Goal: Task Accomplishment & Management: Manage account settings

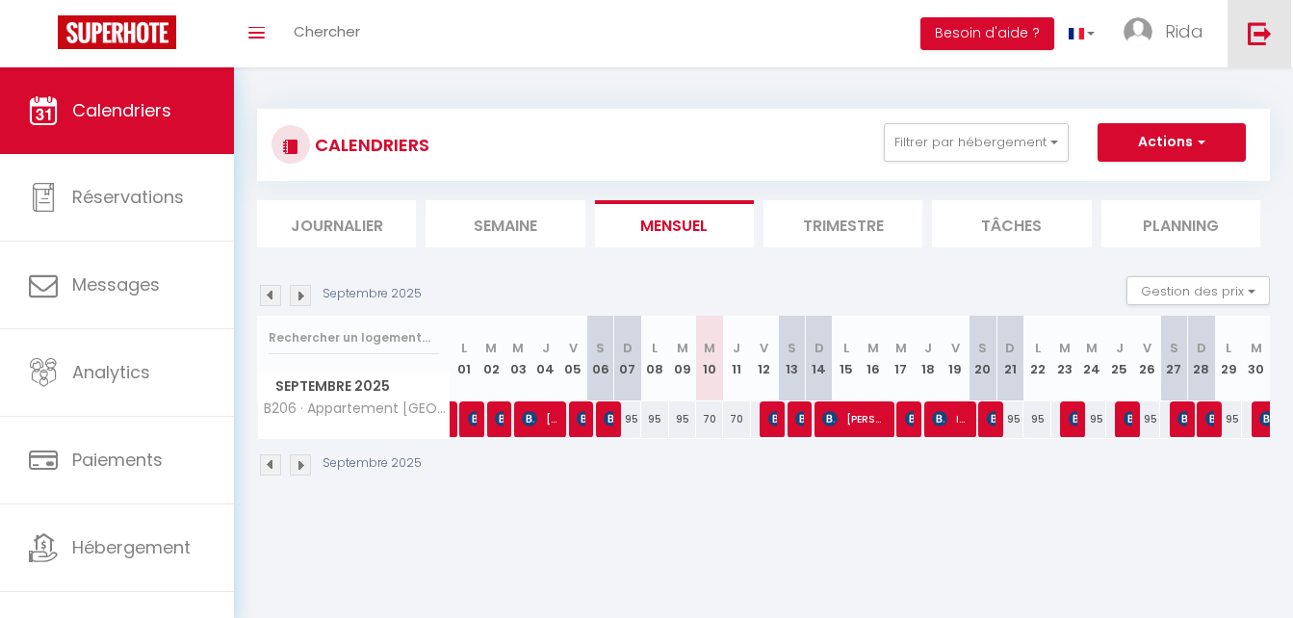
click at [1262, 30] on img at bounding box center [1260, 33] width 24 height 24
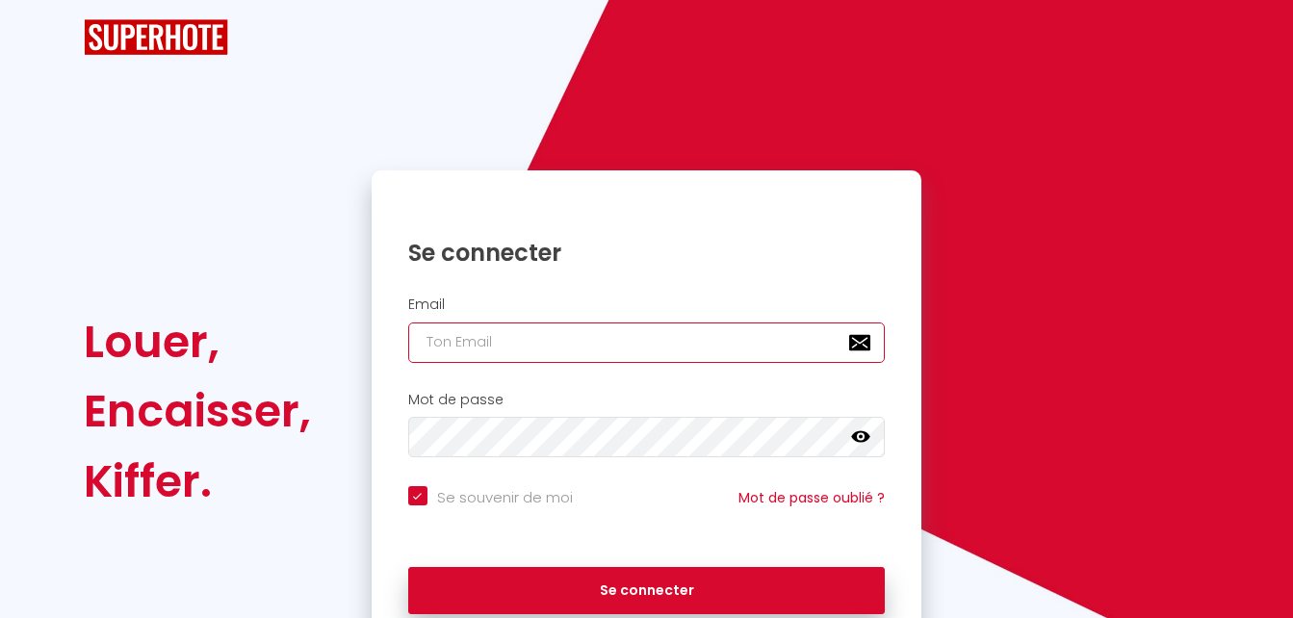
type input "[EMAIL_ADDRESS][DOMAIN_NAME]"
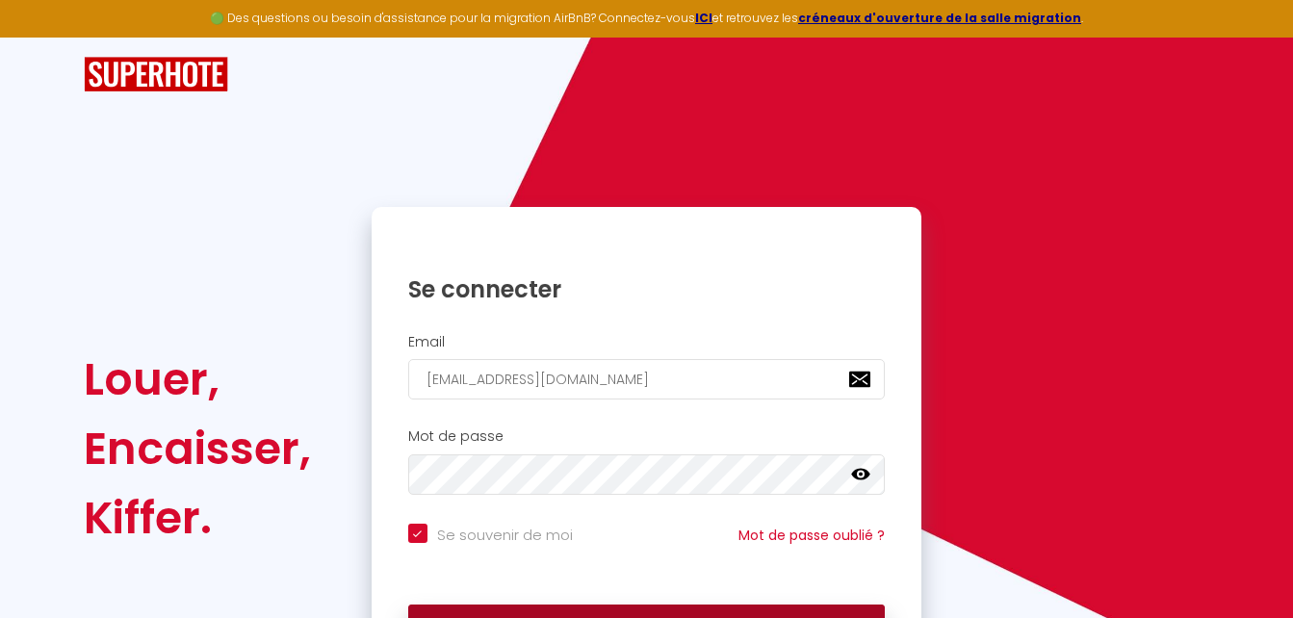
click at [483, 610] on button "Se connecter" at bounding box center [647, 629] width 478 height 48
checkbox input "true"
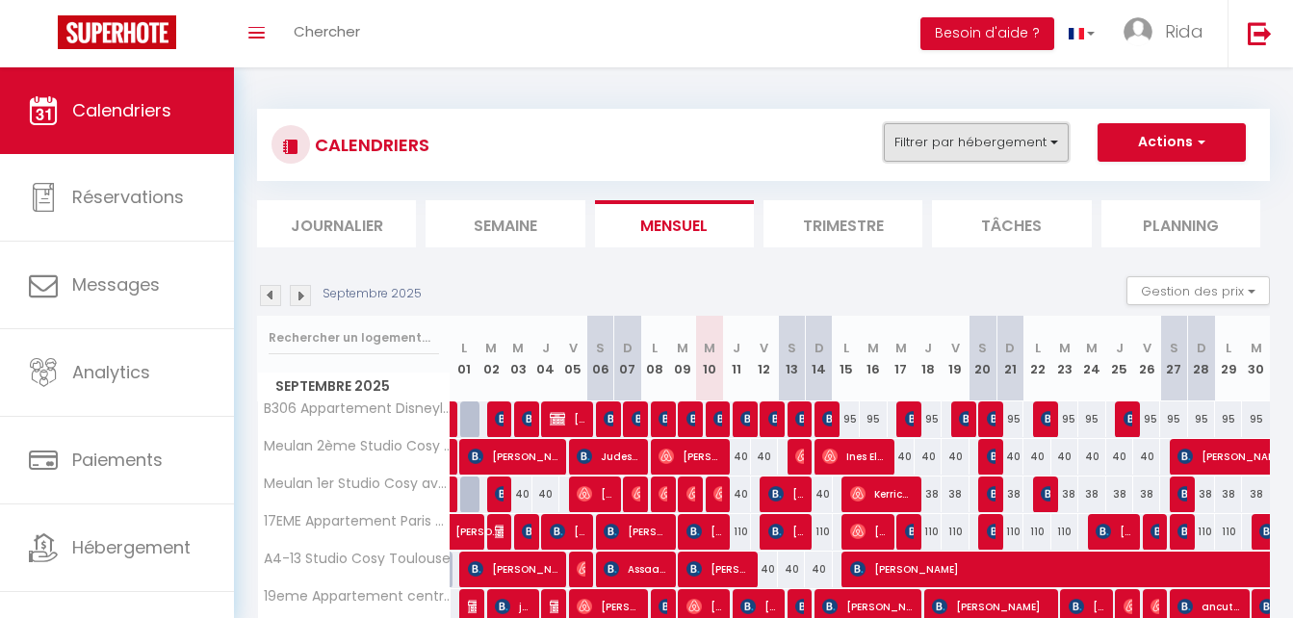
click at [982, 137] on button "Filtrer par hébergement" at bounding box center [976, 142] width 185 height 39
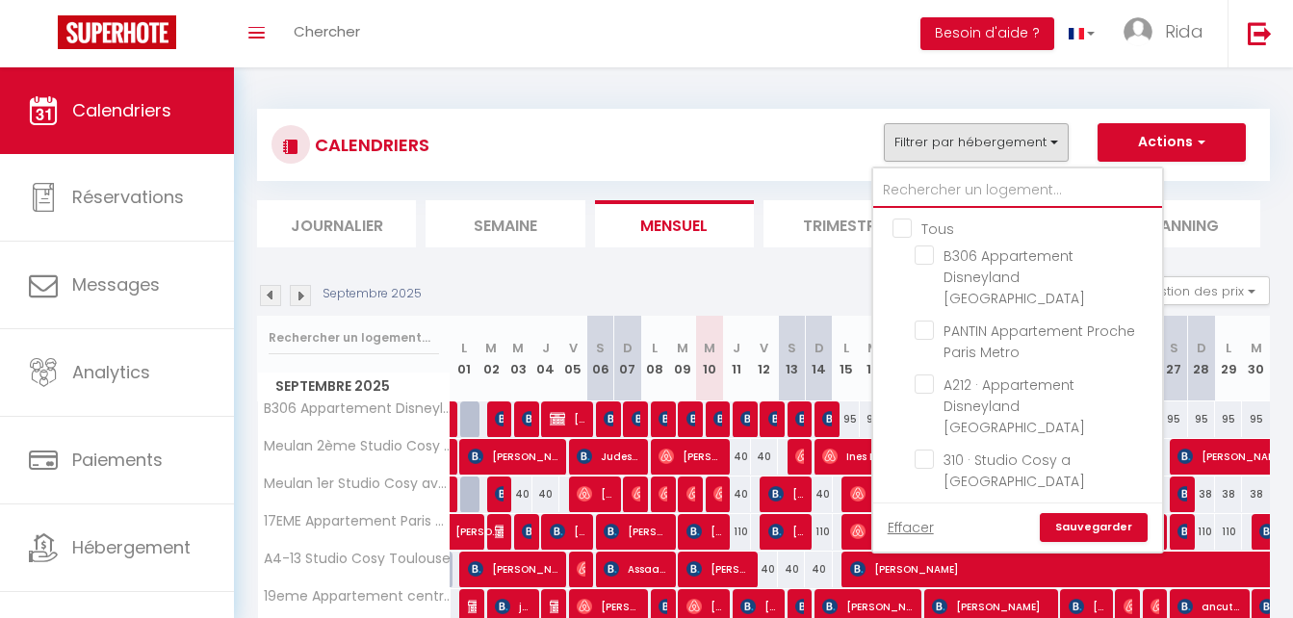
click at [963, 191] on input "text" at bounding box center [1018, 190] width 289 height 35
type input "d"
checkbox input "false"
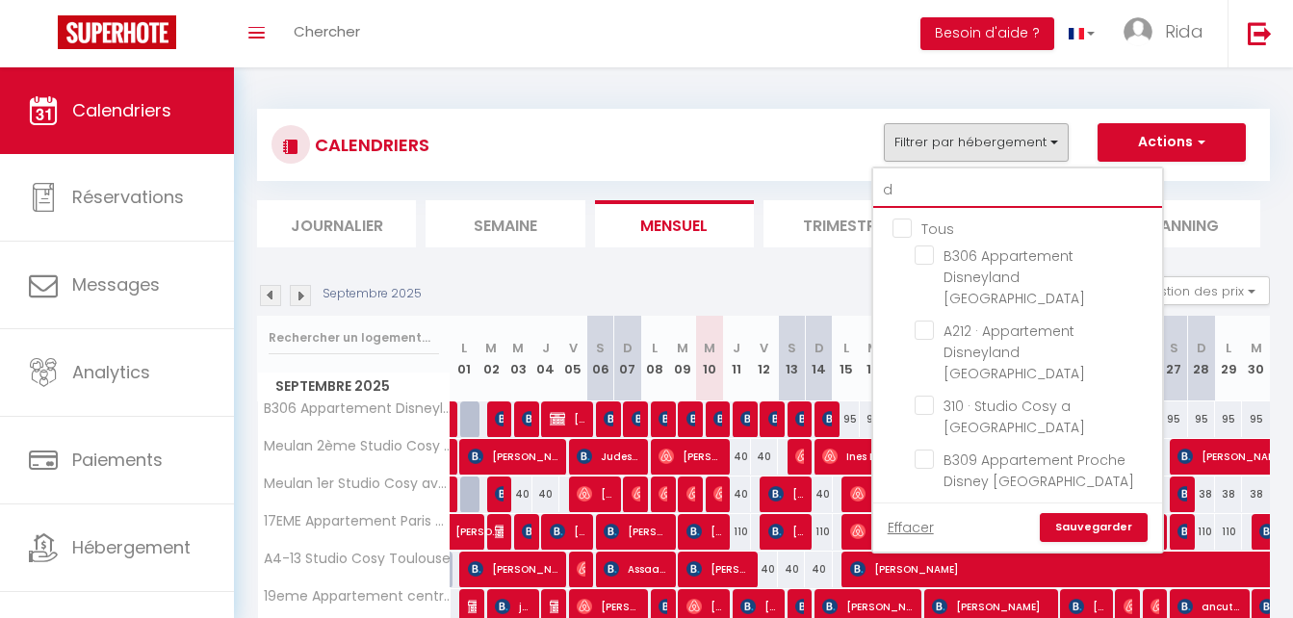
checkbox input "false"
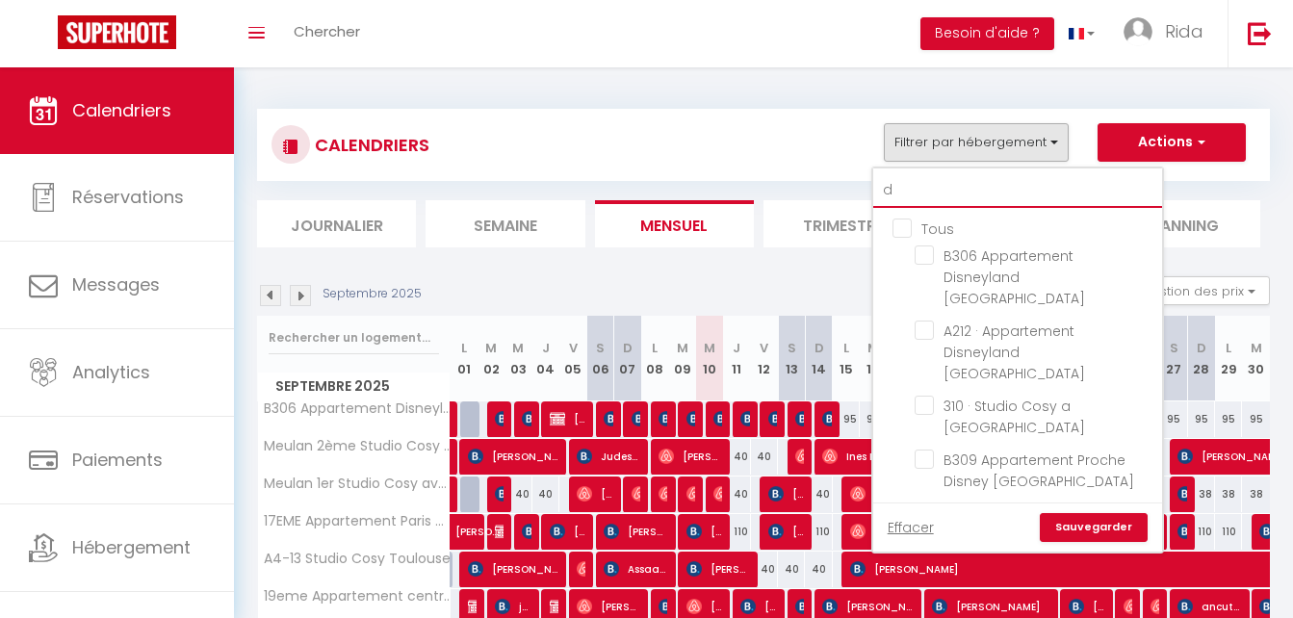
checkbox input "false"
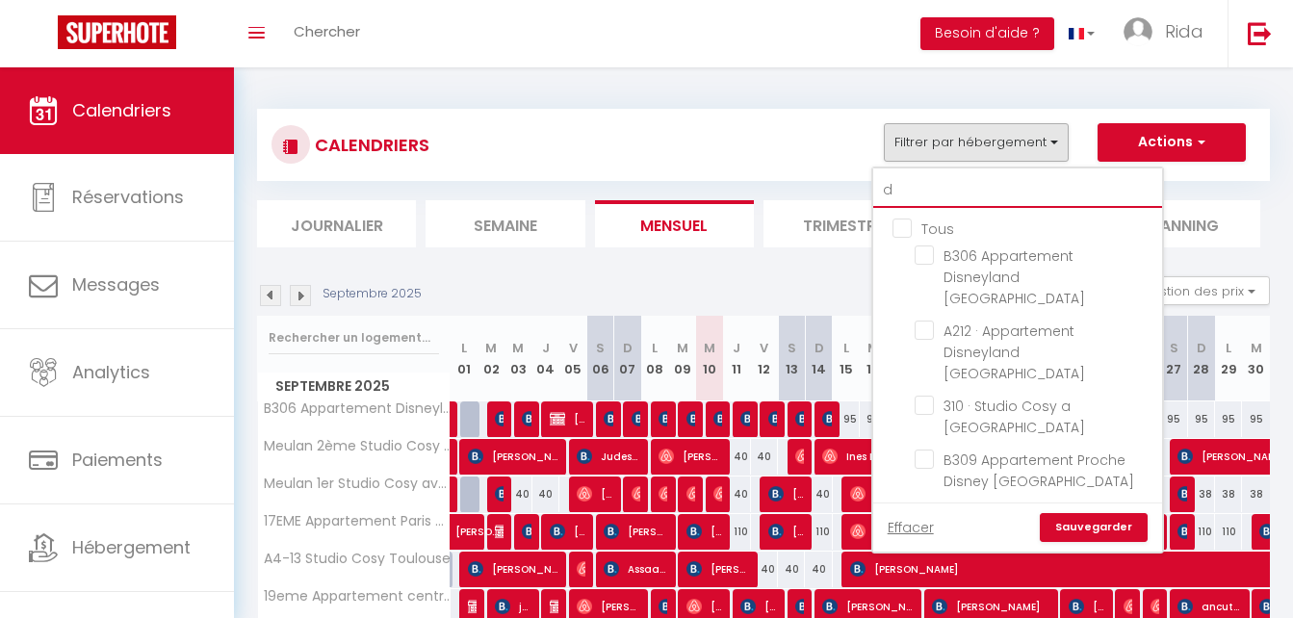
checkbox input "false"
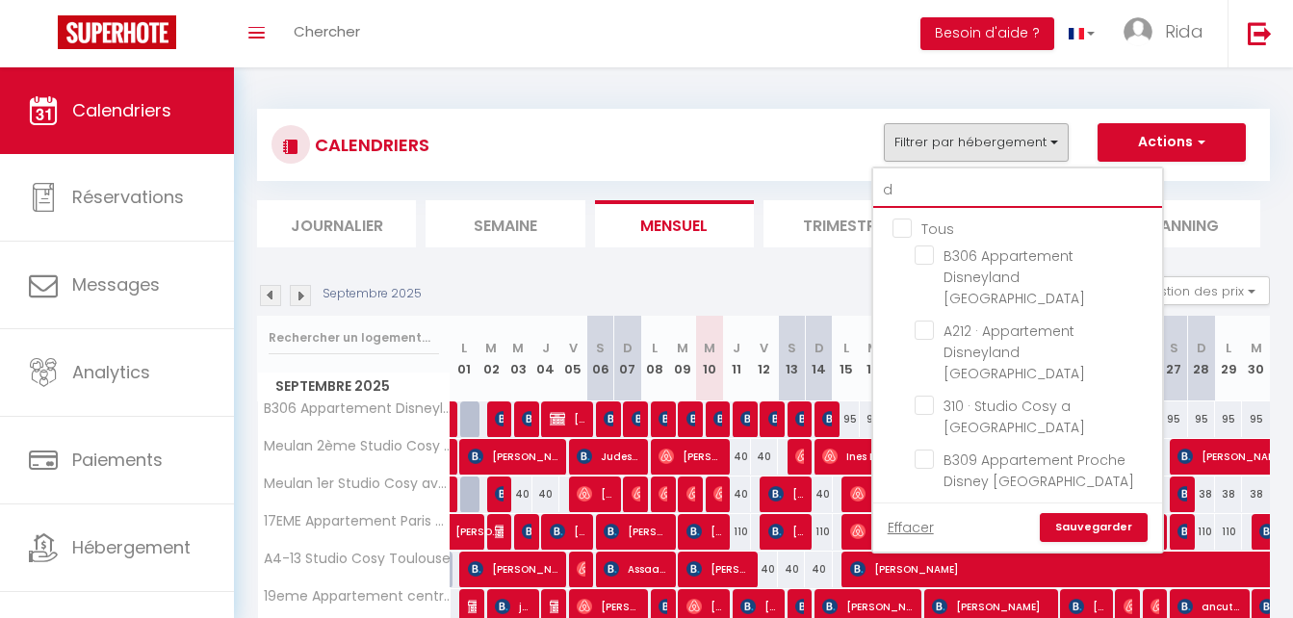
checkbox input "false"
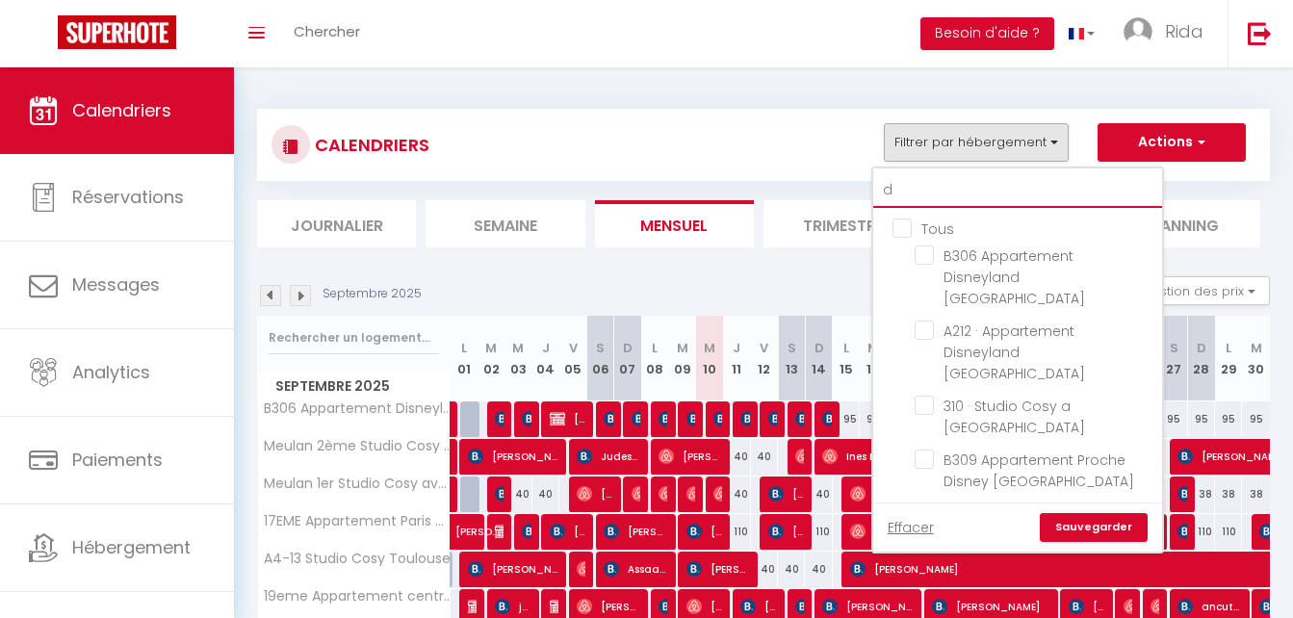
checkbox input "false"
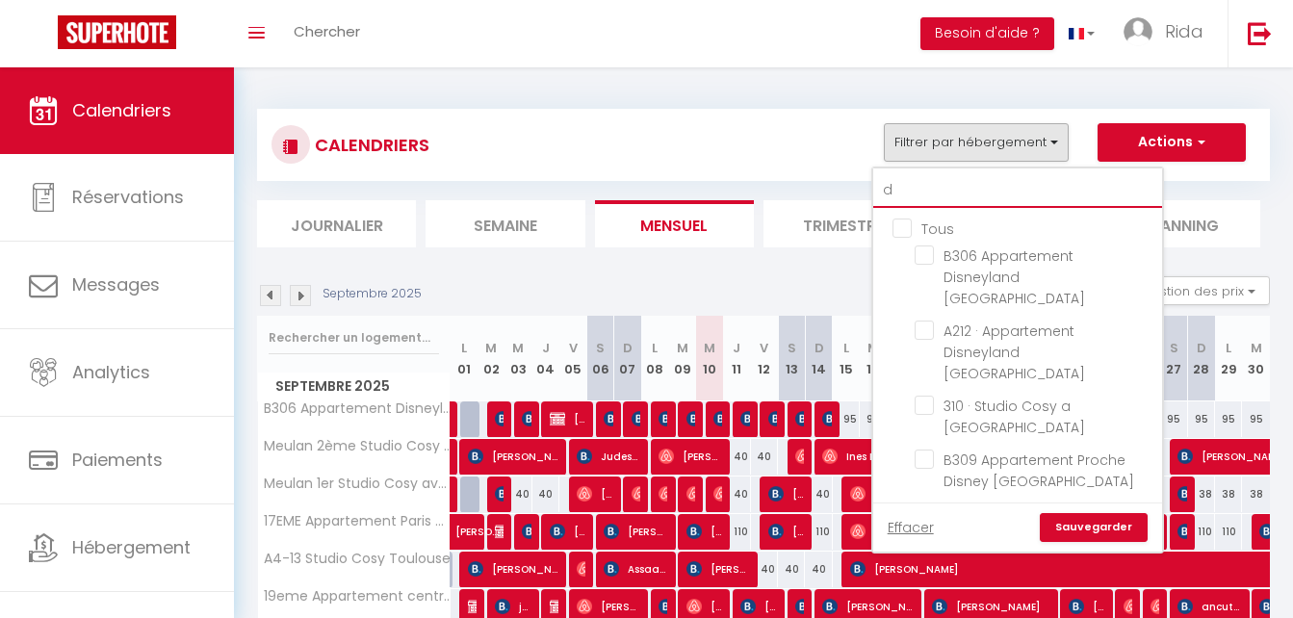
checkbox input "false"
type input "di"
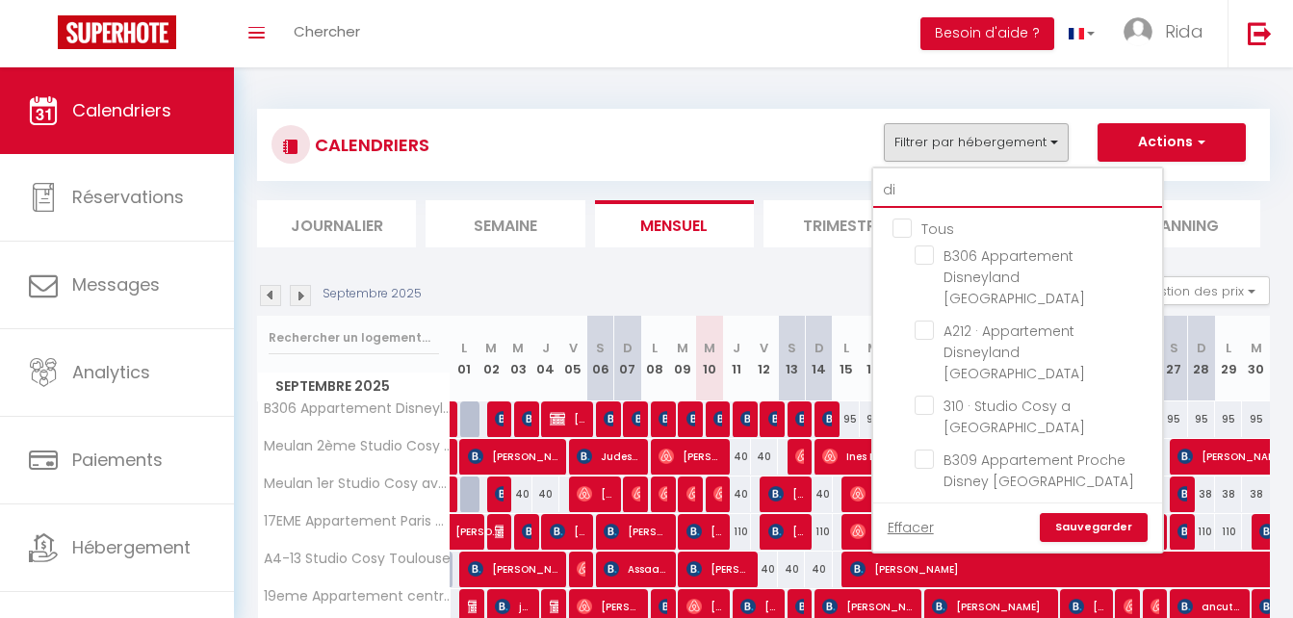
checkbox input "false"
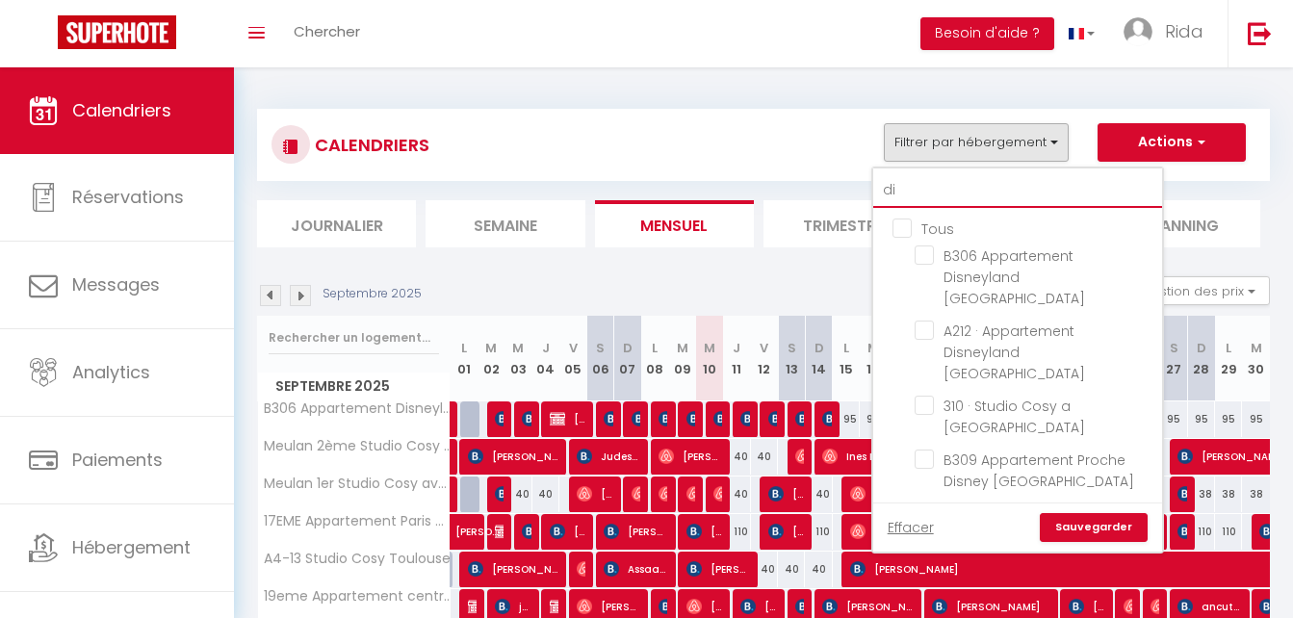
checkbox input "false"
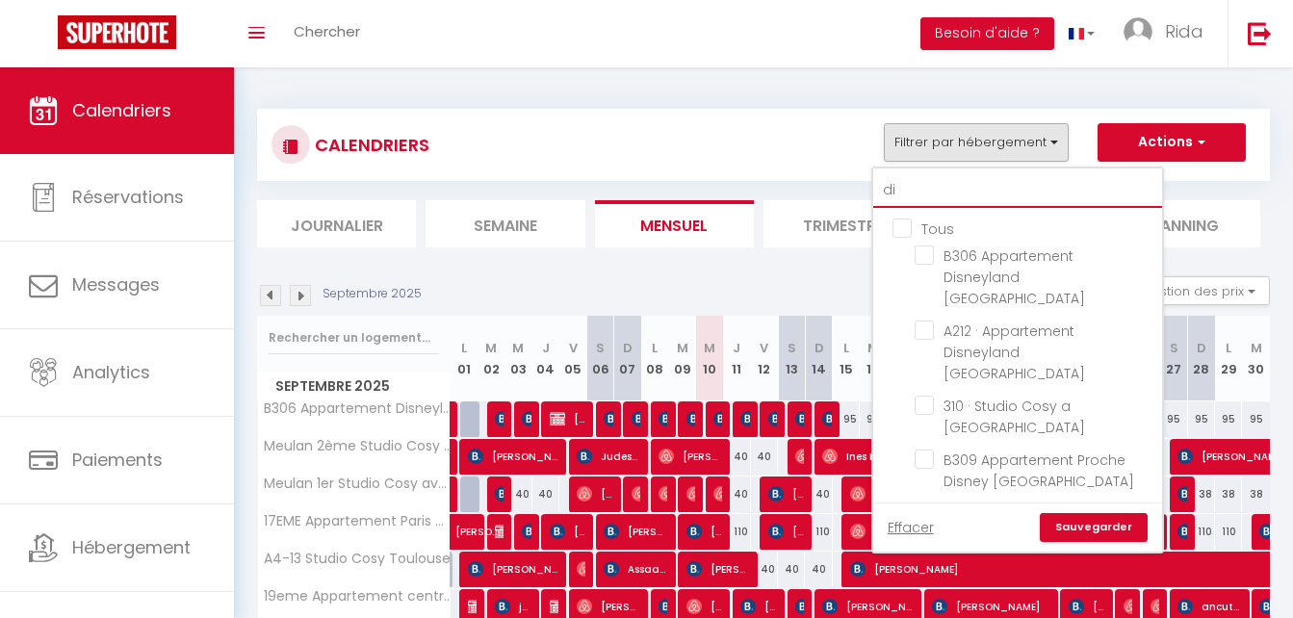
checkbox input "false"
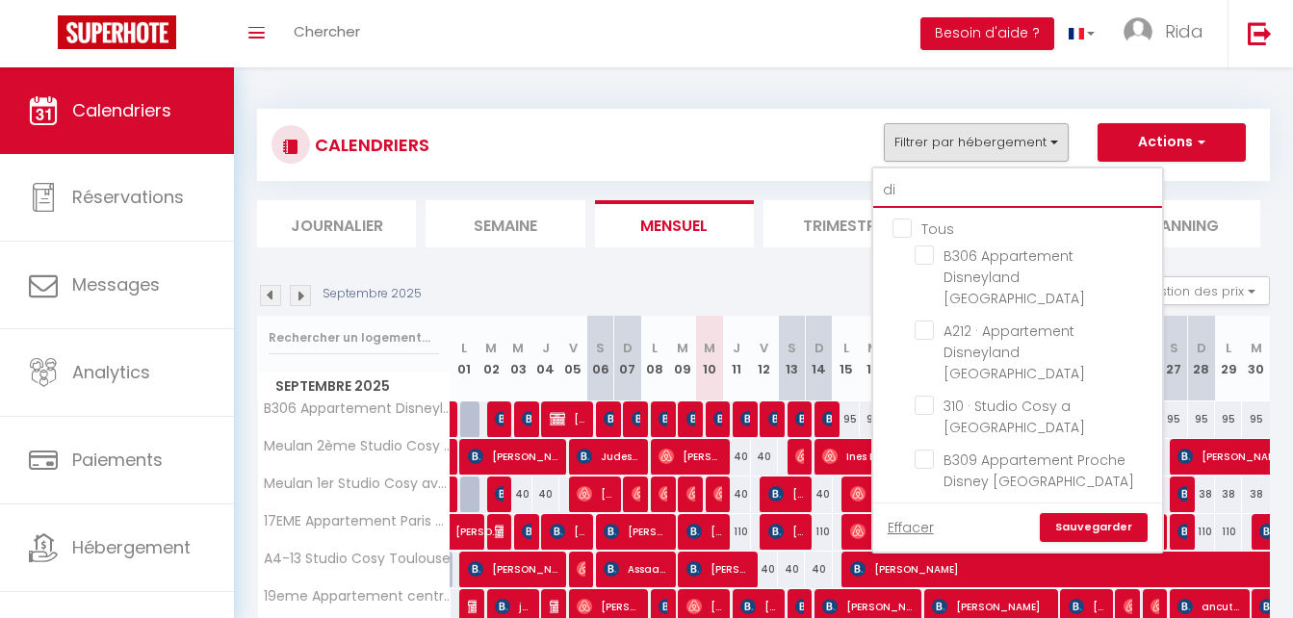
checkbox input "false"
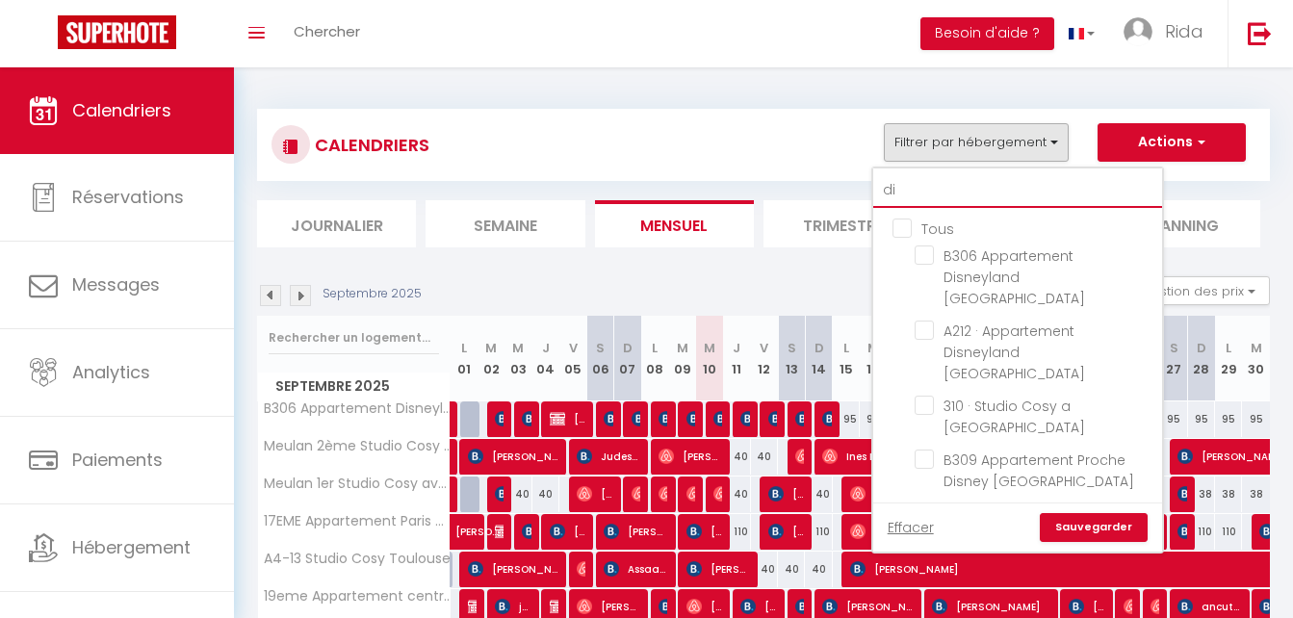
checkbox input "false"
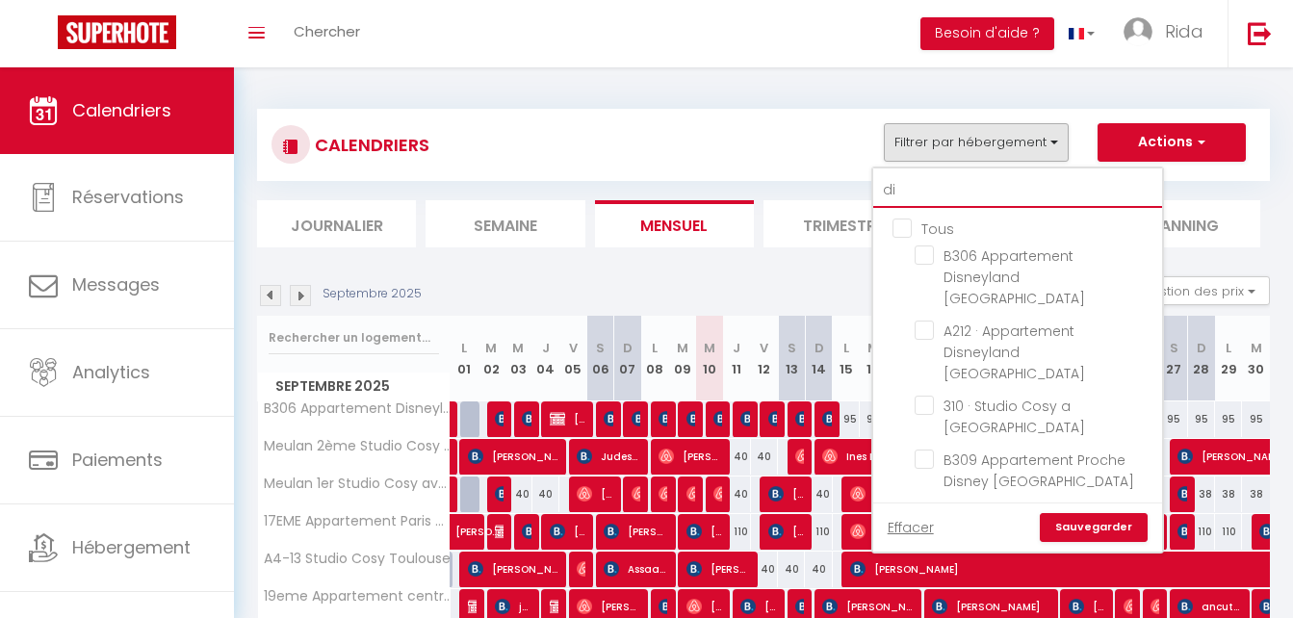
checkbox input "false"
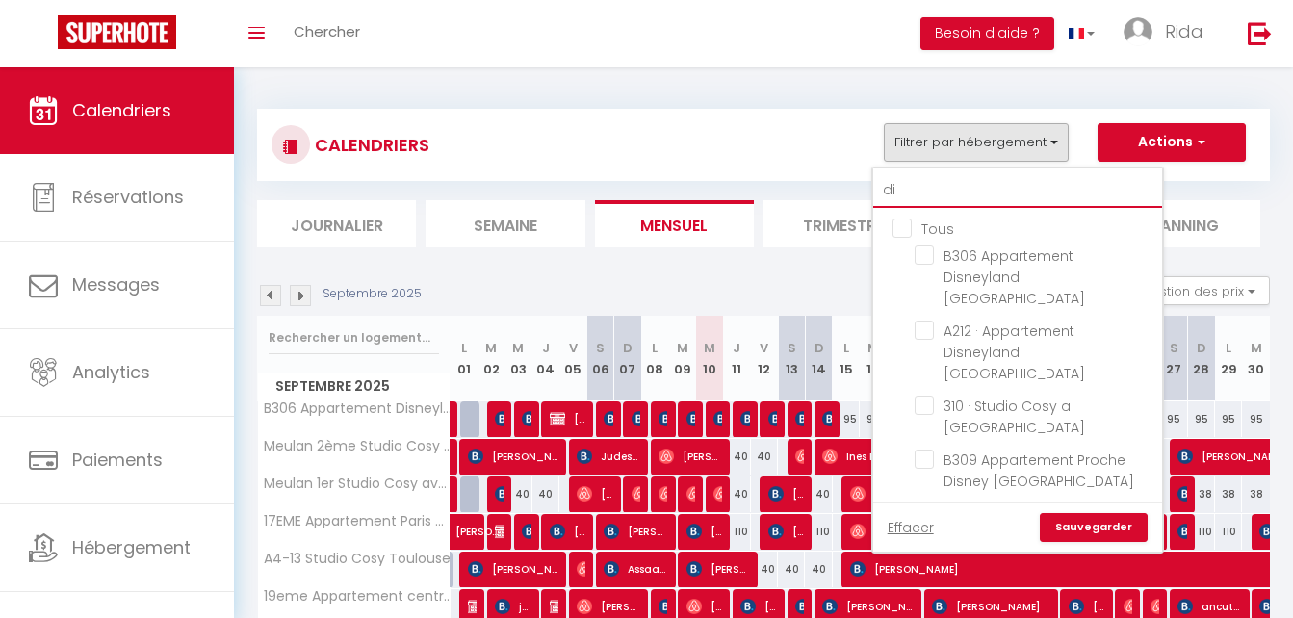
type input "dis"
checkbox input "false"
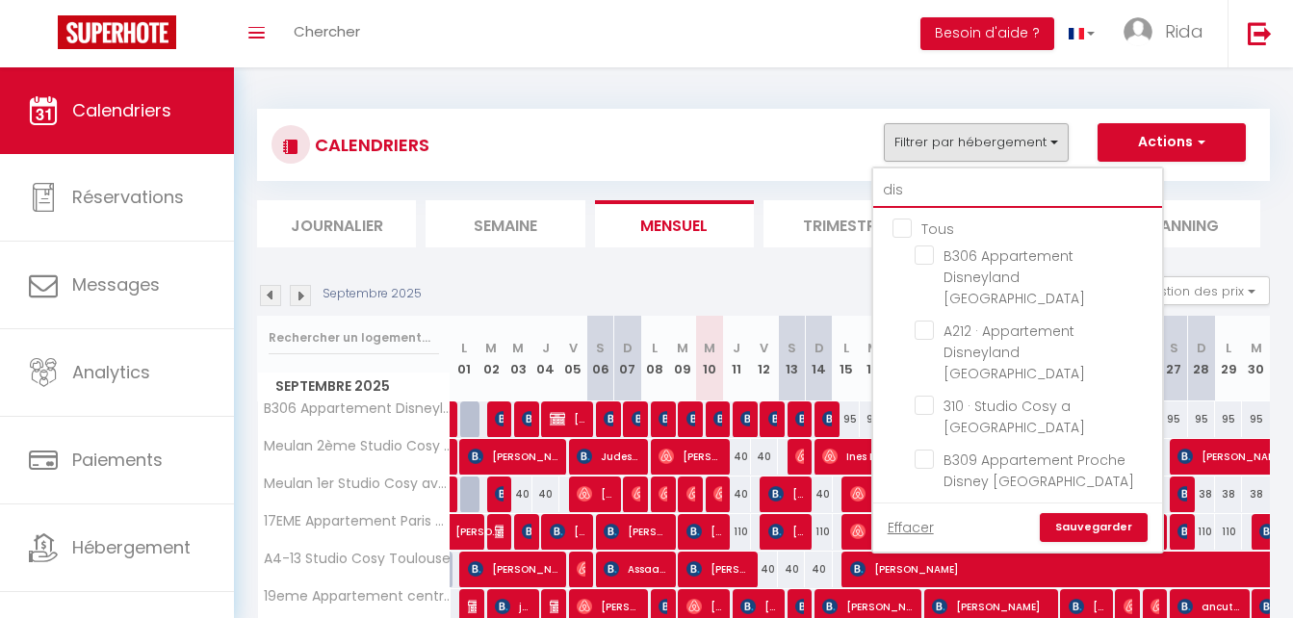
checkbox input "false"
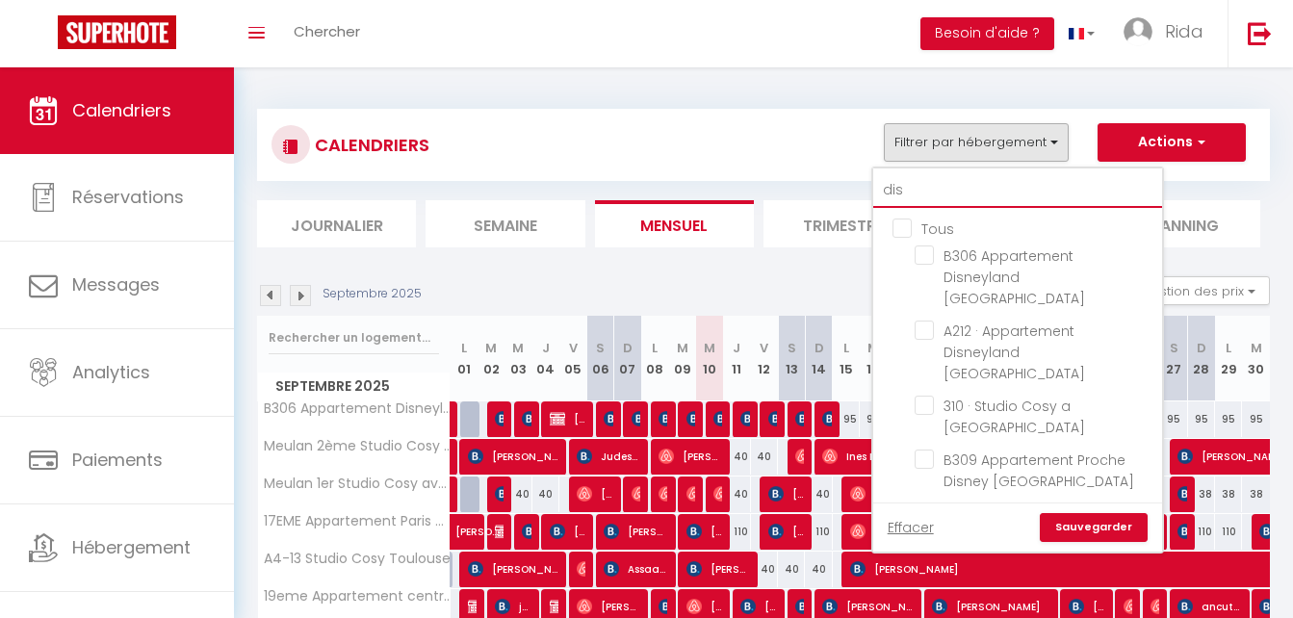
checkbox input "false"
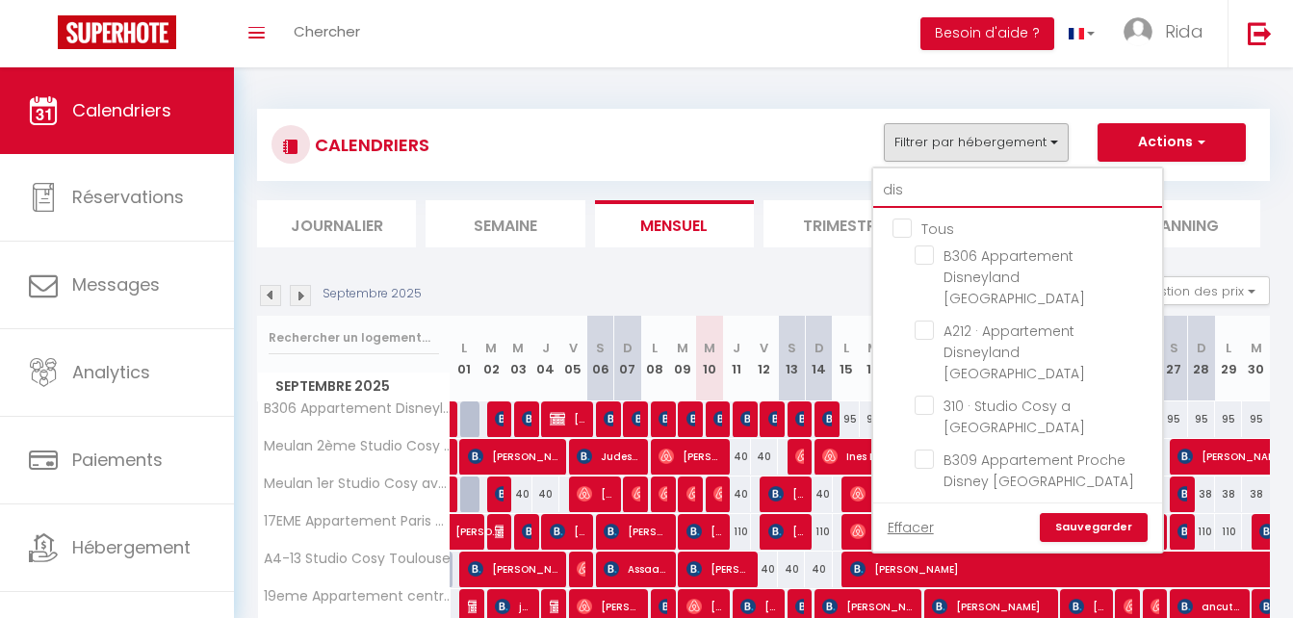
checkbox input "false"
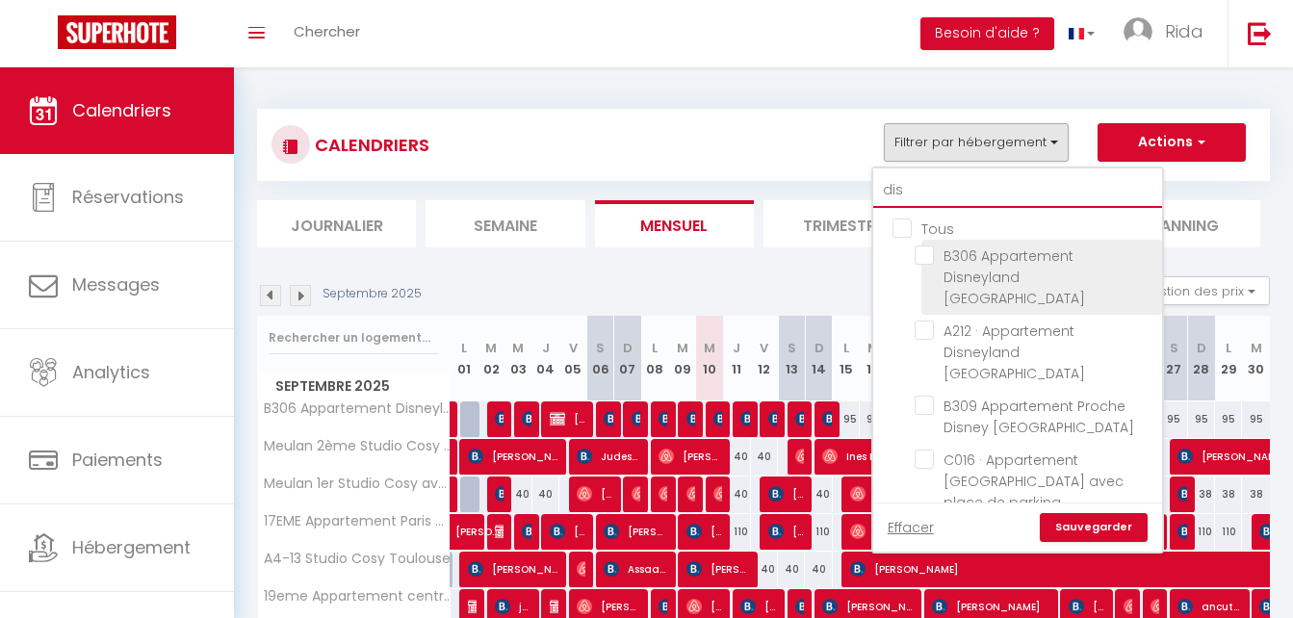
type input "dis"
click at [925, 259] on input "B306 Appartement Disneyland [GEOGRAPHIC_DATA]" at bounding box center [1035, 255] width 241 height 19
checkbox input "true"
checkbox input "false"
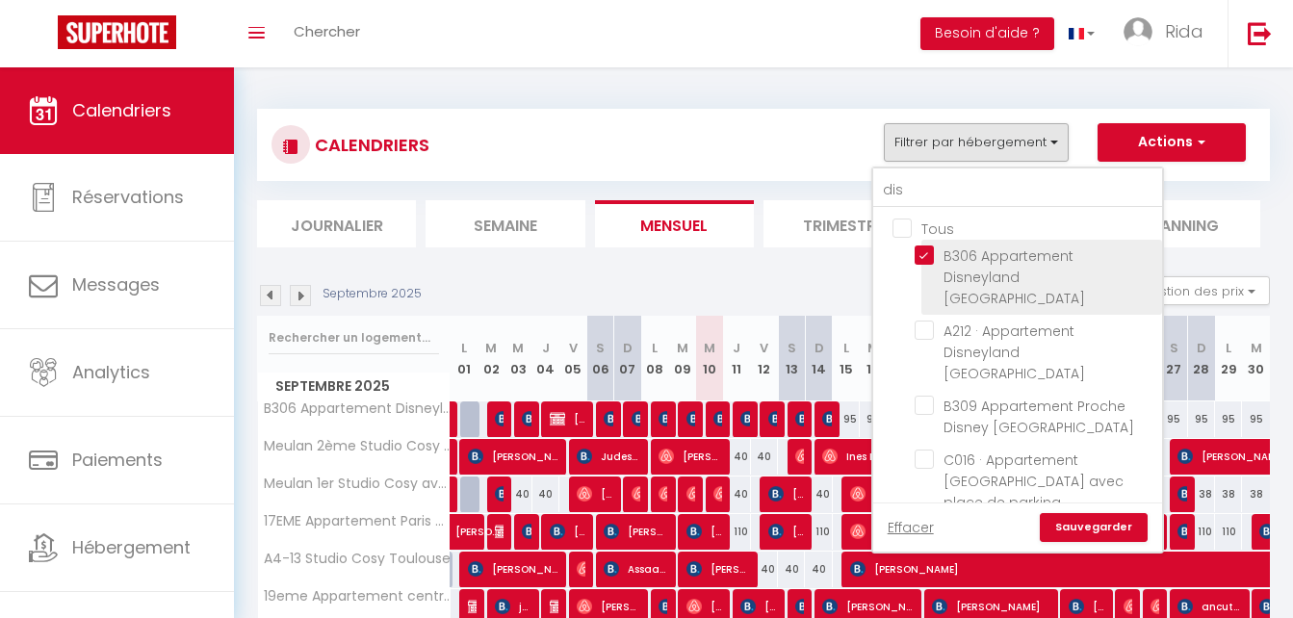
checkbox input "false"
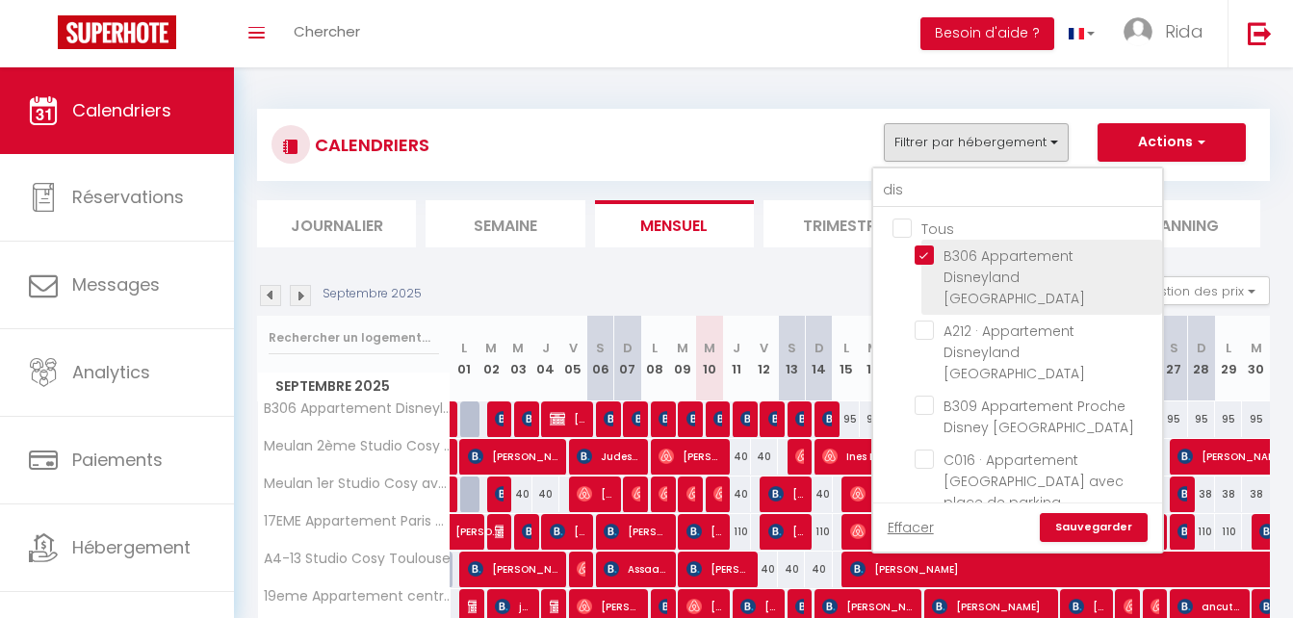
checkbox input "false"
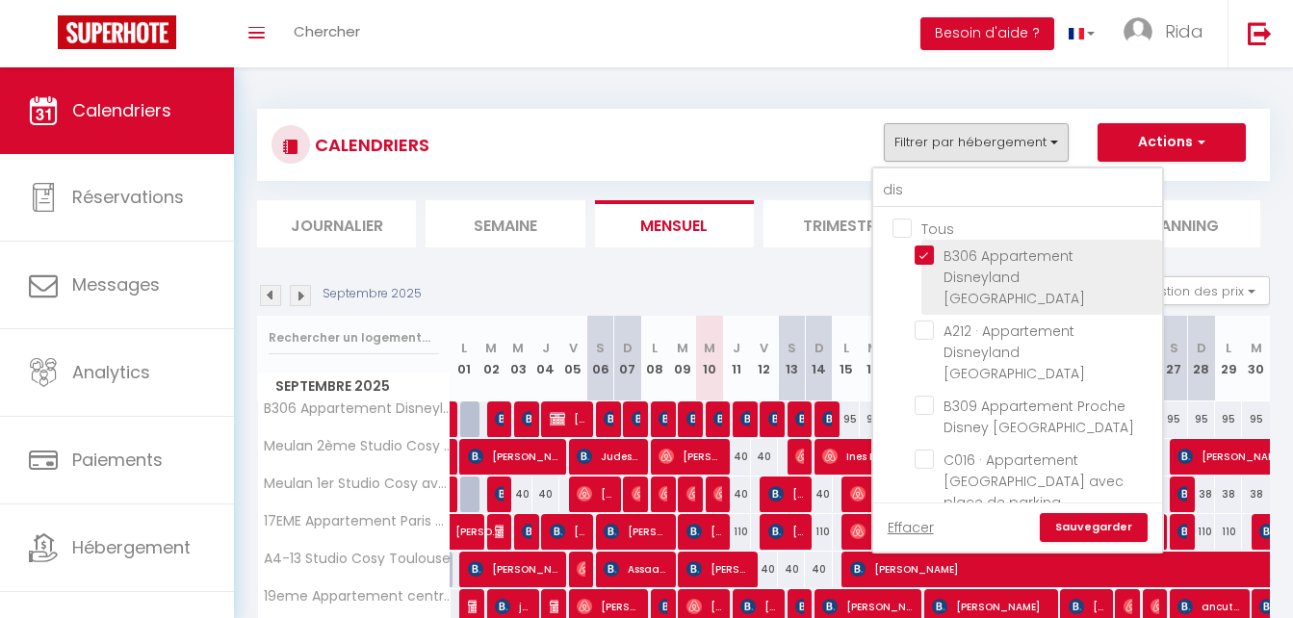
checkbox input "false"
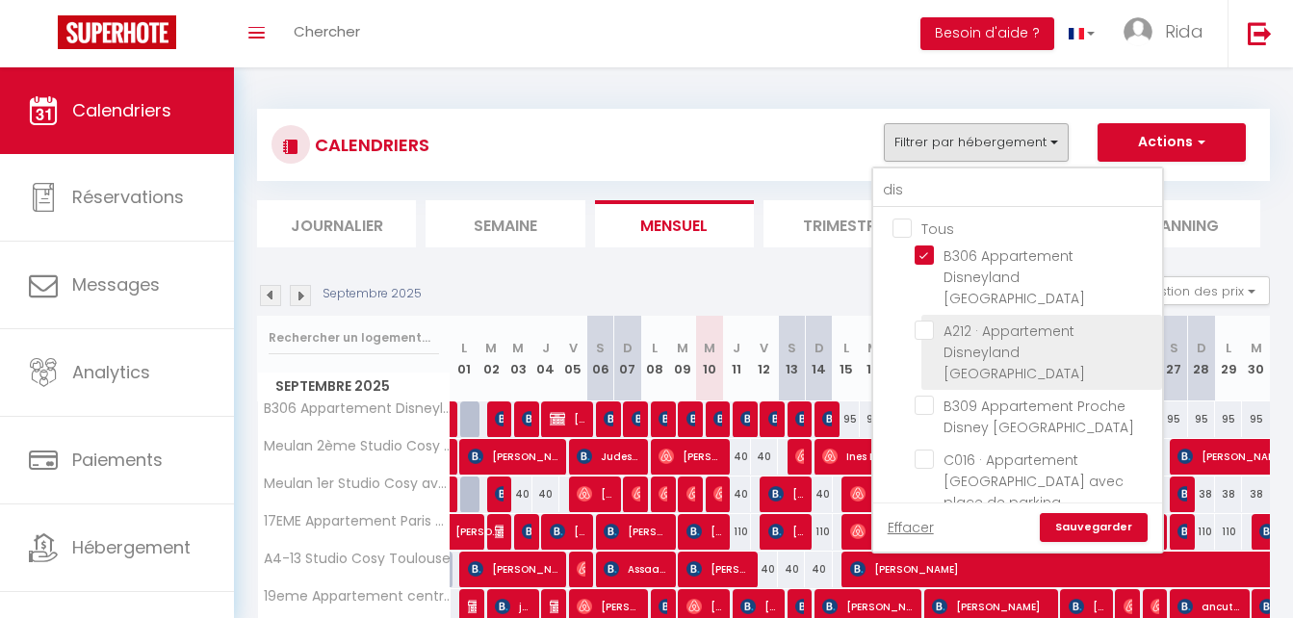
click at [927, 321] on input "A212 · Appartement Disneyland [GEOGRAPHIC_DATA]" at bounding box center [1035, 330] width 241 height 19
checkbox input "true"
checkbox input "false"
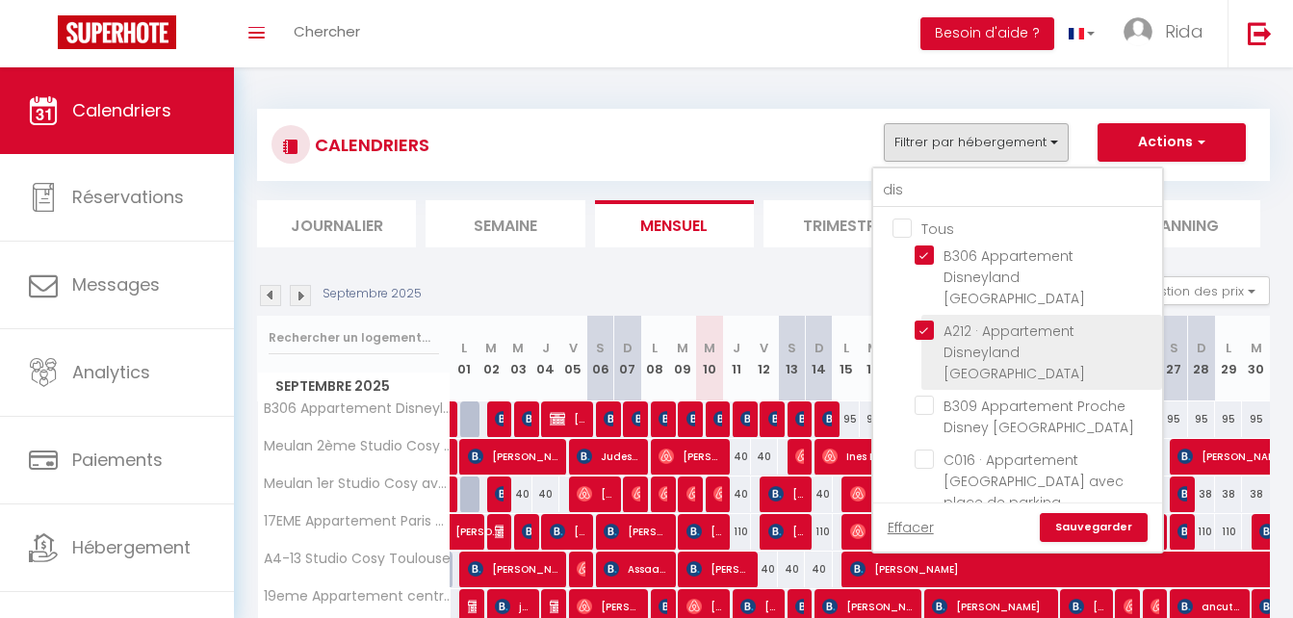
checkbox input "false"
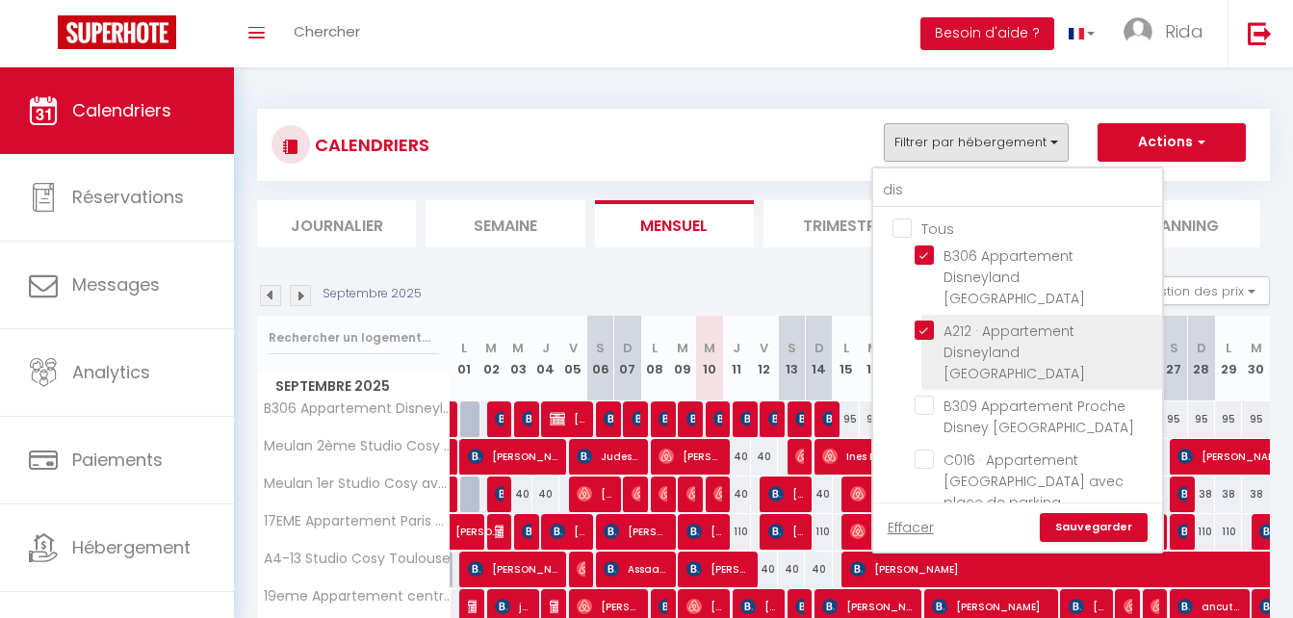
checkbox input "false"
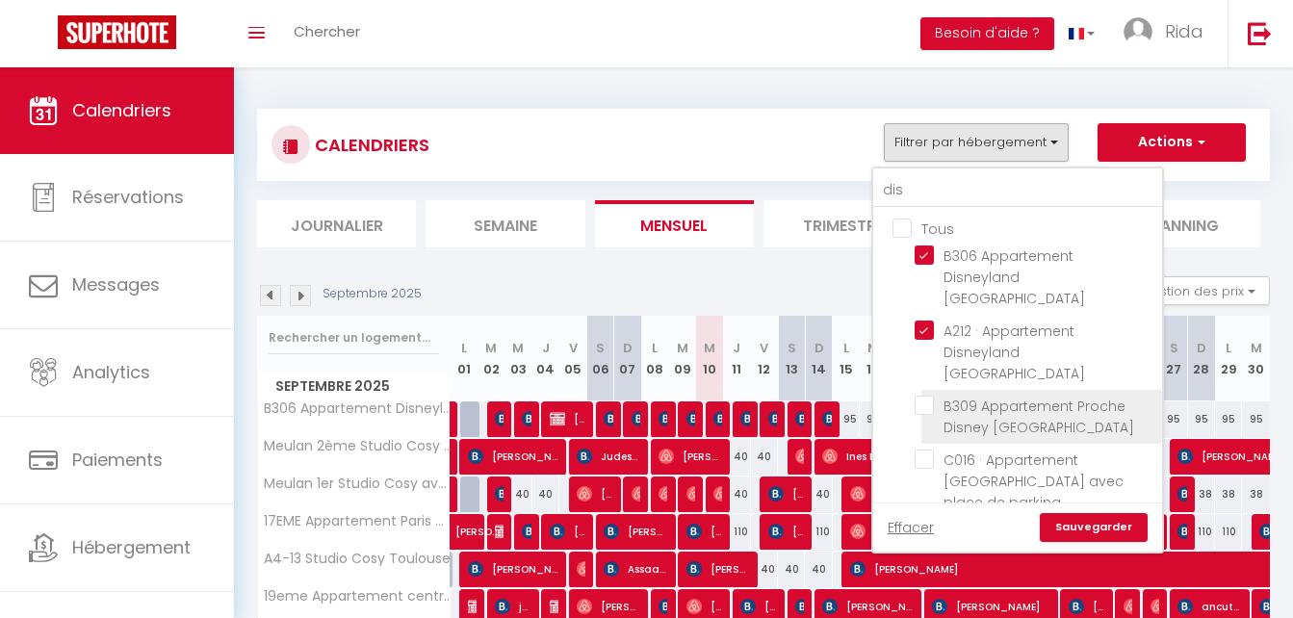
click at [925, 396] on input "B309 Appartement Proche Disney [GEOGRAPHIC_DATA]" at bounding box center [1035, 405] width 241 height 19
checkbox input "true"
checkbox input "false"
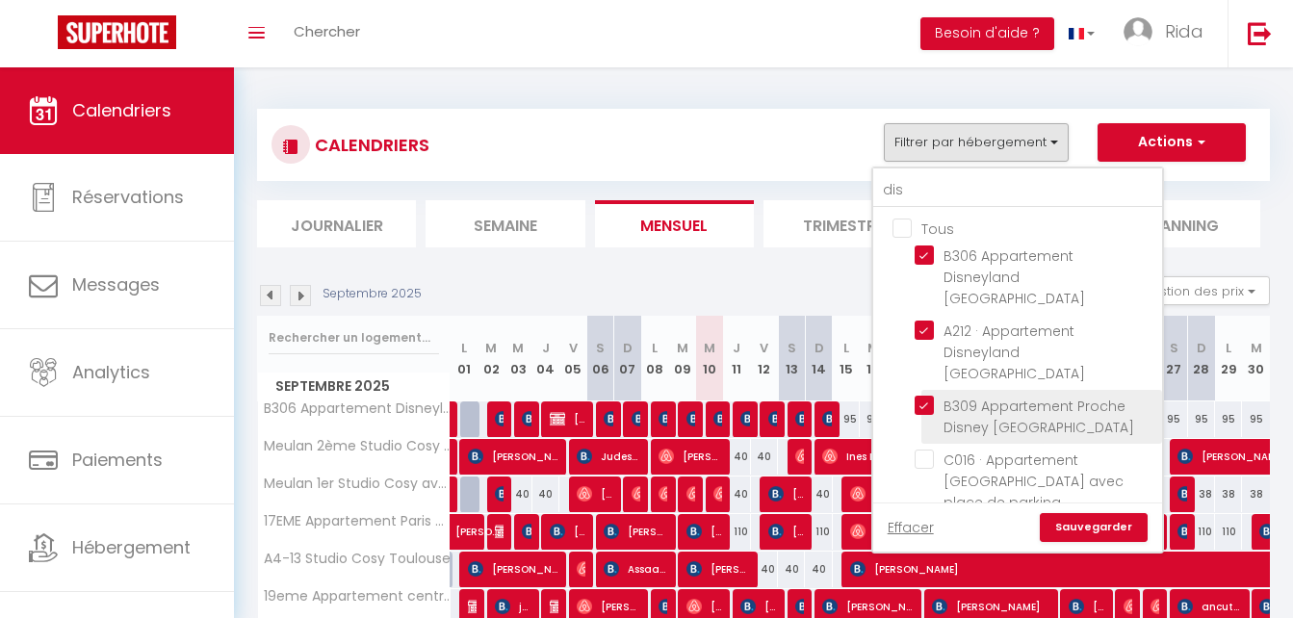
checkbox input "false"
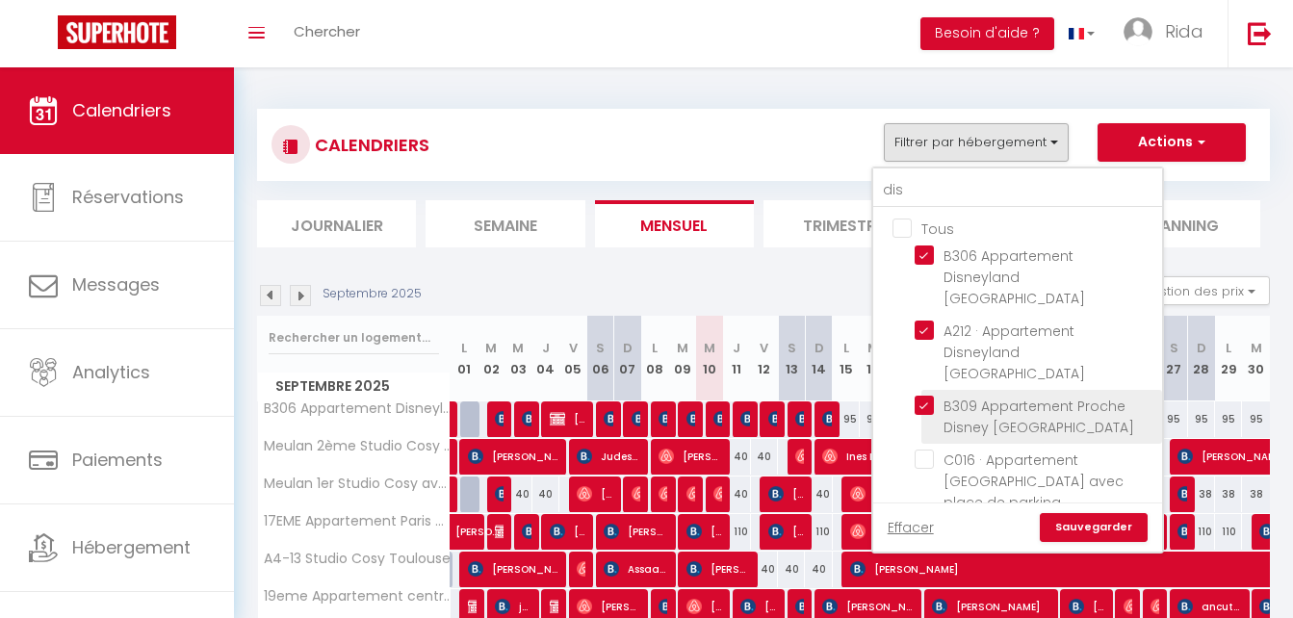
checkbox input "false"
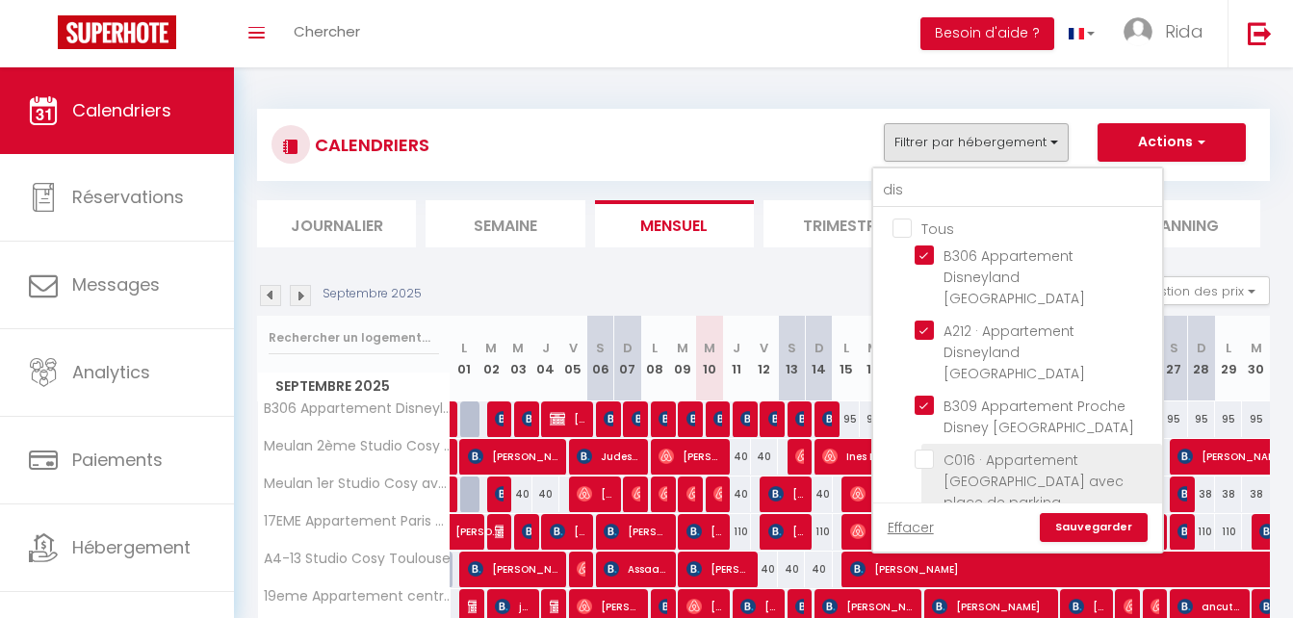
click at [926, 450] on input "C016 · Appartement [GEOGRAPHIC_DATA] avec place de parking" at bounding box center [1035, 459] width 241 height 19
checkbox input "true"
checkbox input "false"
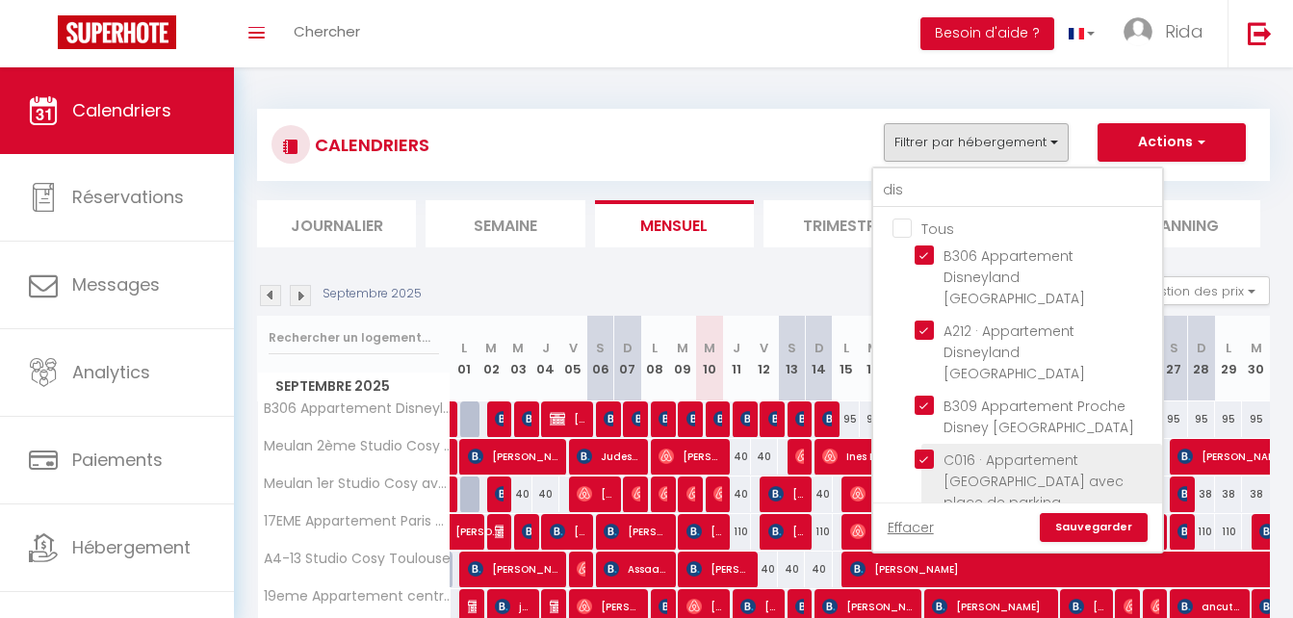
checkbox input "false"
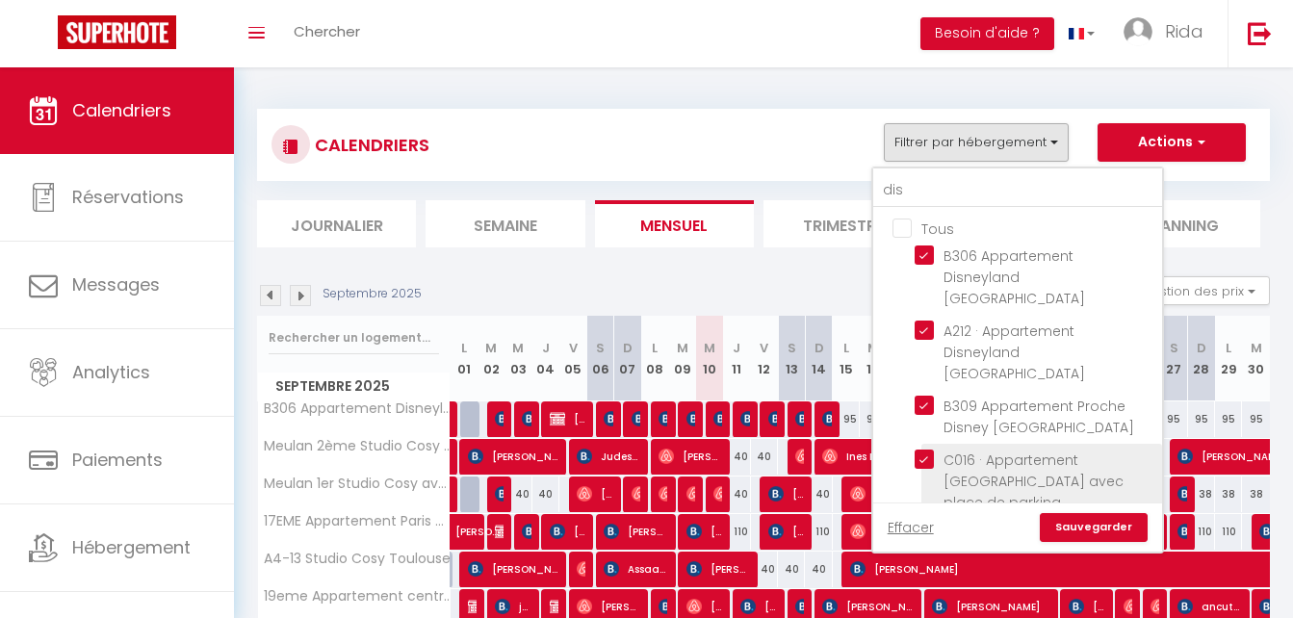
checkbox input "false"
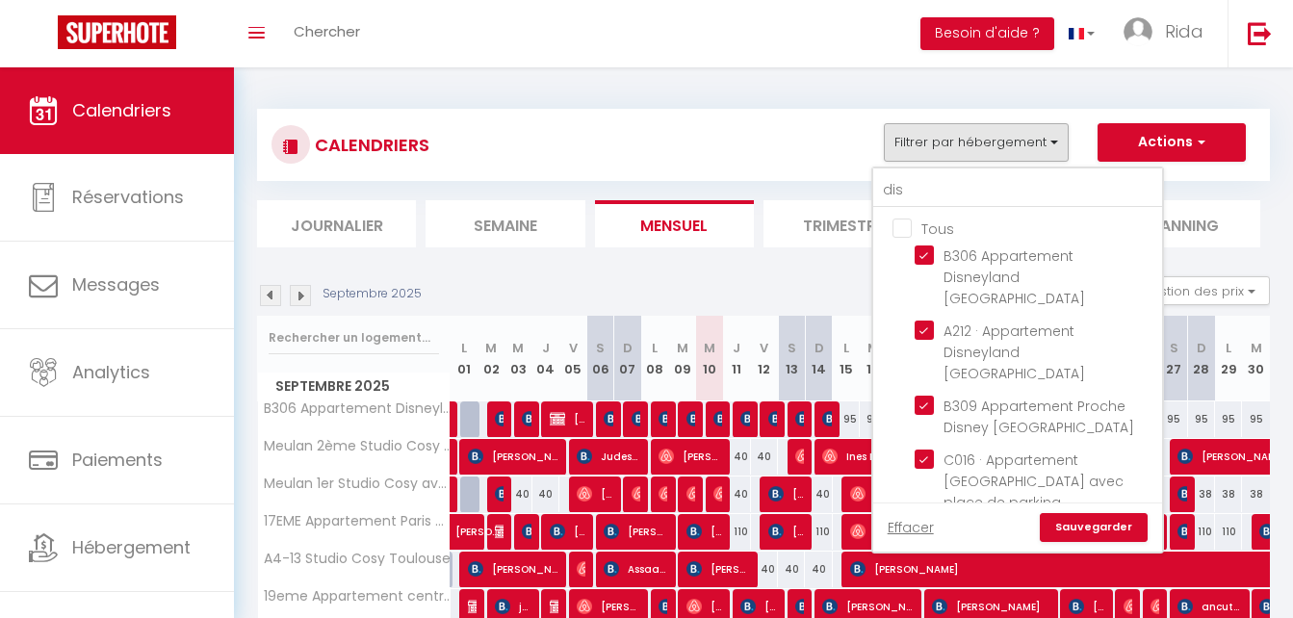
click at [922, 525] on input "B206 · Appartement [GEOGRAPHIC_DATA]" at bounding box center [1035, 534] width 241 height 19
checkbox input "true"
checkbox input "false"
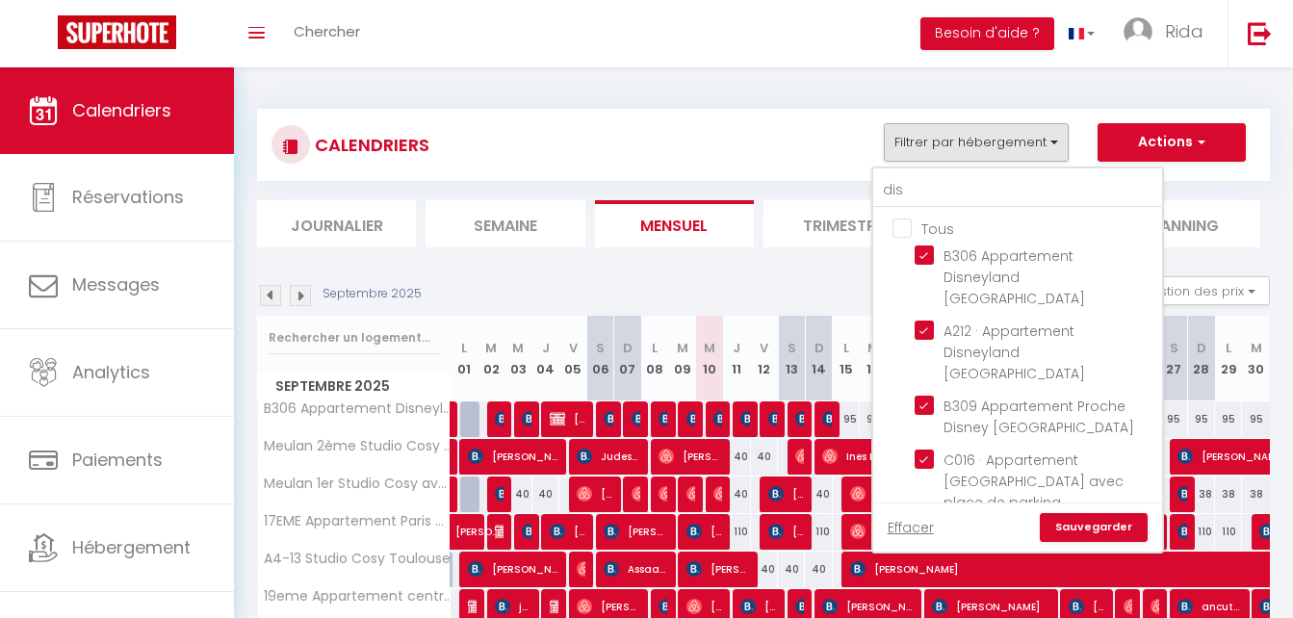
checkbox input "false"
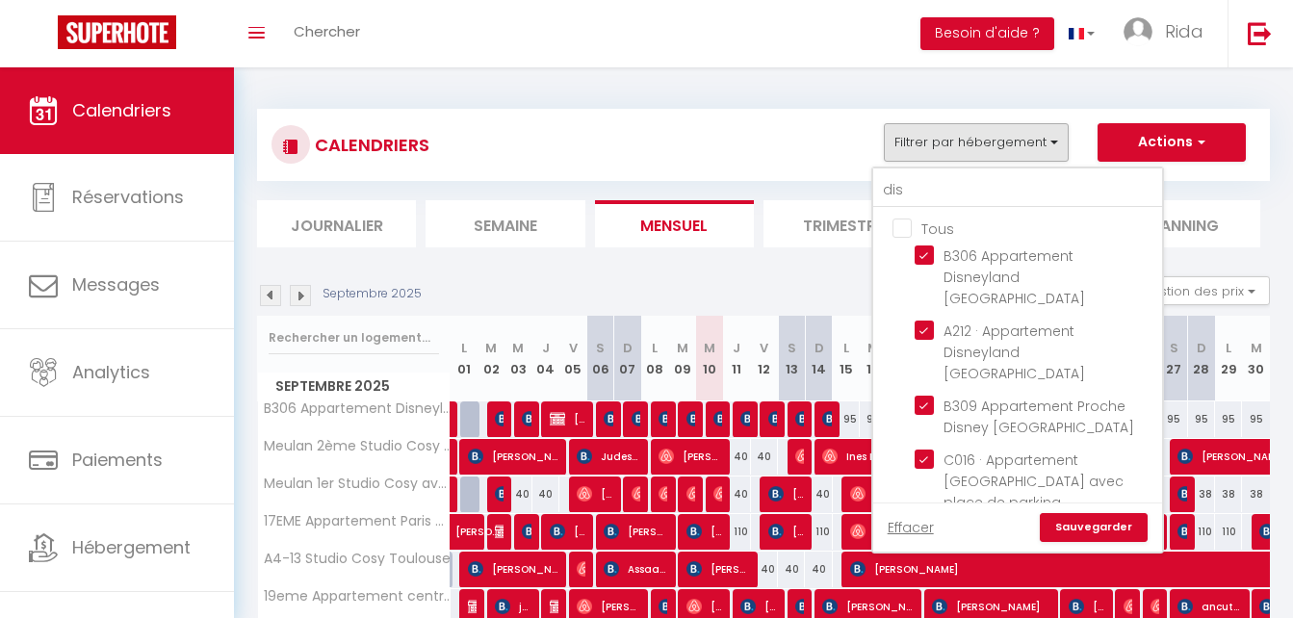
checkbox input "false"
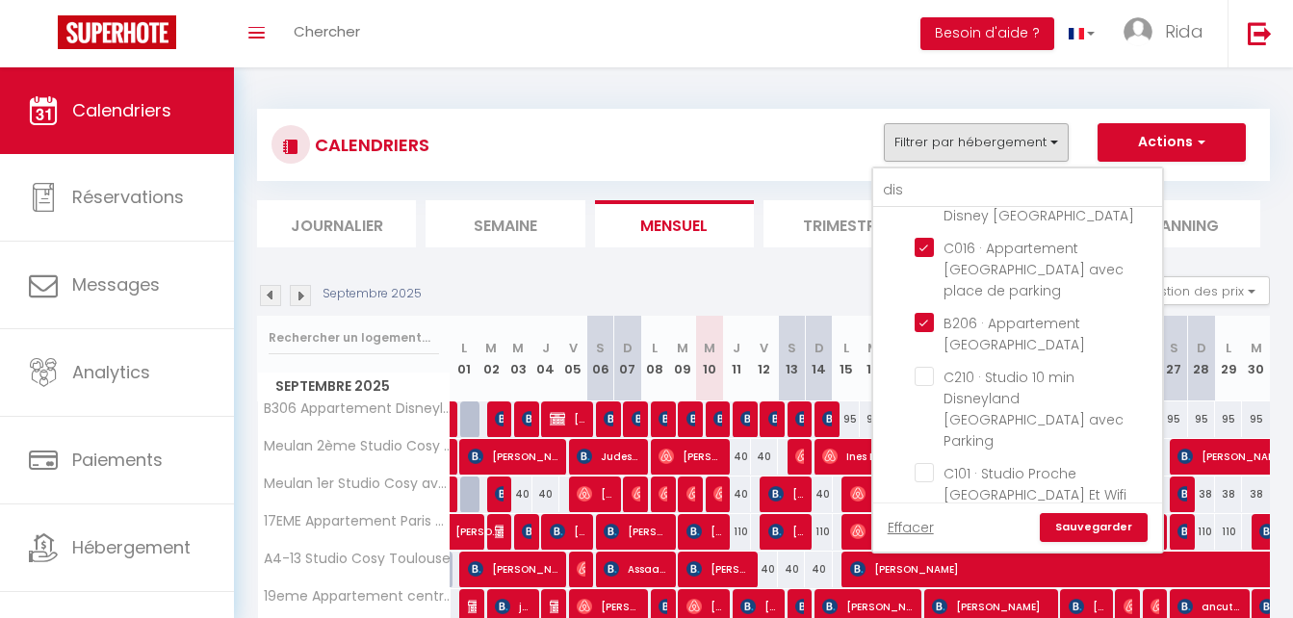
scroll to position [259, 0]
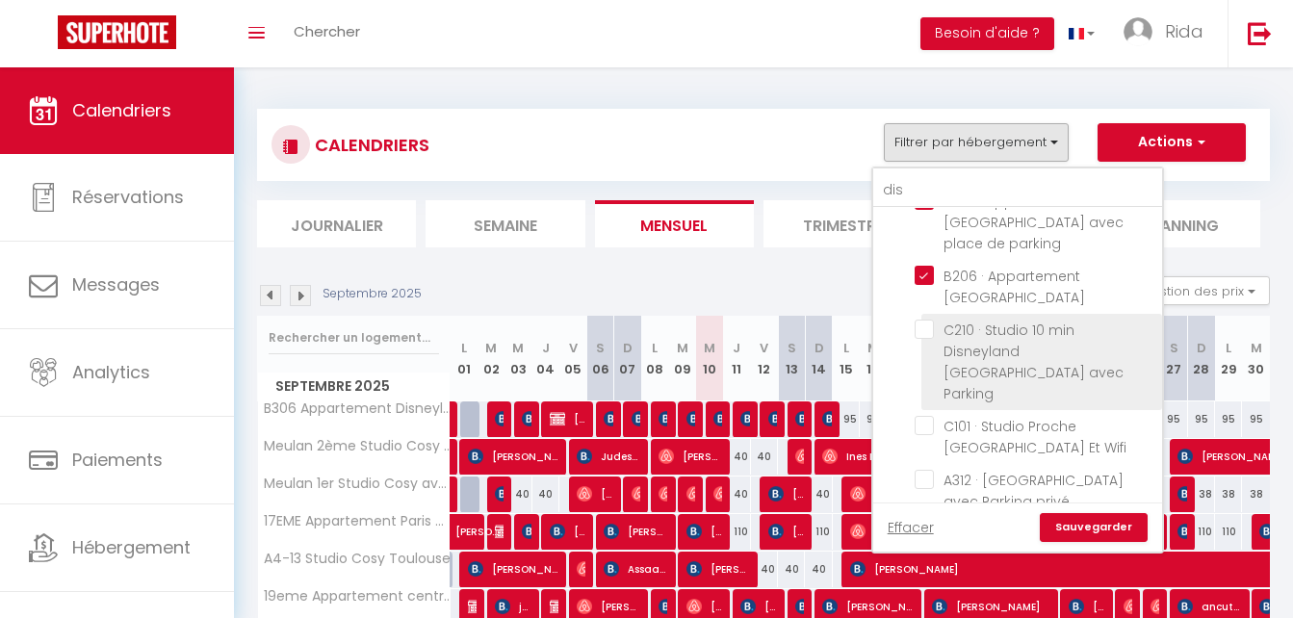
click at [920, 320] on input "C210 · Studio 10 min Disneyland [GEOGRAPHIC_DATA] avec Parking" at bounding box center [1035, 329] width 241 height 19
checkbox input "true"
checkbox input "false"
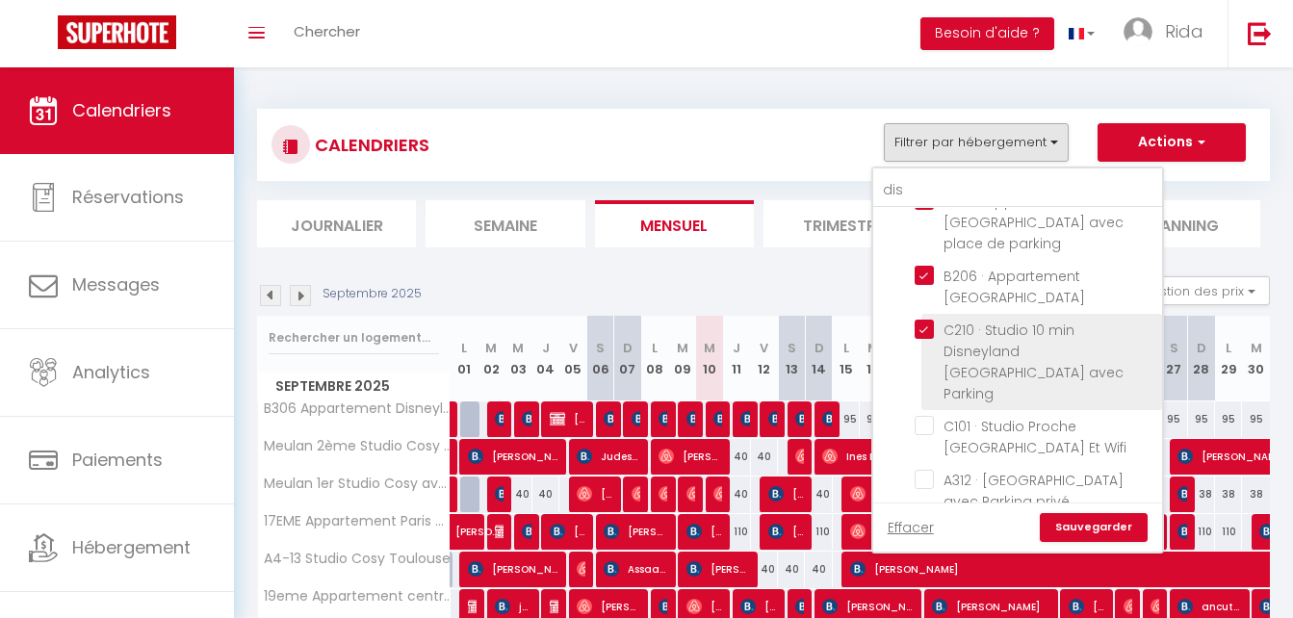
checkbox input "false"
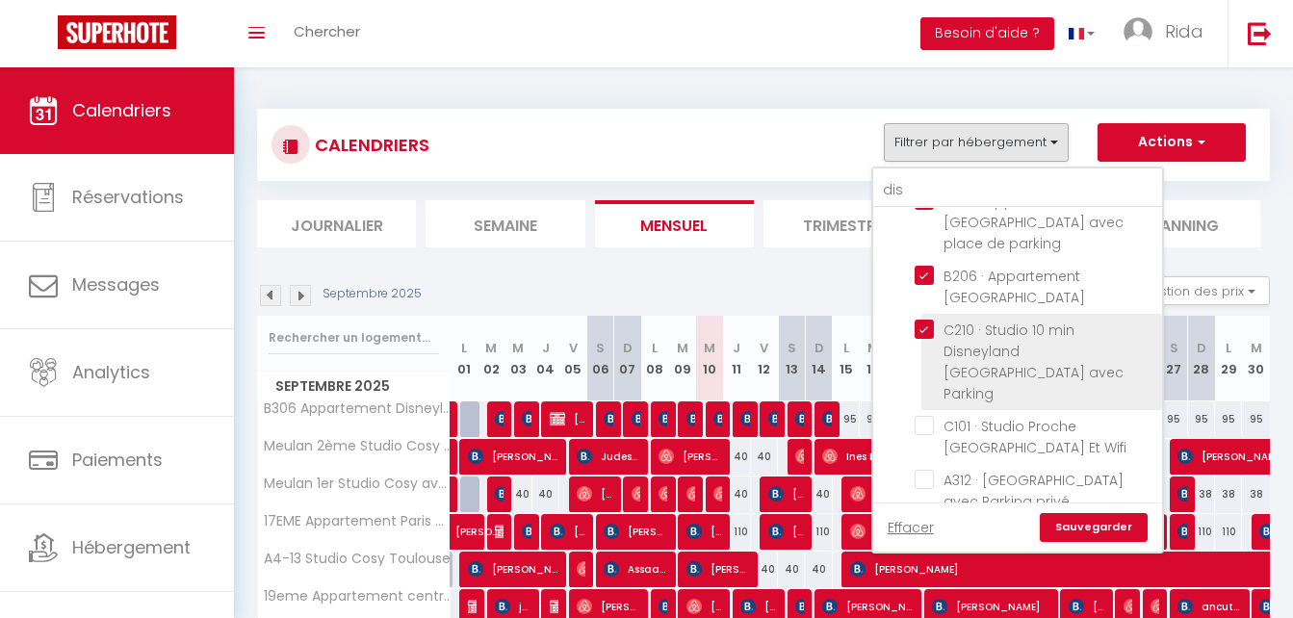
checkbox input "false"
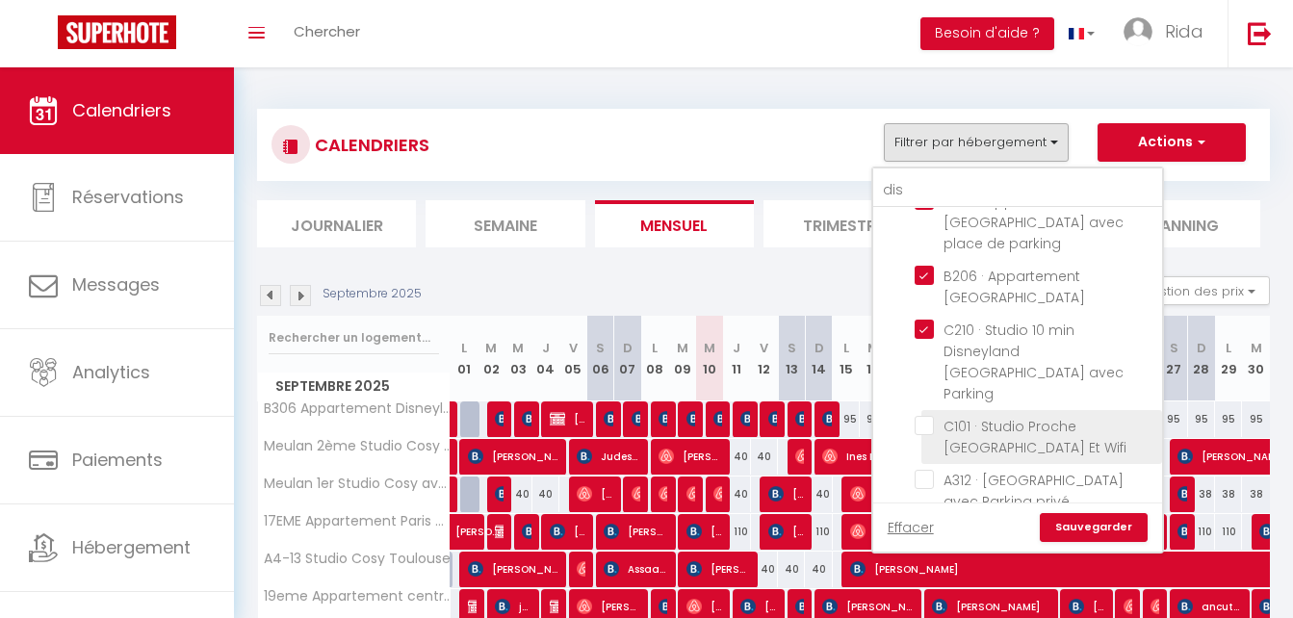
click at [922, 416] on input "C101 · Studio Proche [GEOGRAPHIC_DATA] Et Wifi" at bounding box center [1035, 425] width 241 height 19
checkbox input "true"
checkbox input "false"
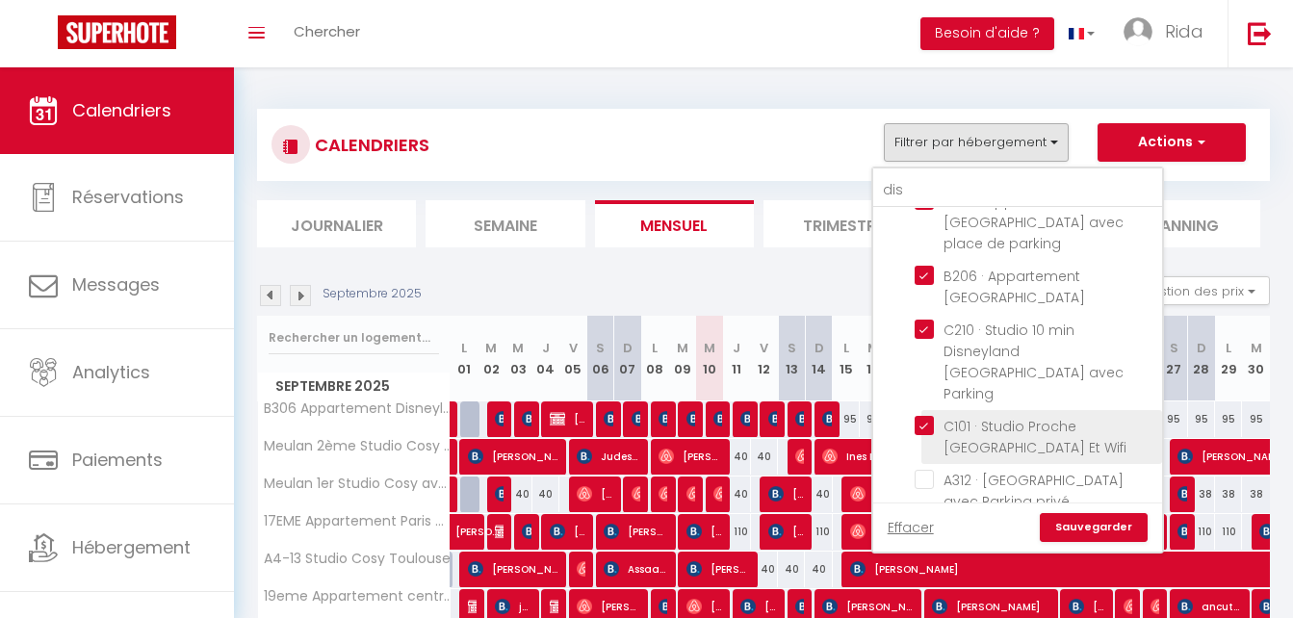
checkbox input "false"
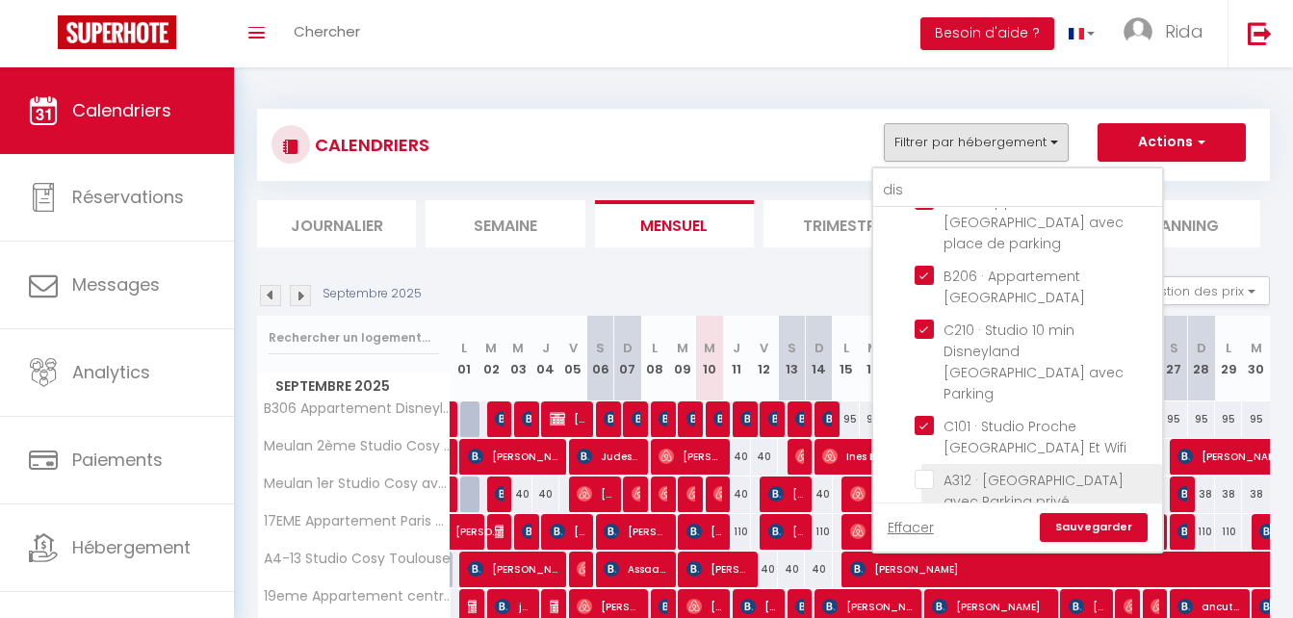
click at [926, 464] on li "A312 · [GEOGRAPHIC_DATA] avec Parking privé" at bounding box center [1042, 491] width 241 height 54
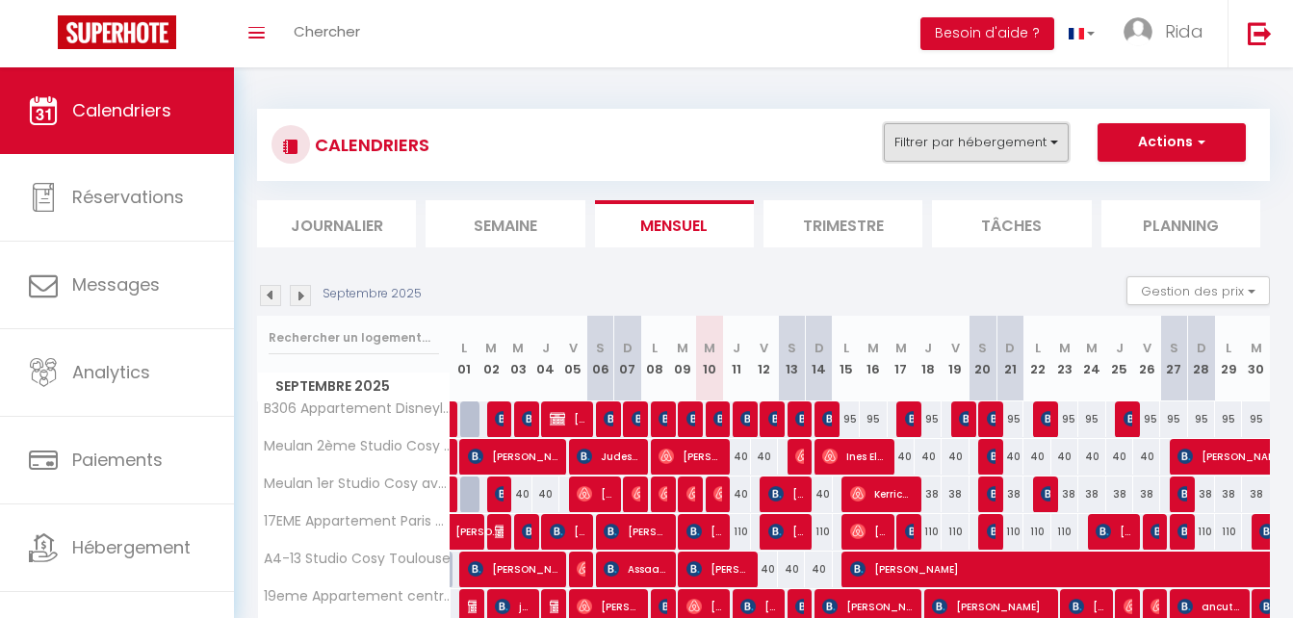
click at [979, 141] on button "Filtrer par hébergement" at bounding box center [976, 142] width 185 height 39
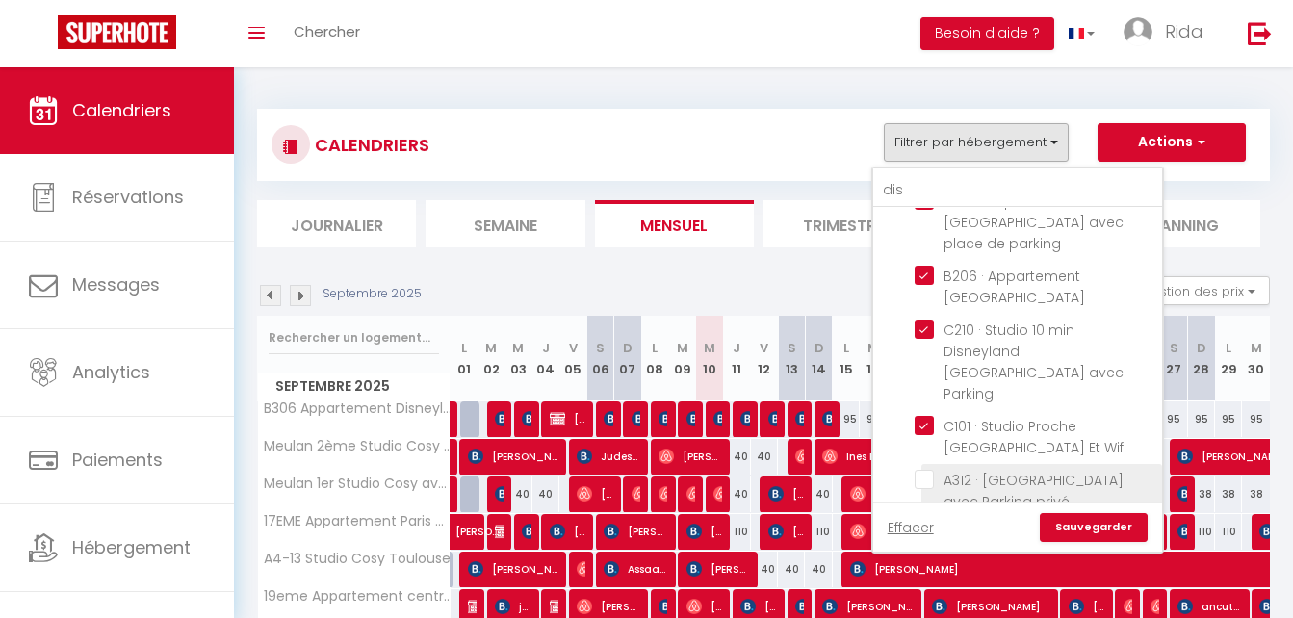
click at [925, 470] on input "A312 · [GEOGRAPHIC_DATA] avec Parking privé" at bounding box center [1035, 479] width 241 height 19
checkbox input "true"
checkbox input "false"
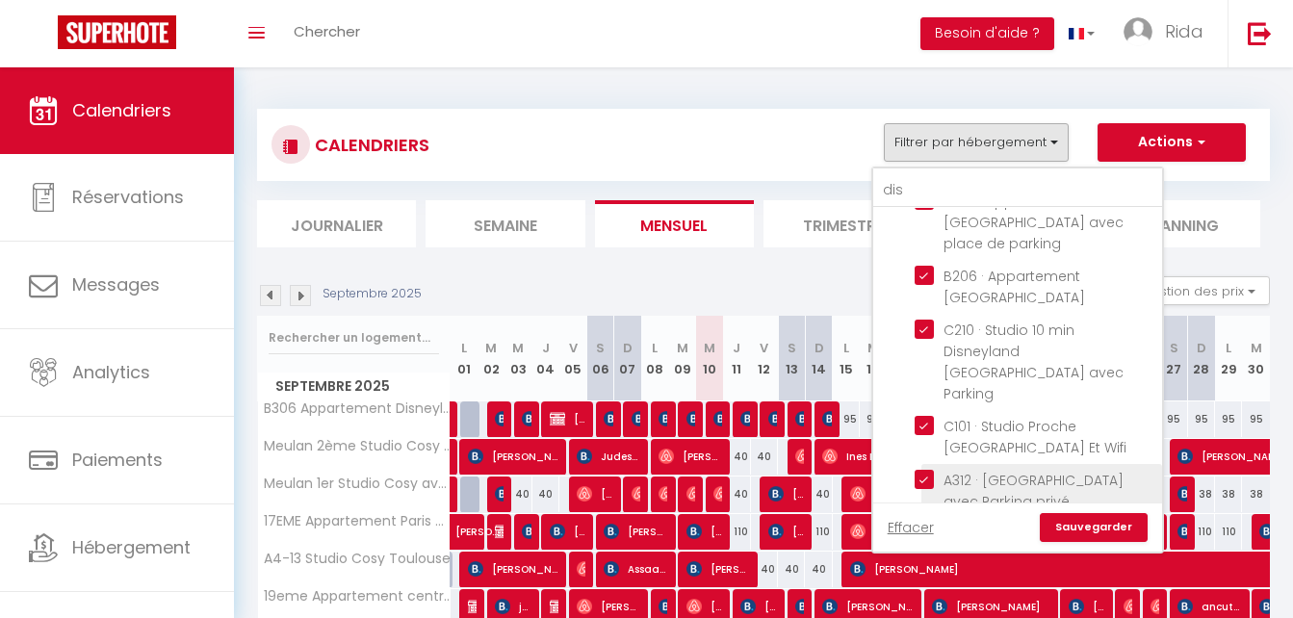
checkbox input "false"
click at [924, 524] on input "B201 · Appartement Disneyland [GEOGRAPHIC_DATA]" at bounding box center [1035, 533] width 241 height 19
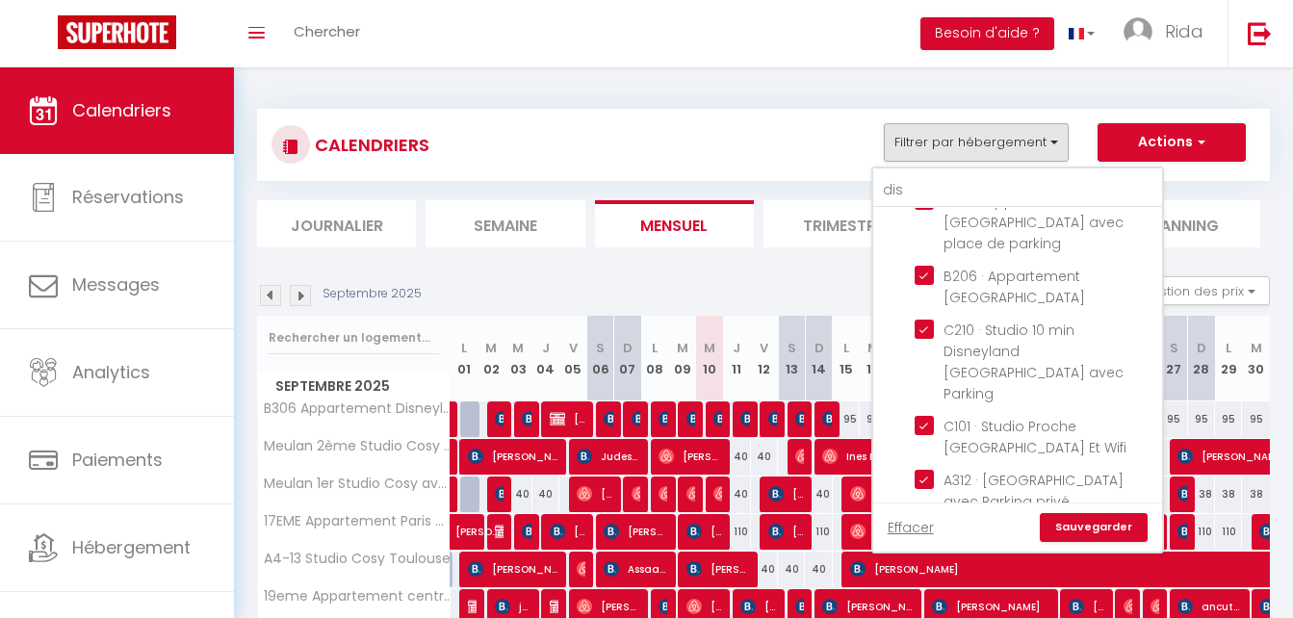
checkbox input "true"
checkbox input "false"
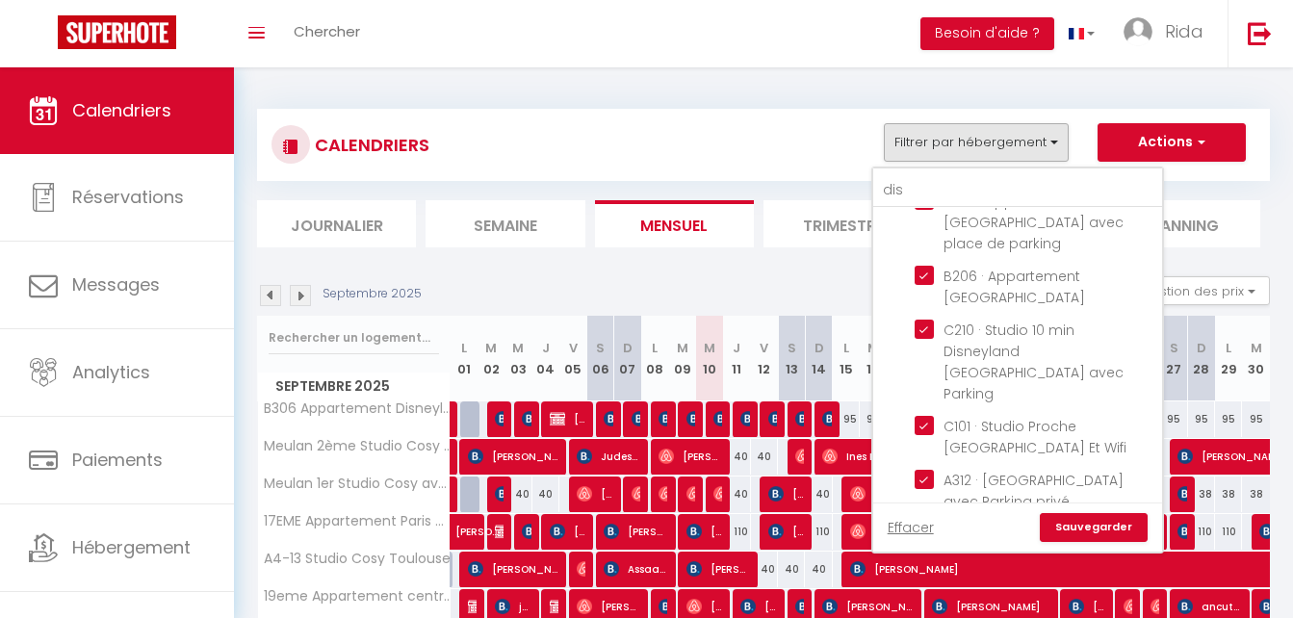
checkbox input "false"
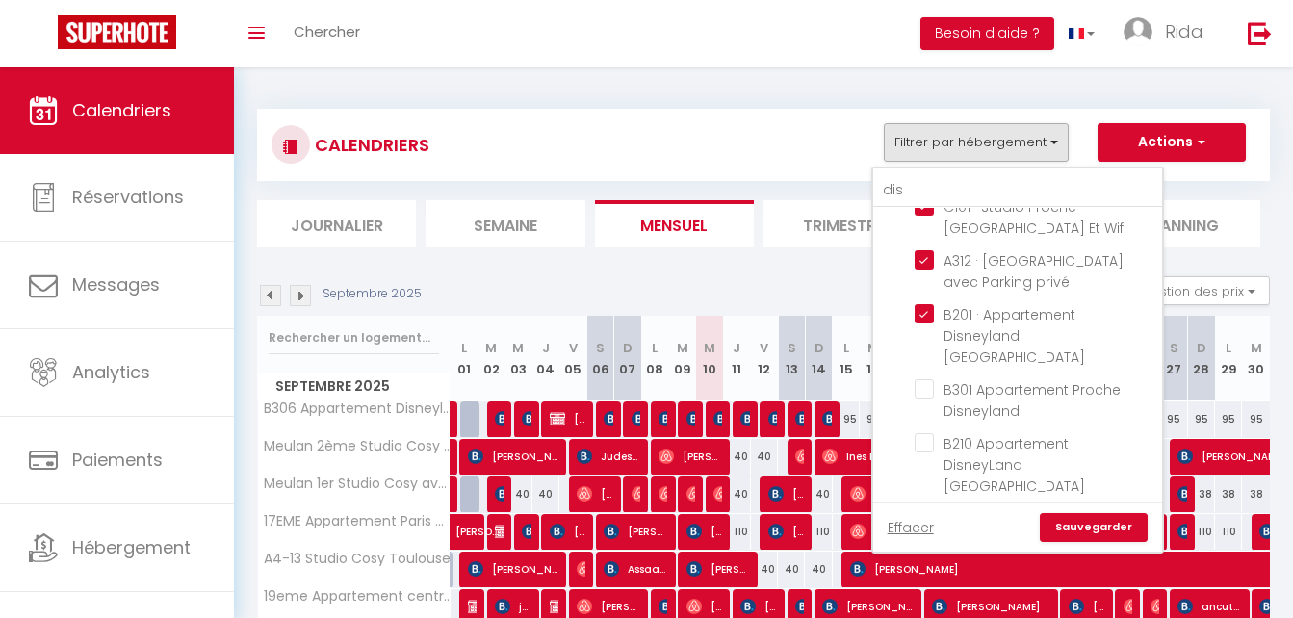
scroll to position [485, 0]
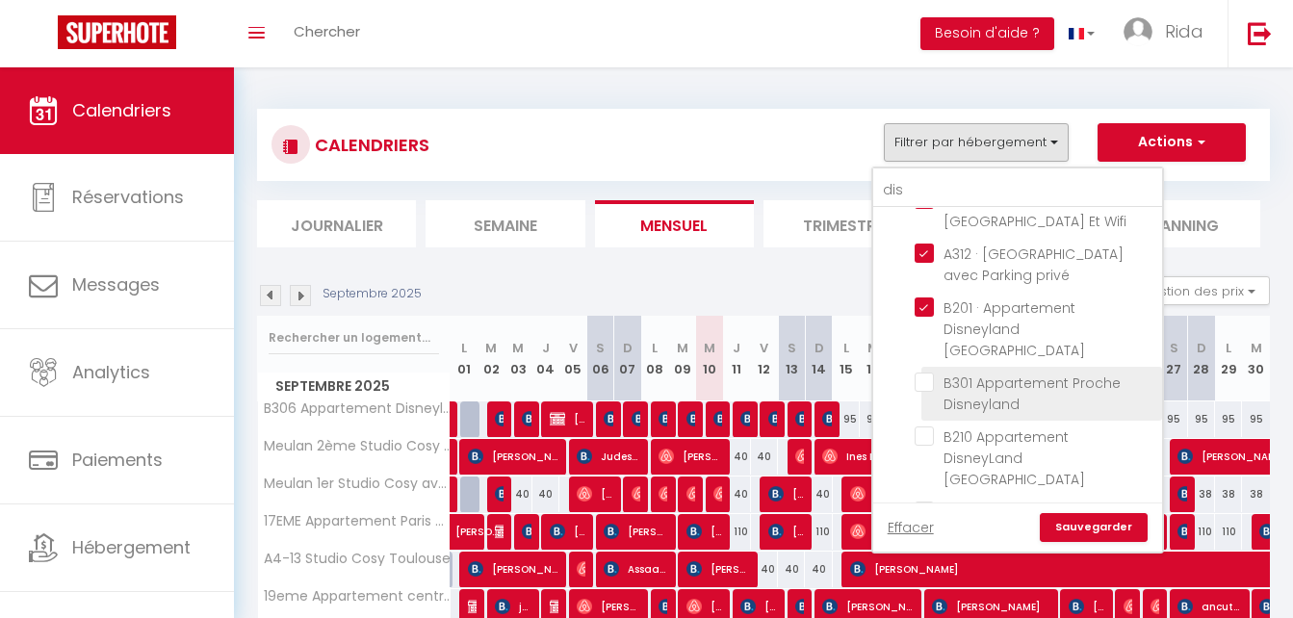
click at [926, 373] on input "B301 Appartement Proche Disneyland" at bounding box center [1035, 382] width 241 height 19
checkbox input "true"
checkbox input "false"
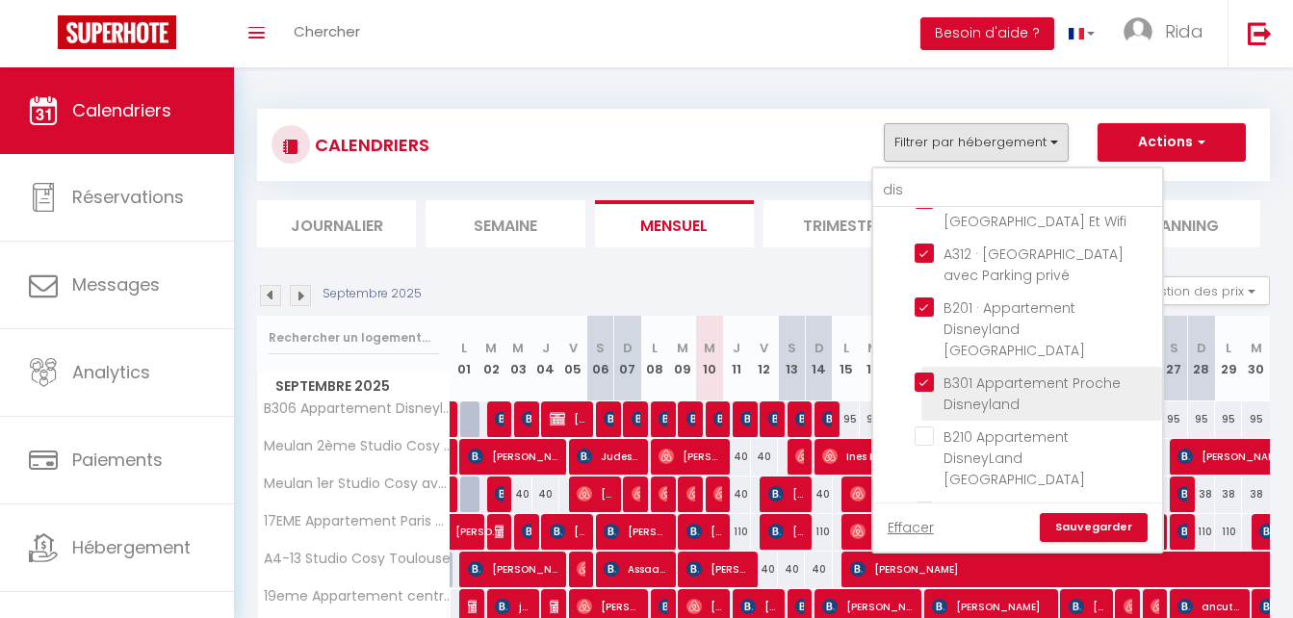
checkbox input "false"
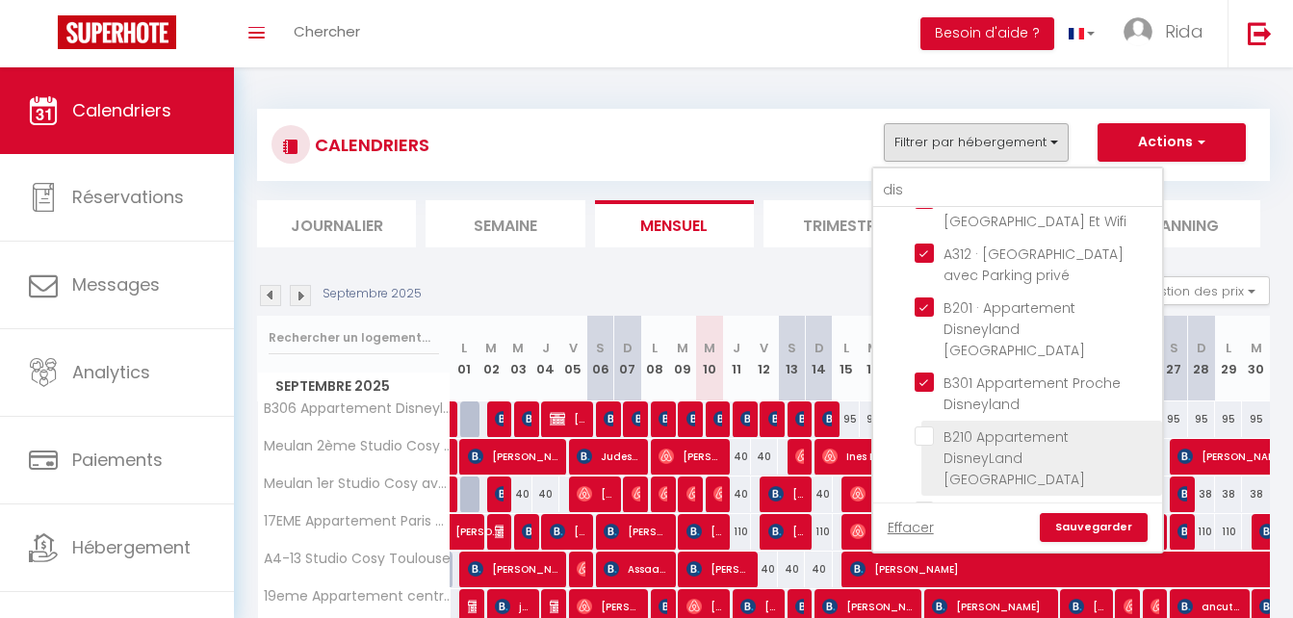
click at [929, 427] on input "B210 Appartement DisneyLand [GEOGRAPHIC_DATA]" at bounding box center [1035, 436] width 241 height 19
checkbox input "true"
checkbox input "false"
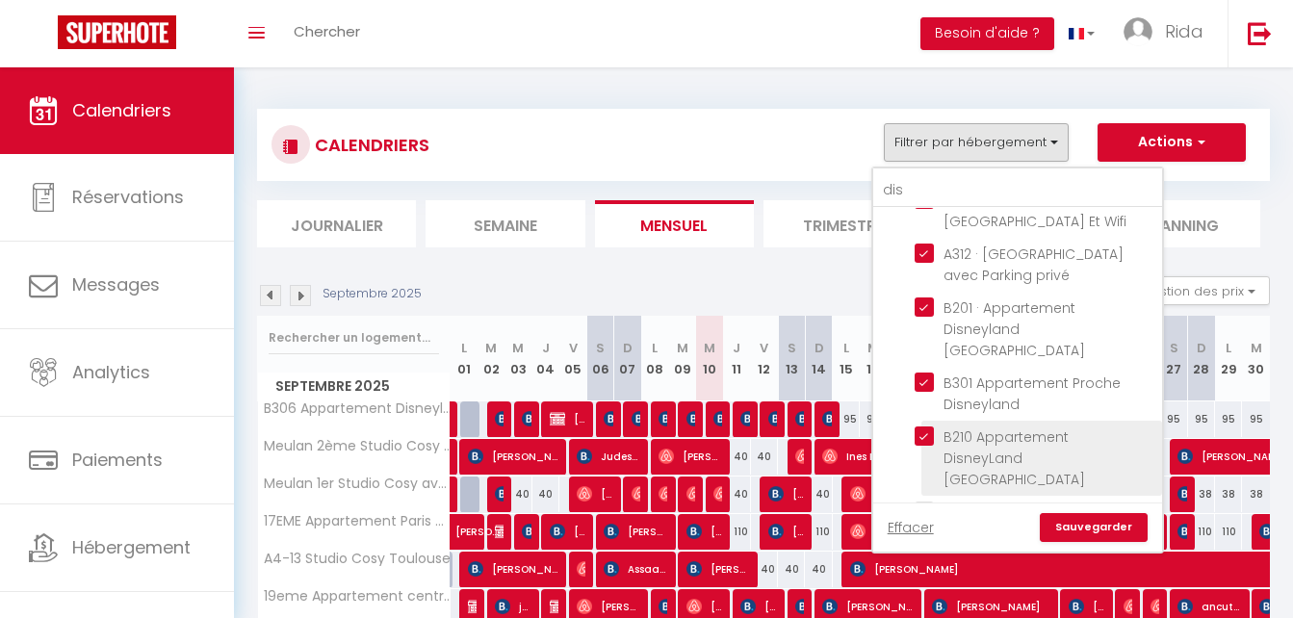
checkbox input "false"
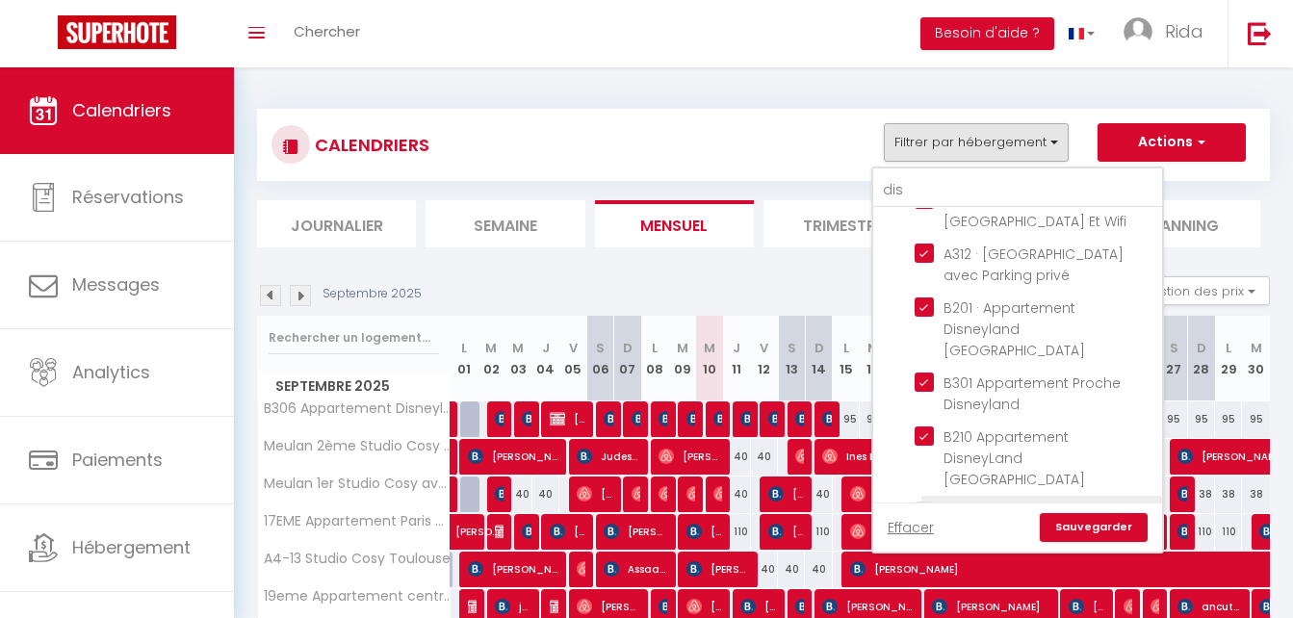
click at [923, 502] on input "A112 · Appartement Disneyland [GEOGRAPHIC_DATA]" at bounding box center [1035, 511] width 241 height 19
checkbox input "true"
checkbox input "false"
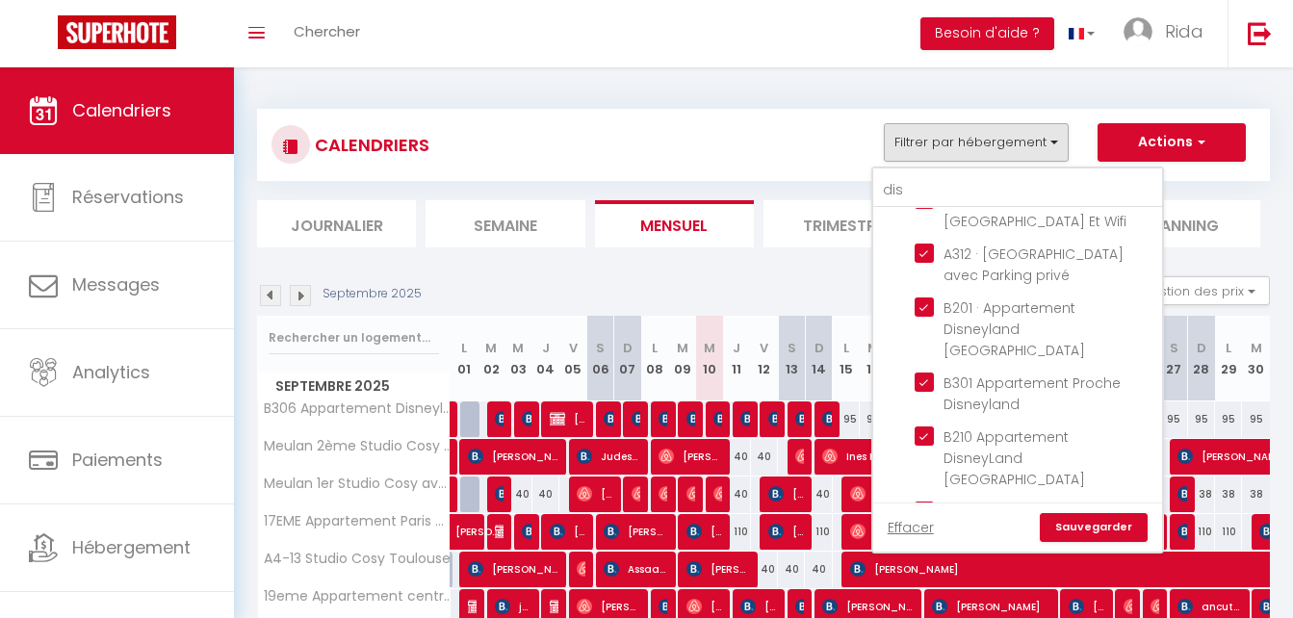
click at [929, 577] on input "C301 · Appartement Disneyland [GEOGRAPHIC_DATA]" at bounding box center [1035, 586] width 241 height 19
checkbox input "true"
checkbox input "false"
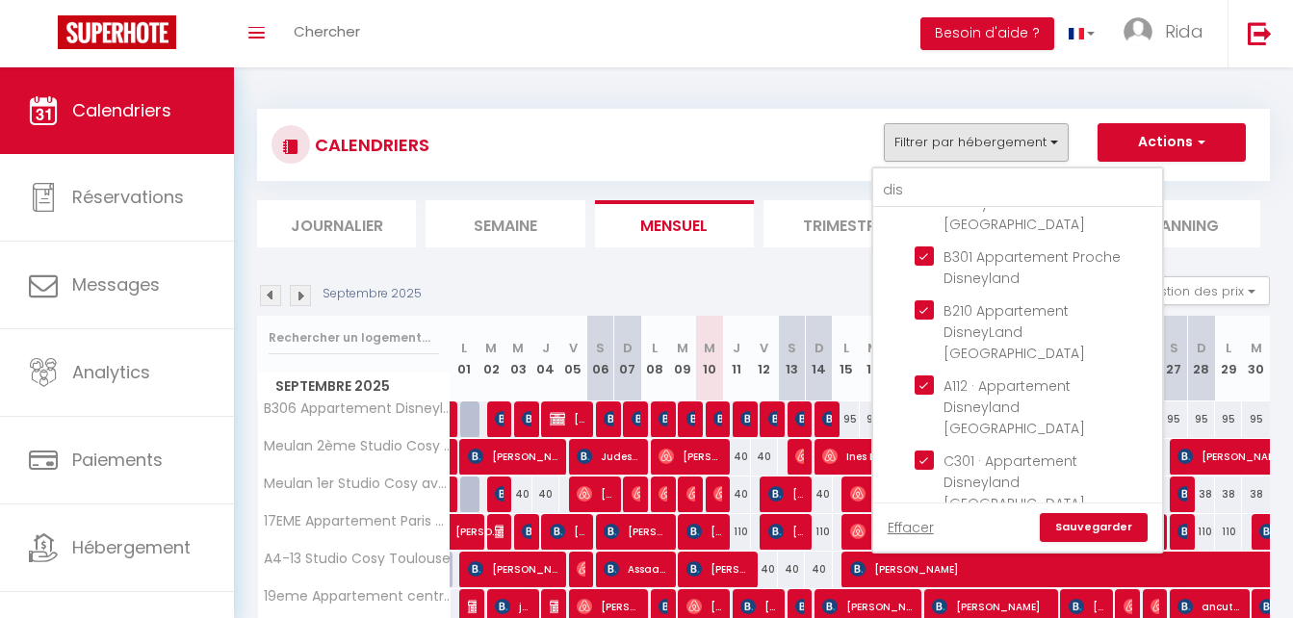
scroll to position [640, 0]
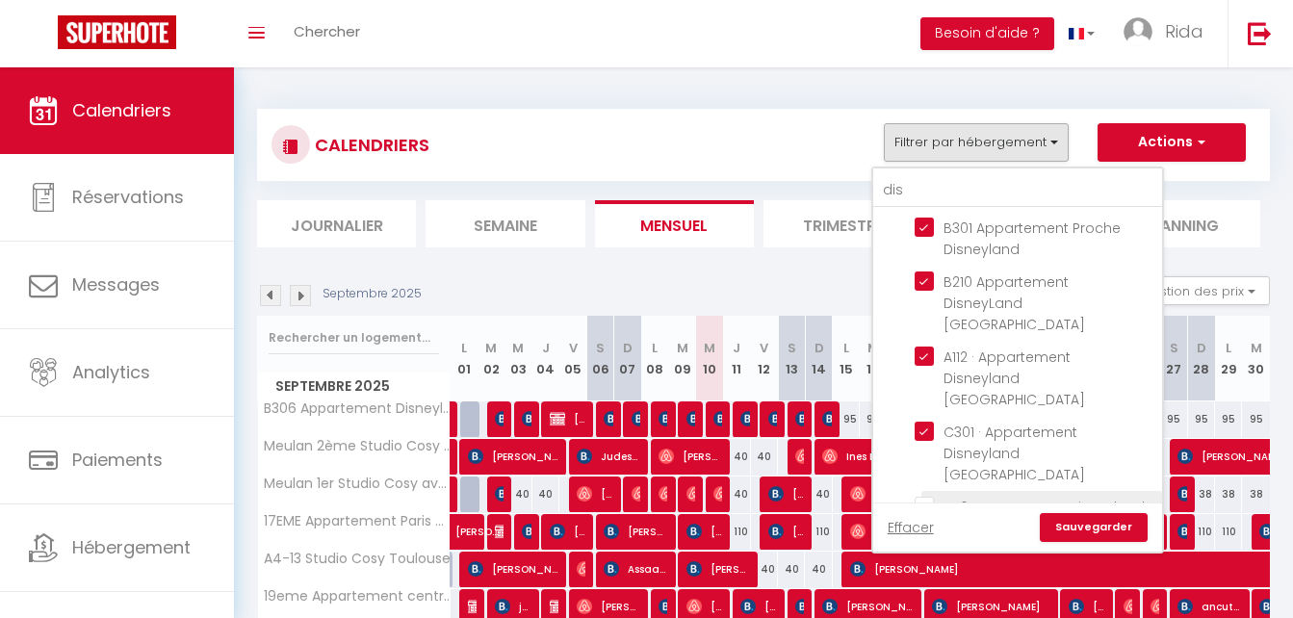
click at [918, 497] on input "A116 Appartement Disneyland [GEOGRAPHIC_DATA]" at bounding box center [1035, 506] width 241 height 19
click at [928, 551] on input "B010 · B010 Appartement Disneyland [GEOGRAPHIC_DATA] parking et wifi" at bounding box center [1035, 560] width 241 height 19
click at [1090, 535] on link "Sauvegarder" at bounding box center [1094, 527] width 108 height 29
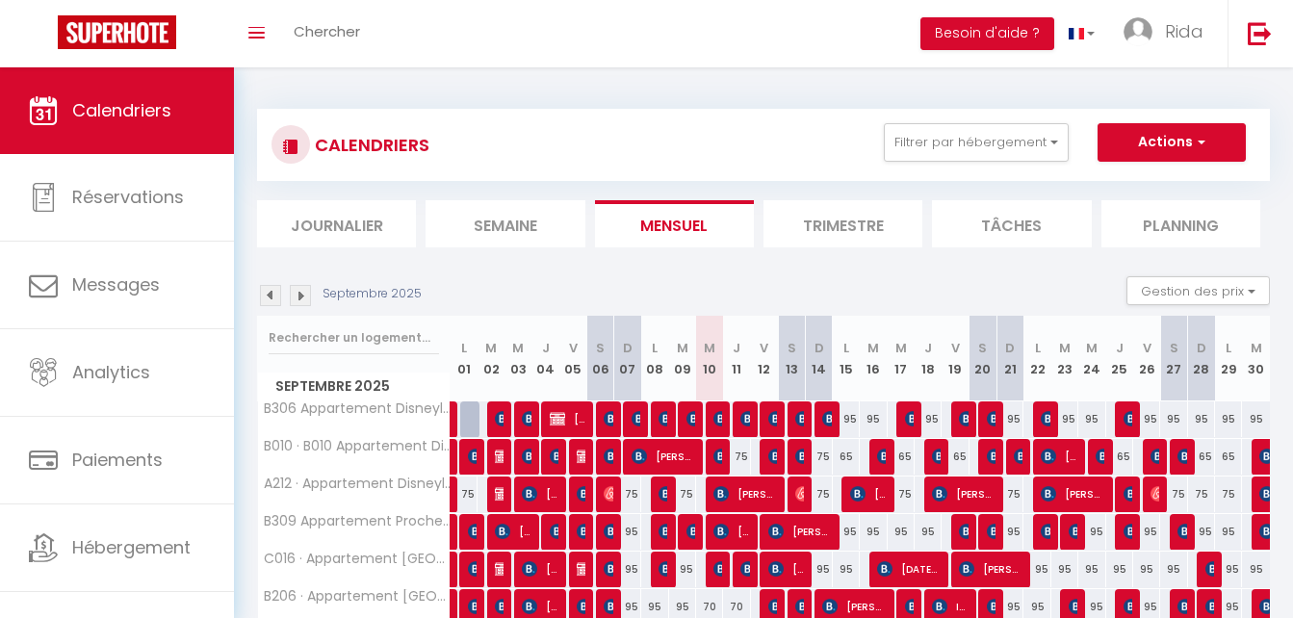
click at [544, 213] on li "Semaine" at bounding box center [505, 223] width 159 height 47
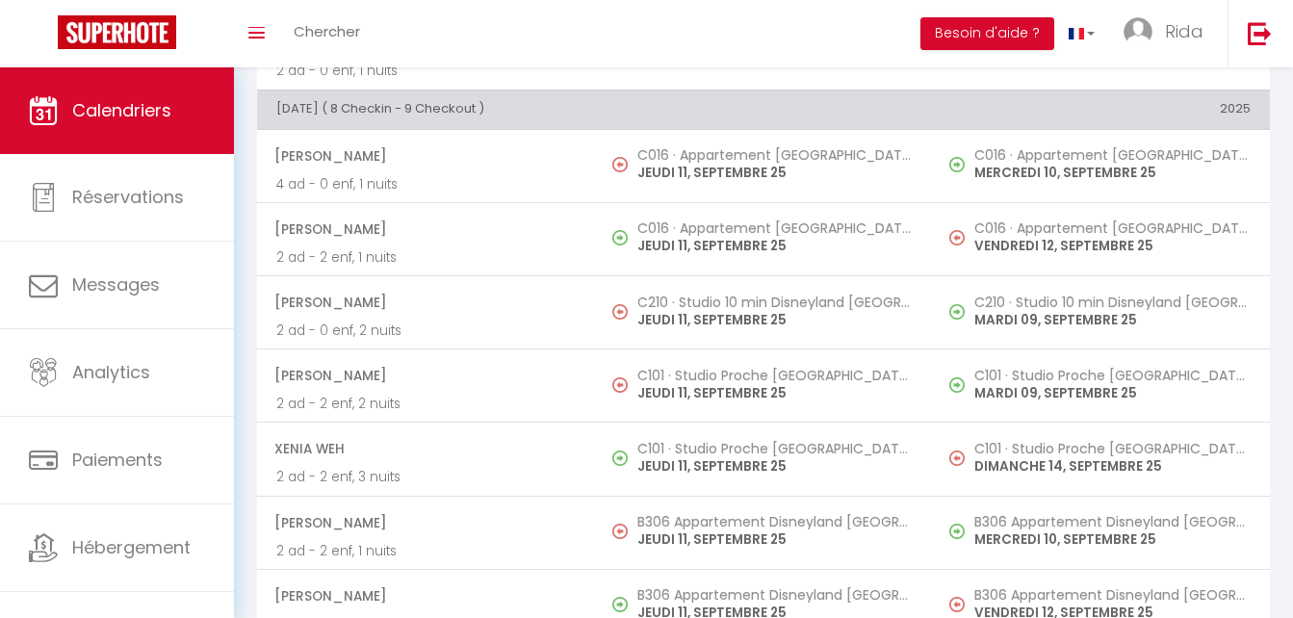
scroll to position [3286, 0]
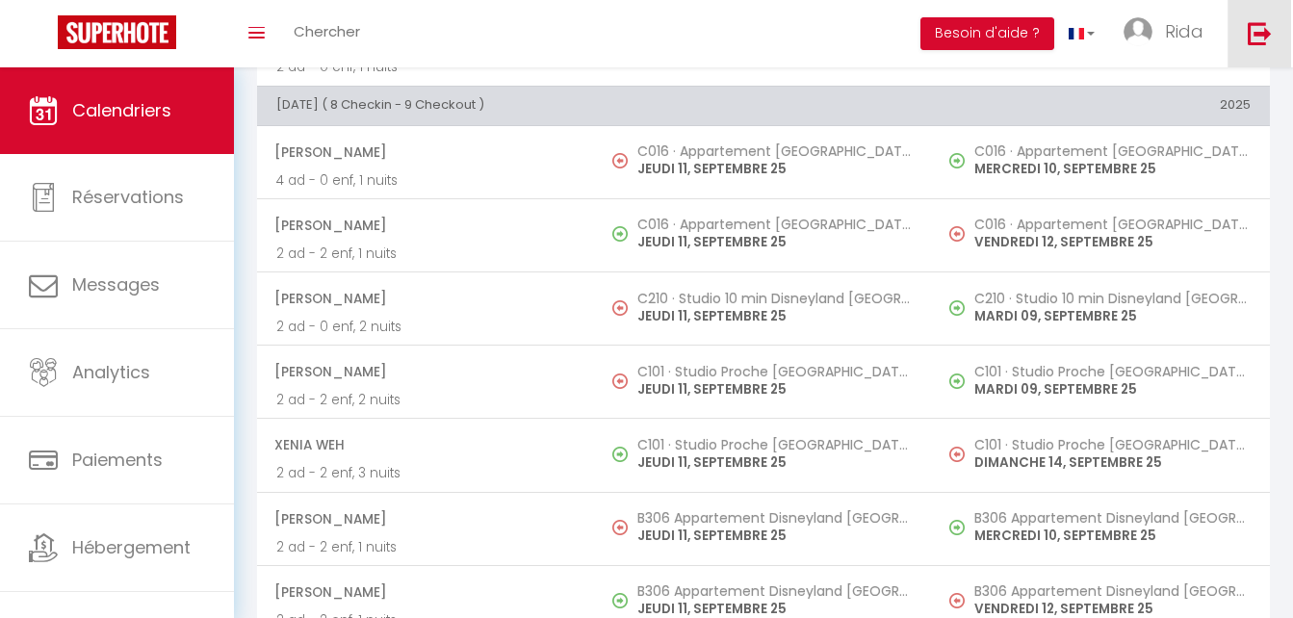
click at [1271, 36] on img at bounding box center [1260, 33] width 24 height 24
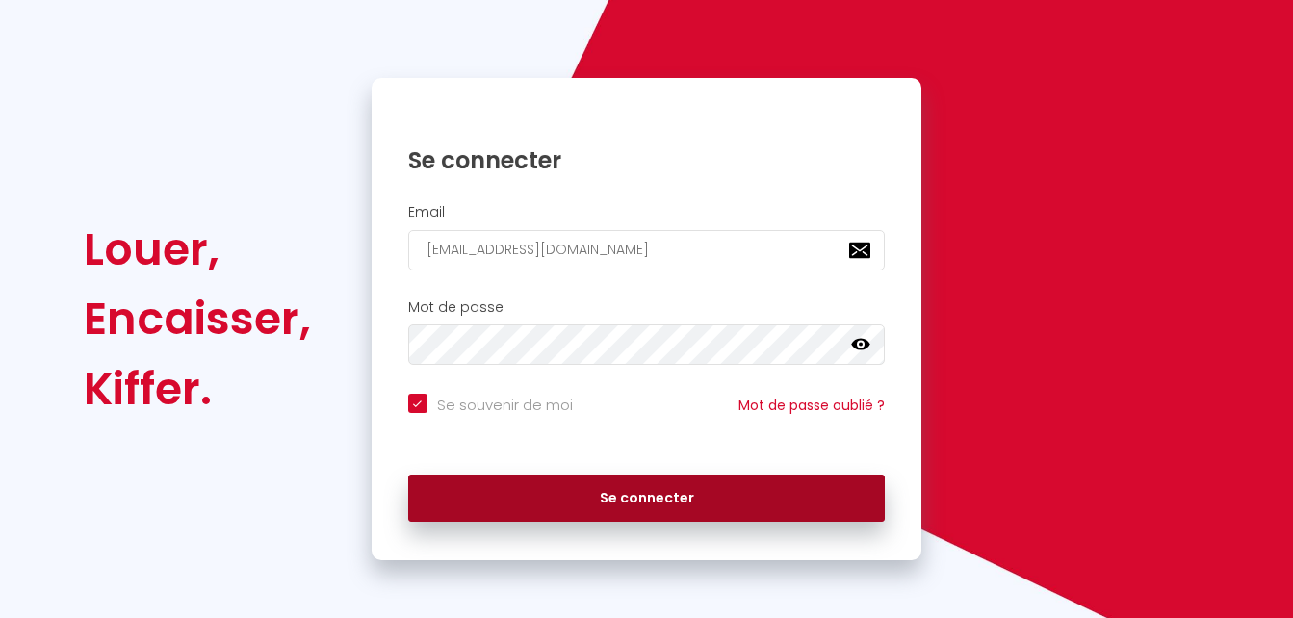
click at [691, 485] on button "Se connecter" at bounding box center [647, 499] width 478 height 48
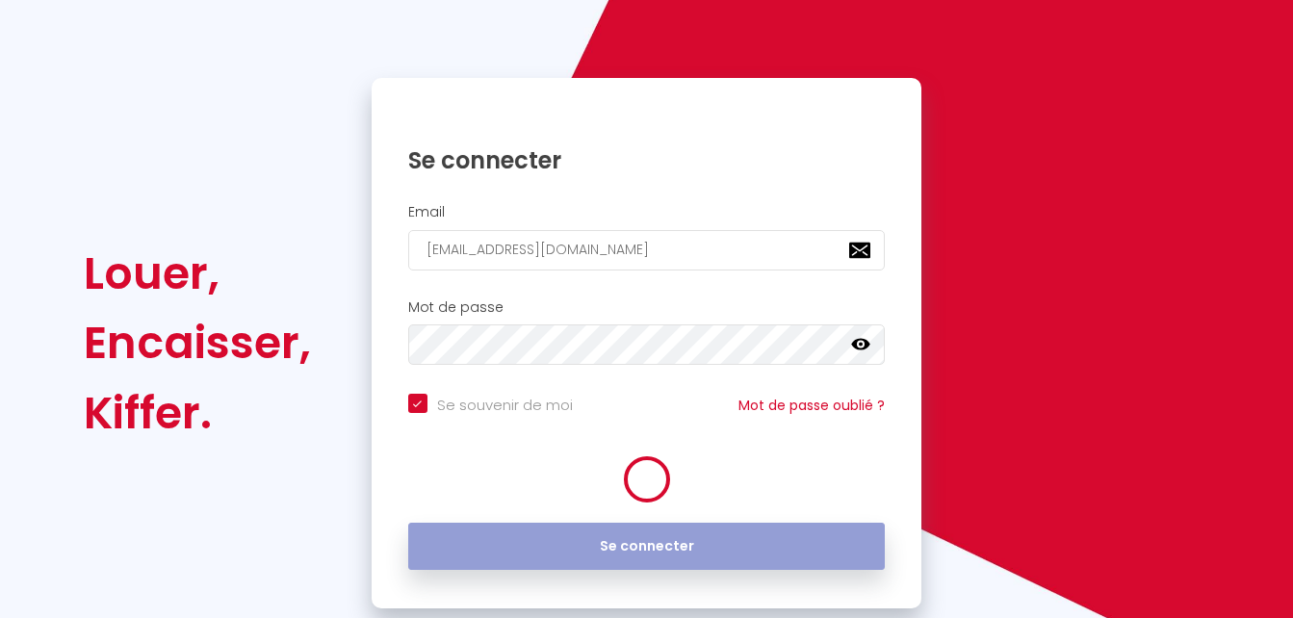
scroll to position [129, 0]
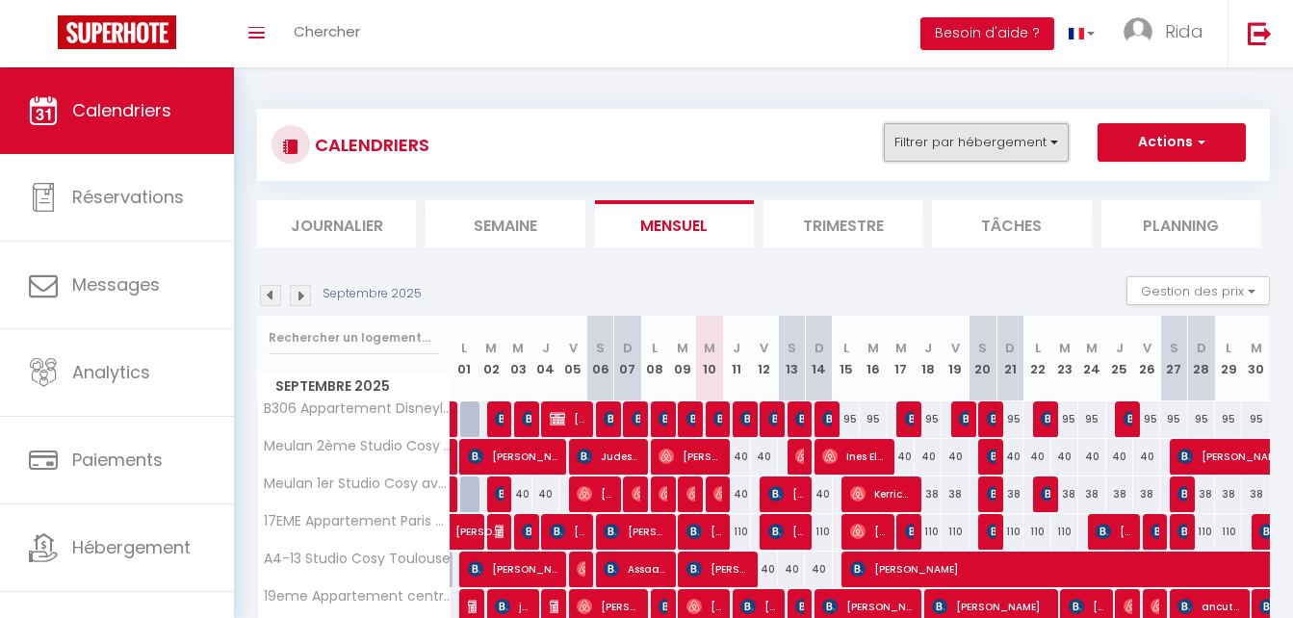
click at [1021, 139] on button "Filtrer par hébergement" at bounding box center [976, 142] width 185 height 39
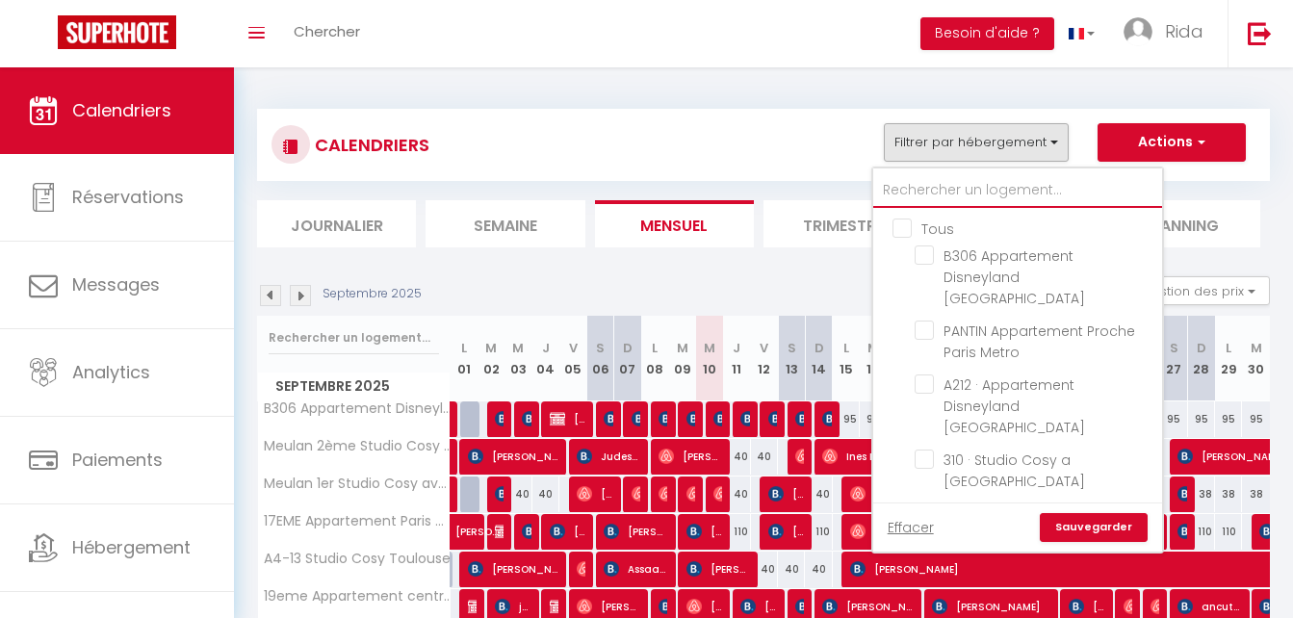
click at [978, 186] on input "text" at bounding box center [1018, 190] width 289 height 35
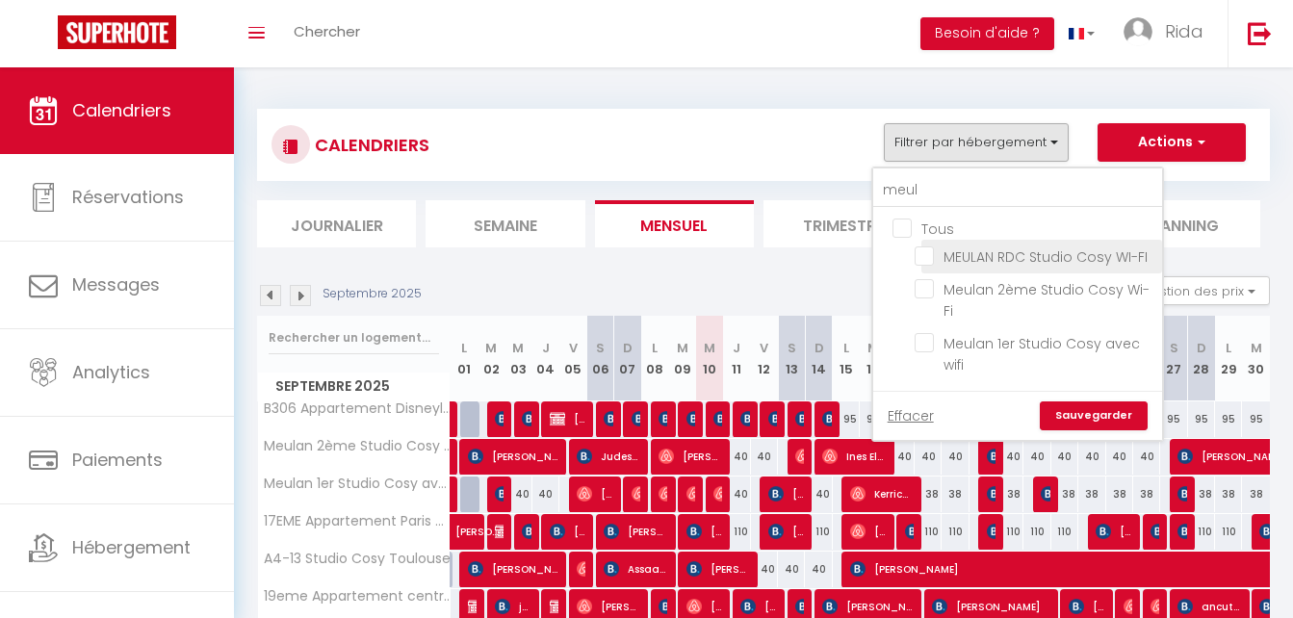
click at [923, 258] on input "MEULAN RDC Studio Cosy WI-FI" at bounding box center [1035, 255] width 241 height 19
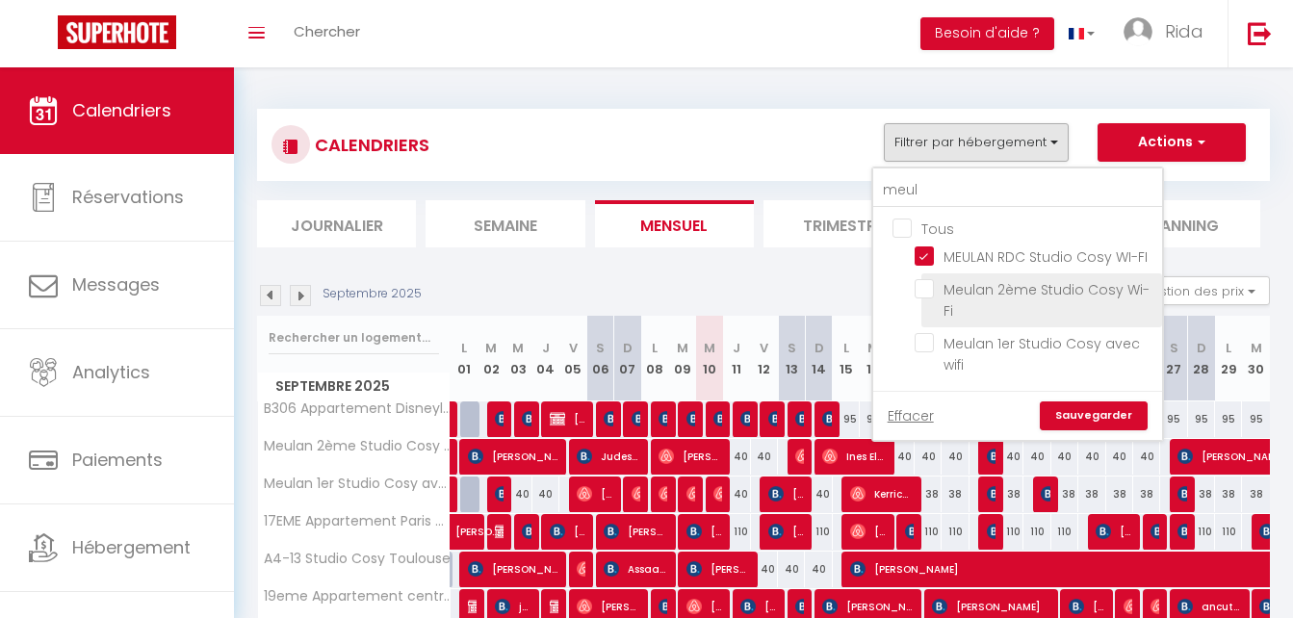
click at [923, 280] on input "Meulan 2ème Studio Cosy Wi-Fi" at bounding box center [1035, 288] width 241 height 19
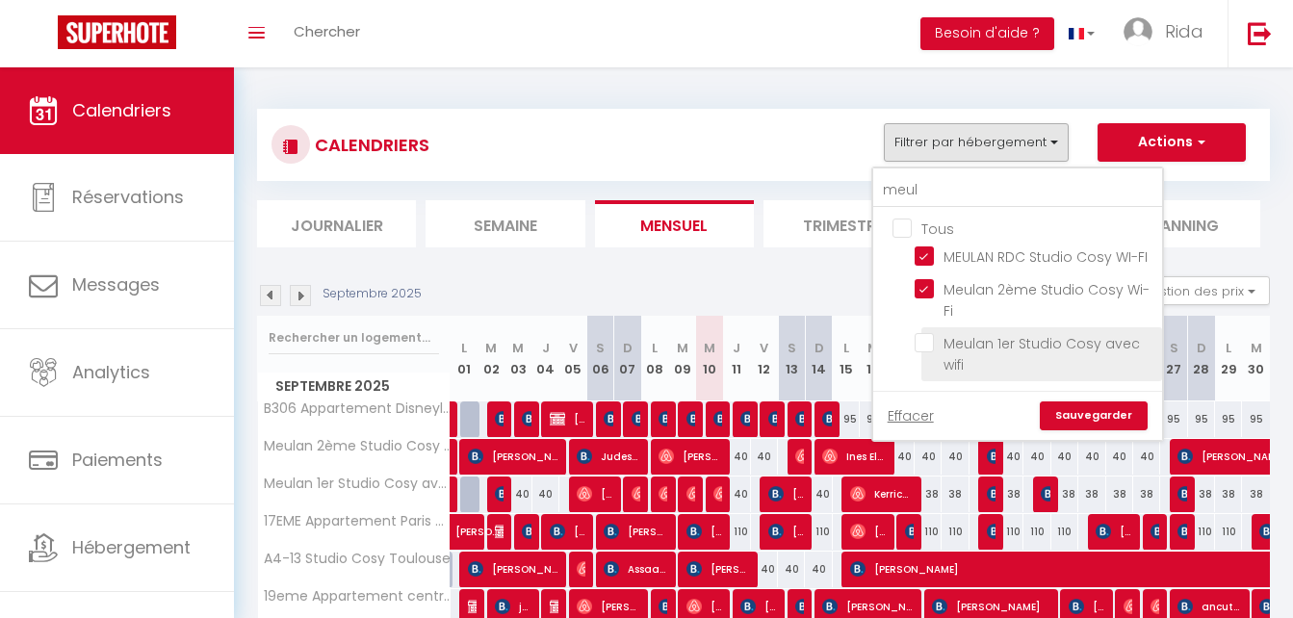
click at [925, 343] on input "Meulan 1er Studio Cosy avec wifi" at bounding box center [1035, 342] width 241 height 19
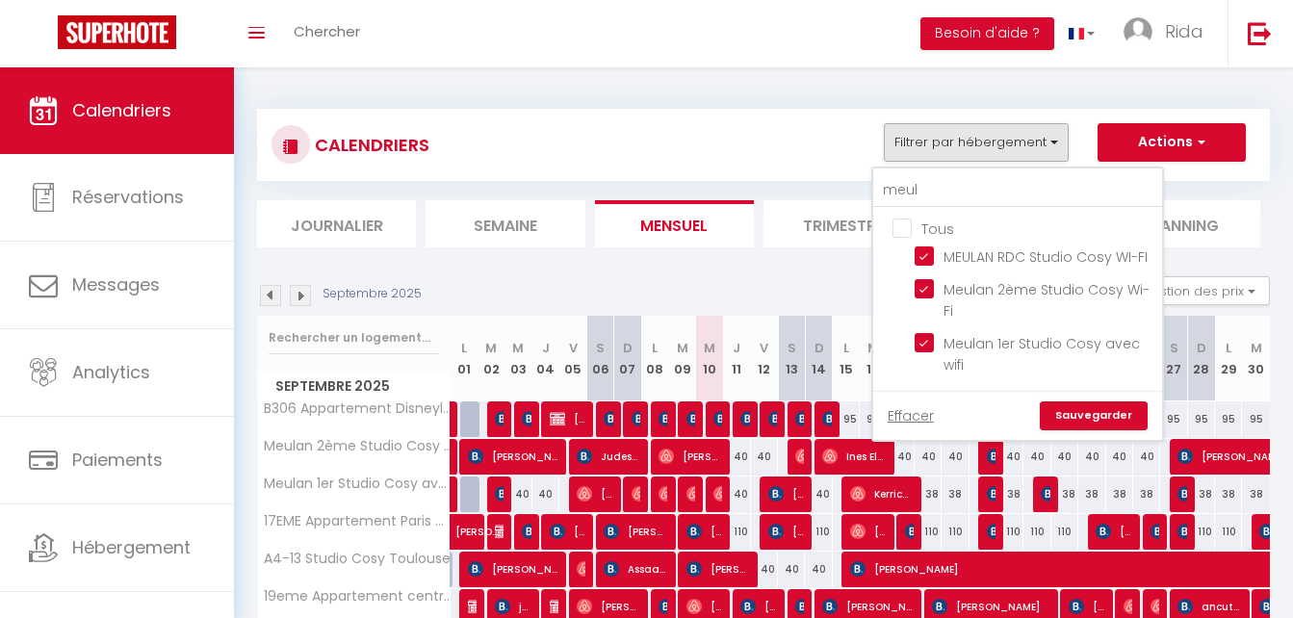
click at [1100, 409] on link "Sauvegarder" at bounding box center [1094, 416] width 108 height 29
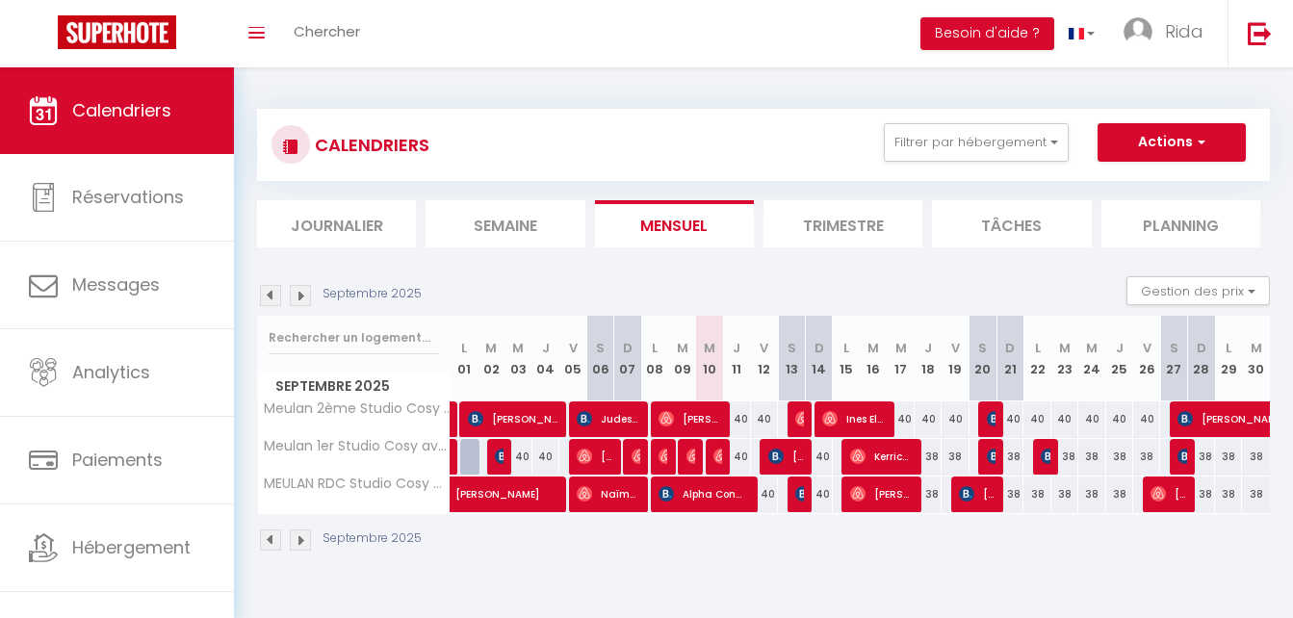
click at [508, 209] on li "Semaine" at bounding box center [505, 223] width 159 height 47
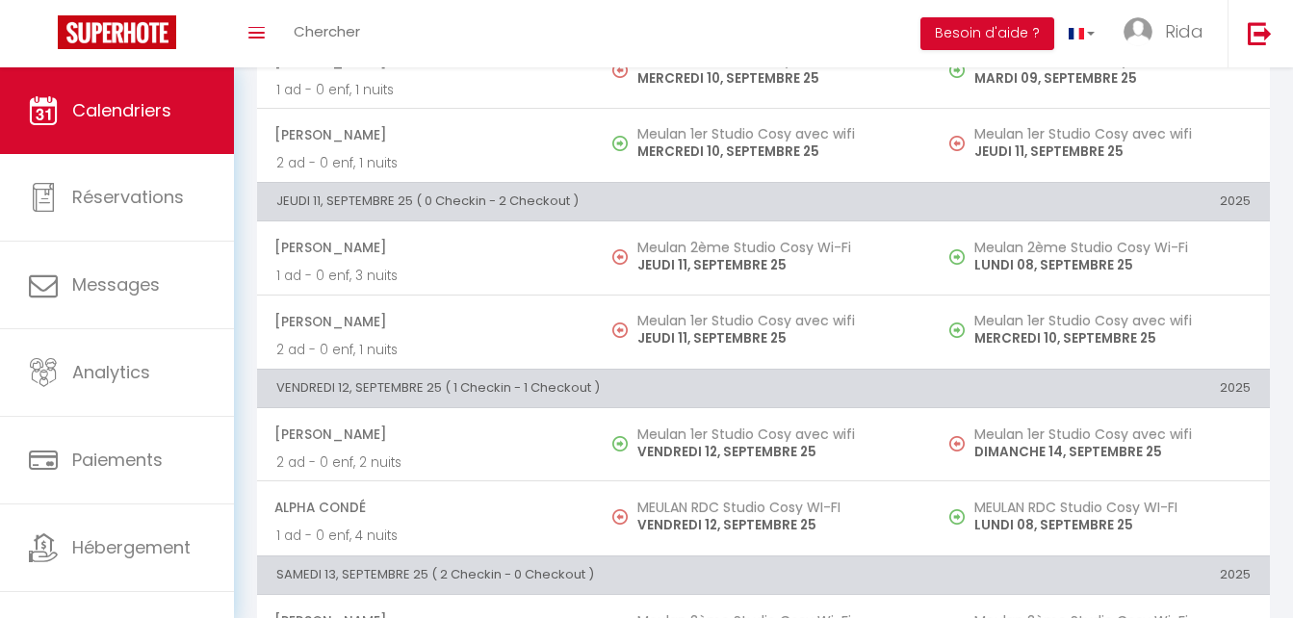
scroll to position [996, 0]
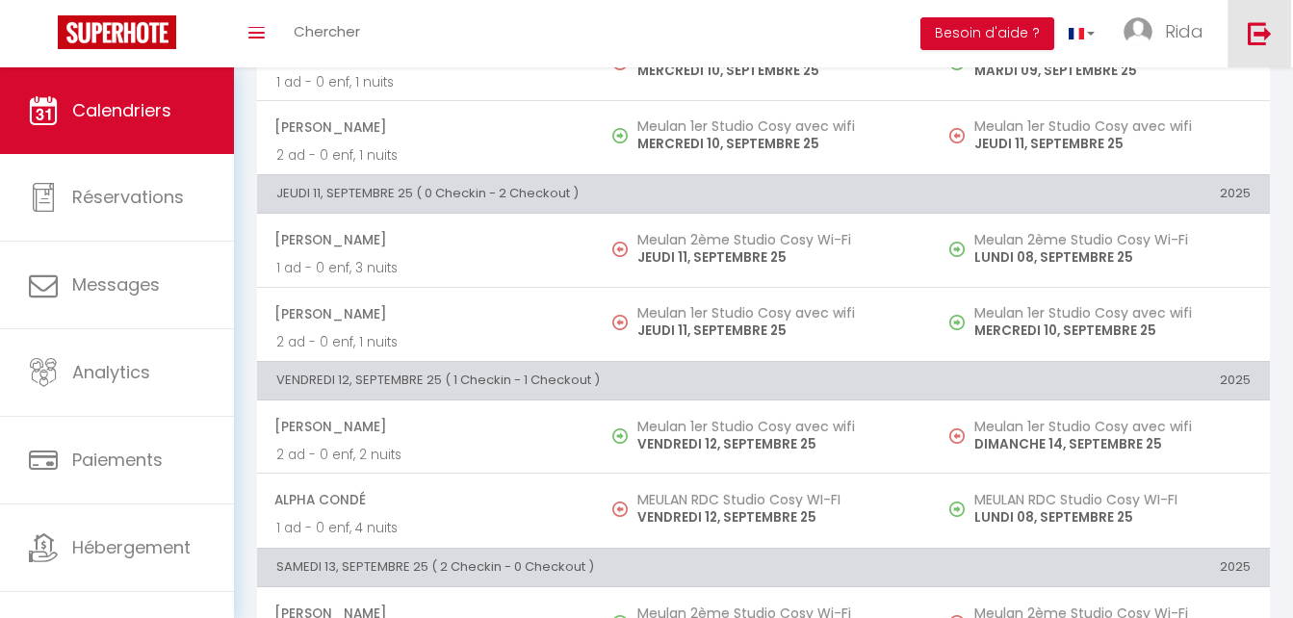
click at [1253, 50] on link at bounding box center [1260, 33] width 64 height 67
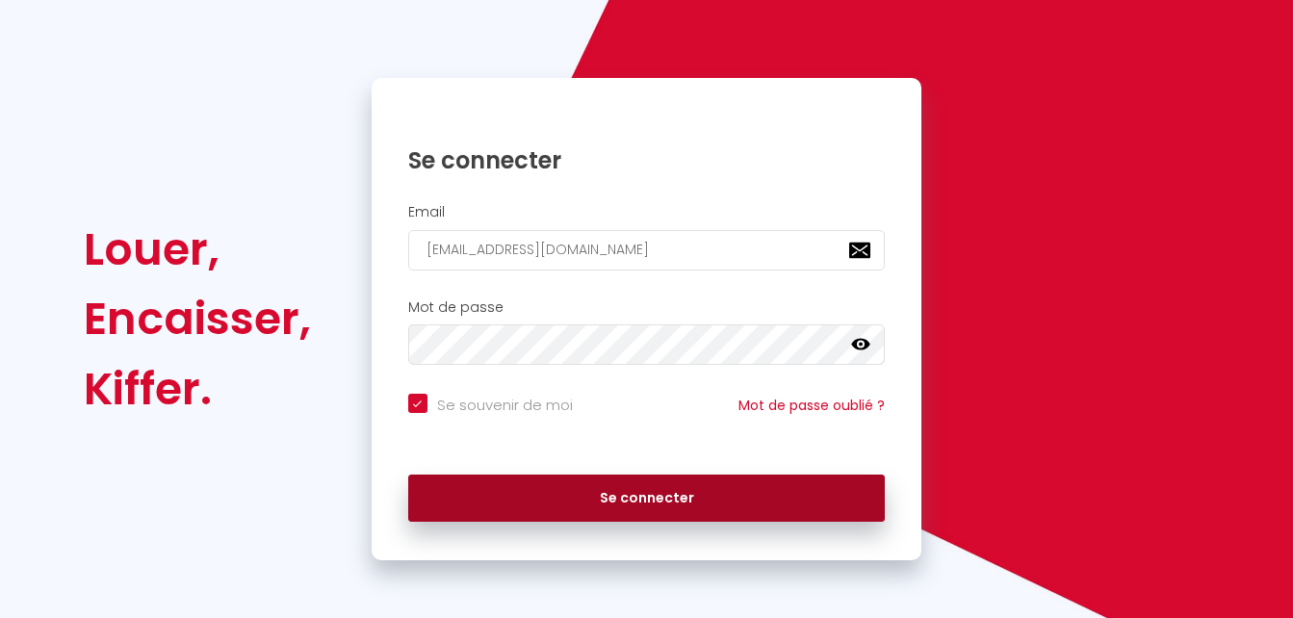
scroll to position [130, 0]
click at [687, 514] on button "Se connecter" at bounding box center [647, 499] width 478 height 48
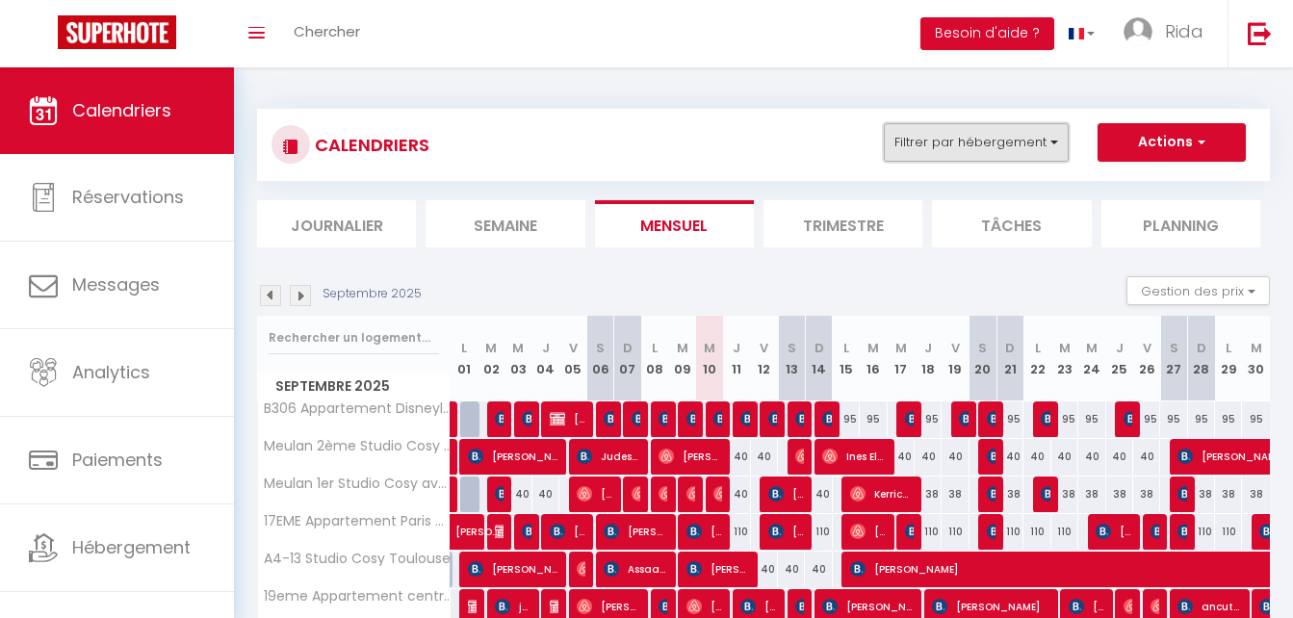
click at [992, 130] on button "Filtrer par hébergement" at bounding box center [976, 142] width 185 height 39
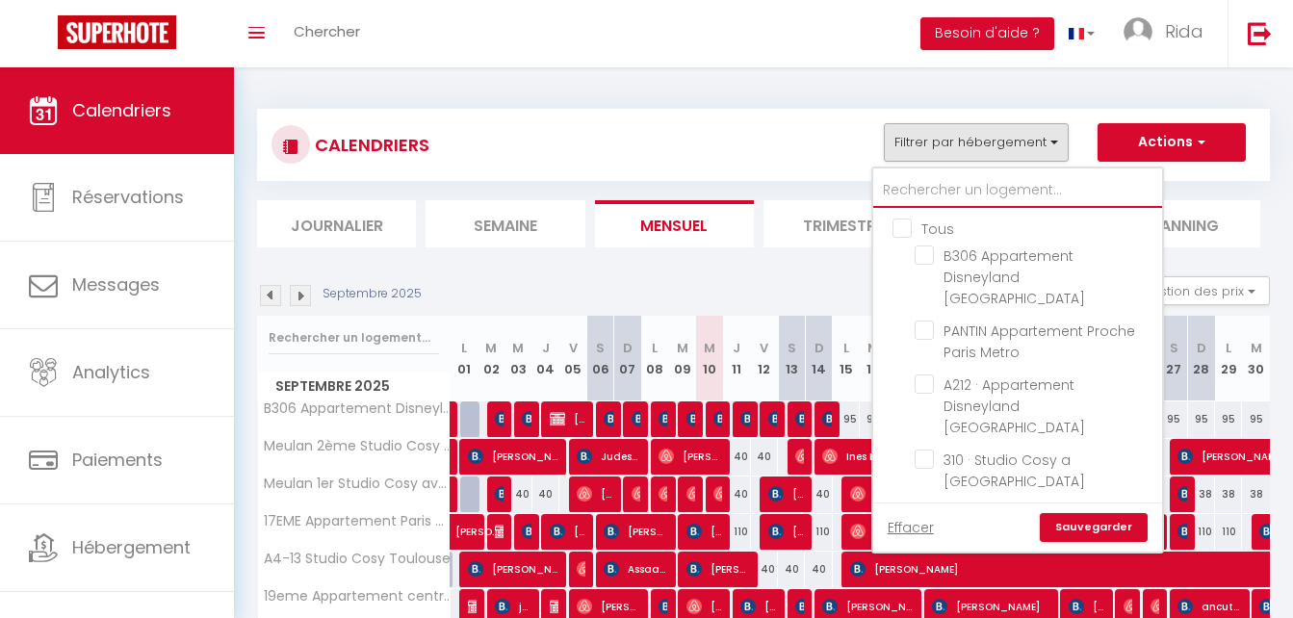
click at [974, 180] on input "text" at bounding box center [1018, 190] width 289 height 35
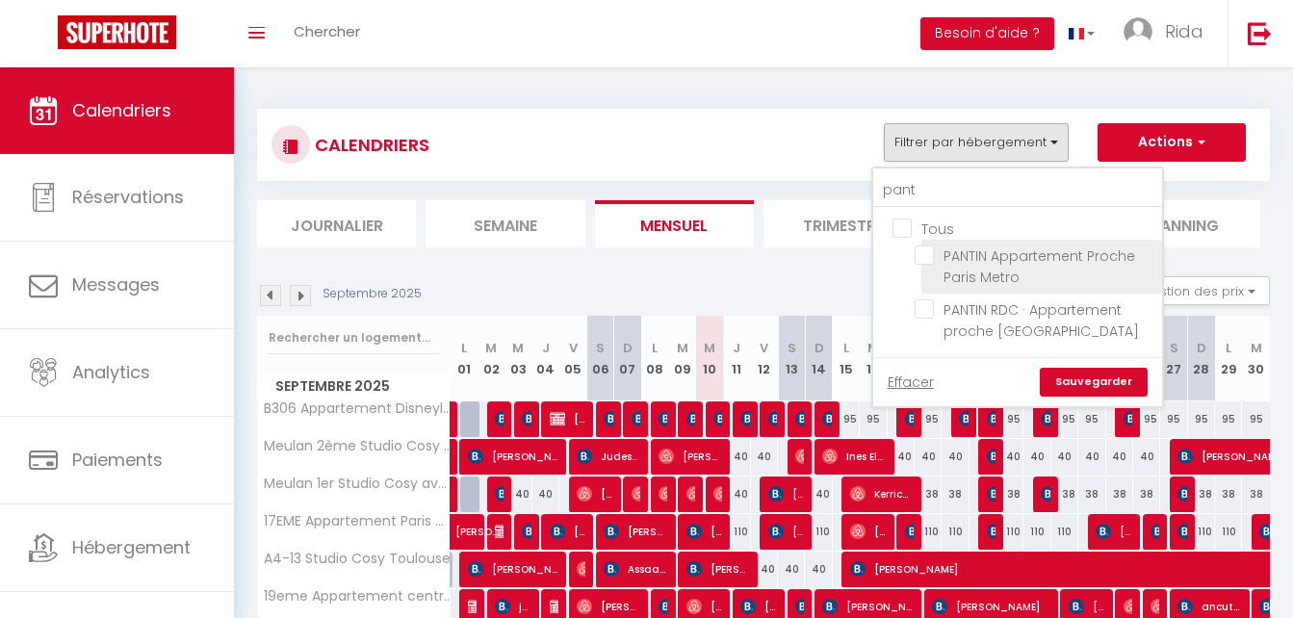
click at [927, 257] on input "PANTIN Appartement Proche Paris Metro" at bounding box center [1035, 255] width 241 height 19
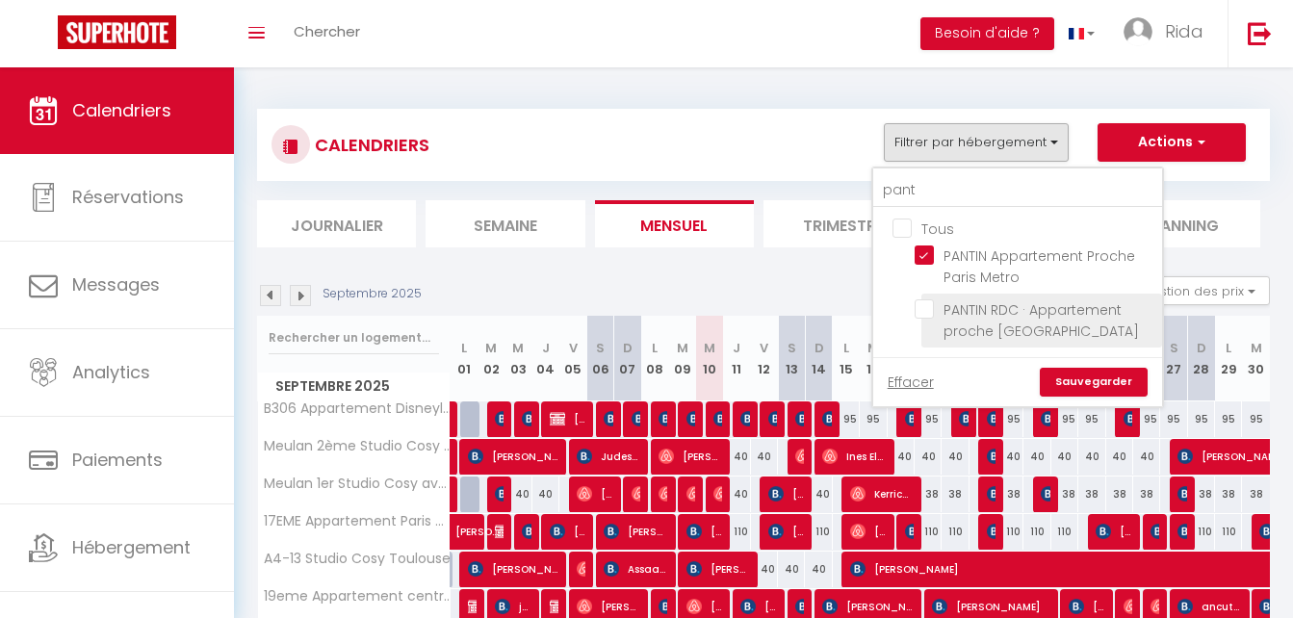
click at [926, 310] on input "PANTIN RDC · Appartement proche [GEOGRAPHIC_DATA]" at bounding box center [1035, 309] width 241 height 19
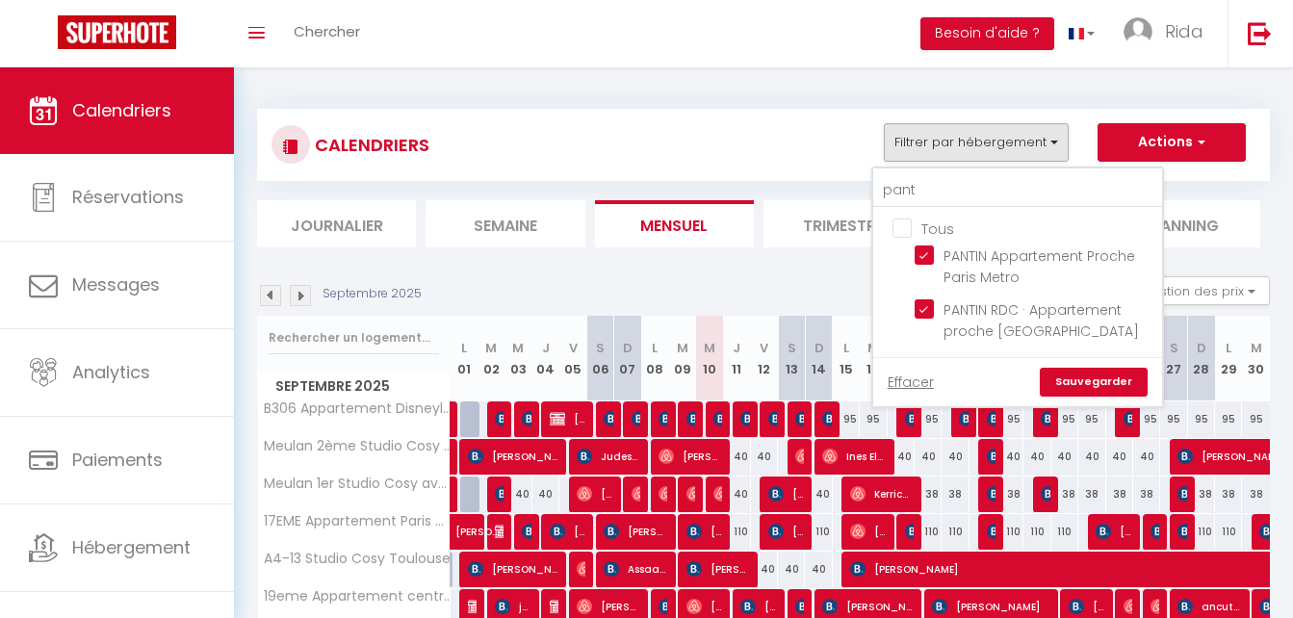
click at [1093, 377] on link "Sauvegarder" at bounding box center [1094, 382] width 108 height 29
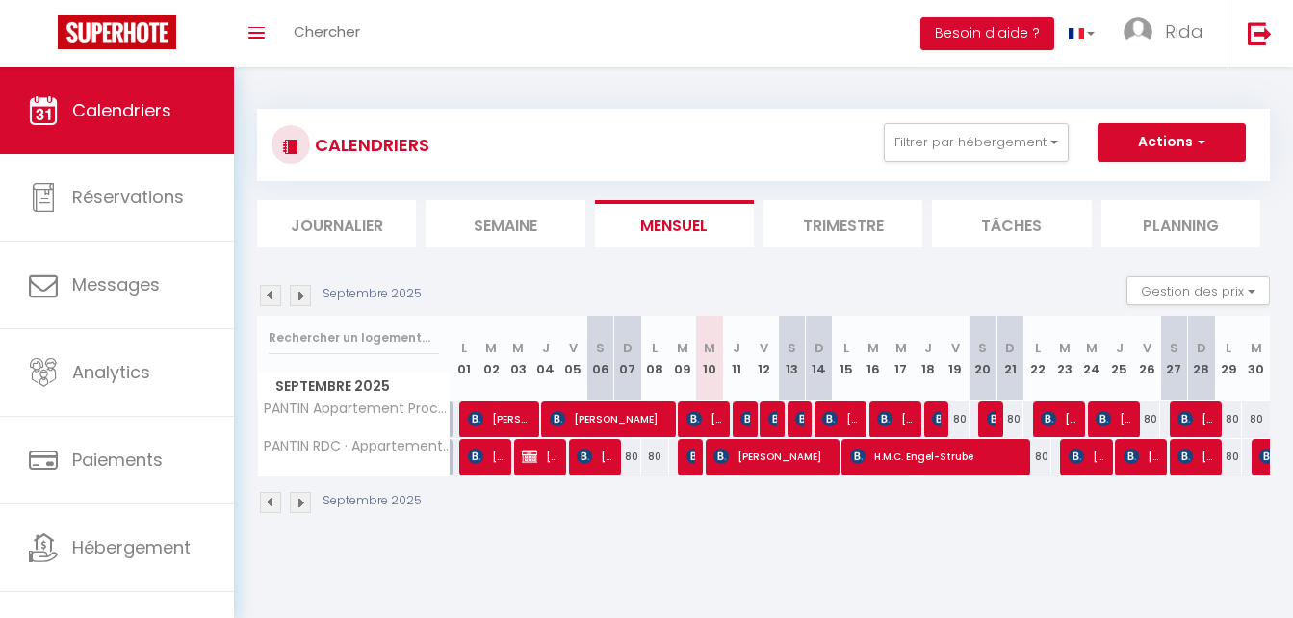
click at [536, 244] on li "Semaine" at bounding box center [505, 223] width 159 height 47
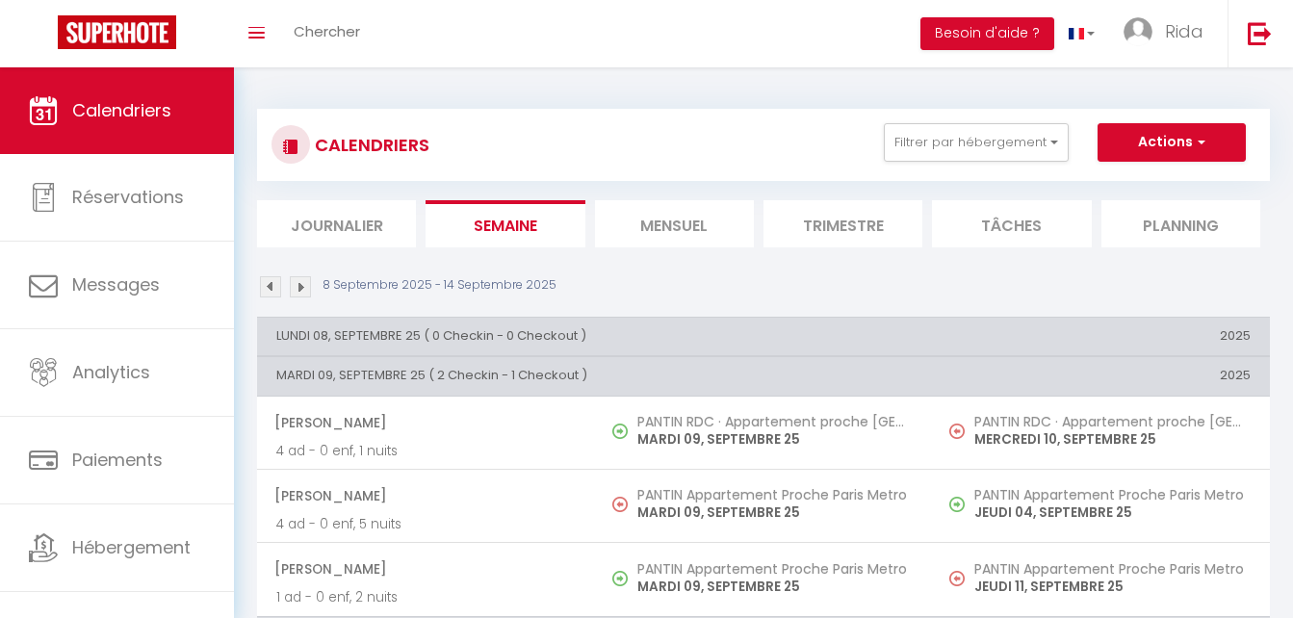
click at [686, 207] on li "Mensuel" at bounding box center [674, 223] width 159 height 47
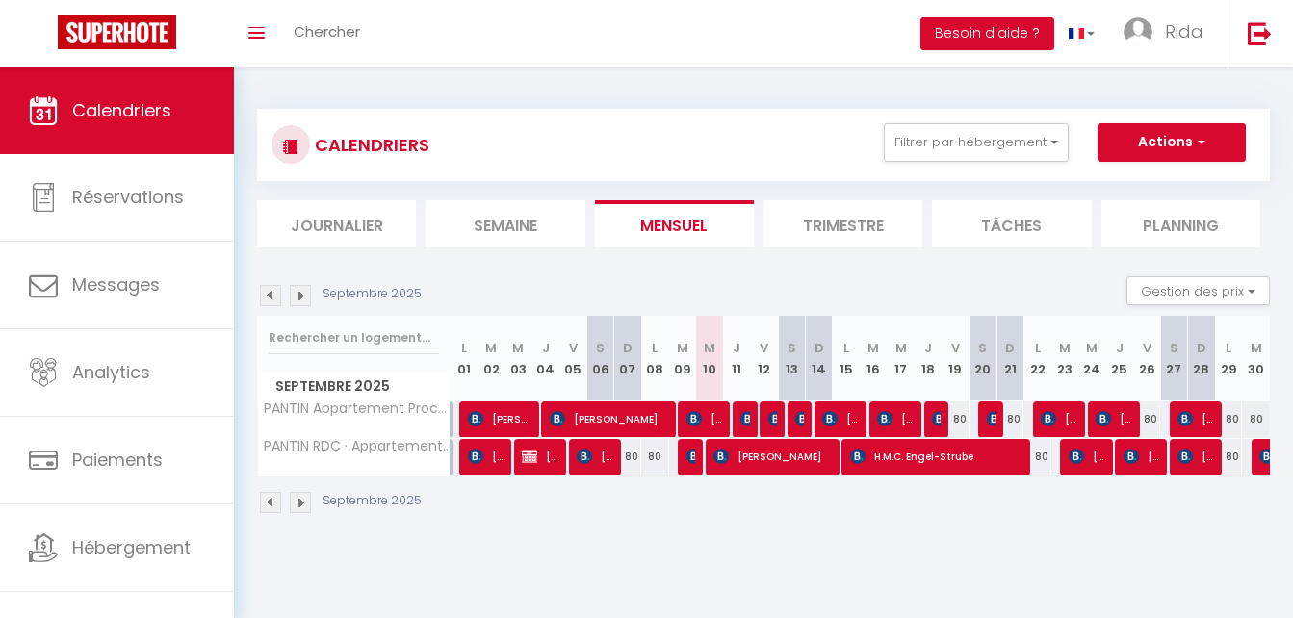
click at [739, 418] on div at bounding box center [746, 420] width 27 height 37
click at [747, 417] on img at bounding box center [748, 418] width 15 height 15
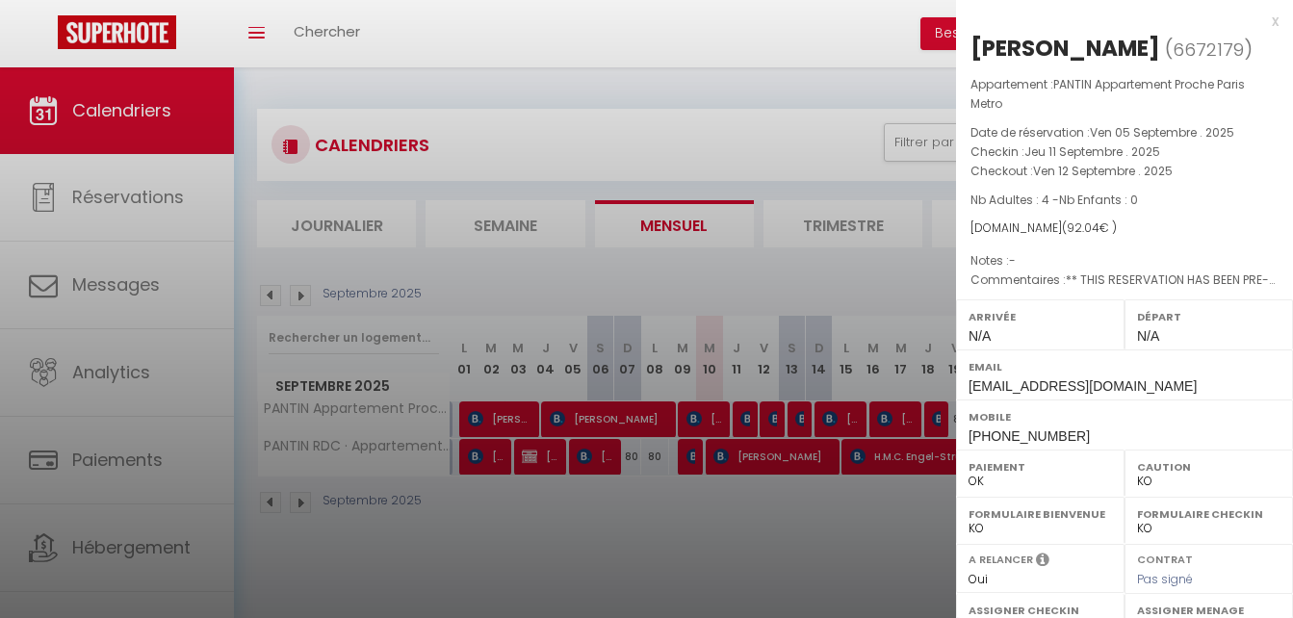
click at [722, 529] on div at bounding box center [646, 309] width 1293 height 618
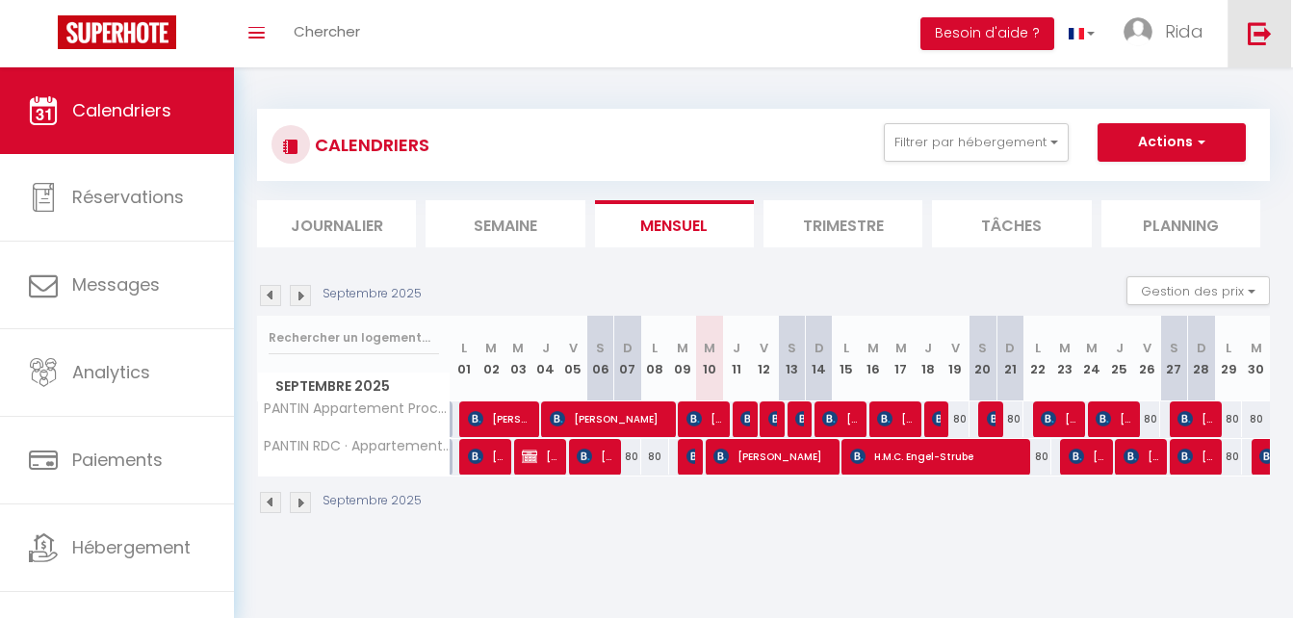
click at [1240, 26] on link at bounding box center [1260, 33] width 64 height 67
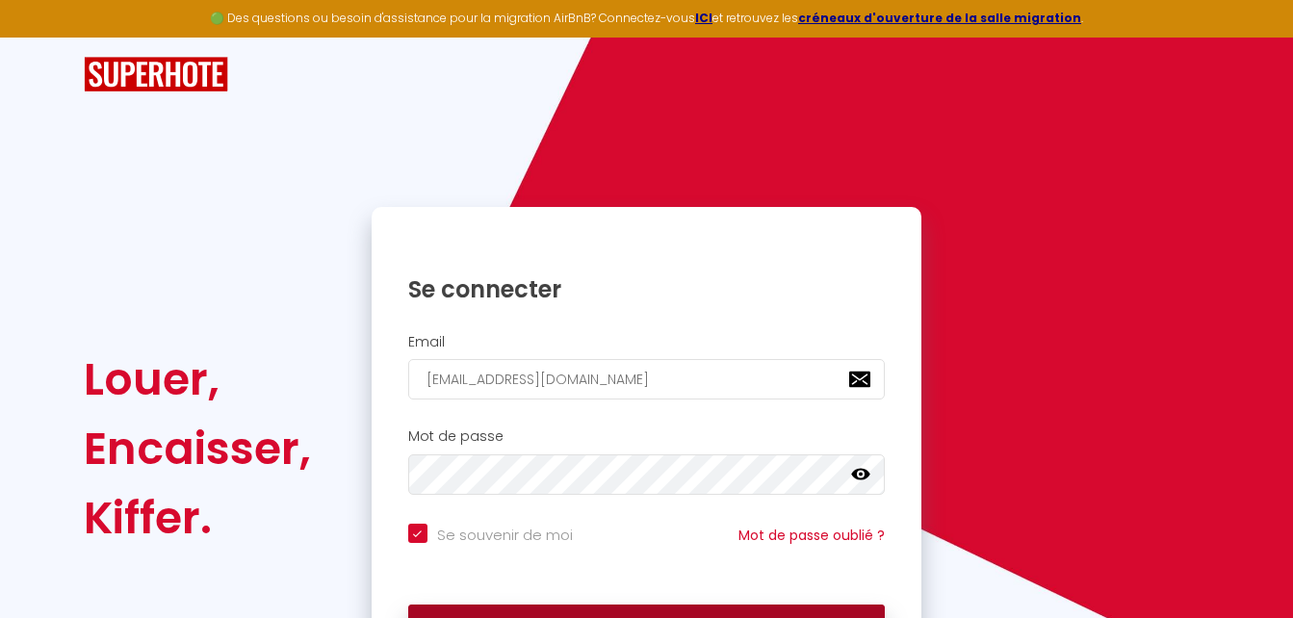
click at [735, 610] on button "Se connecter" at bounding box center [647, 629] width 478 height 48
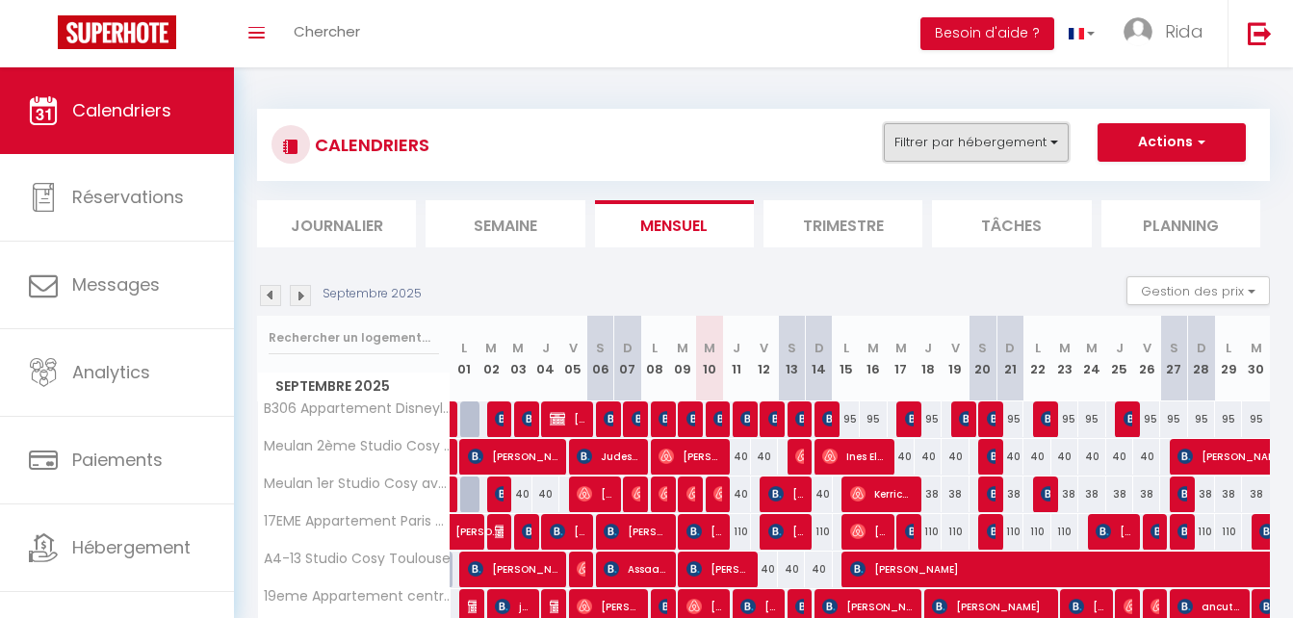
click at [961, 130] on button "Filtrer par hébergement" at bounding box center [976, 142] width 185 height 39
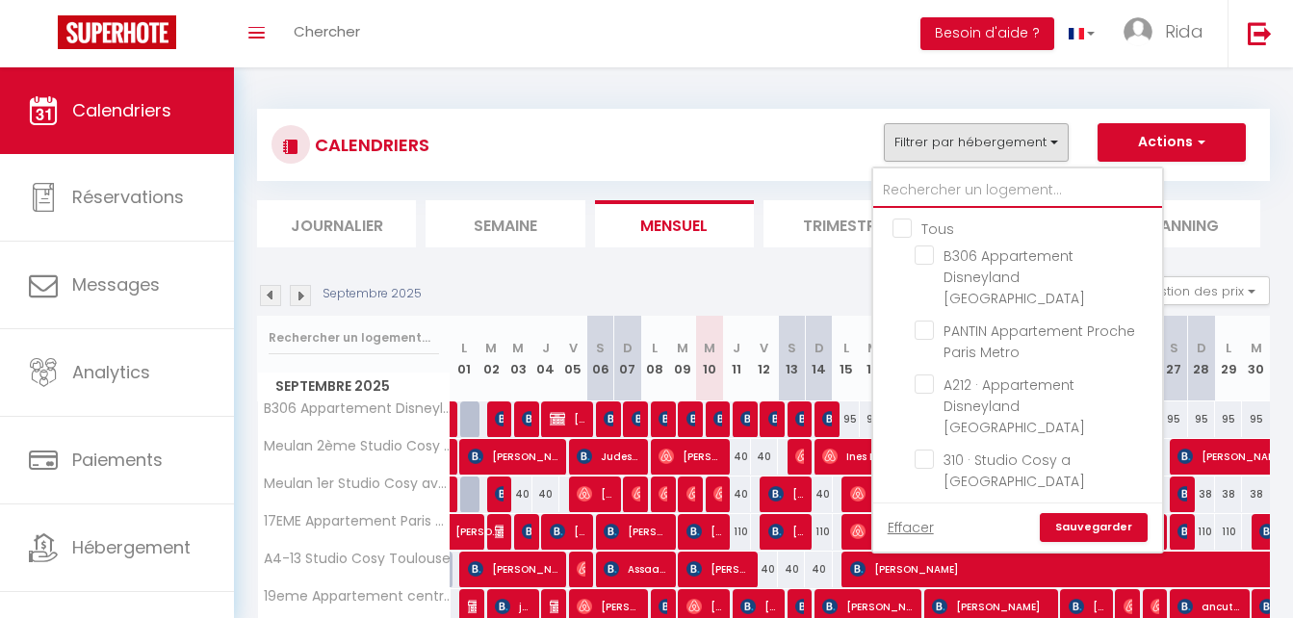
click at [958, 192] on input "text" at bounding box center [1018, 190] width 289 height 35
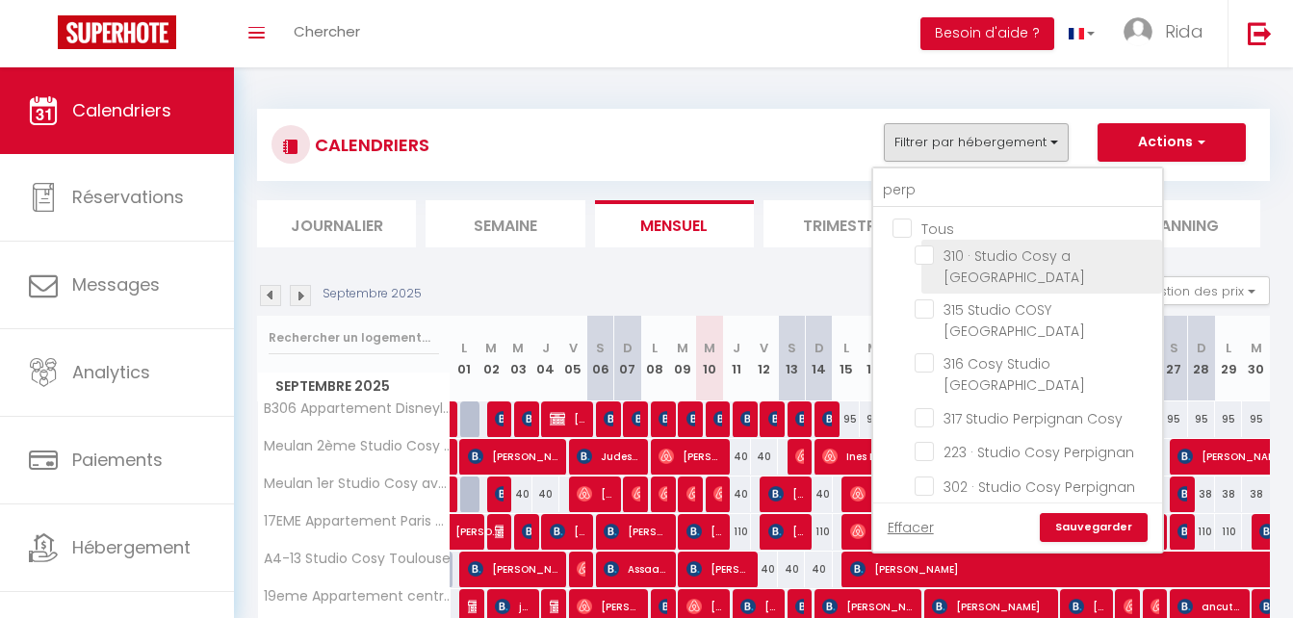
click at [926, 260] on input "310 · Studio Cosy a [GEOGRAPHIC_DATA]" at bounding box center [1035, 255] width 241 height 19
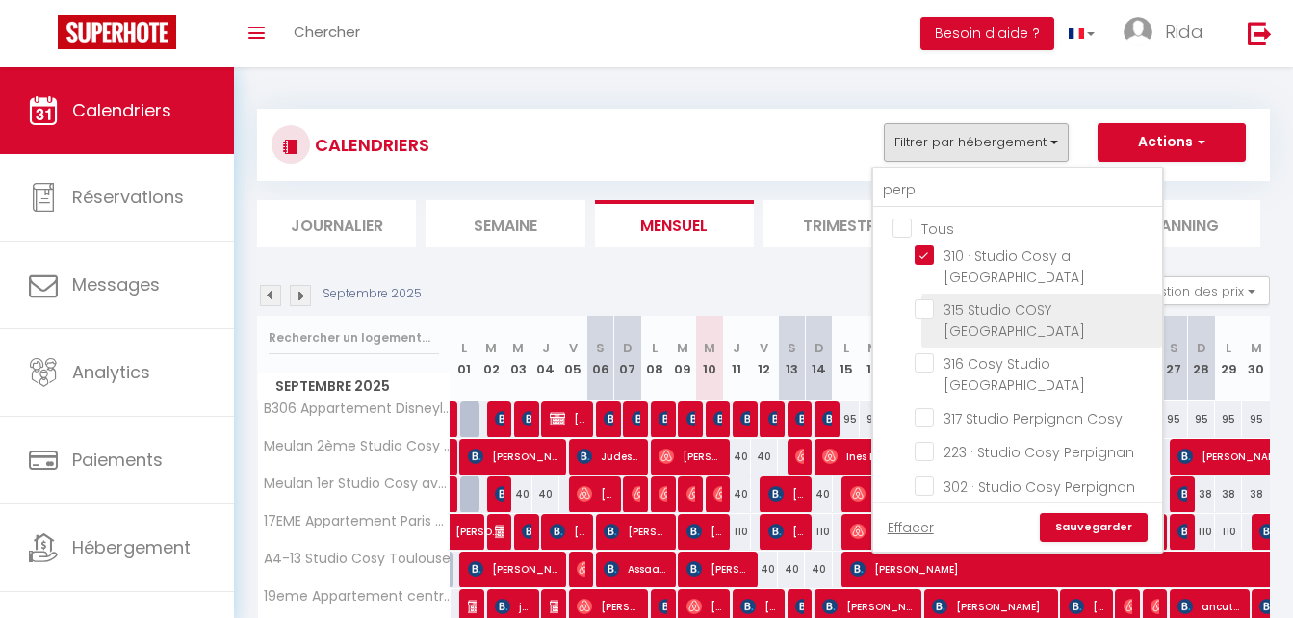
click at [928, 300] on input "315 Studio COSY [GEOGRAPHIC_DATA]" at bounding box center [1035, 309] width 241 height 19
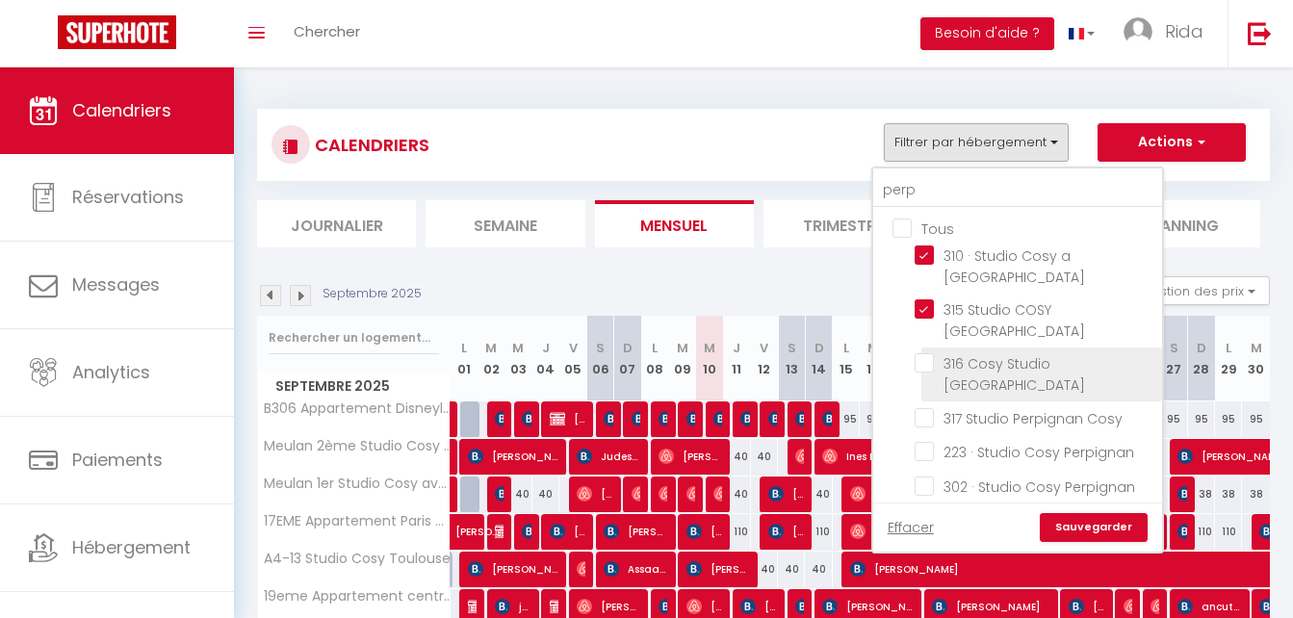
click at [926, 353] on input "316 Cosy Studio [GEOGRAPHIC_DATA]" at bounding box center [1035, 362] width 241 height 19
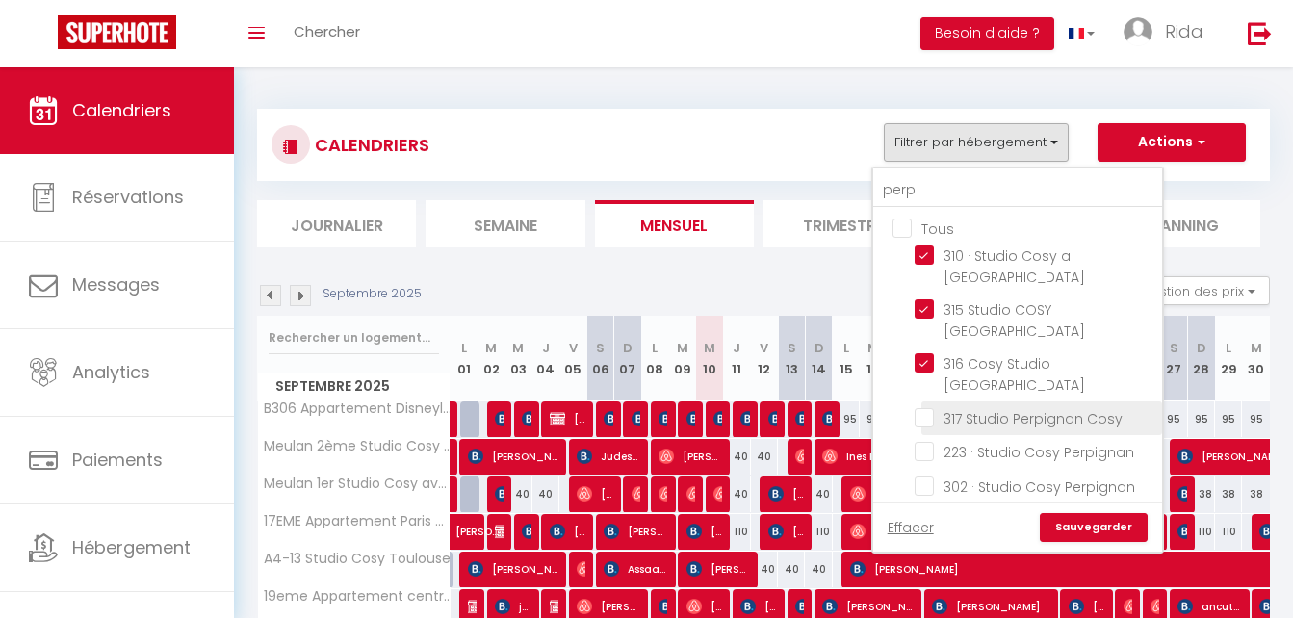
click at [924, 407] on input "317 Studio Perpignan Cosy" at bounding box center [1035, 416] width 241 height 19
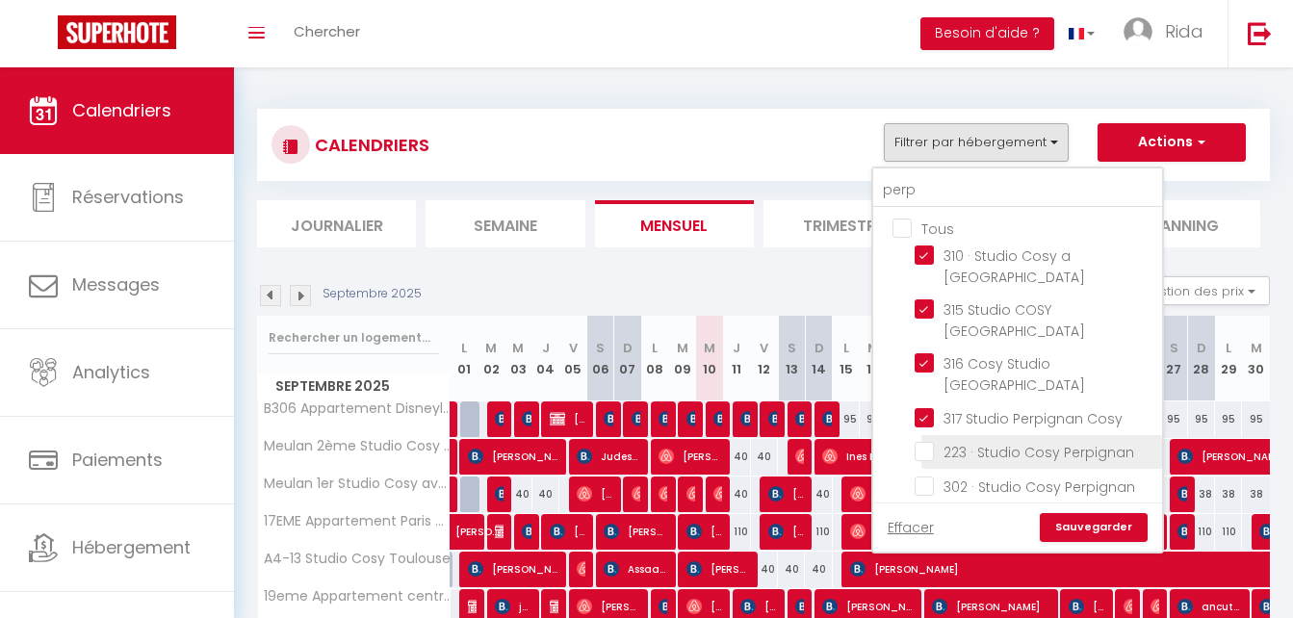
click at [926, 441] on input "223 · Studio Cosy Perpignan" at bounding box center [1035, 450] width 241 height 19
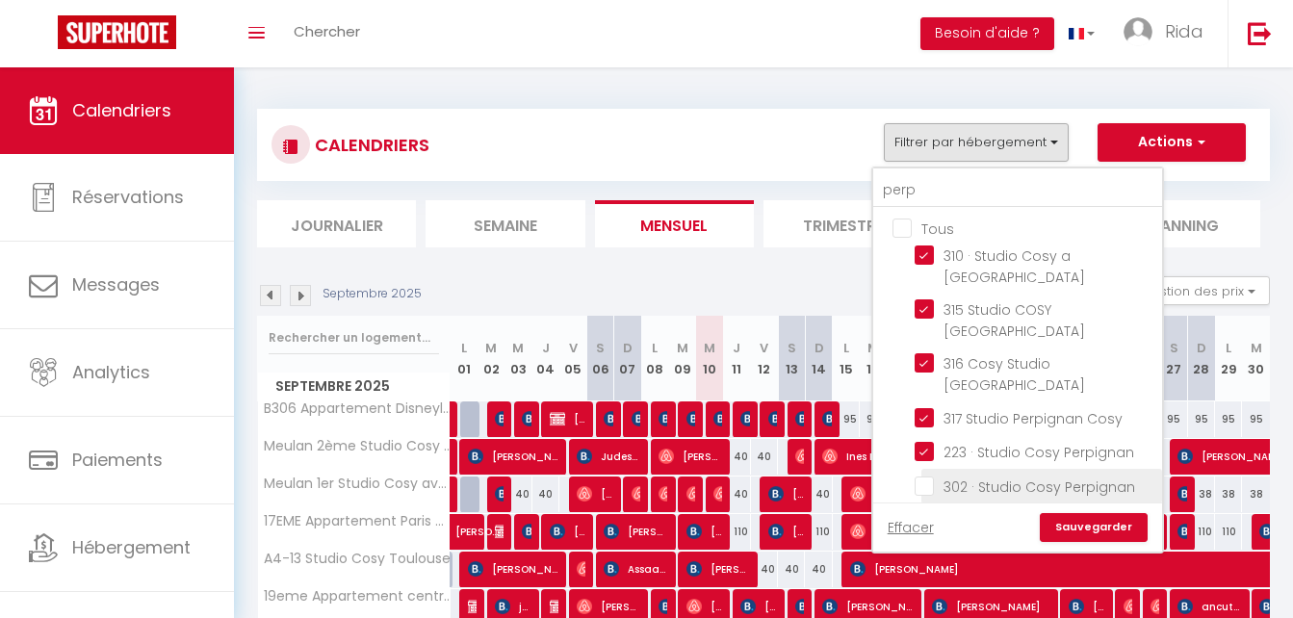
click at [926, 475] on input "302 · Studio Cosy Perpignan" at bounding box center [1035, 484] width 241 height 19
click at [924, 509] on input "314 · 314 Cosy Studio [GEOGRAPHIC_DATA]" at bounding box center [1035, 518] width 241 height 19
click at [1090, 513] on link "Sauvegarder" at bounding box center [1094, 527] width 108 height 29
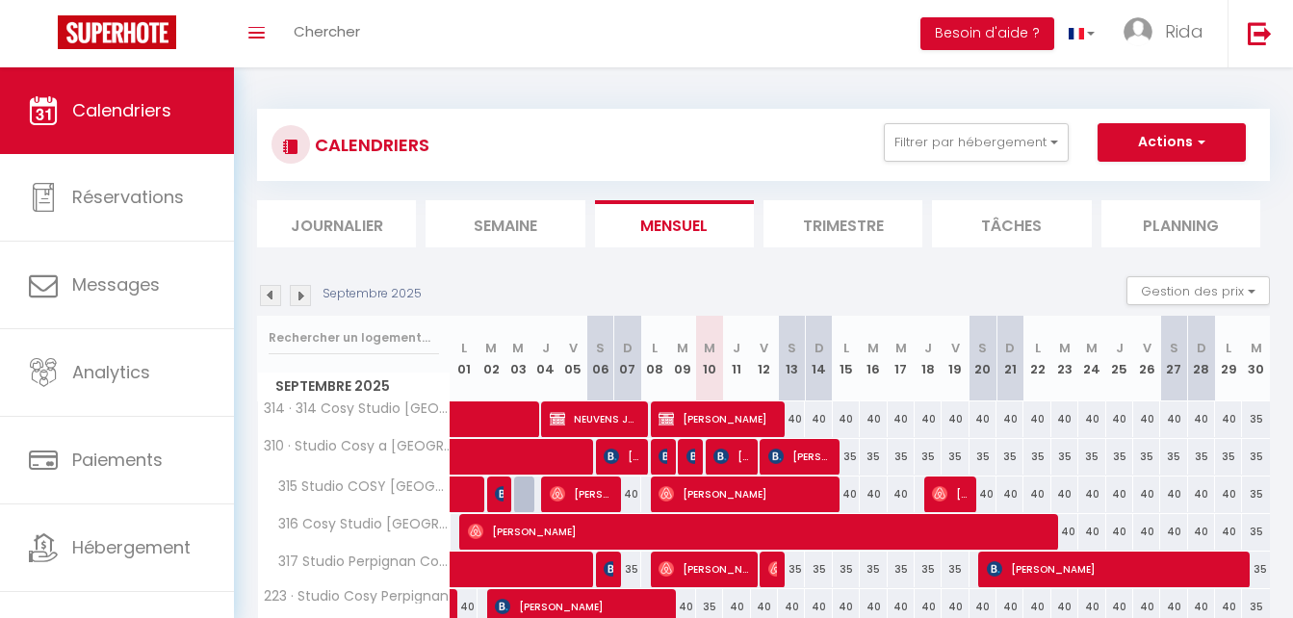
click at [491, 221] on li "Semaine" at bounding box center [505, 223] width 159 height 47
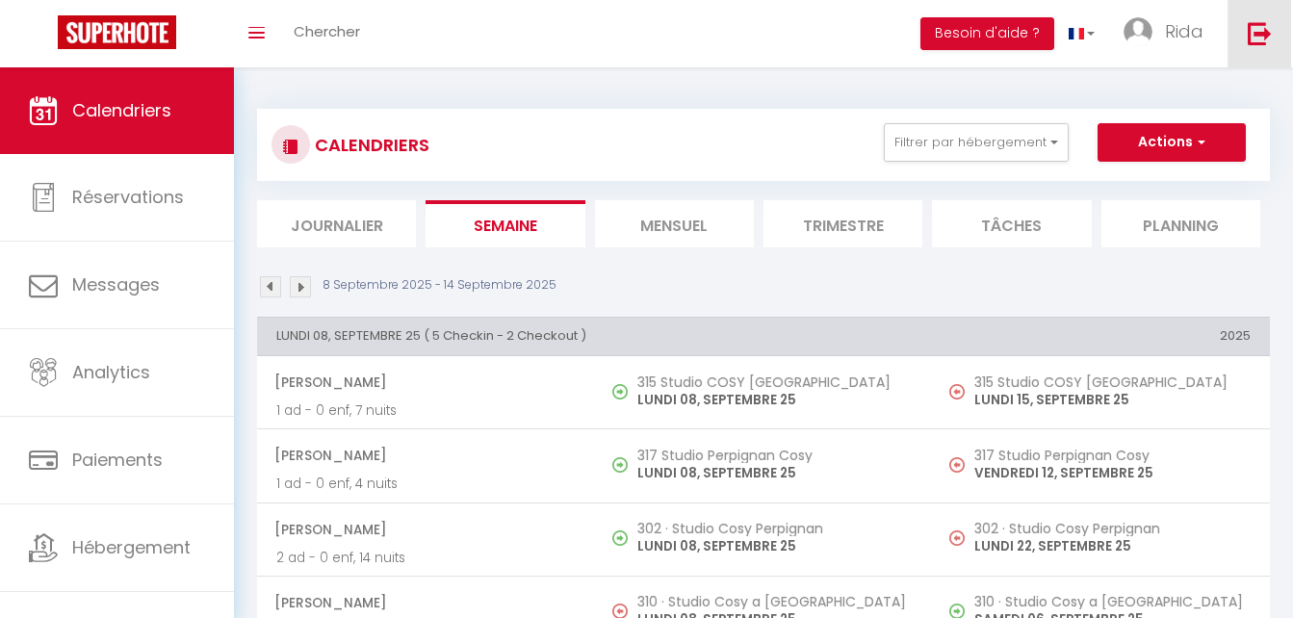
click at [1260, 34] on img at bounding box center [1260, 33] width 24 height 24
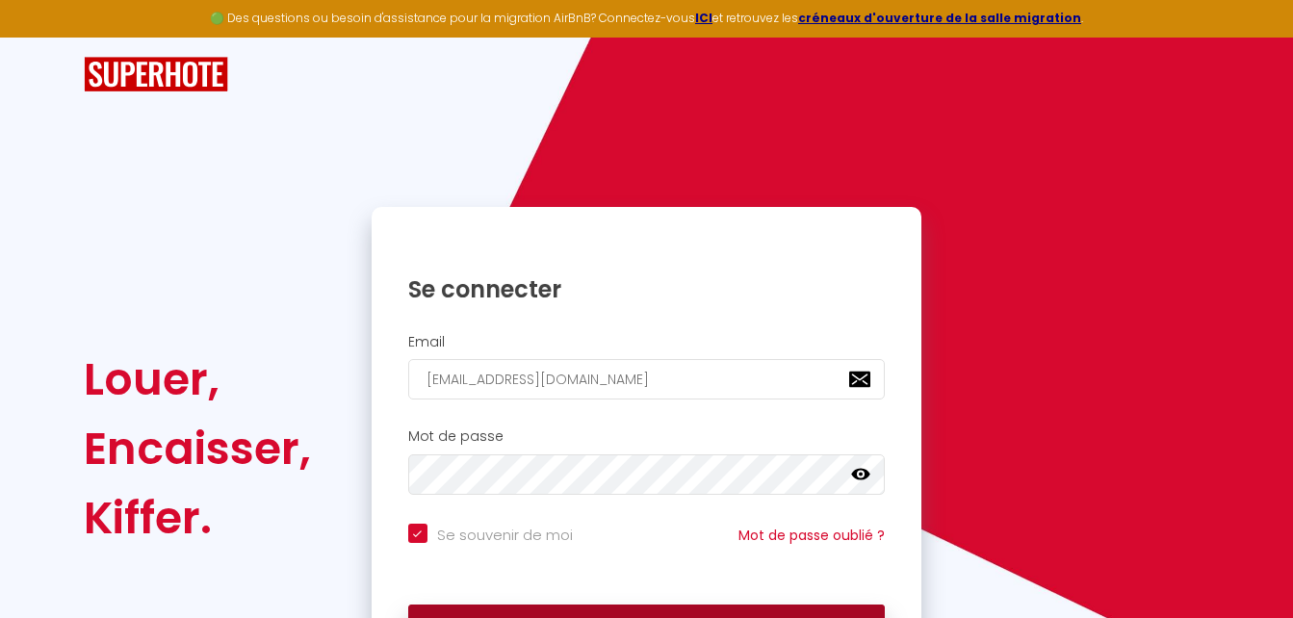
click at [708, 605] on button "Se connecter" at bounding box center [647, 629] width 478 height 48
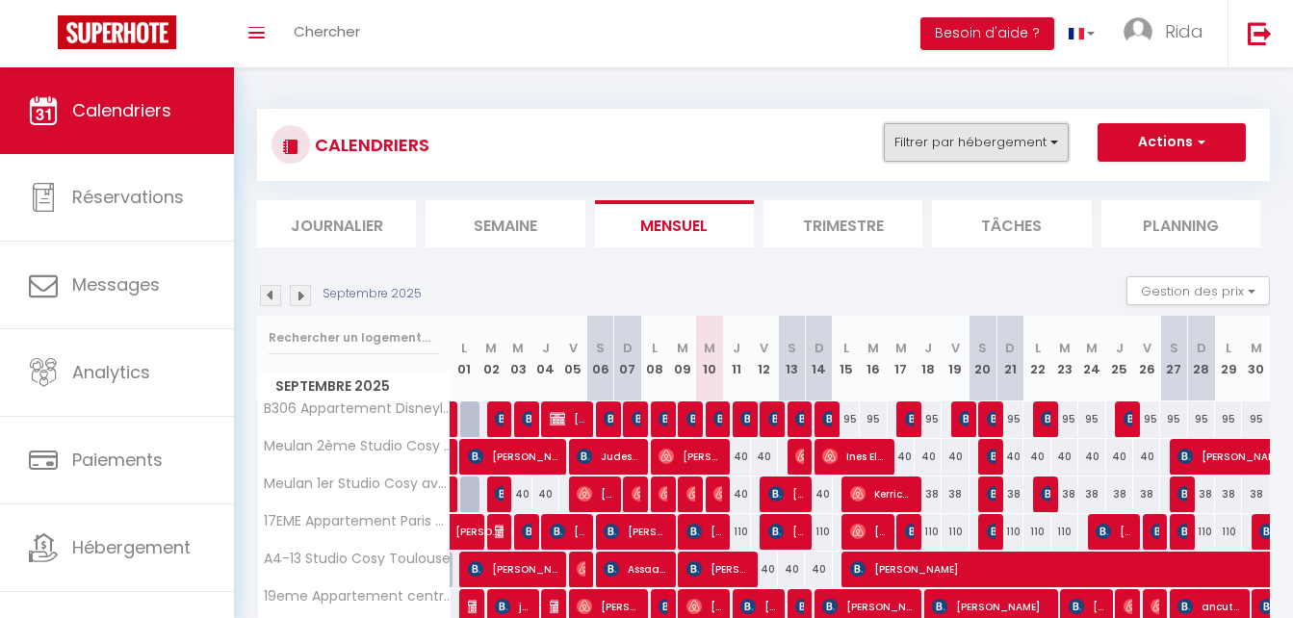
click at [989, 135] on button "Filtrer par hébergement" at bounding box center [976, 142] width 185 height 39
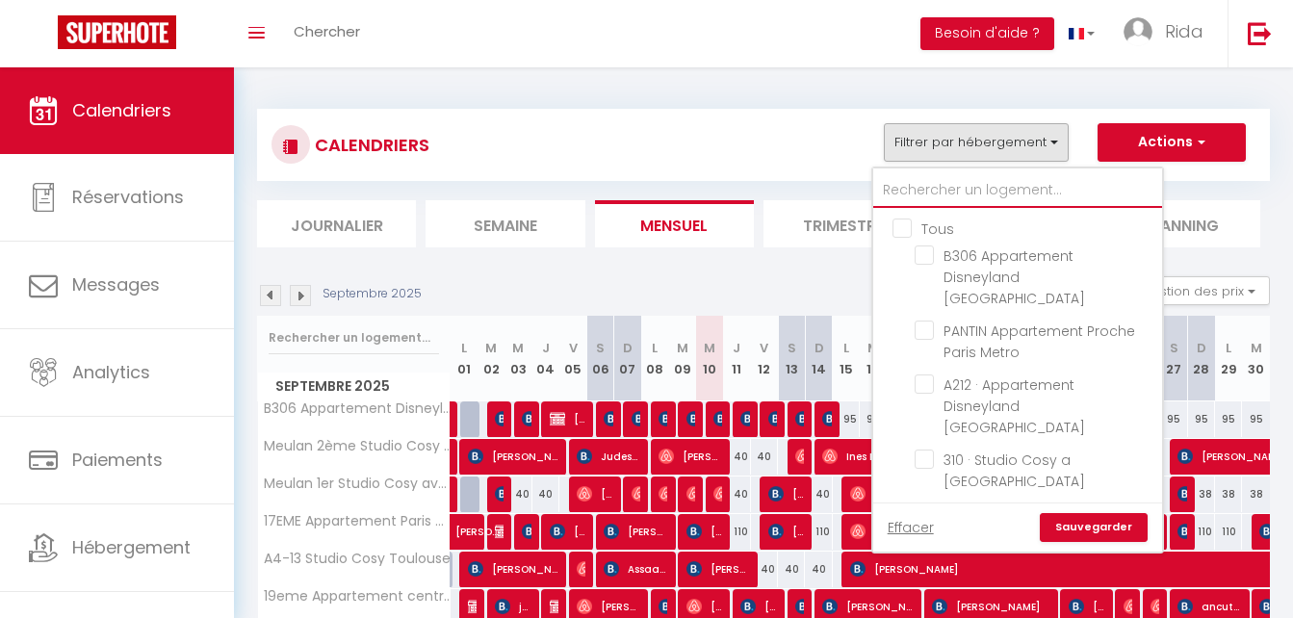
click at [972, 196] on input "text" at bounding box center [1018, 190] width 289 height 35
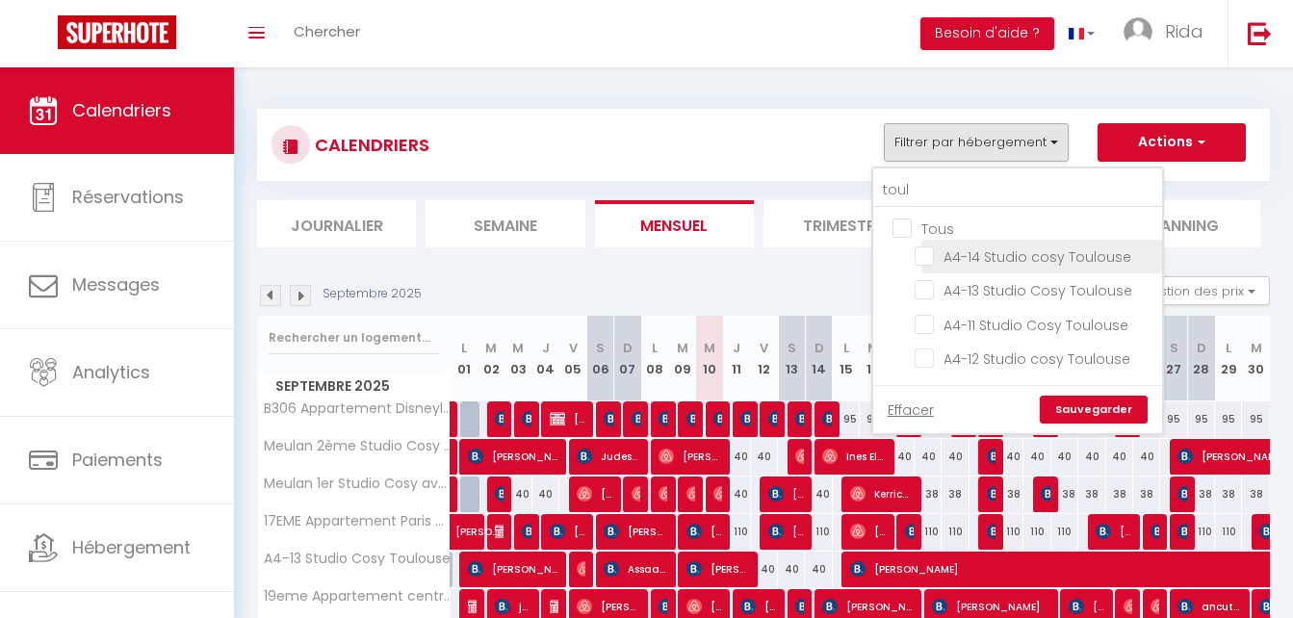
click at [924, 261] on input "A4-14 Studio cosy Toulouse" at bounding box center [1035, 255] width 241 height 19
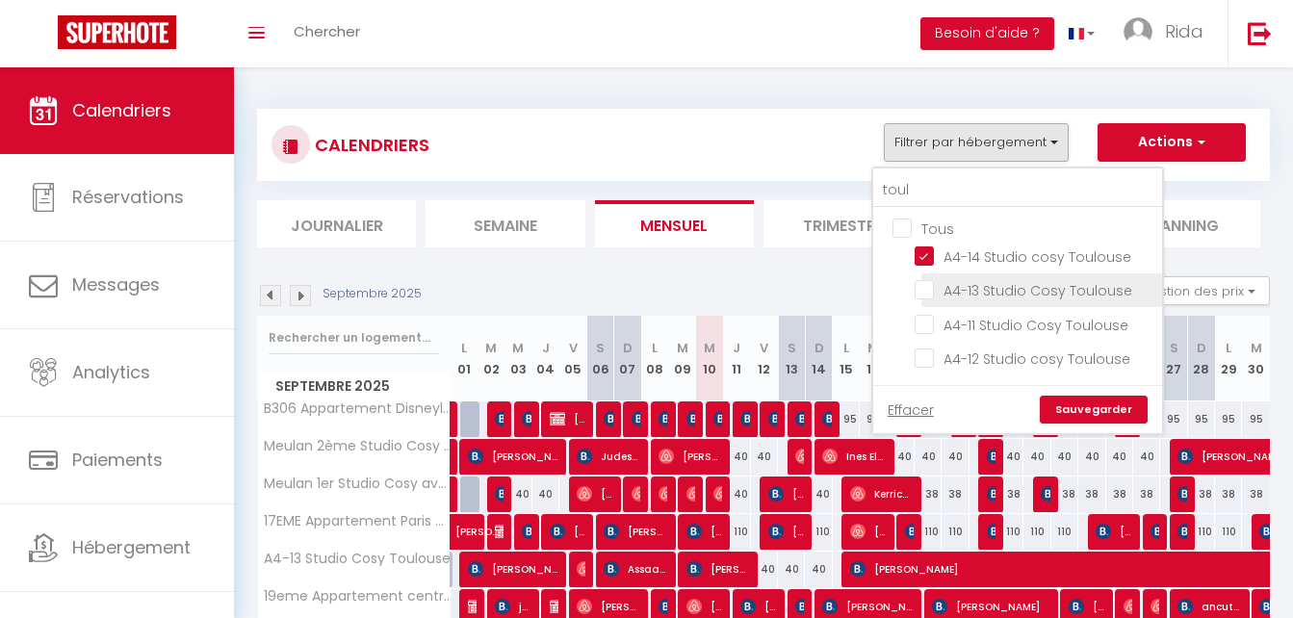
click at [924, 284] on input "A4-13 Studio Cosy Toulouse" at bounding box center [1035, 288] width 241 height 19
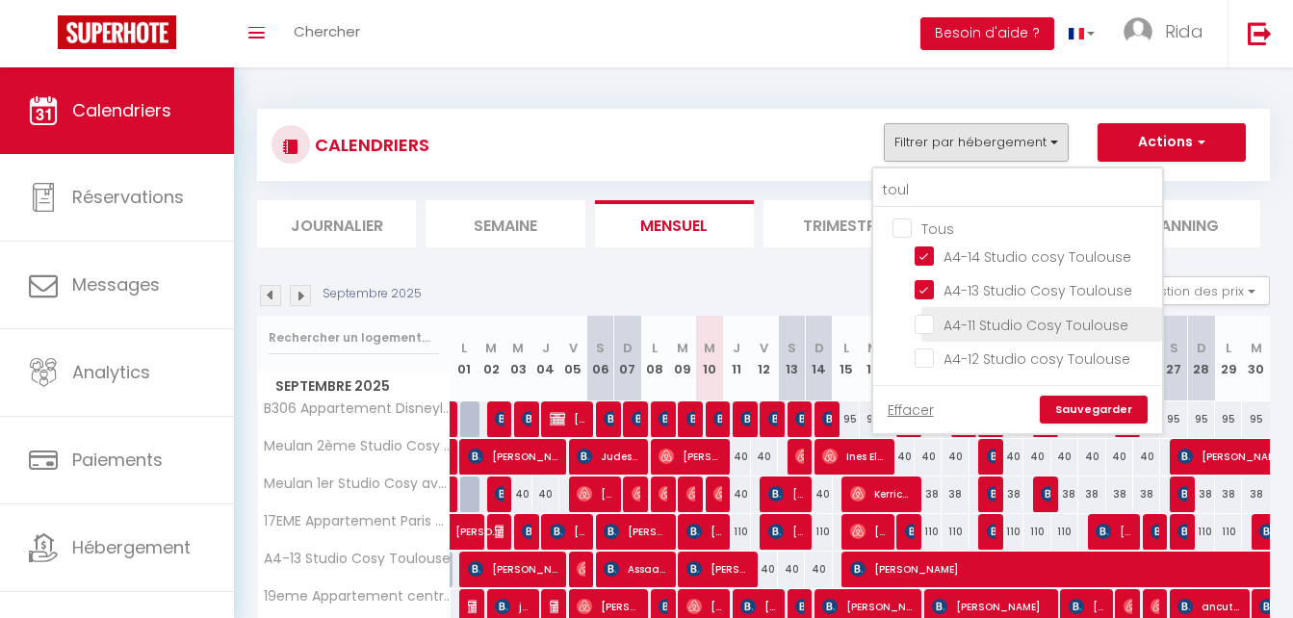
click at [925, 321] on input "A4-11 Studio Cosy Toulouse" at bounding box center [1035, 322] width 241 height 19
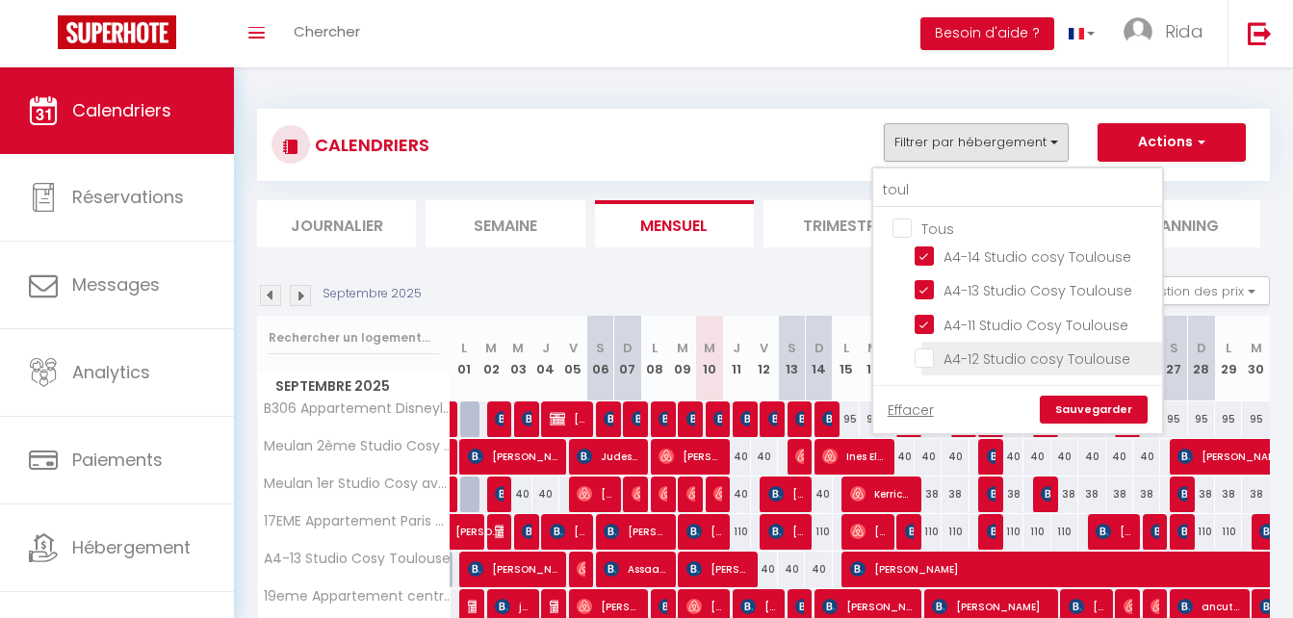
click at [925, 355] on input "A4-12 Studio cosy Toulouse" at bounding box center [1035, 357] width 241 height 19
click at [1096, 405] on link "Sauvegarder" at bounding box center [1094, 410] width 108 height 29
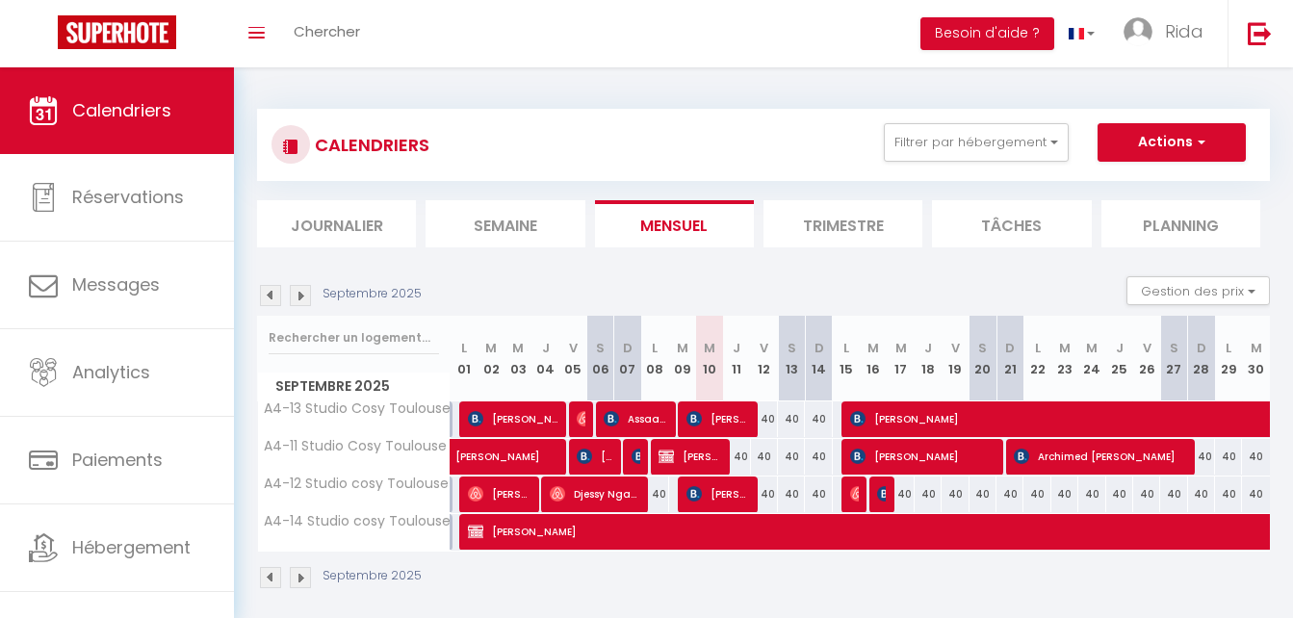
click at [527, 225] on li "Semaine" at bounding box center [505, 223] width 159 height 47
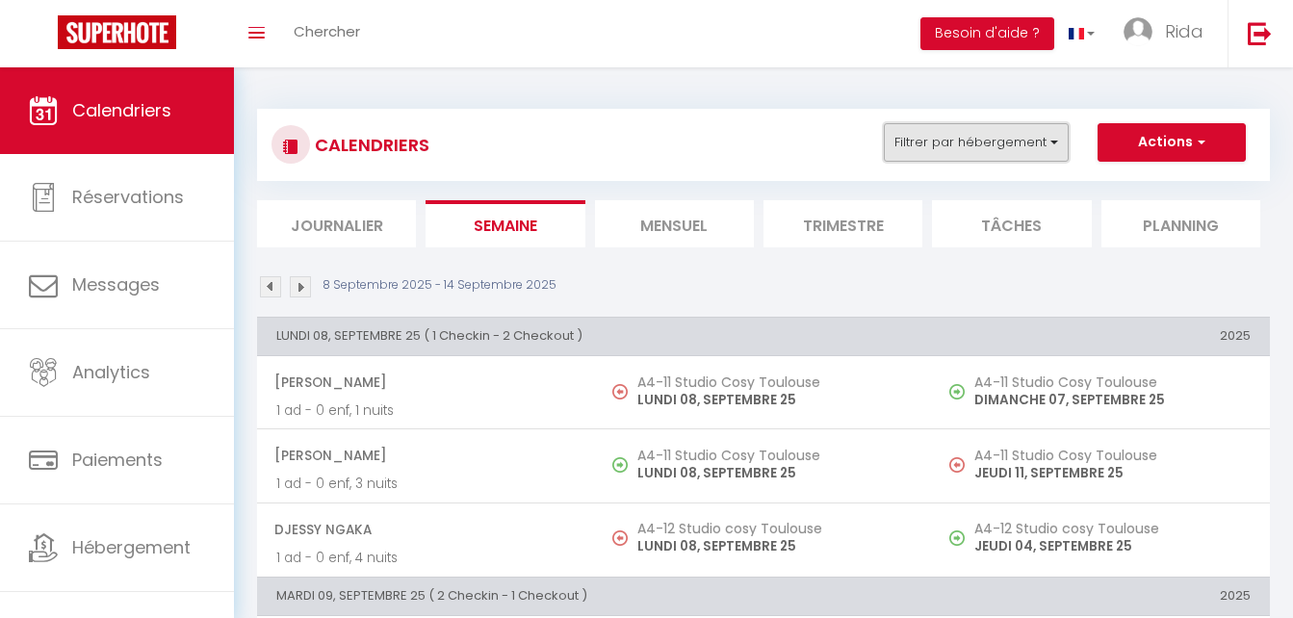
click at [952, 144] on button "Filtrer par hébergement" at bounding box center [976, 142] width 185 height 39
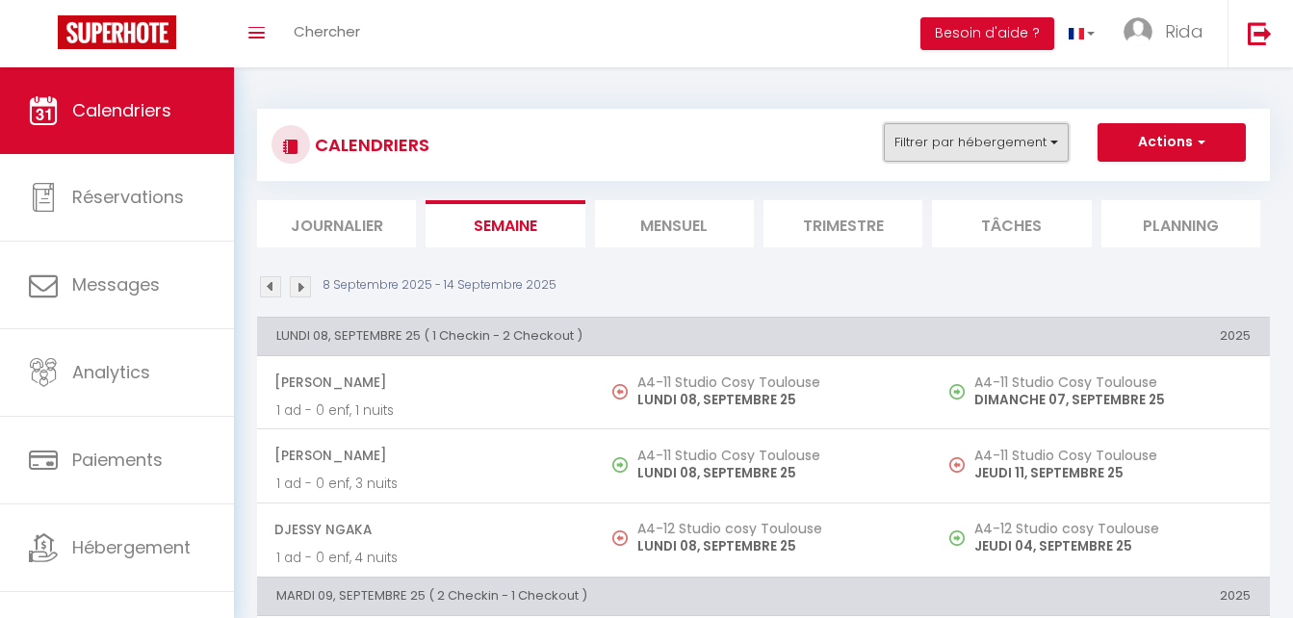
click at [962, 139] on button "Filtrer par hébergement" at bounding box center [976, 142] width 185 height 39
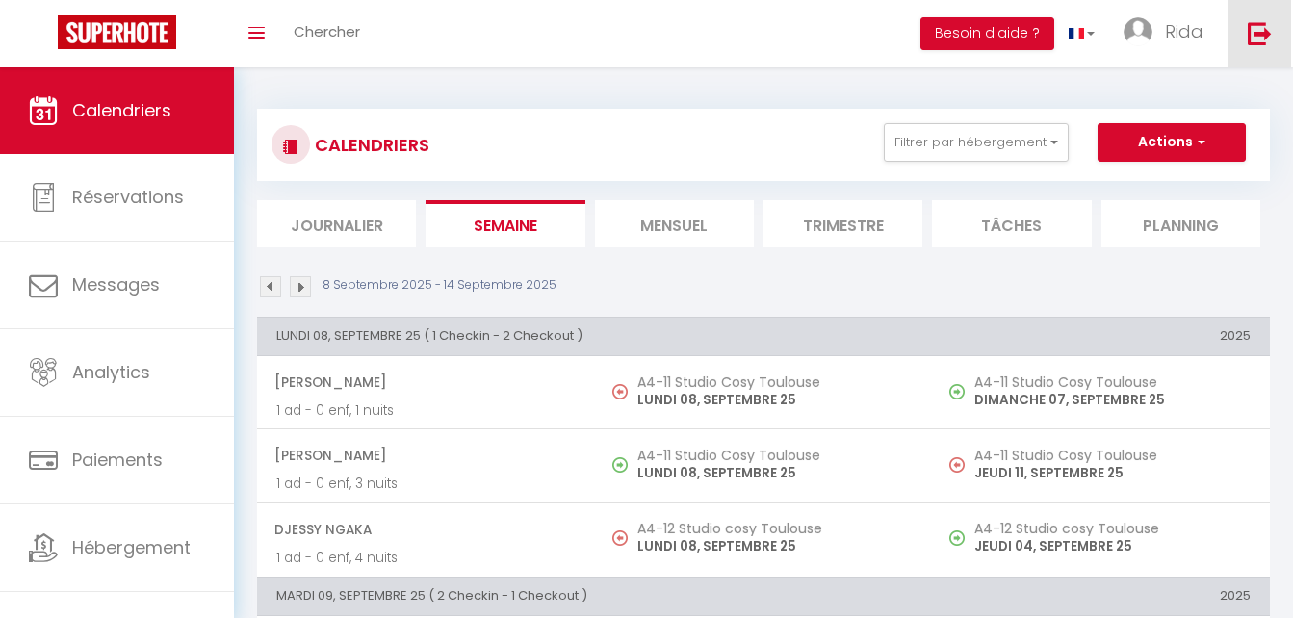
click at [1260, 28] on img at bounding box center [1260, 33] width 24 height 24
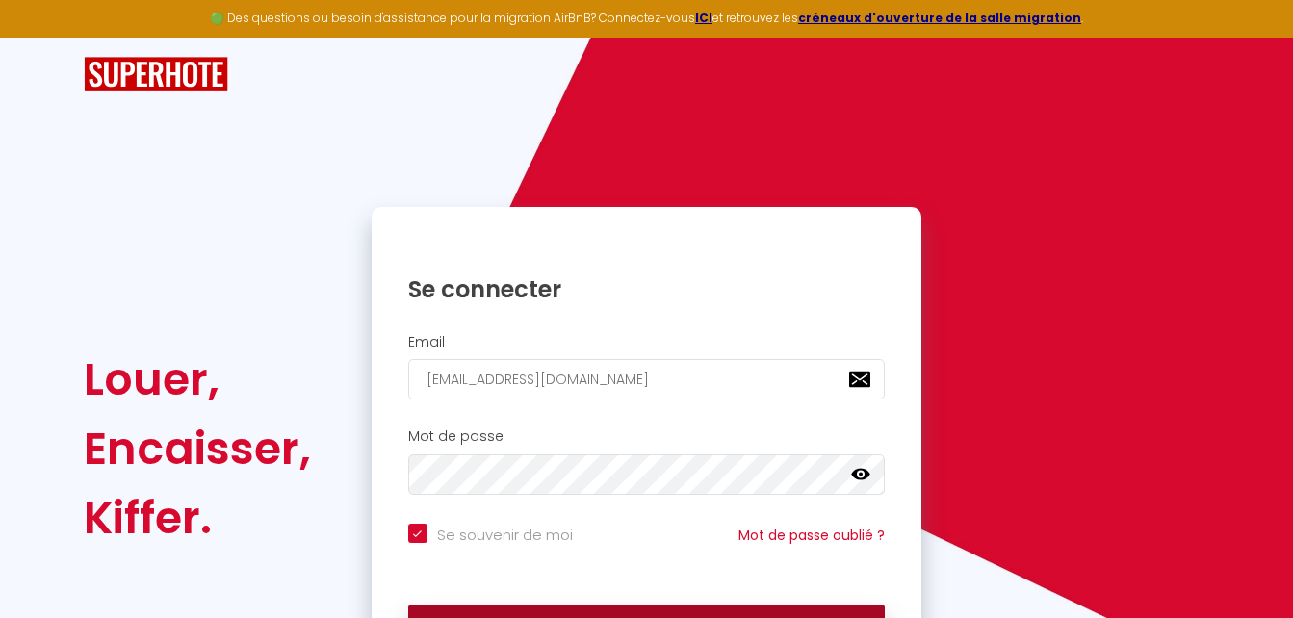
click at [708, 606] on div "Se connecter" at bounding box center [647, 624] width 551 height 58
click at [708, 606] on button "Se connecter" at bounding box center [647, 629] width 478 height 48
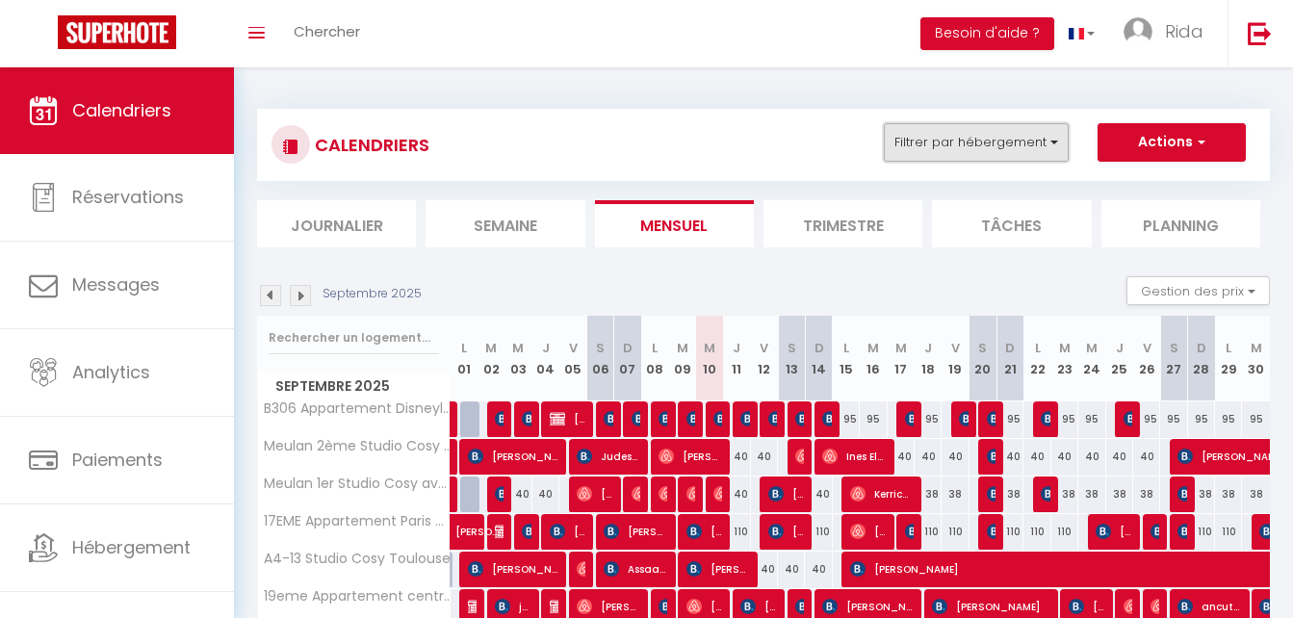
click at [1001, 153] on button "Filtrer par hébergement" at bounding box center [976, 142] width 185 height 39
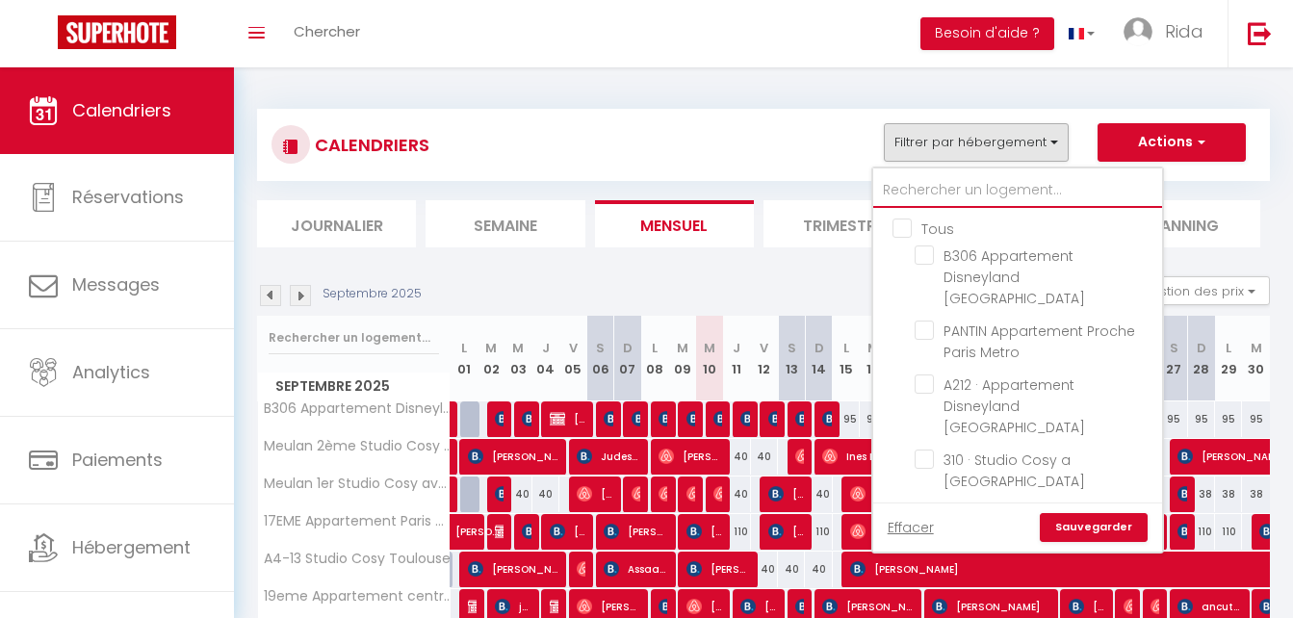
click at [952, 189] on input "text" at bounding box center [1018, 190] width 289 height 35
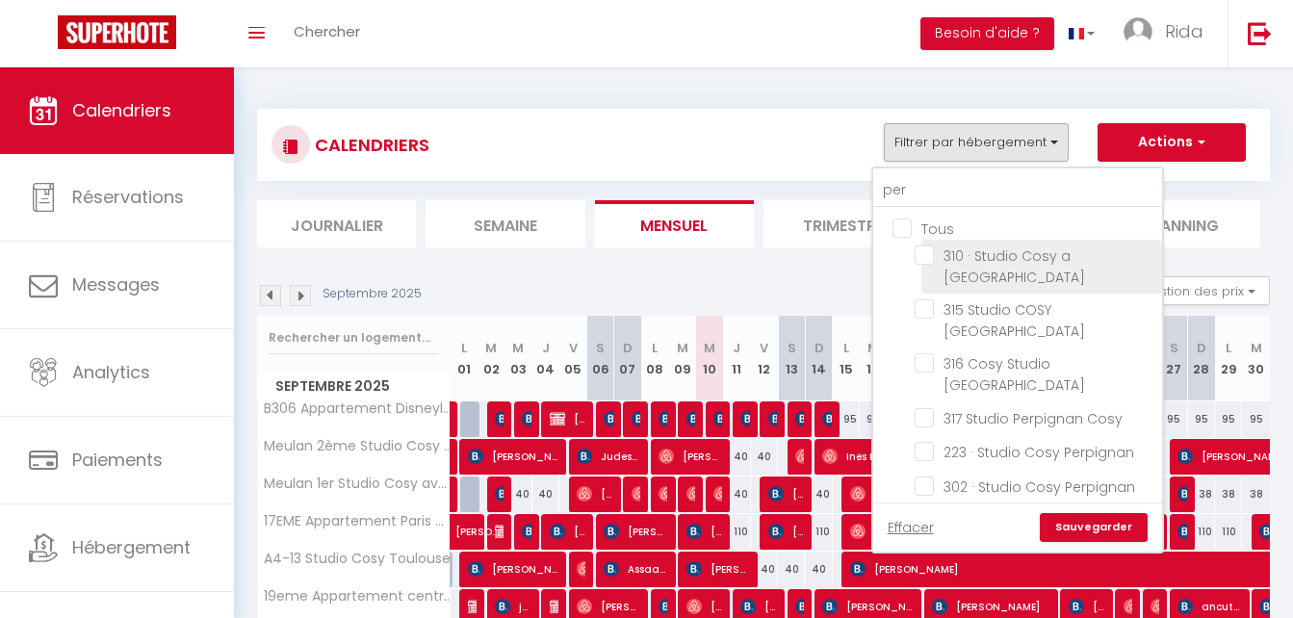
click at [930, 257] on input "310 · Studio Cosy a [GEOGRAPHIC_DATA]" at bounding box center [1035, 255] width 241 height 19
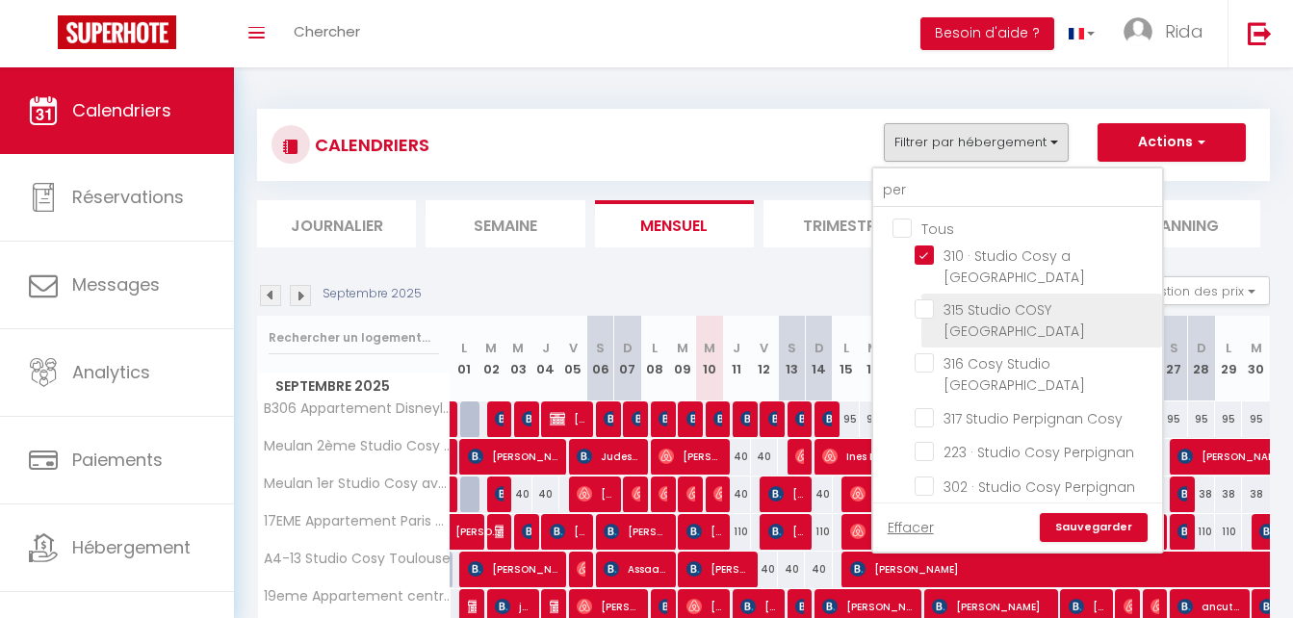
click at [928, 300] on input "315 Studio COSY [GEOGRAPHIC_DATA]" at bounding box center [1035, 309] width 241 height 19
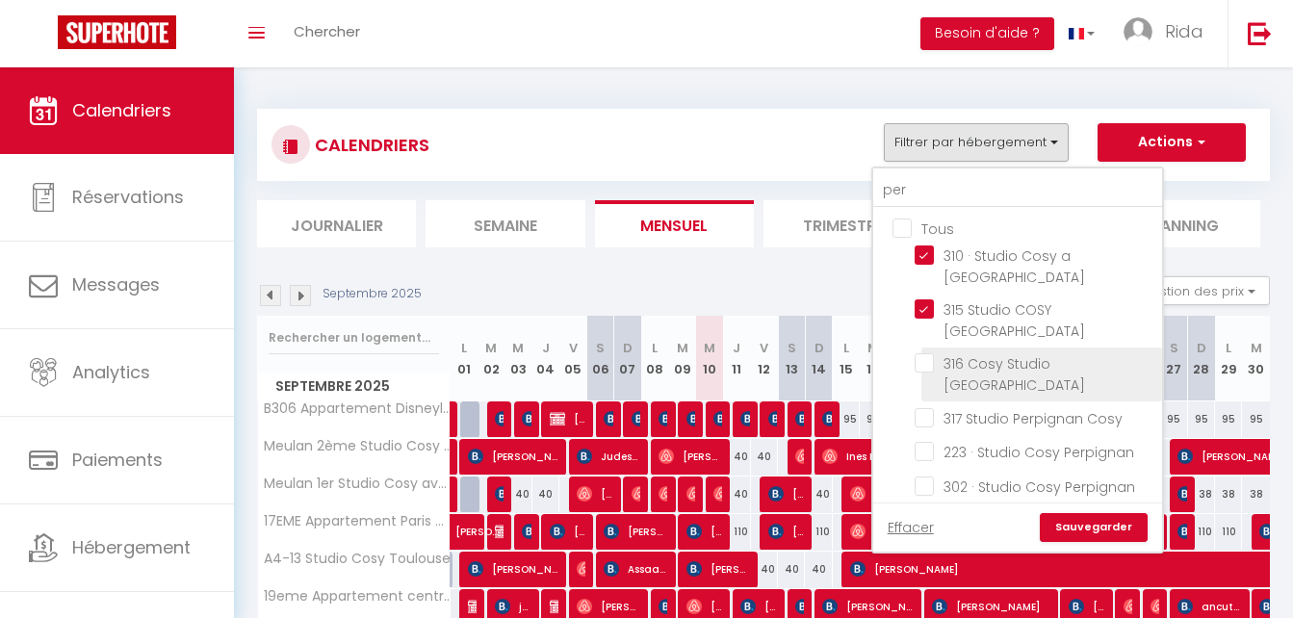
click at [930, 353] on input "316 Cosy Studio [GEOGRAPHIC_DATA]" at bounding box center [1035, 362] width 241 height 19
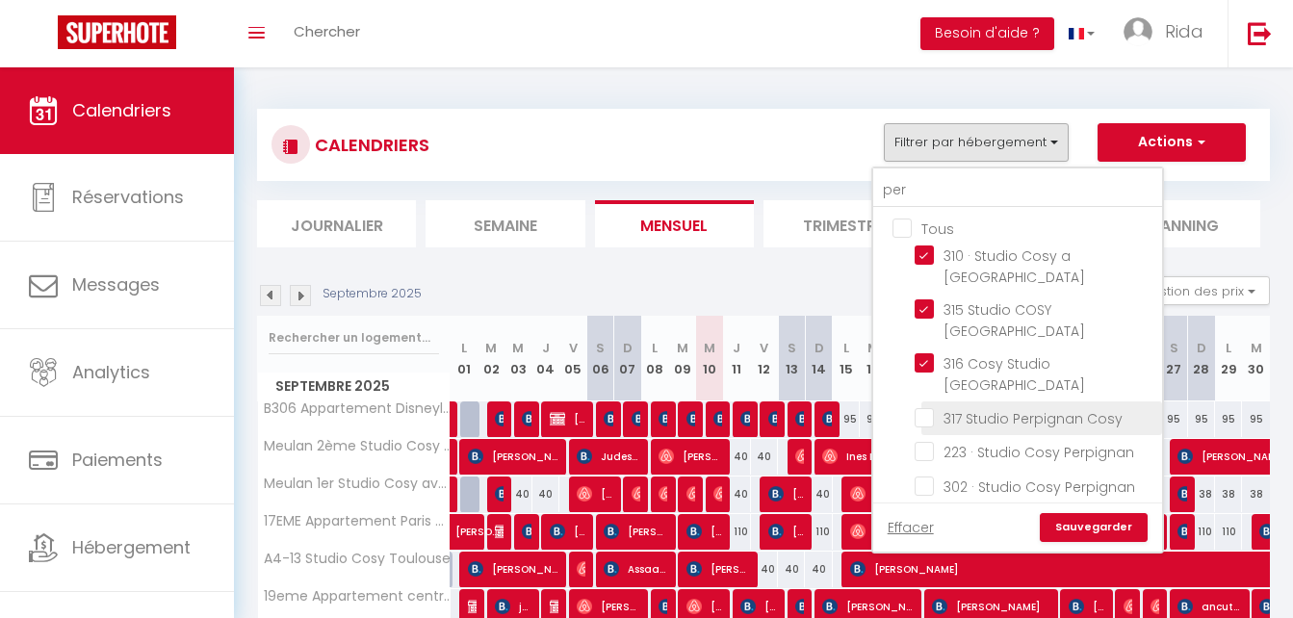
click at [927, 402] on li "317 Studio Perpignan Cosy" at bounding box center [1042, 419] width 241 height 34
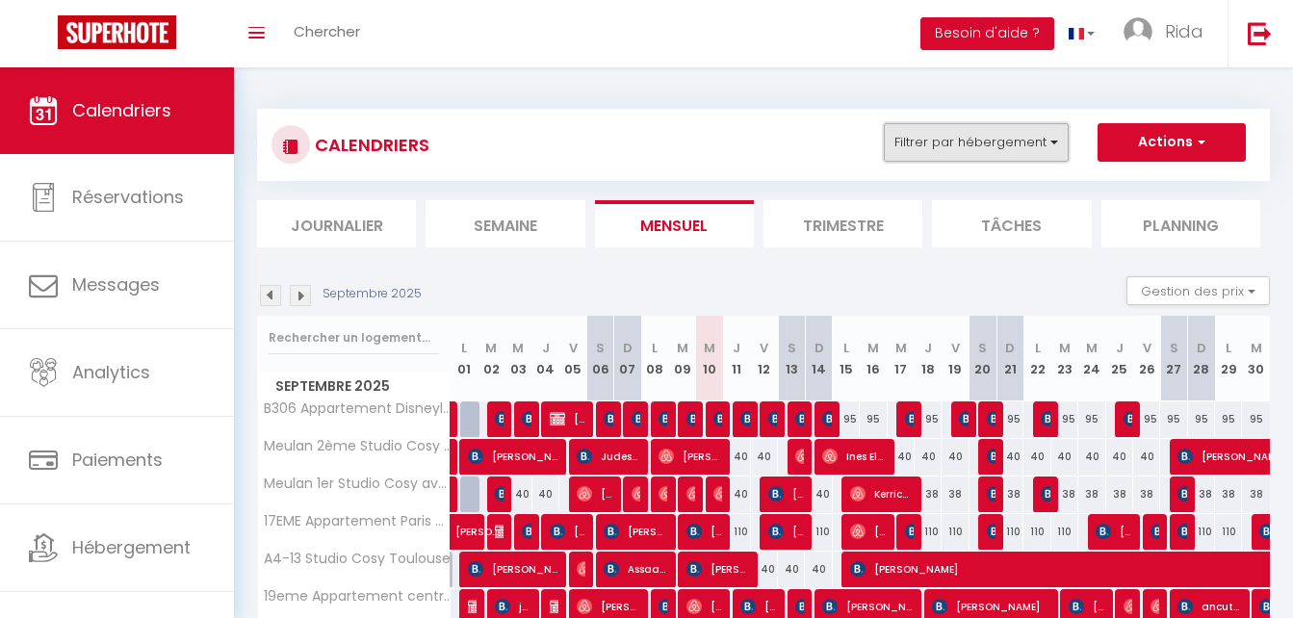
click at [940, 141] on button "Filtrer par hébergement" at bounding box center [976, 142] width 185 height 39
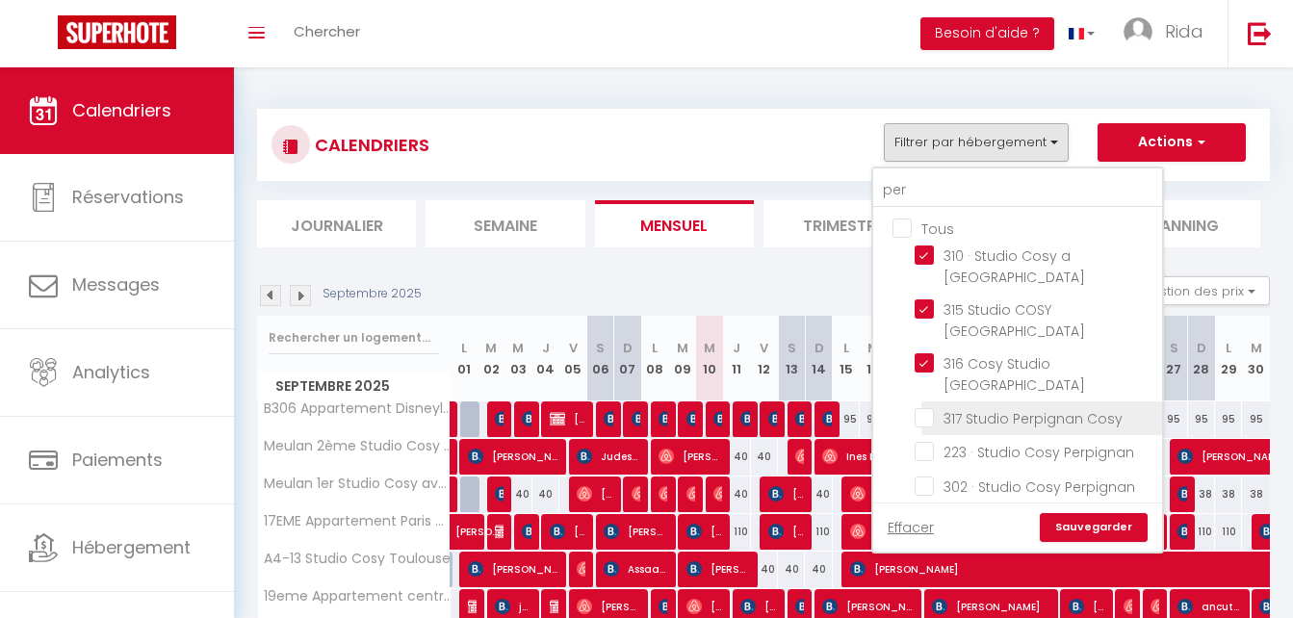
click at [924, 407] on input "317 Studio Perpignan Cosy" at bounding box center [1035, 416] width 241 height 19
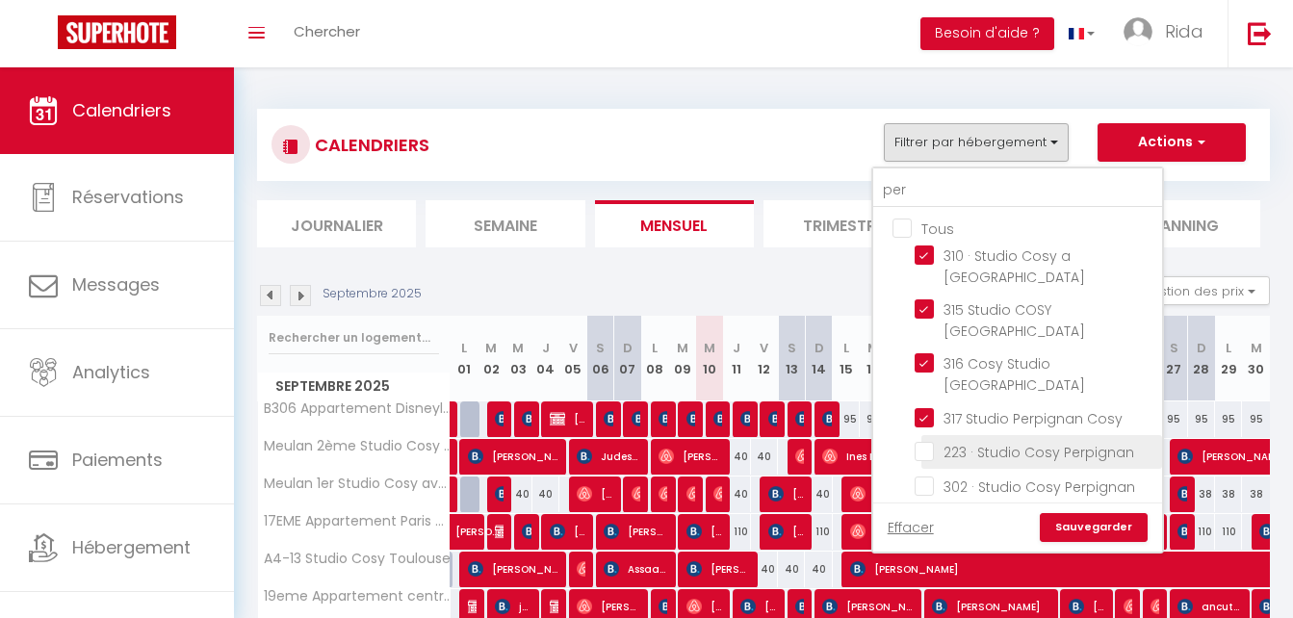
click at [923, 441] on input "223 · Studio Cosy Perpignan" at bounding box center [1035, 450] width 241 height 19
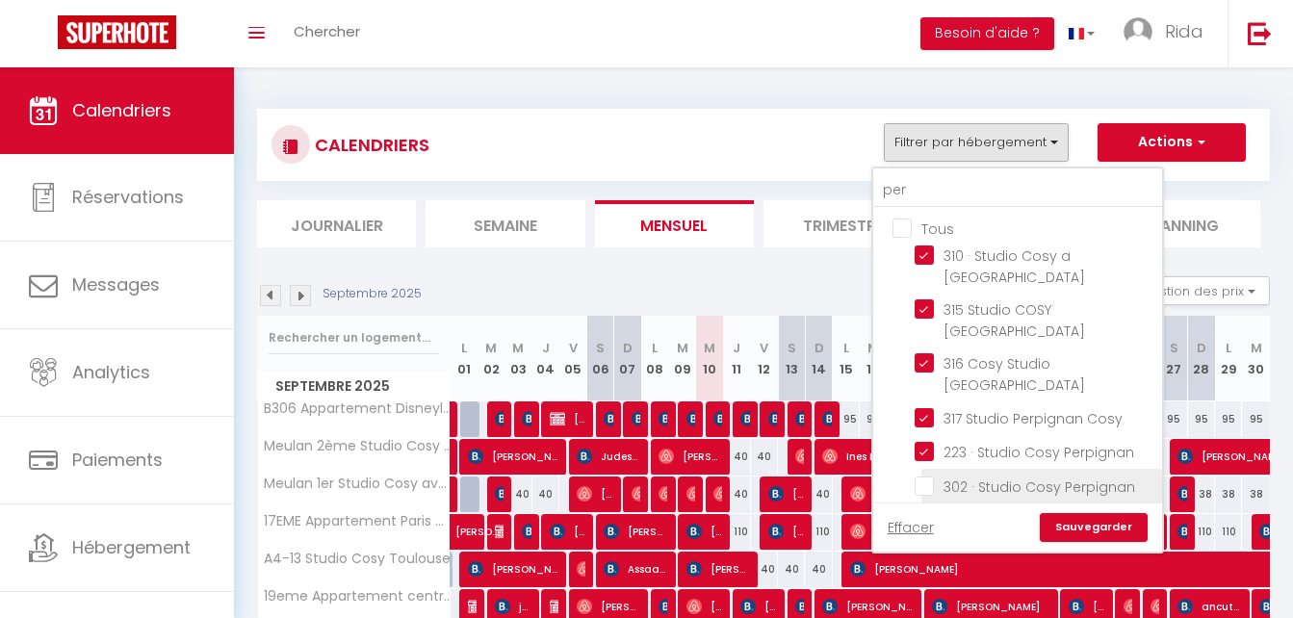
click at [927, 475] on input "302 · Studio Cosy Perpignan" at bounding box center [1035, 484] width 241 height 19
click at [923, 509] on input "314 · 314 Cosy Studio [GEOGRAPHIC_DATA]" at bounding box center [1035, 518] width 241 height 19
click at [1087, 513] on link "Sauvegarder" at bounding box center [1094, 527] width 108 height 29
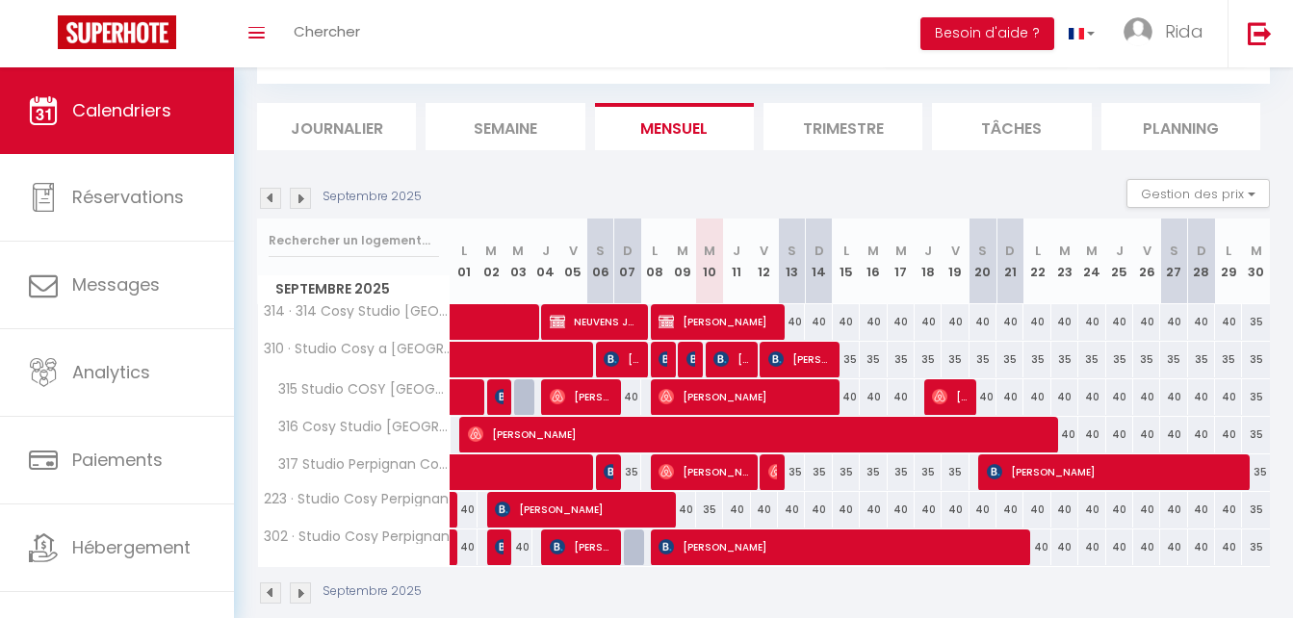
scroll to position [126, 0]
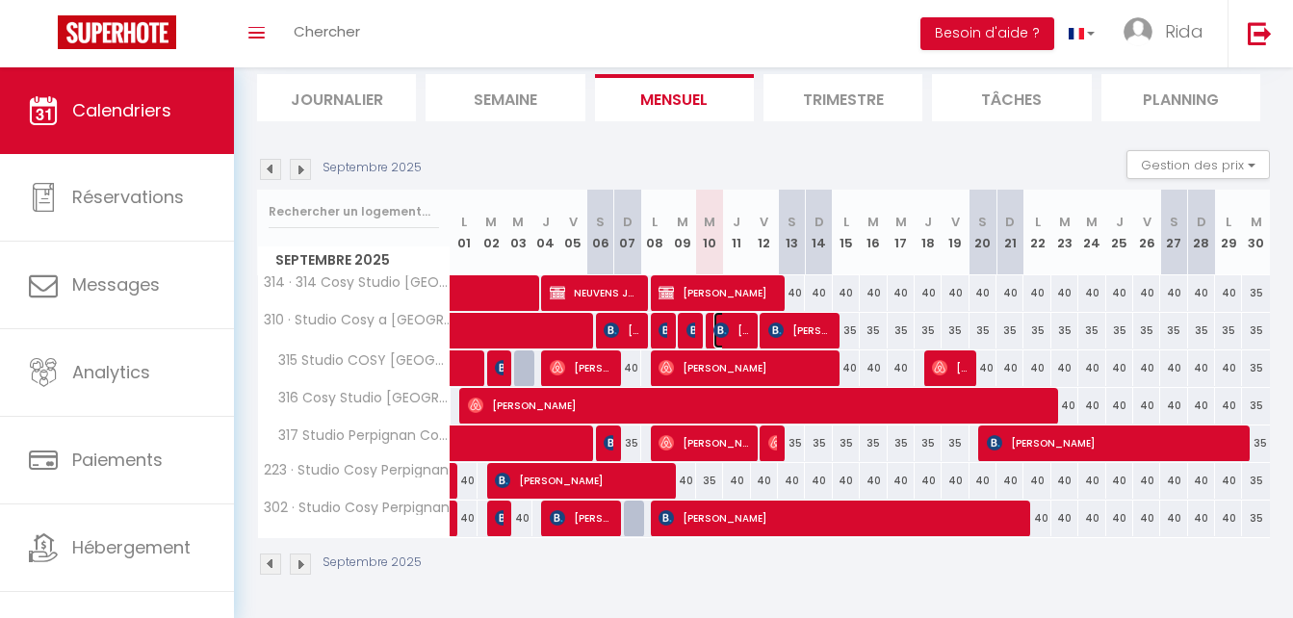
click at [715, 324] on img at bounding box center [721, 330] width 15 height 15
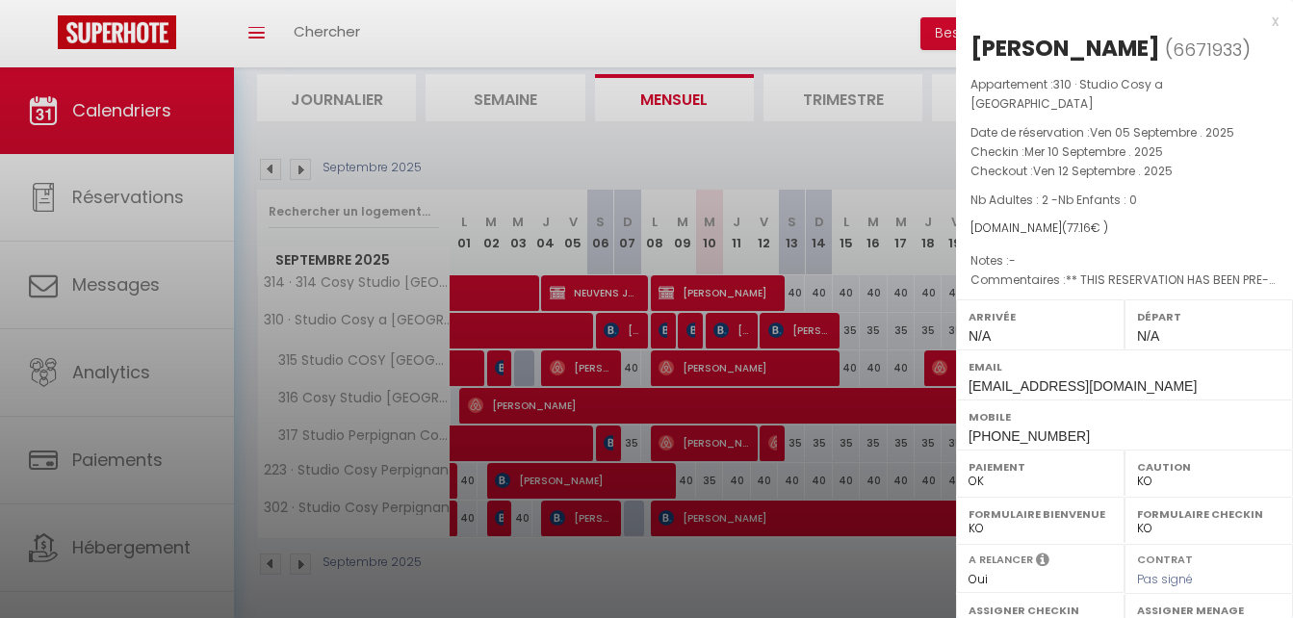
click at [776, 600] on div at bounding box center [646, 309] width 1293 height 618
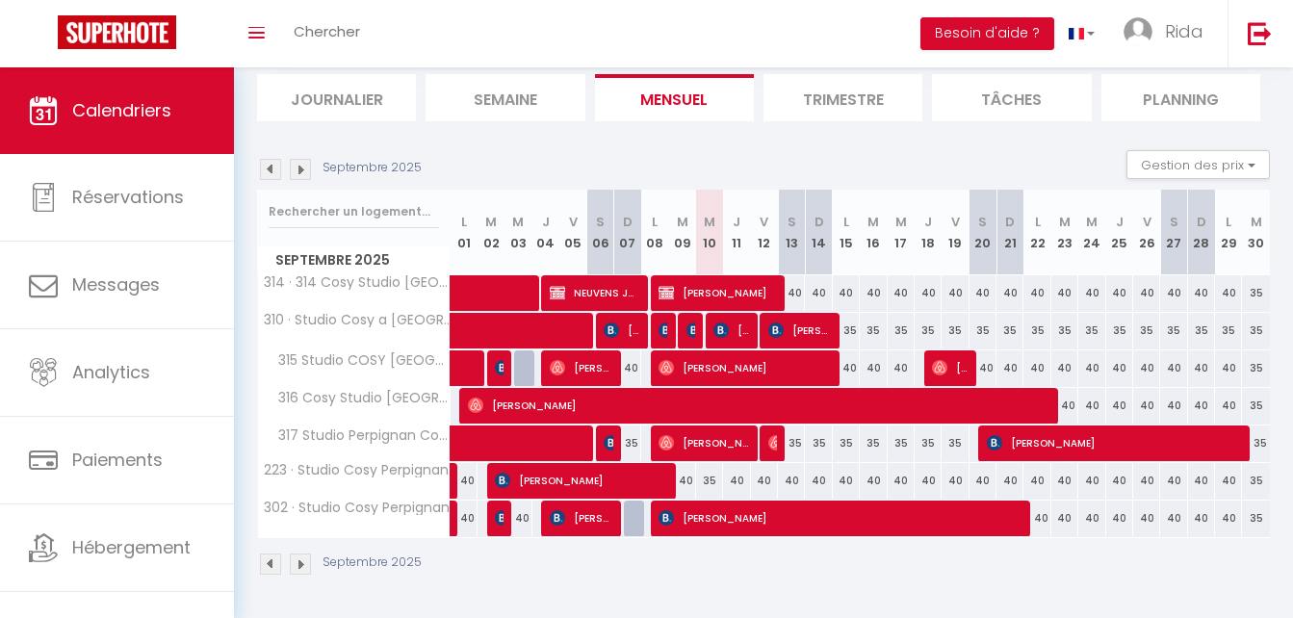
click at [706, 476] on div "35" at bounding box center [709, 481] width 27 height 36
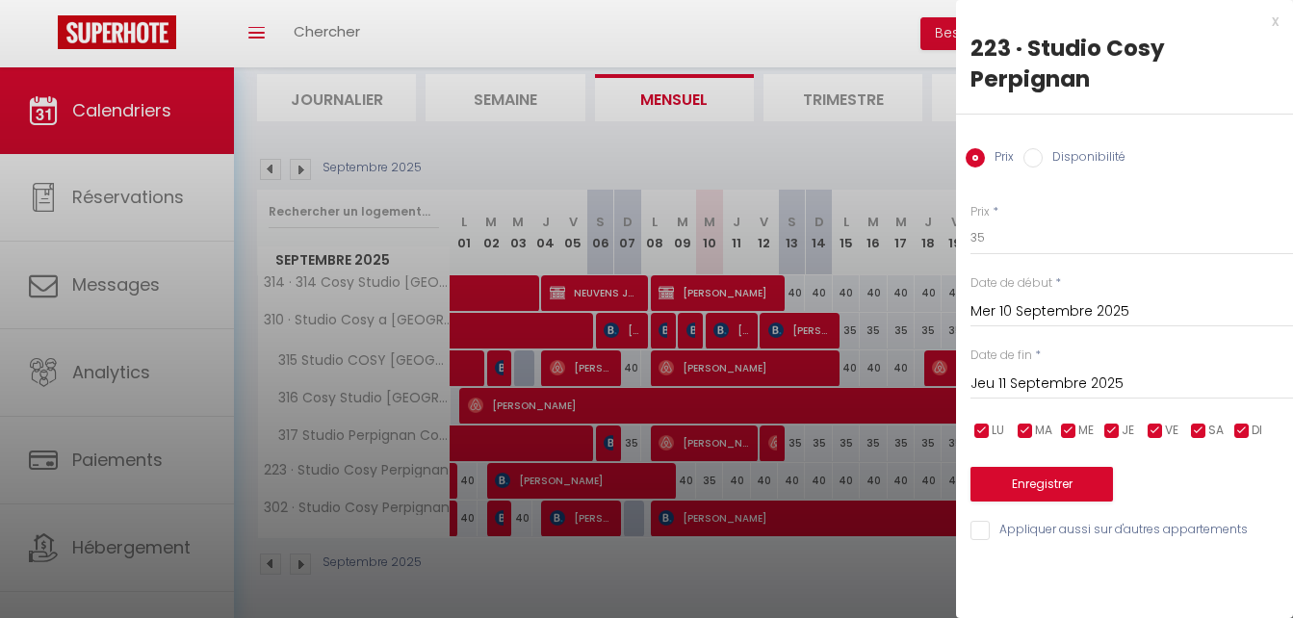
click at [767, 587] on div at bounding box center [646, 309] width 1293 height 618
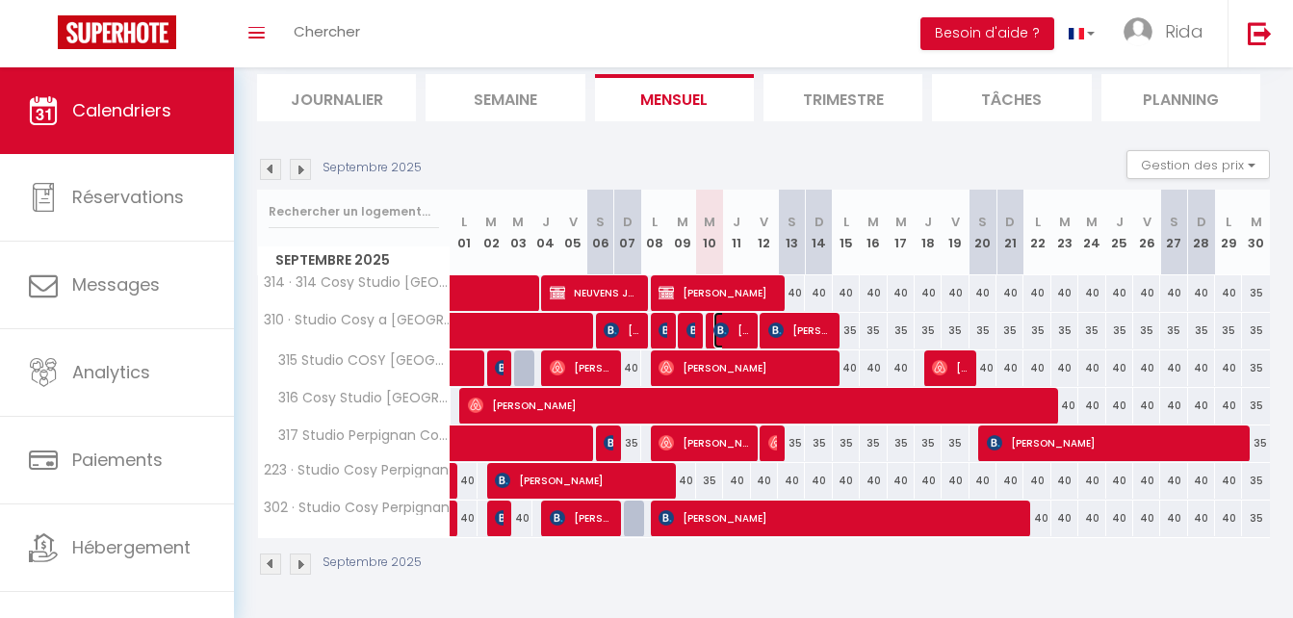
click at [736, 337] on span "[PERSON_NAME]" at bounding box center [732, 330] width 36 height 37
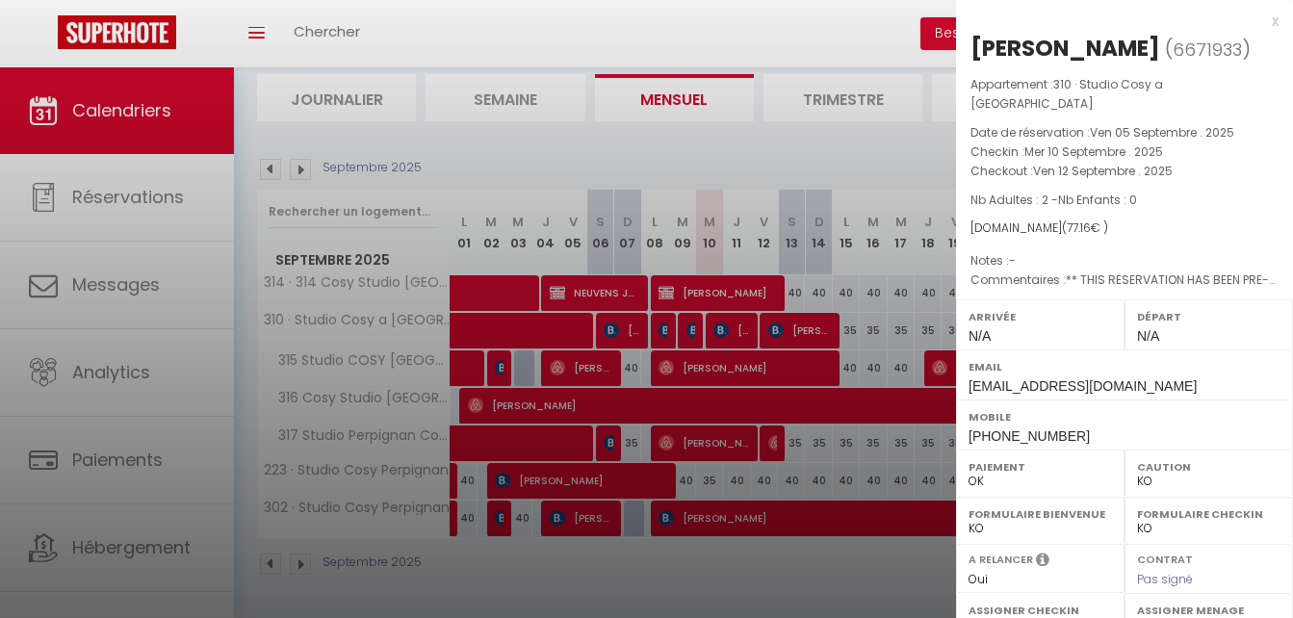
click at [746, 570] on div at bounding box center [646, 309] width 1293 height 618
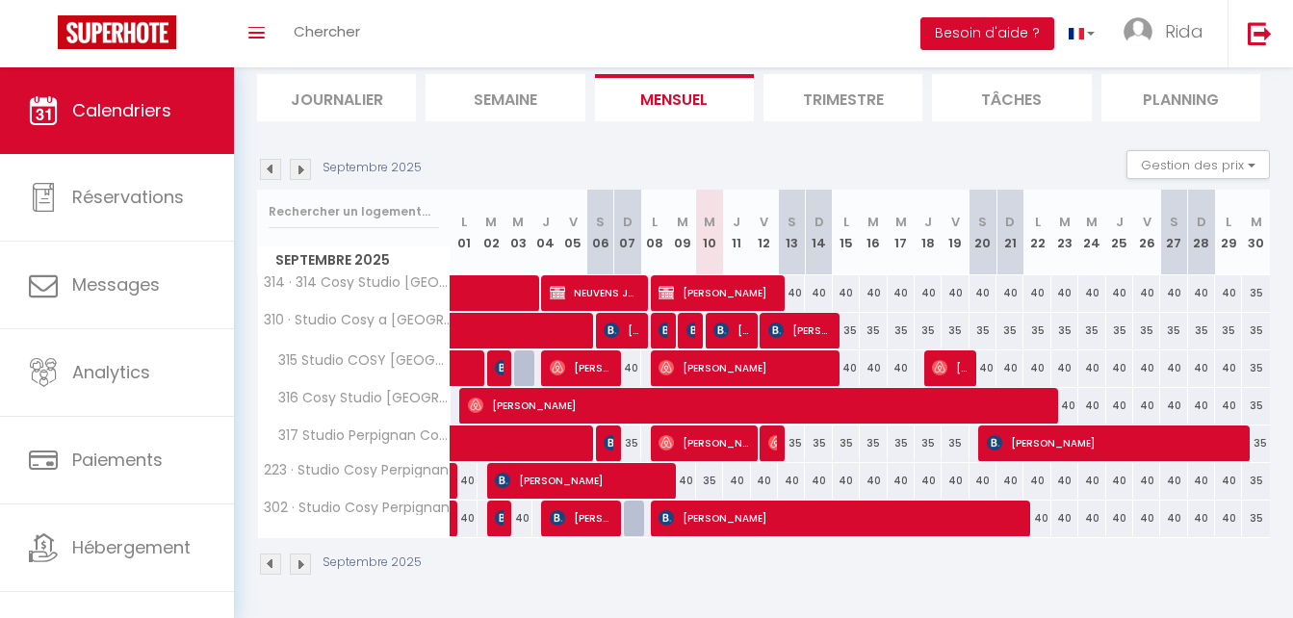
click at [713, 476] on div "35" at bounding box center [709, 481] width 27 height 36
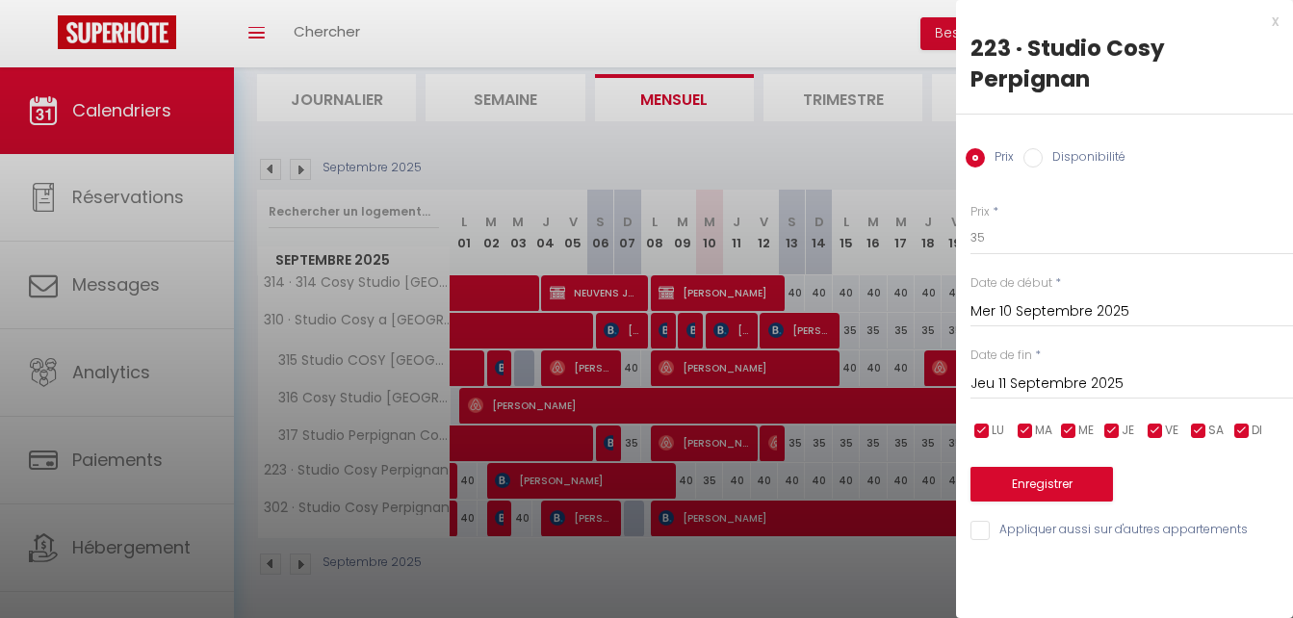
click at [1015, 382] on input "Jeu 11 Septembre 2025" at bounding box center [1132, 384] width 323 height 25
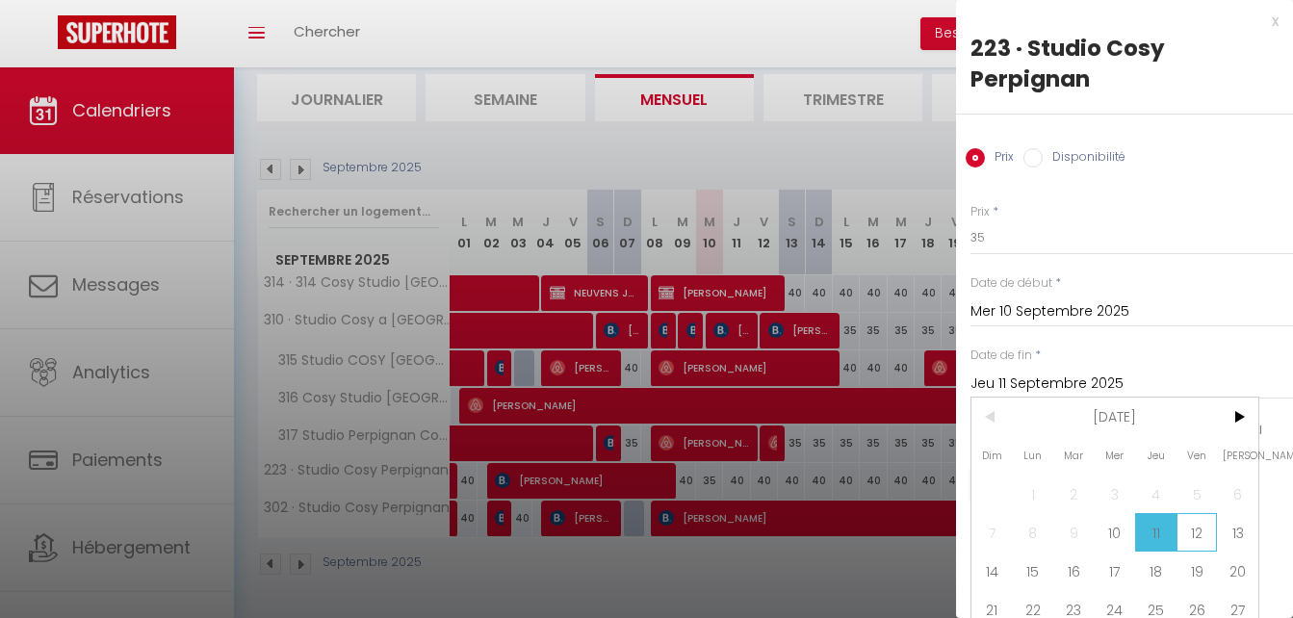
click at [1197, 532] on span "12" at bounding box center [1197, 532] width 41 height 39
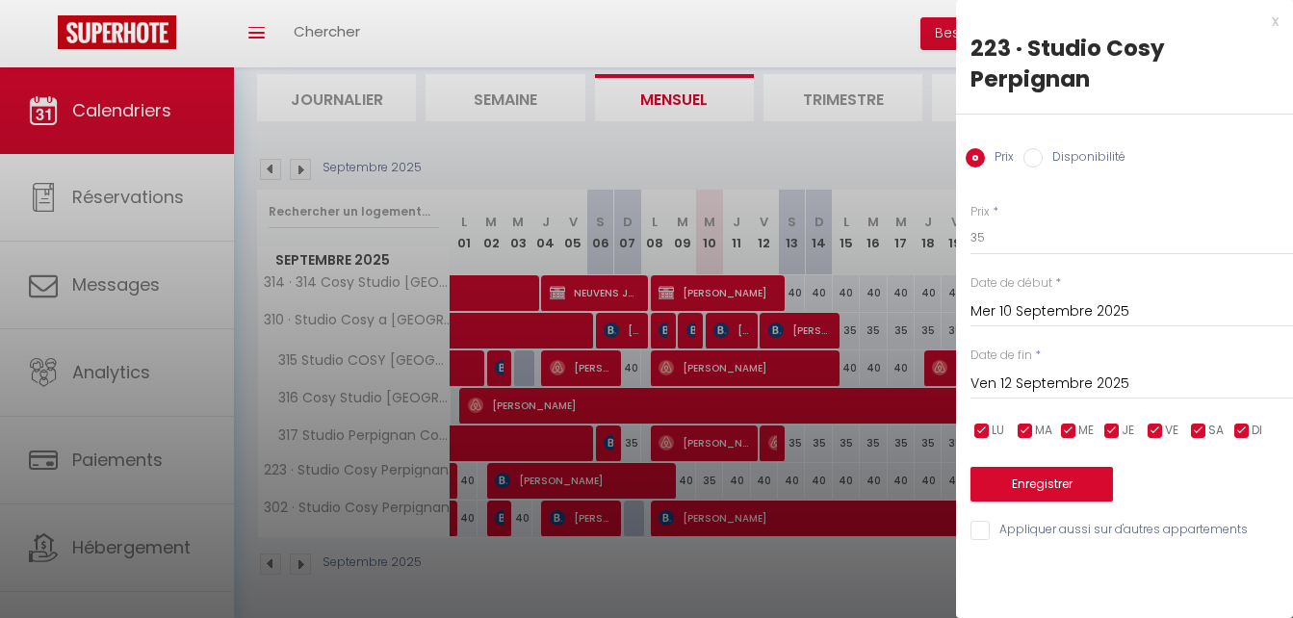
click at [1031, 155] on input "Disponibilité" at bounding box center [1033, 157] width 19 height 19
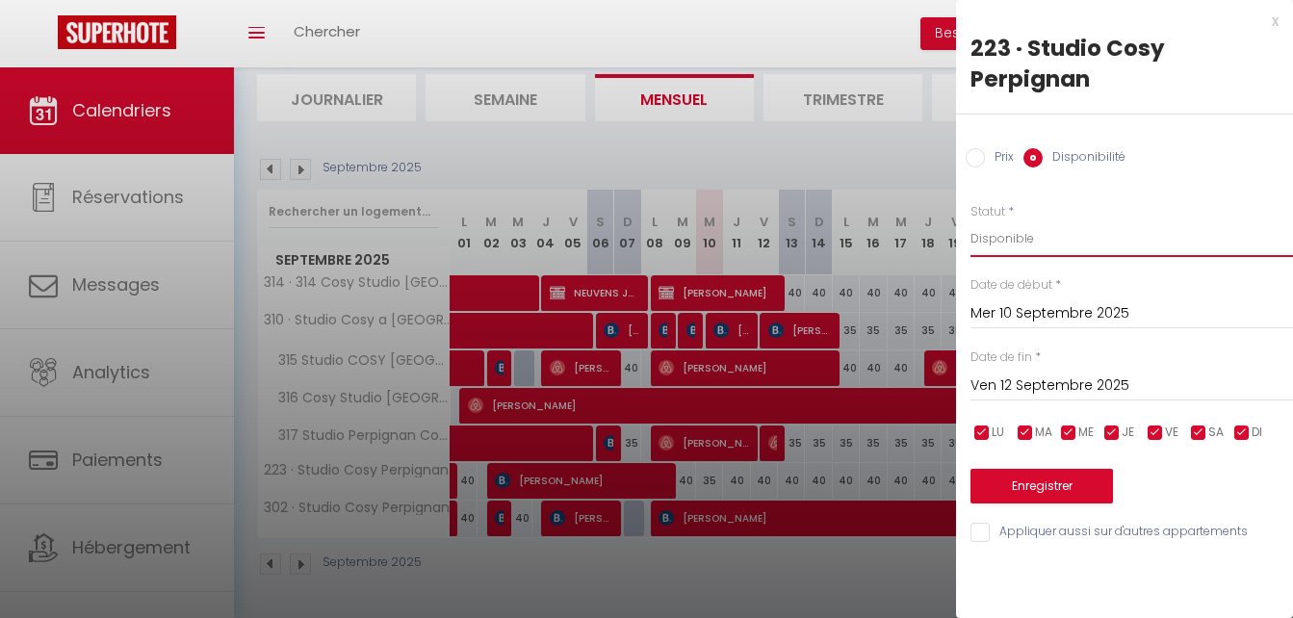
click at [1011, 240] on select "Disponible Indisponible" at bounding box center [1132, 239] width 323 height 37
click at [971, 221] on select "Disponible Indisponible" at bounding box center [1132, 239] width 323 height 37
click at [1022, 479] on button "Enregistrer" at bounding box center [1042, 486] width 143 height 35
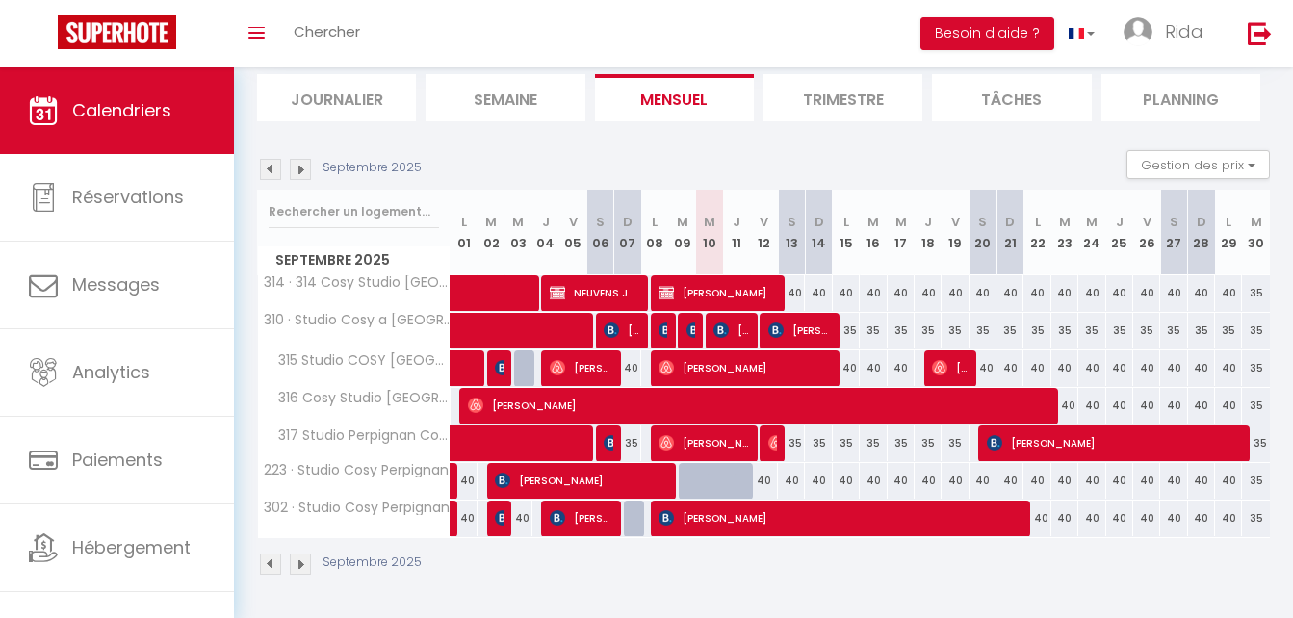
click at [709, 469] on div at bounding box center [709, 481] width 27 height 37
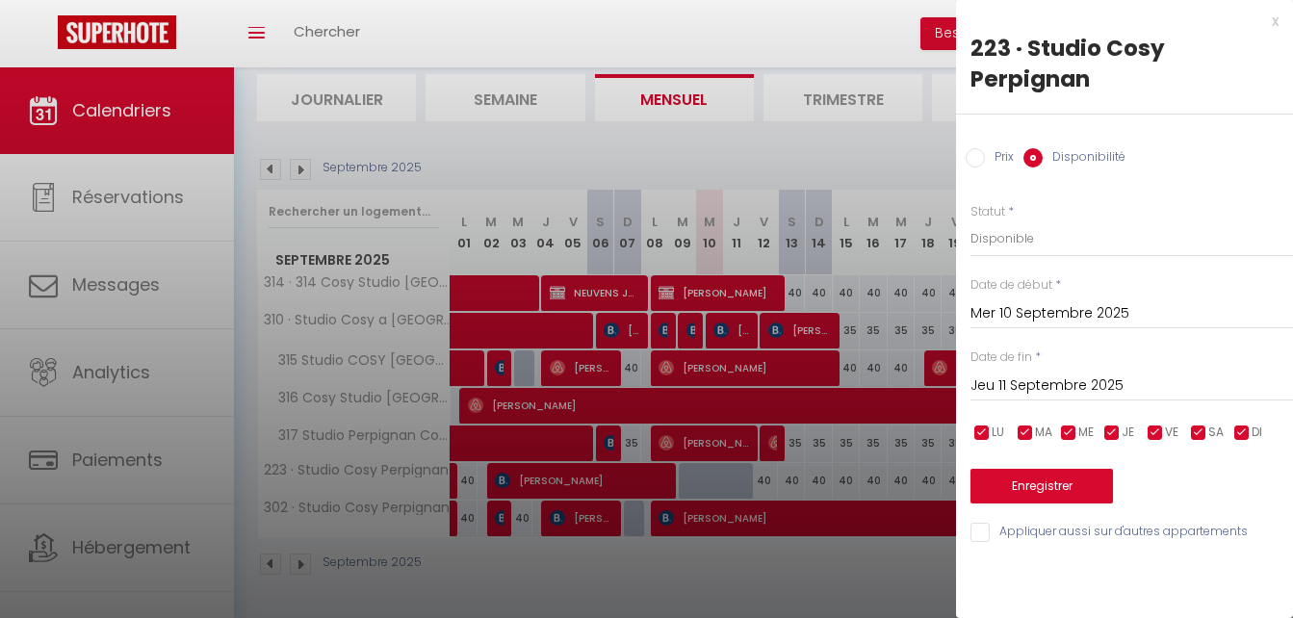
click at [712, 572] on div at bounding box center [646, 309] width 1293 height 618
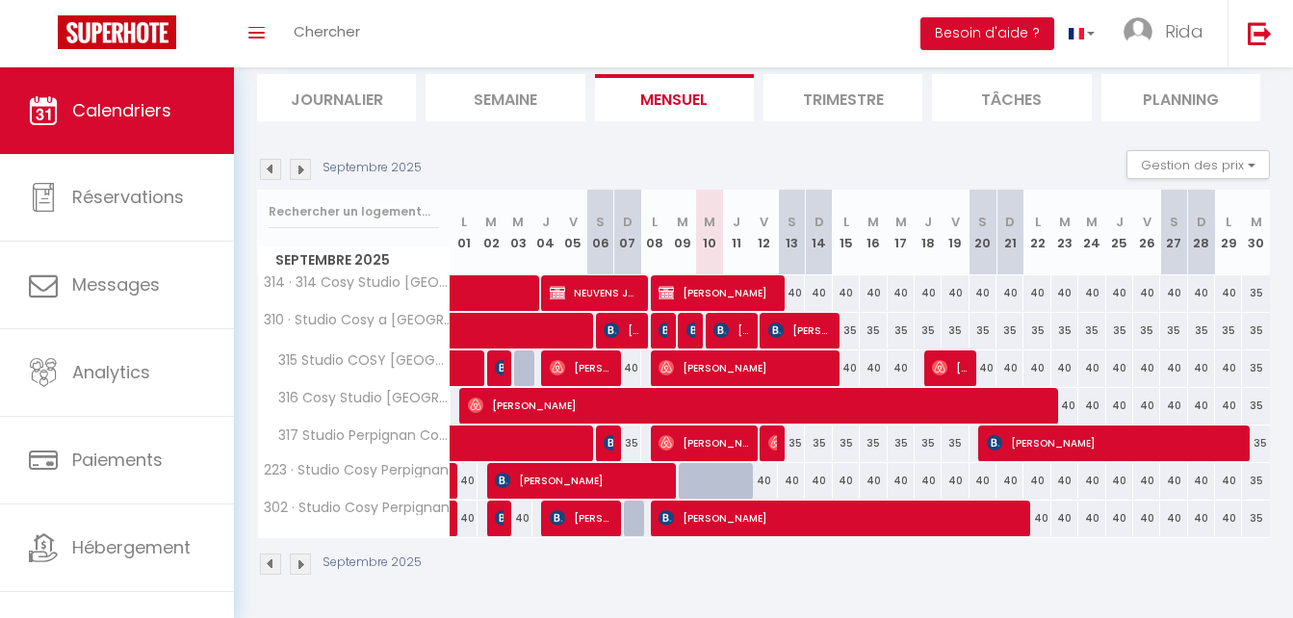
click at [729, 475] on div at bounding box center [736, 481] width 27 height 37
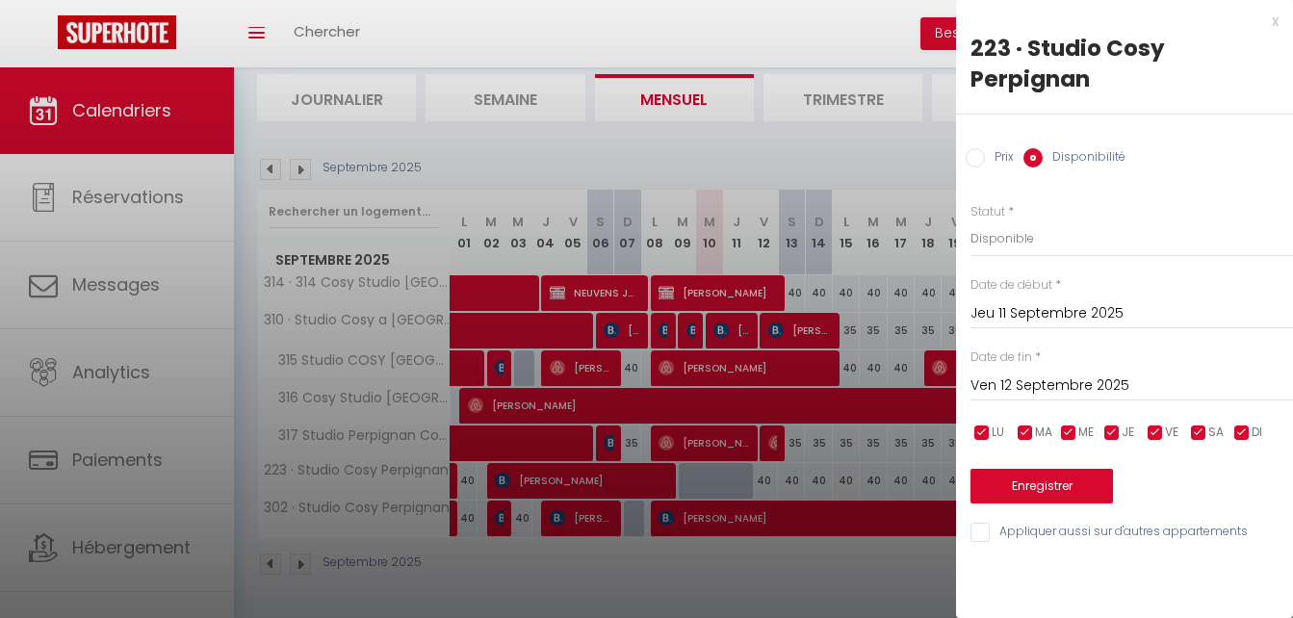
click at [542, 250] on div at bounding box center [646, 309] width 1293 height 618
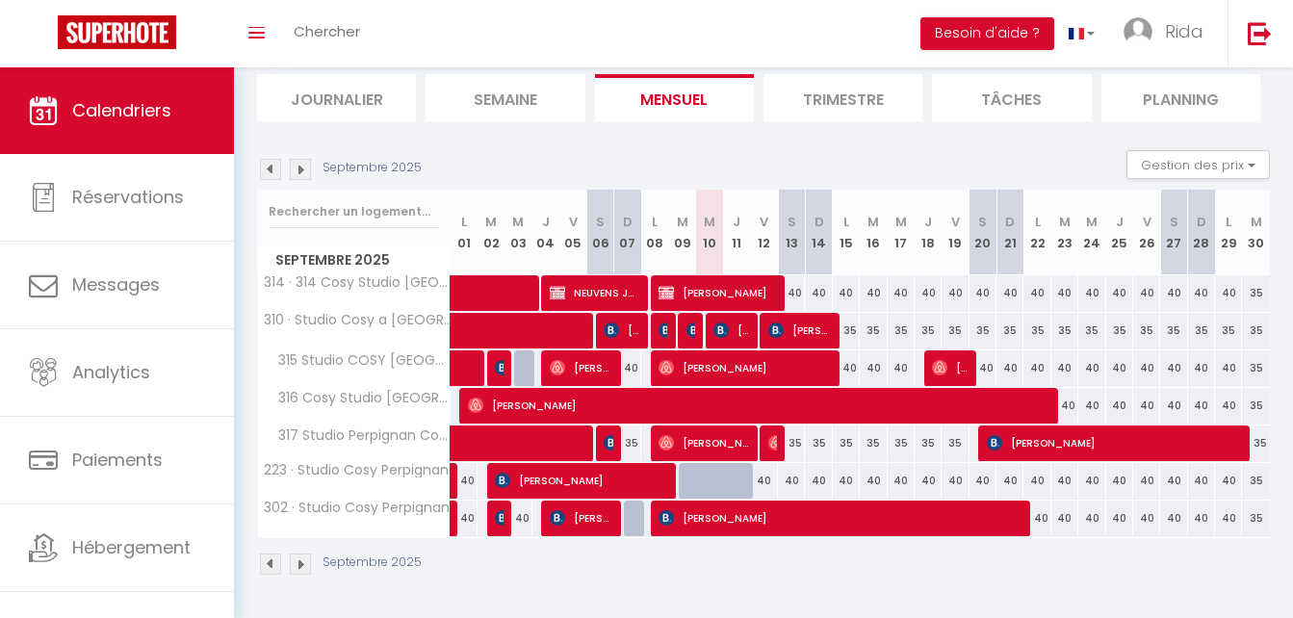
click at [732, 472] on div at bounding box center [736, 481] width 27 height 37
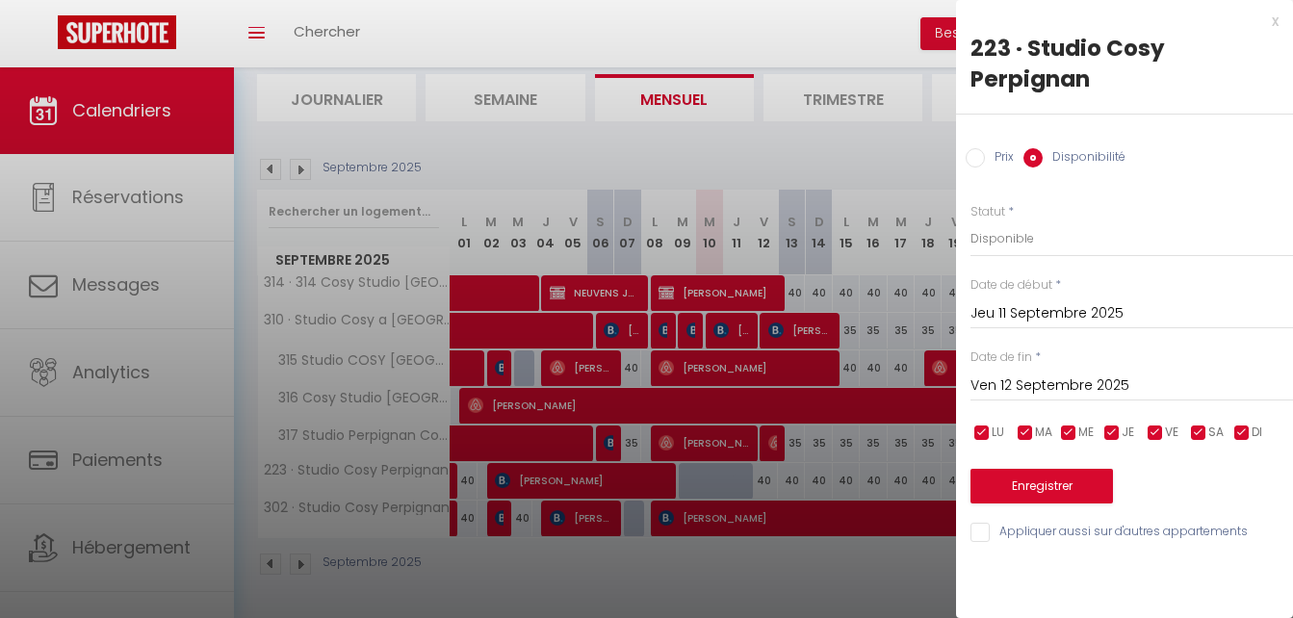
click at [514, 71] on div at bounding box center [646, 309] width 1293 height 618
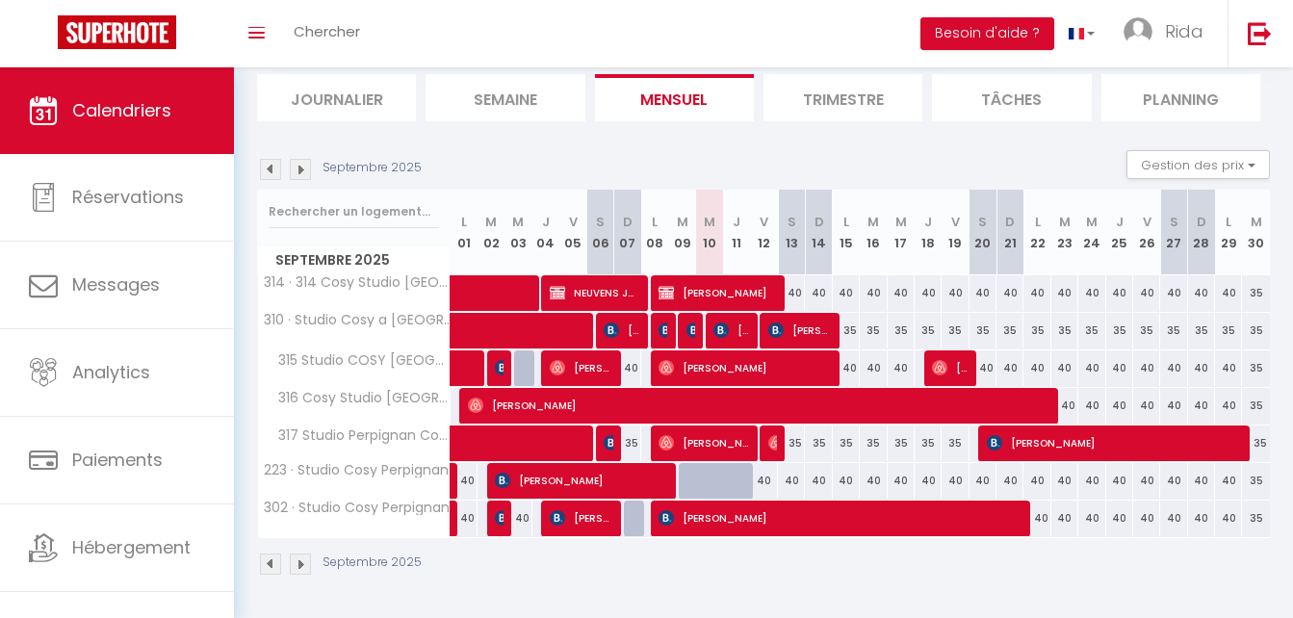
click at [533, 84] on li "Semaine" at bounding box center [505, 97] width 159 height 47
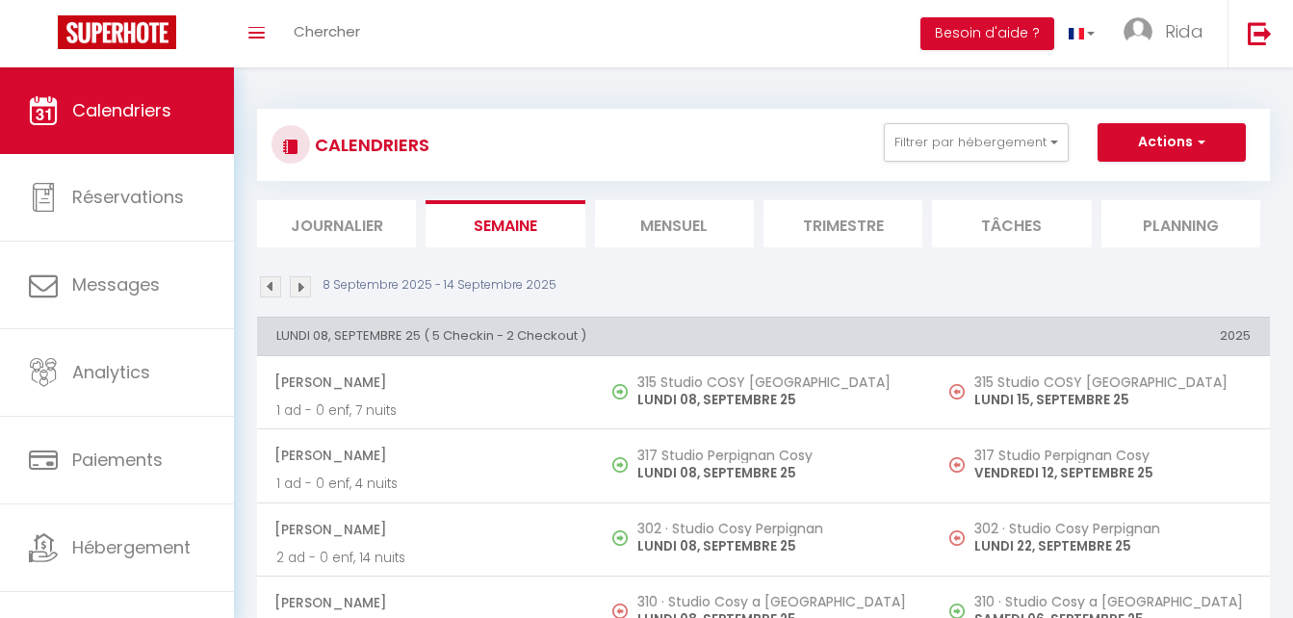
click at [680, 214] on li "Mensuel" at bounding box center [674, 223] width 159 height 47
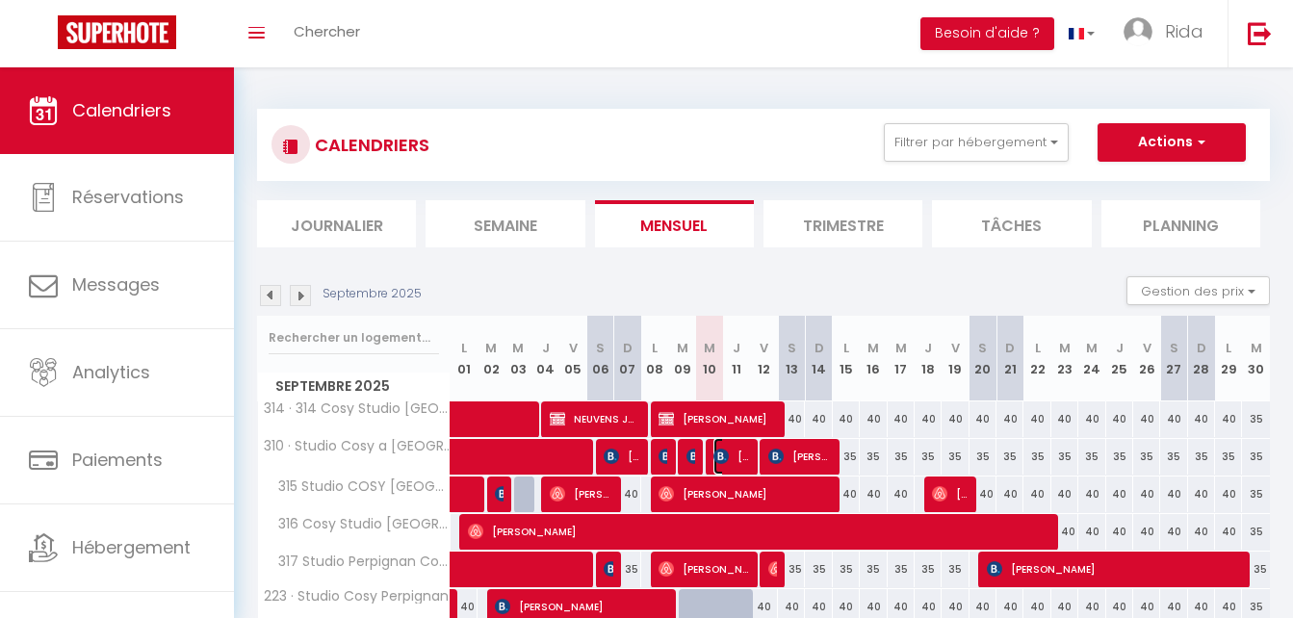
click at [724, 450] on img at bounding box center [721, 456] width 15 height 15
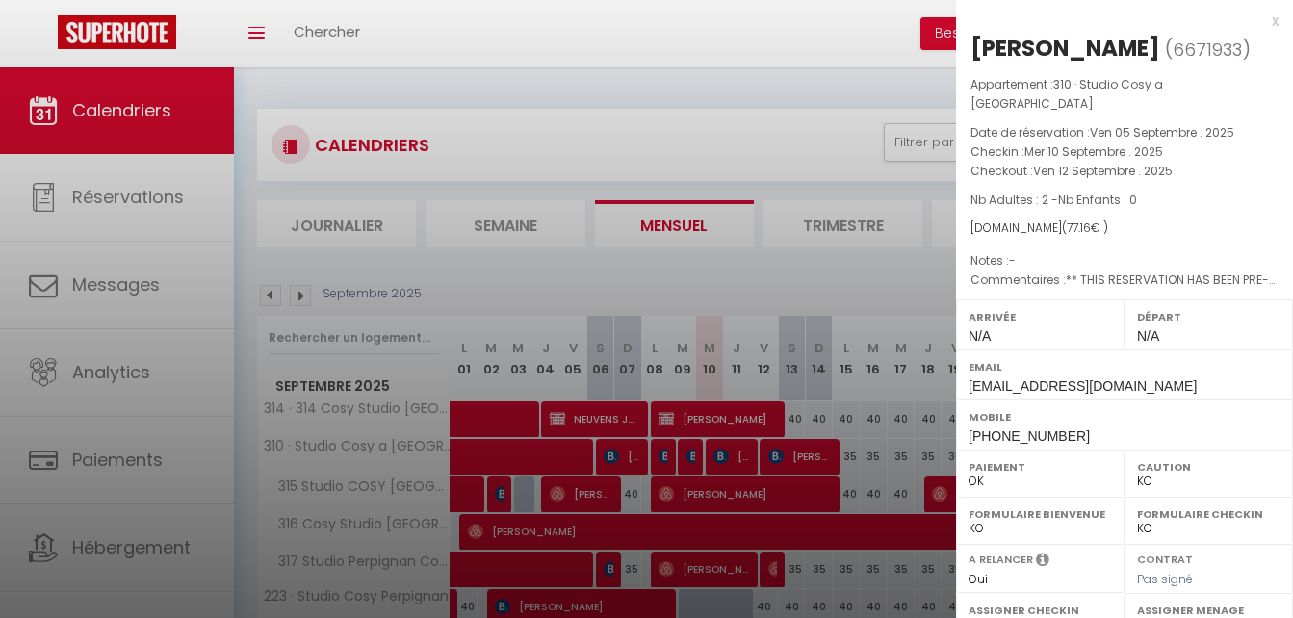
click at [810, 287] on div at bounding box center [646, 309] width 1293 height 618
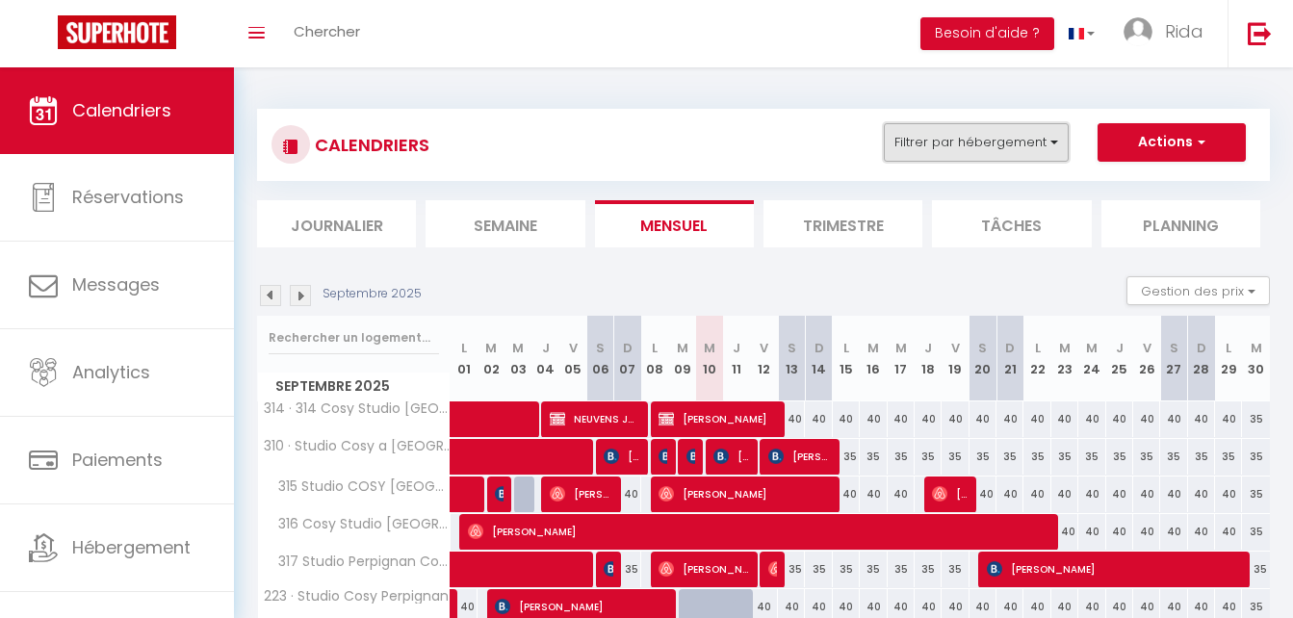
click at [955, 143] on button "Filtrer par hébergement" at bounding box center [976, 142] width 185 height 39
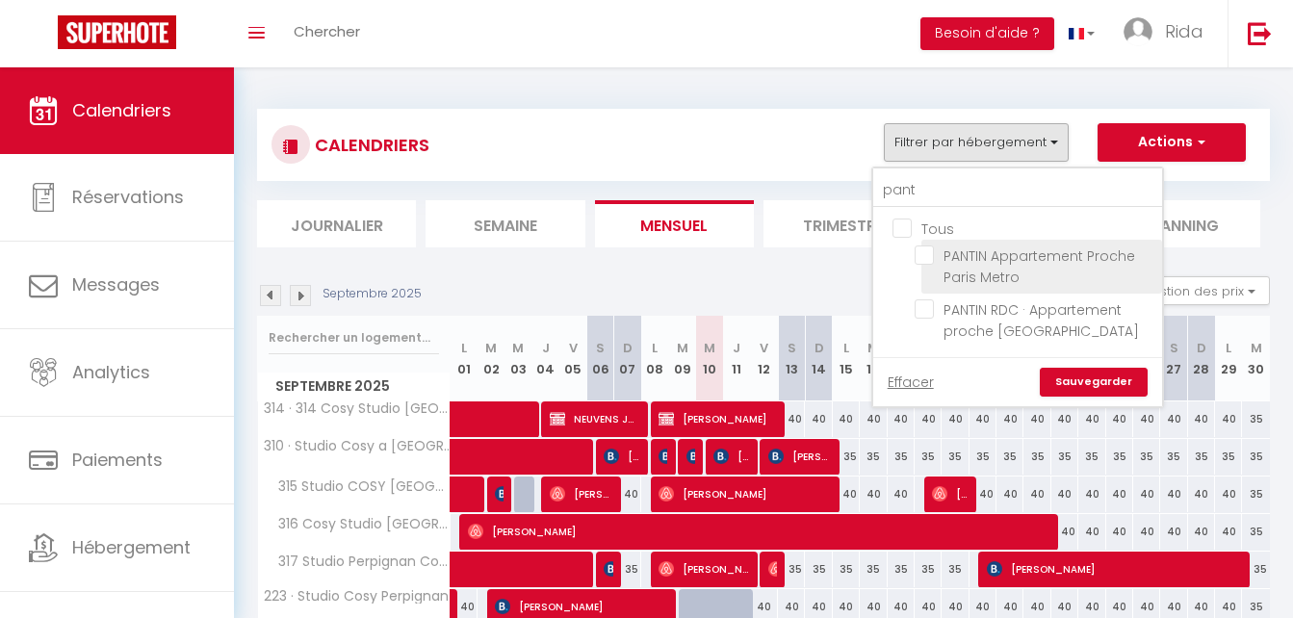
click at [925, 252] on input "PANTIN Appartement Proche Paris Metro" at bounding box center [1035, 255] width 241 height 19
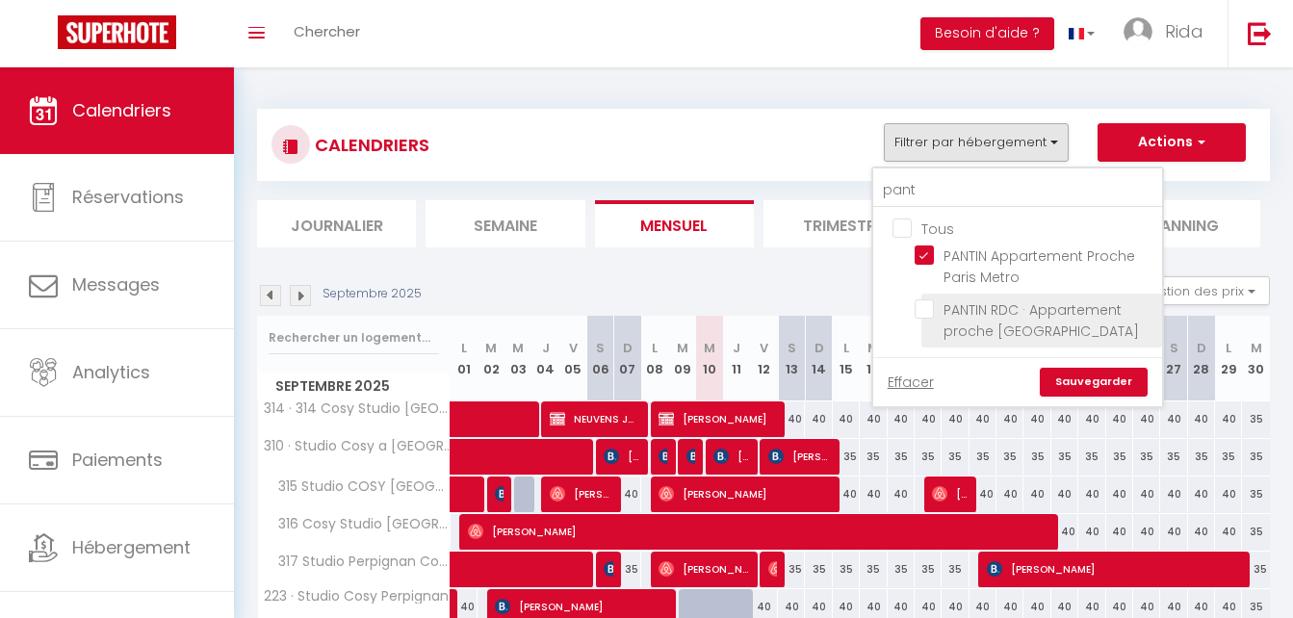
click at [924, 307] on input "PANTIN RDC · Appartement proche [GEOGRAPHIC_DATA]" at bounding box center [1035, 309] width 241 height 19
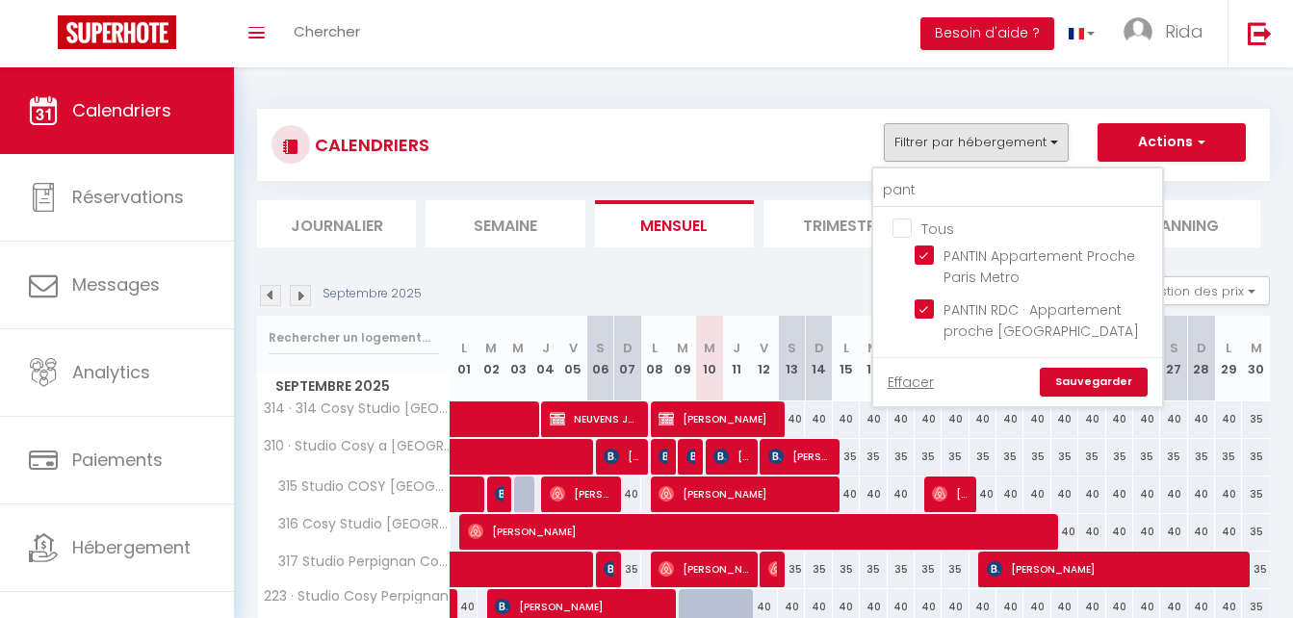
click at [1097, 391] on link "Sauvegarder" at bounding box center [1094, 382] width 108 height 29
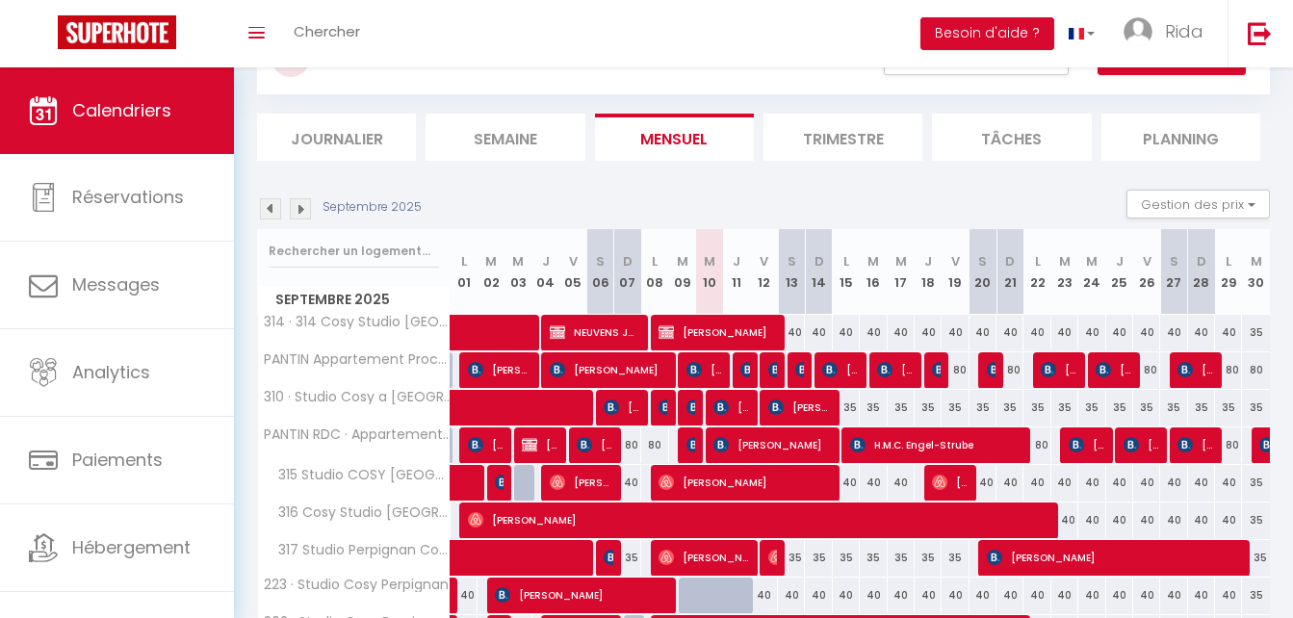
scroll to position [96, 0]
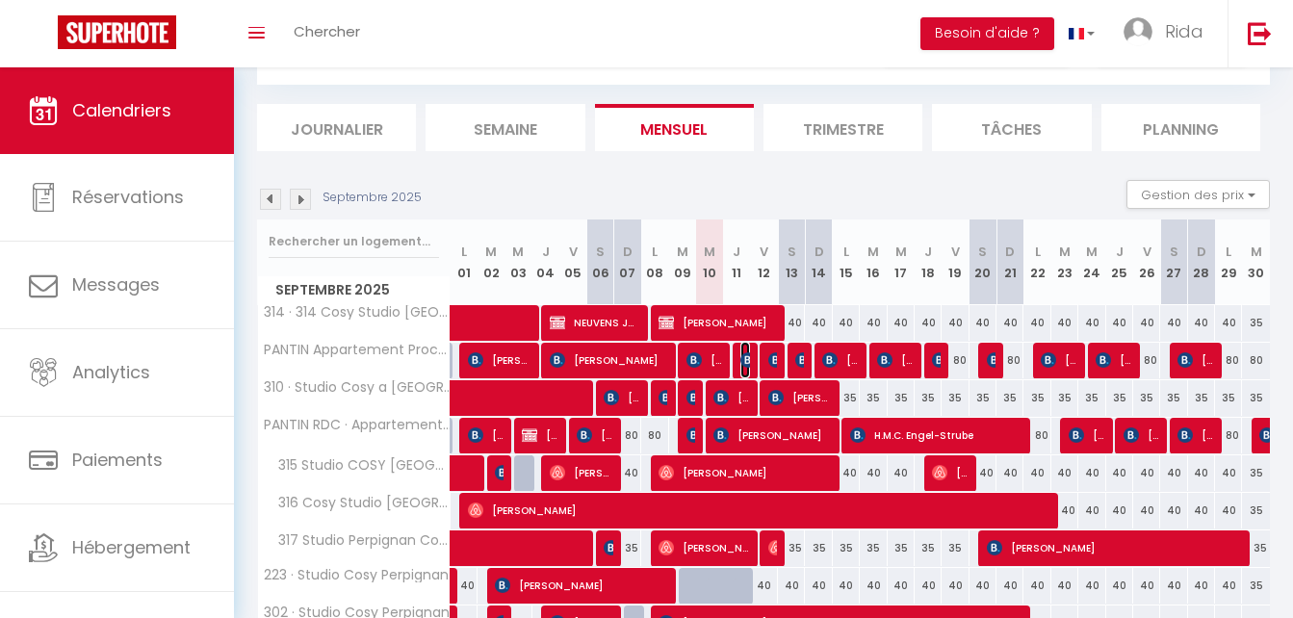
click at [744, 356] on img at bounding box center [748, 359] width 15 height 15
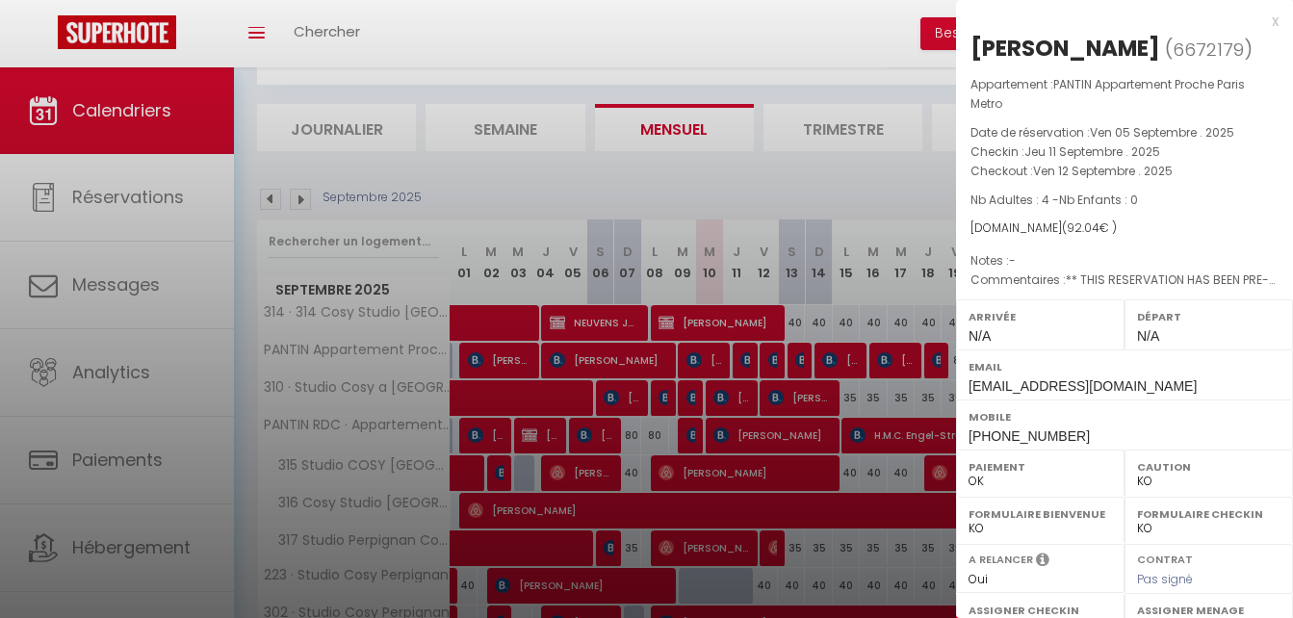
click at [825, 191] on div at bounding box center [646, 309] width 1293 height 618
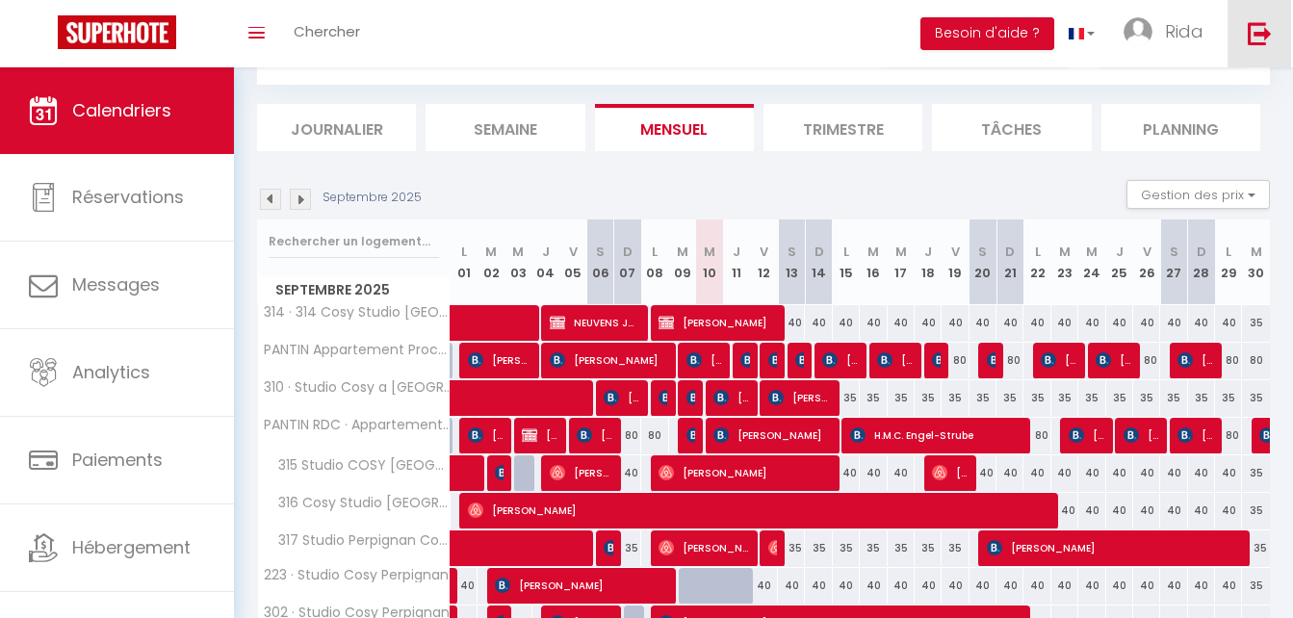
click at [1249, 37] on img at bounding box center [1260, 33] width 24 height 24
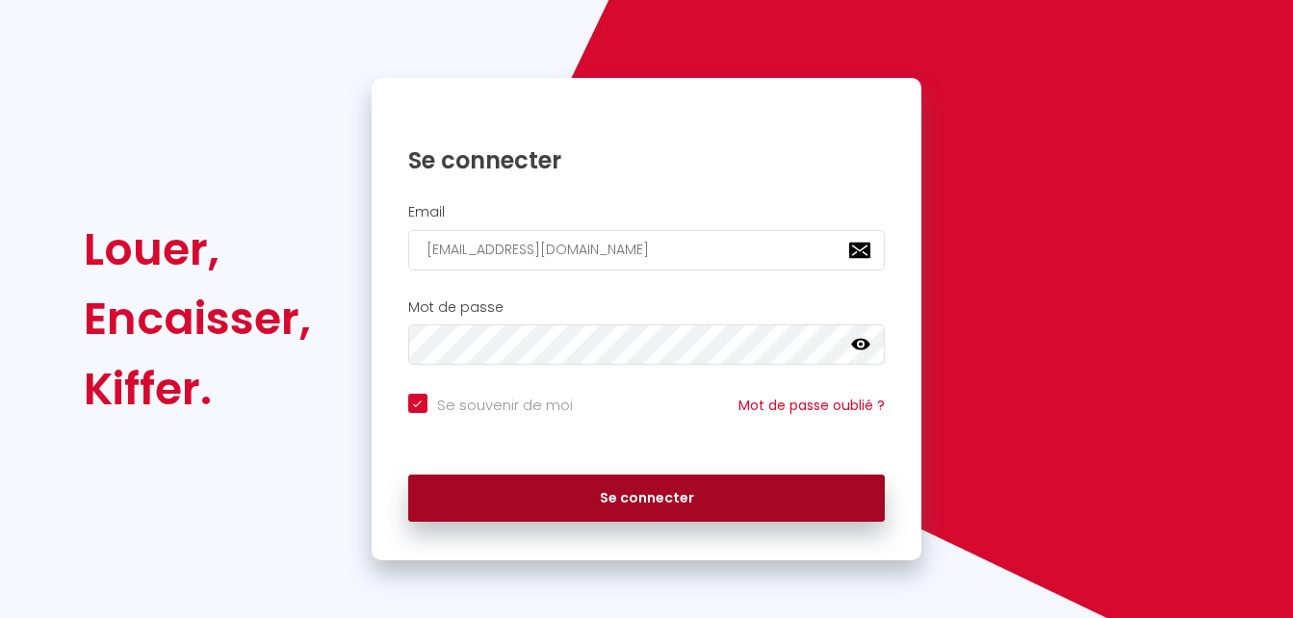
scroll to position [130, 0]
click at [571, 502] on button "Se connecter" at bounding box center [647, 499] width 478 height 48
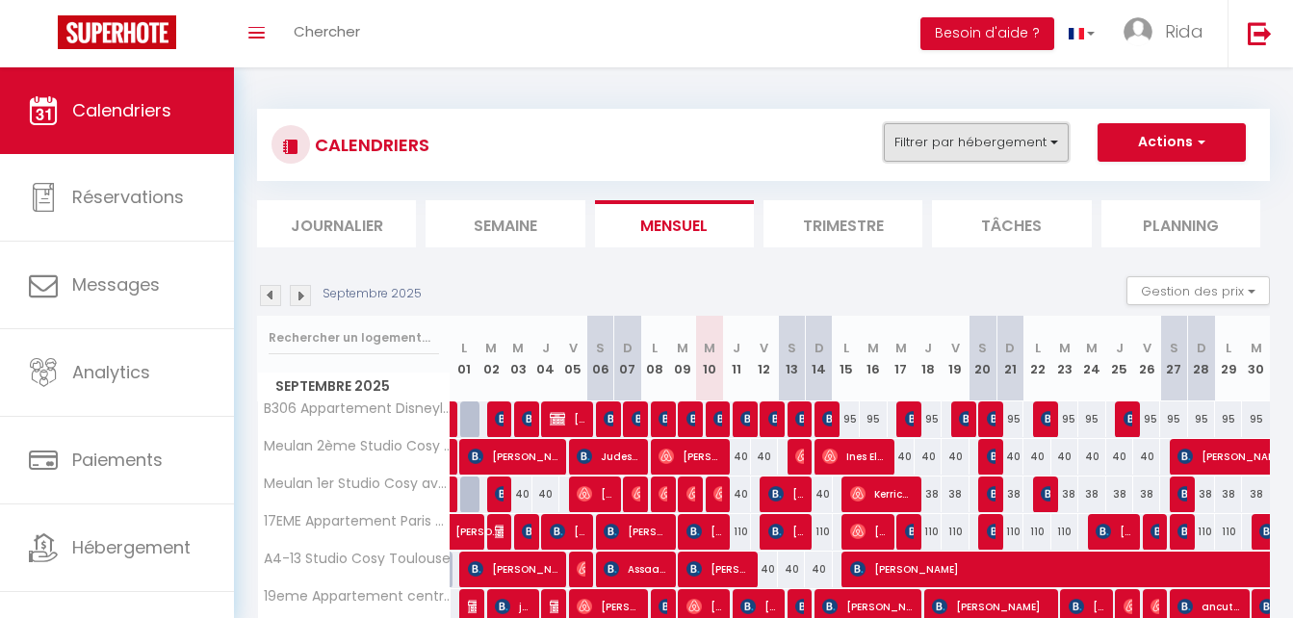
click at [937, 139] on button "Filtrer par hébergement" at bounding box center [976, 142] width 185 height 39
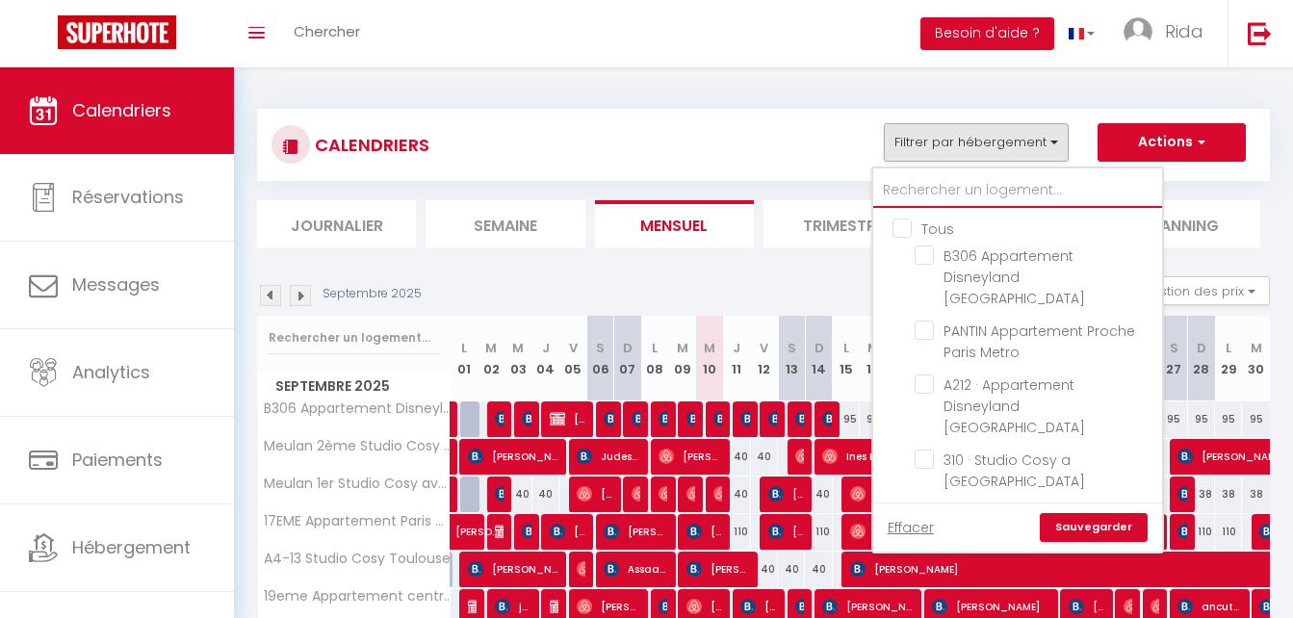
click at [932, 185] on input "text" at bounding box center [1018, 190] width 289 height 35
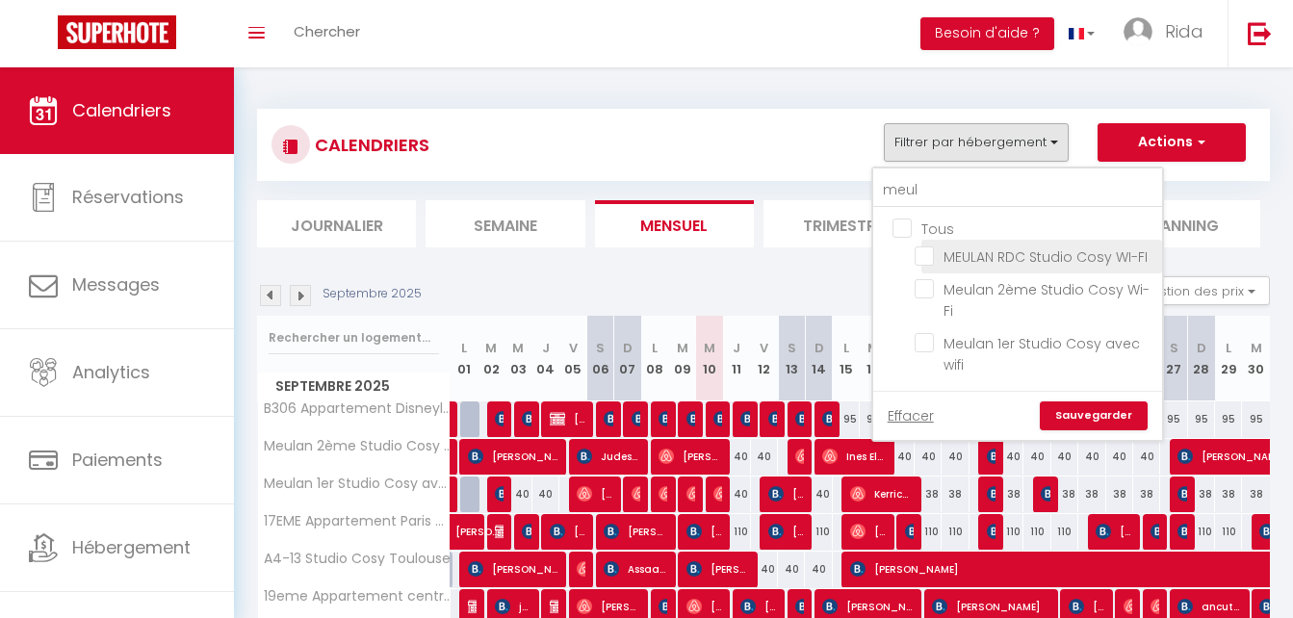
click at [926, 252] on input "MEULAN RDC Studio Cosy WI-FI" at bounding box center [1035, 255] width 241 height 19
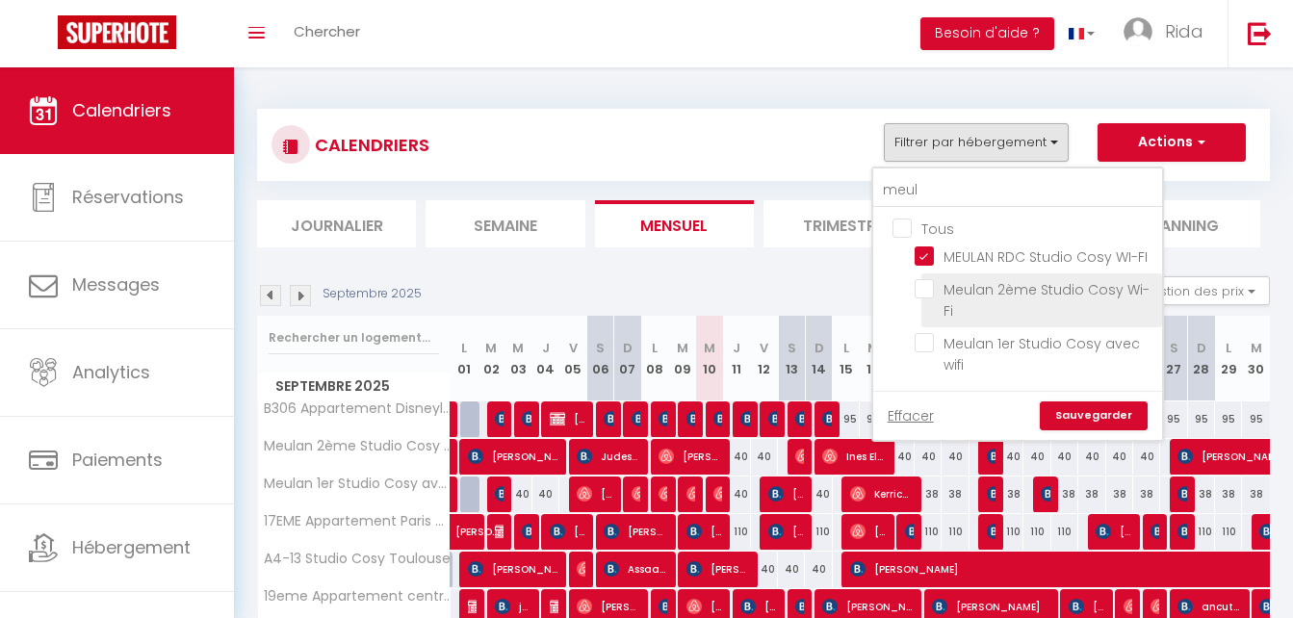
click at [926, 290] on input "Meulan 2ème Studio Cosy Wi-Fi" at bounding box center [1035, 288] width 241 height 19
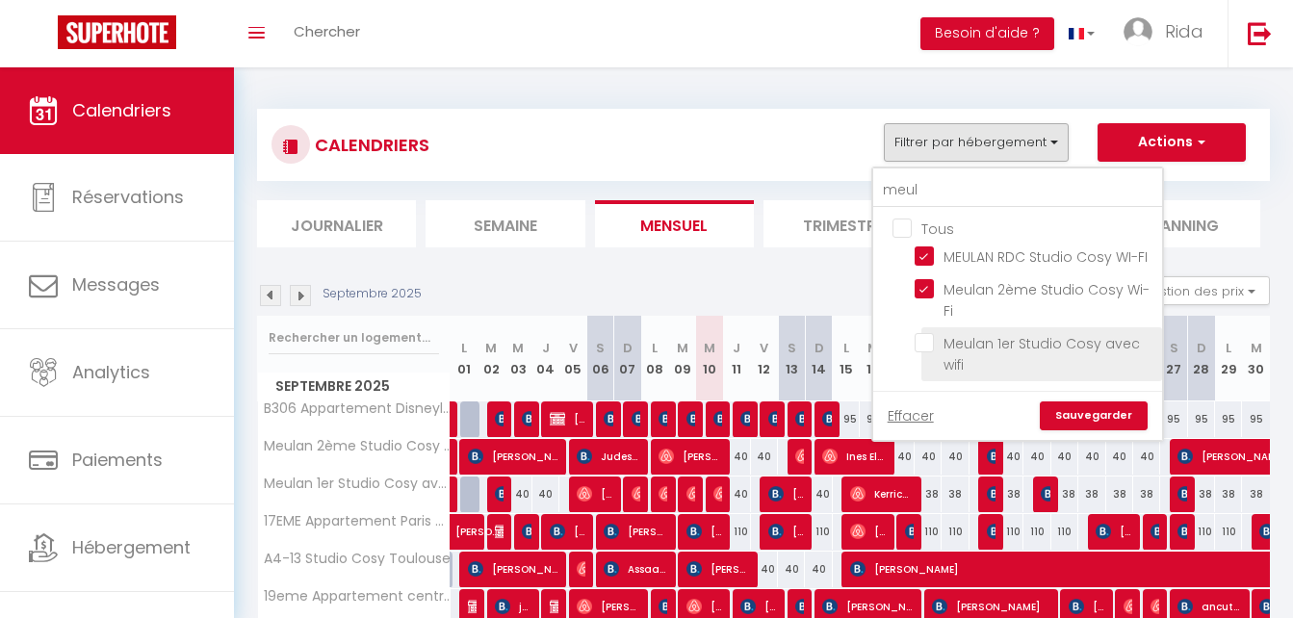
click at [931, 347] on input "Meulan 1er Studio Cosy avec wifi" at bounding box center [1035, 342] width 241 height 19
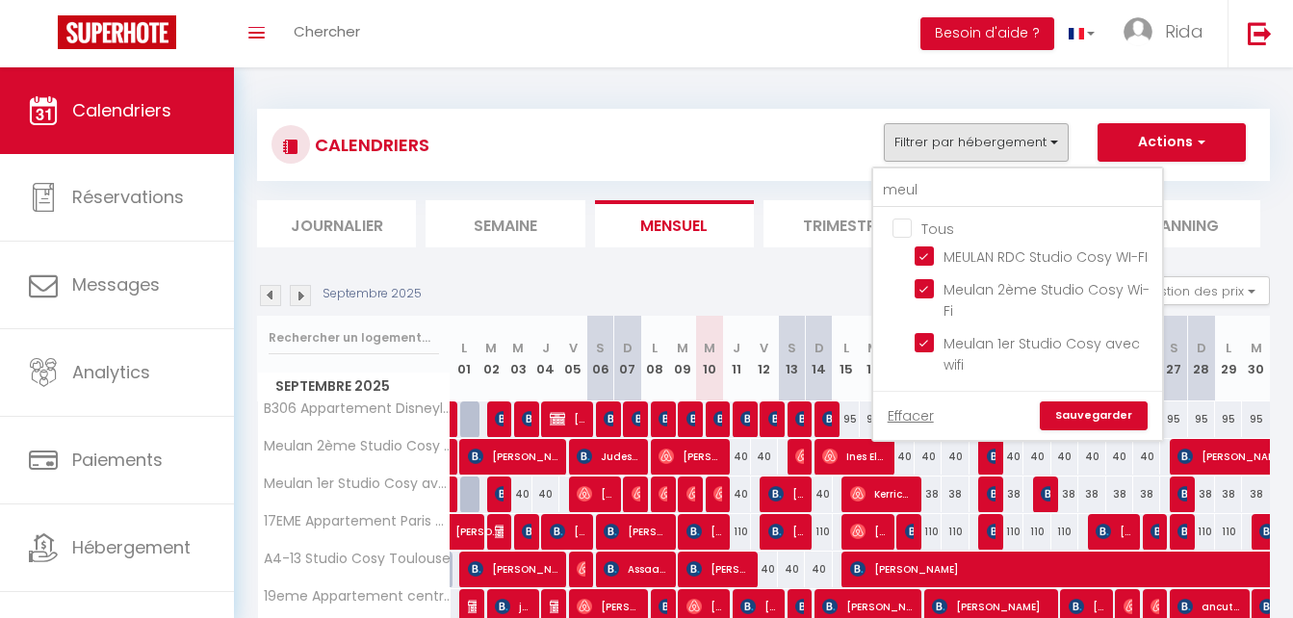
click at [1074, 419] on link "Sauvegarder" at bounding box center [1094, 416] width 108 height 29
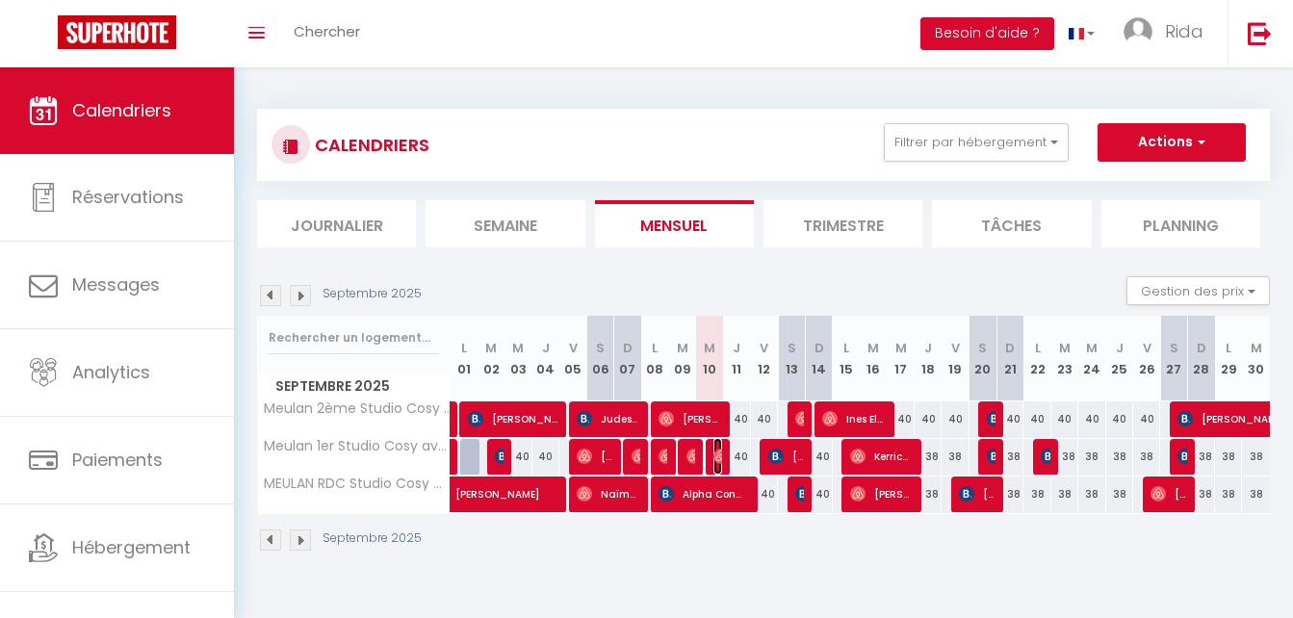
click at [720, 457] on img at bounding box center [721, 456] width 15 height 15
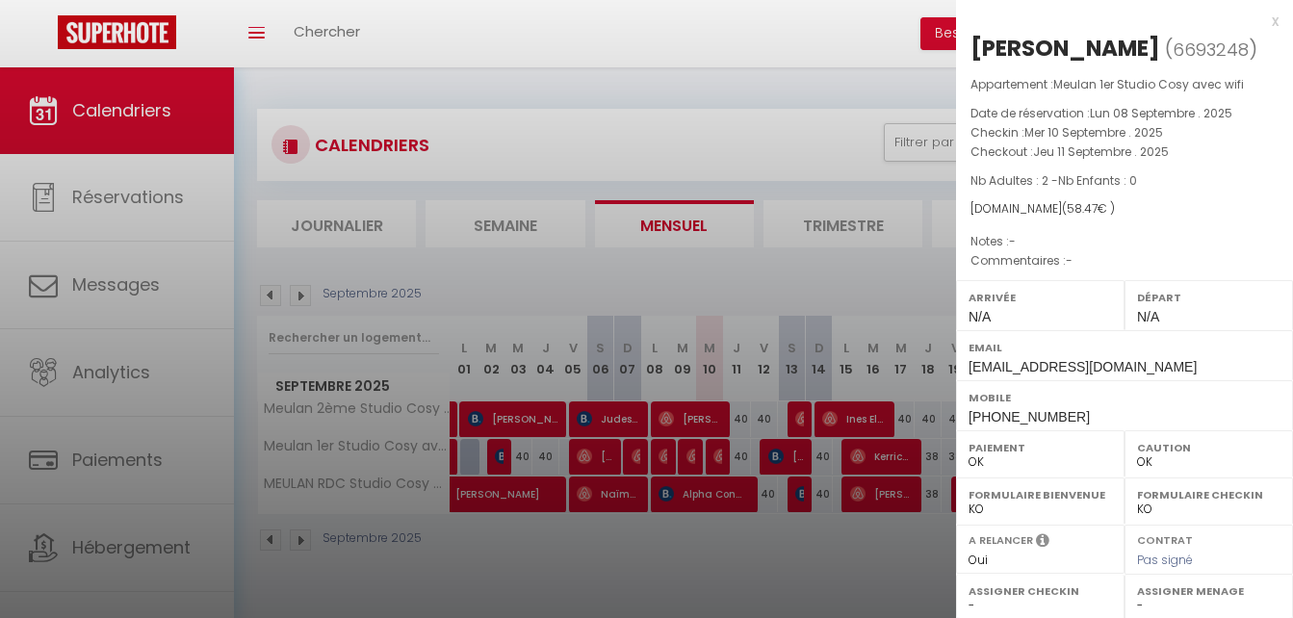
click at [715, 414] on div at bounding box center [646, 309] width 1293 height 618
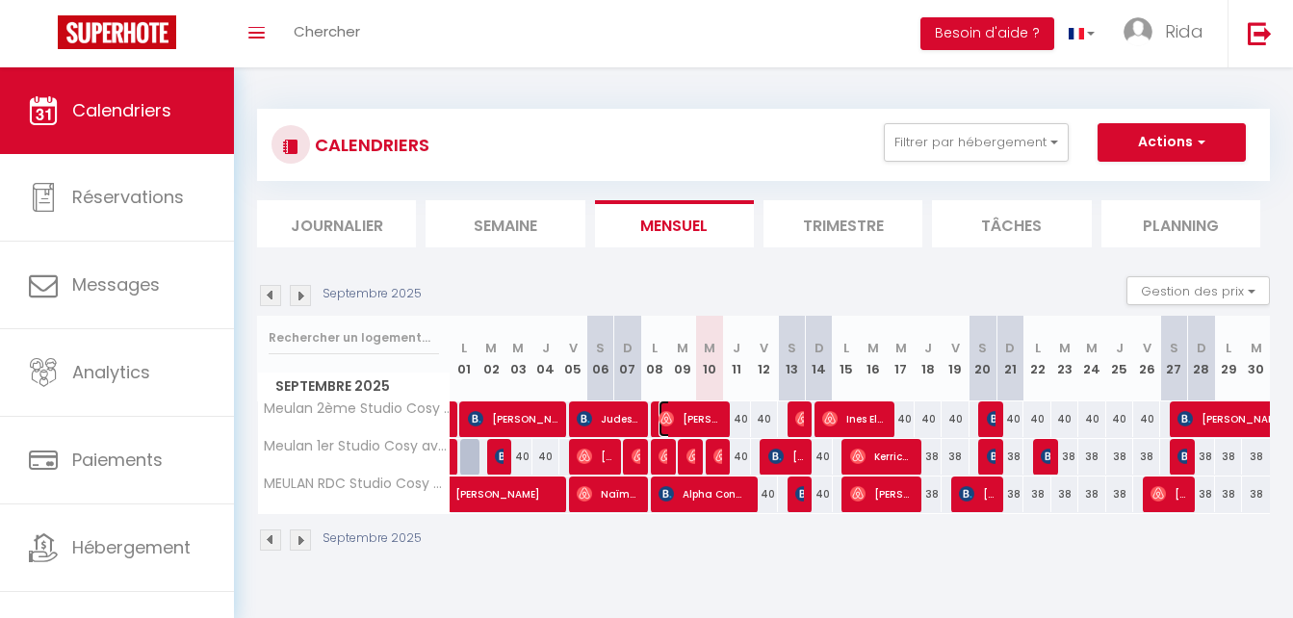
click at [715, 414] on span "[PERSON_NAME]" at bounding box center [690, 419] width 63 height 37
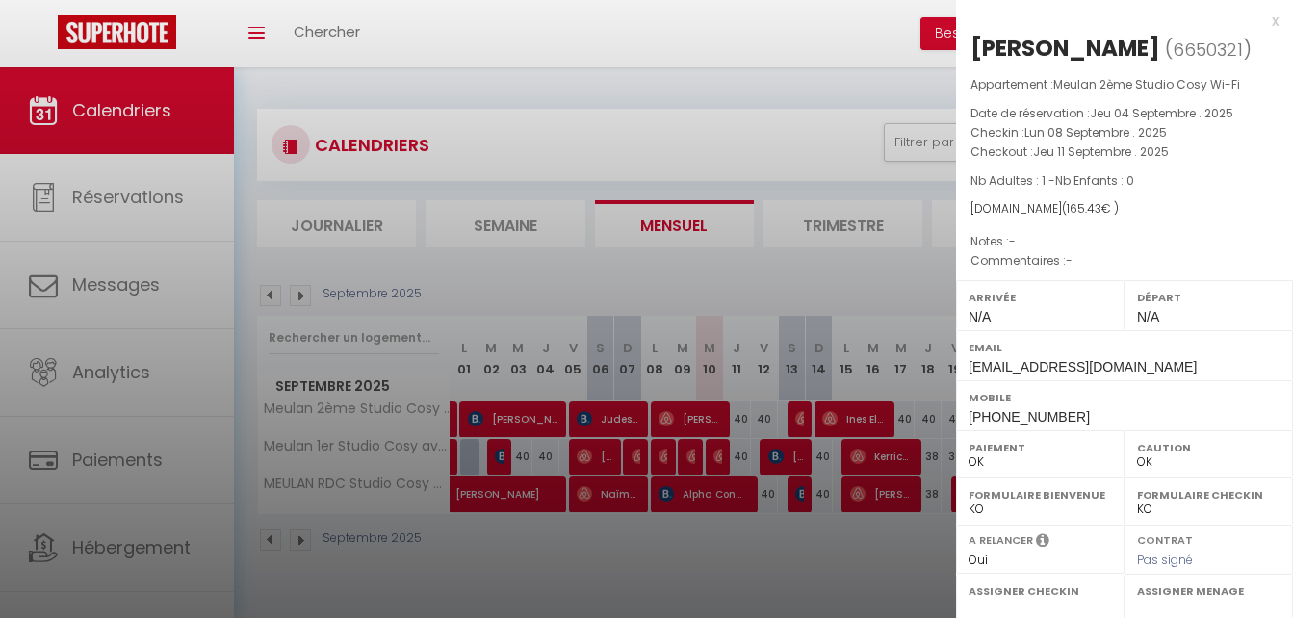
click at [717, 456] on div at bounding box center [646, 309] width 1293 height 618
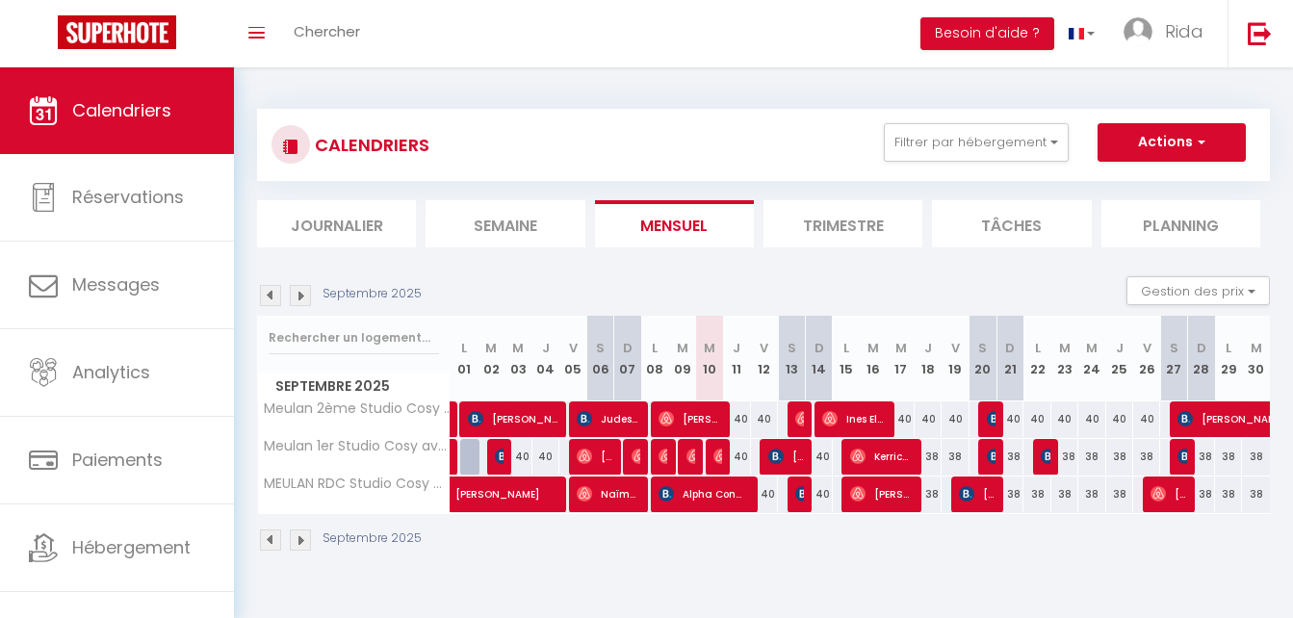
click at [717, 456] on body "🟢 Des questions ou besoin d'assistance pour la migration AirBnB? Connectez-vous…" at bounding box center [646, 376] width 1293 height 618
click at [717, 456] on img at bounding box center [721, 456] width 15 height 15
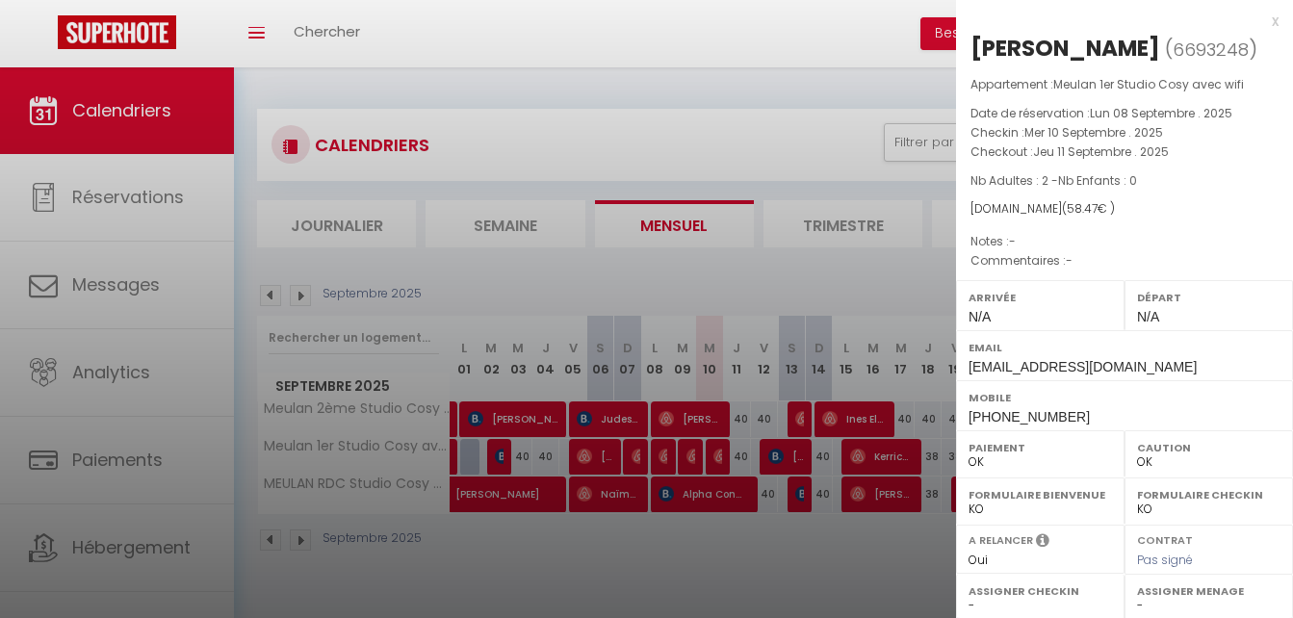
click at [521, 199] on div at bounding box center [646, 309] width 1293 height 618
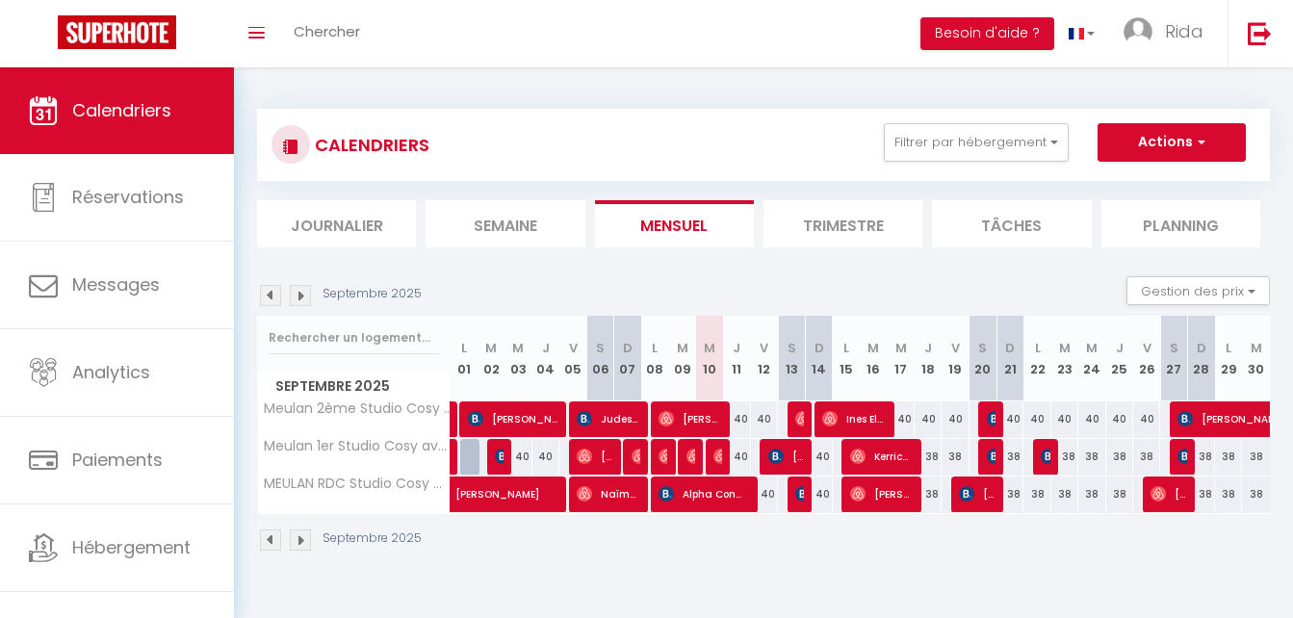
click at [521, 211] on li "Semaine" at bounding box center [505, 223] width 159 height 47
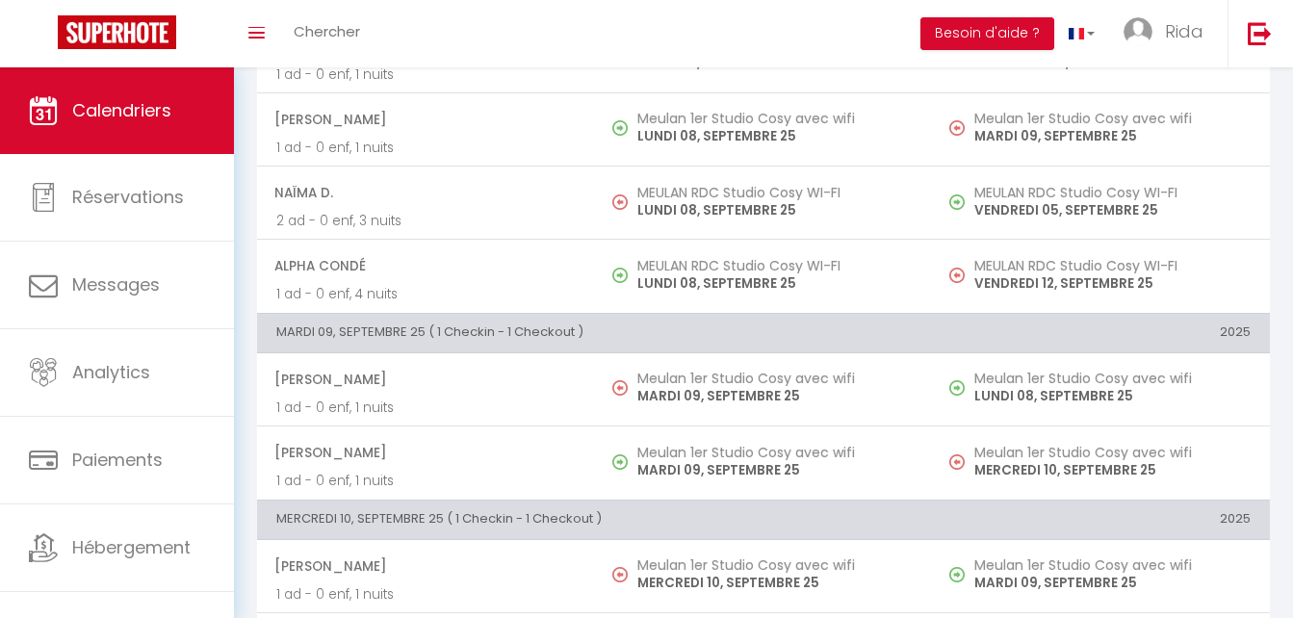
scroll to position [498, 0]
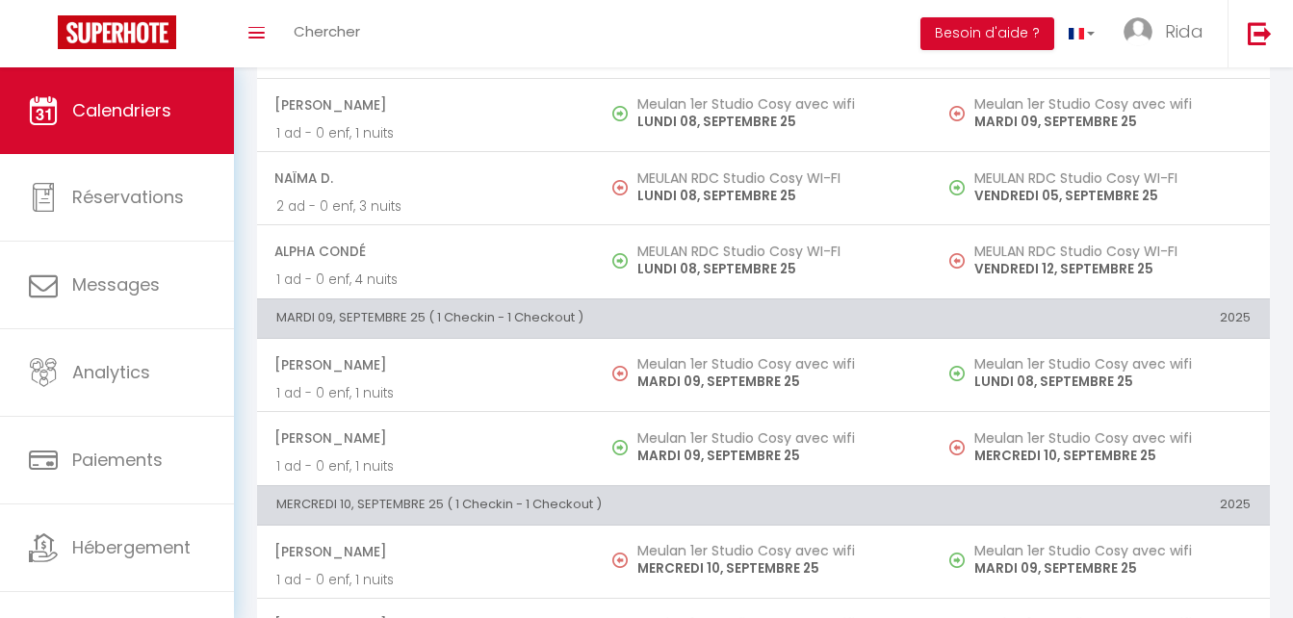
drag, startPoint x: 1291, startPoint y: 300, endPoint x: 1304, endPoint y: 300, distance: 12.5
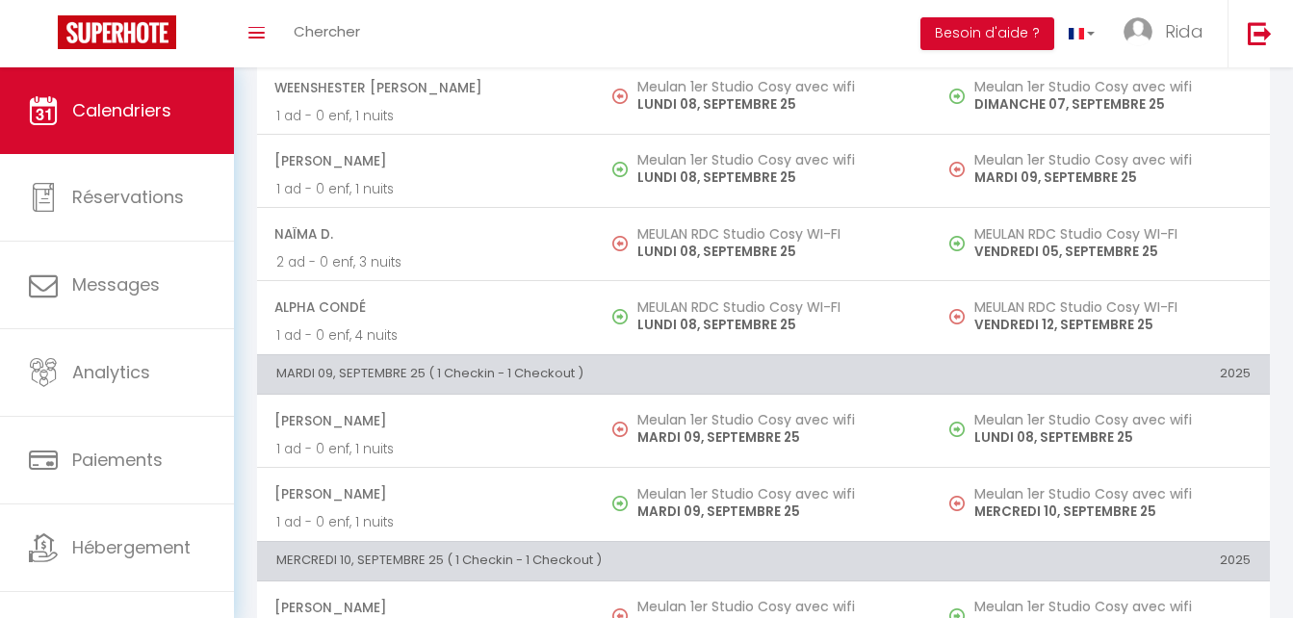
scroll to position [0, 0]
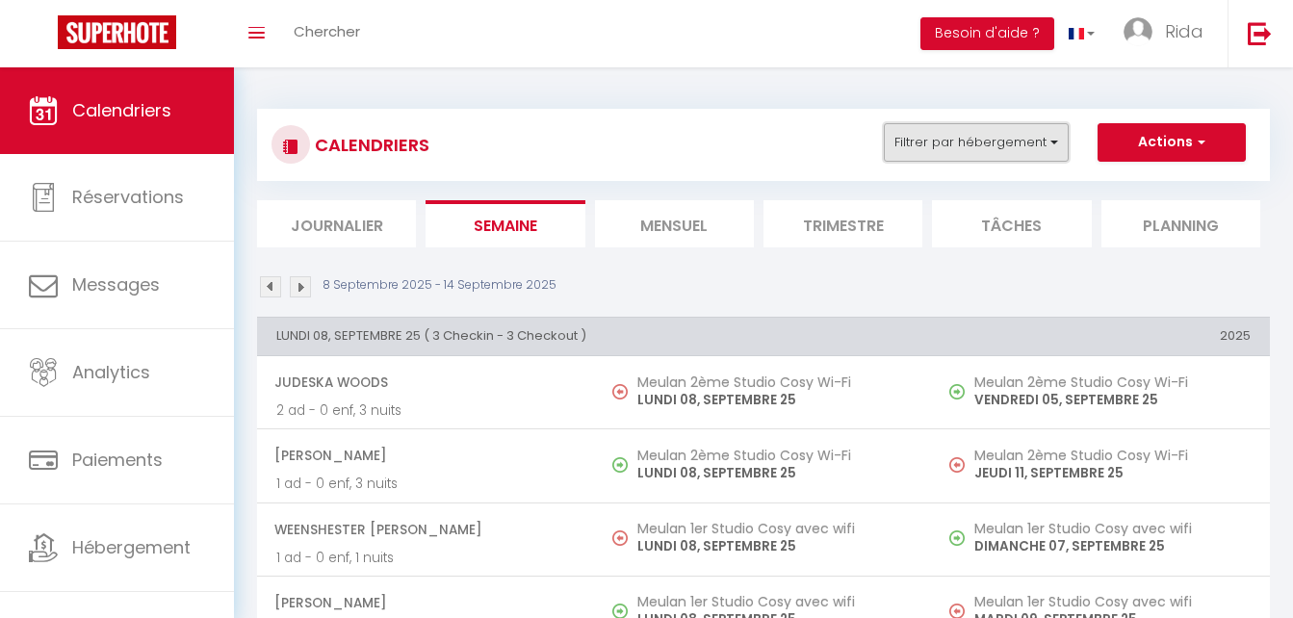
click at [980, 137] on button "Filtrer par hébergement" at bounding box center [976, 142] width 185 height 39
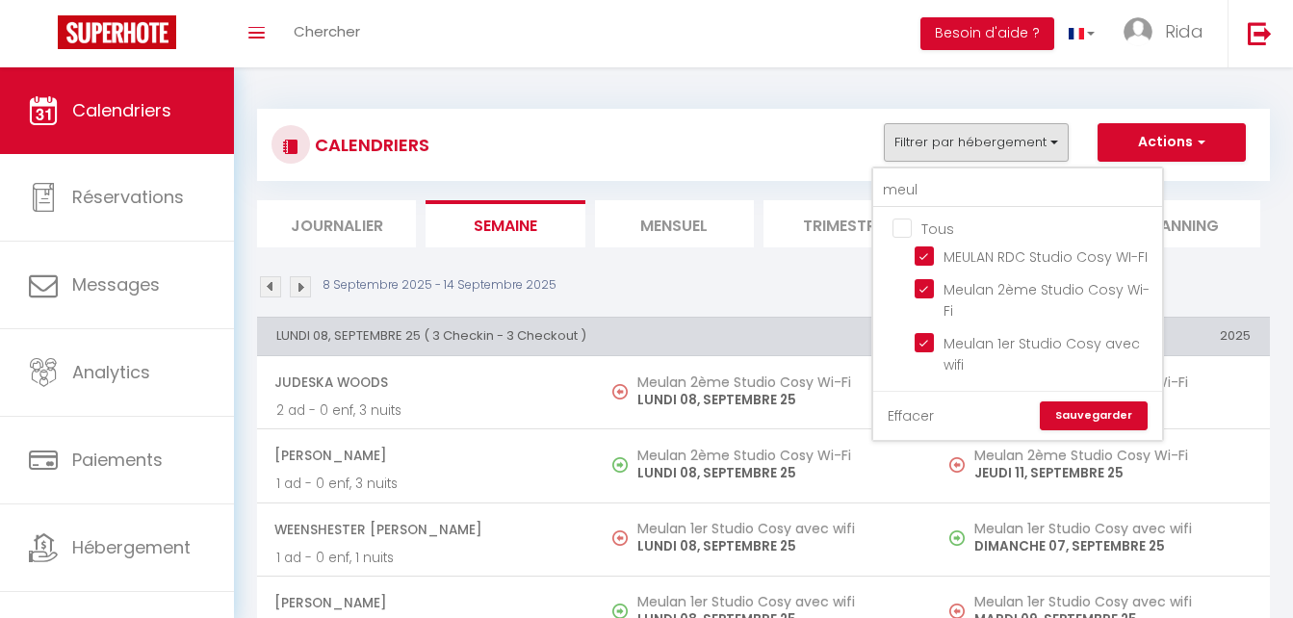
click at [908, 411] on link "Effacer" at bounding box center [911, 415] width 46 height 21
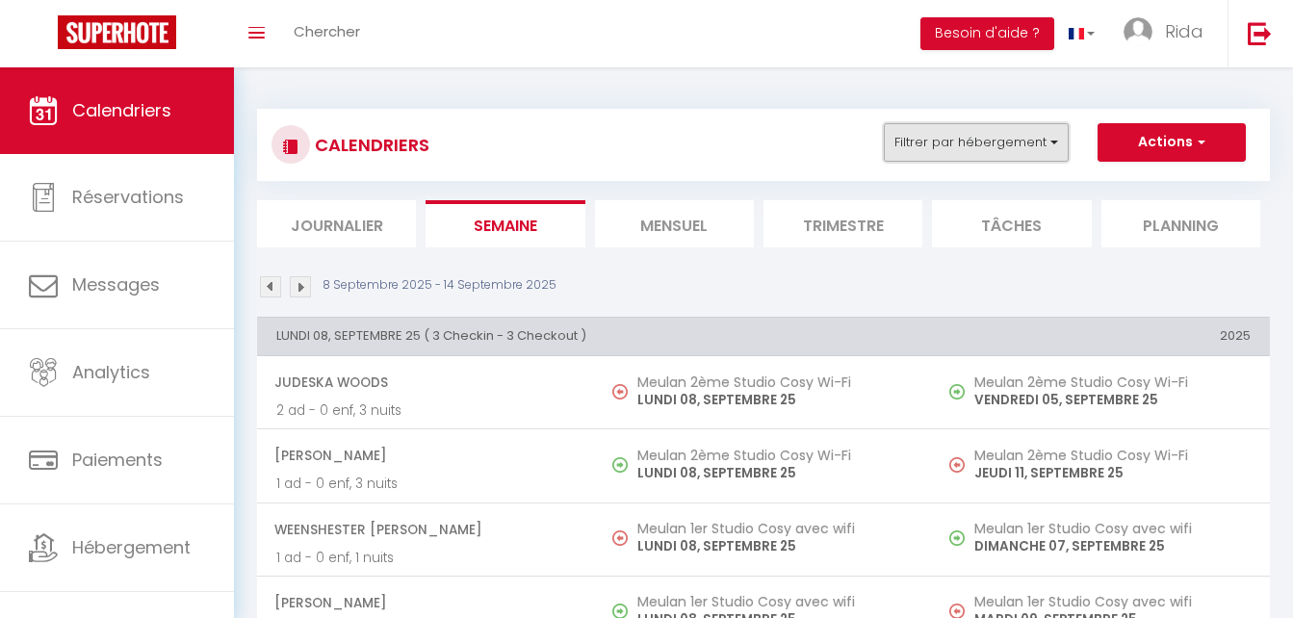
click at [942, 150] on button "Filtrer par hébergement" at bounding box center [976, 142] width 185 height 39
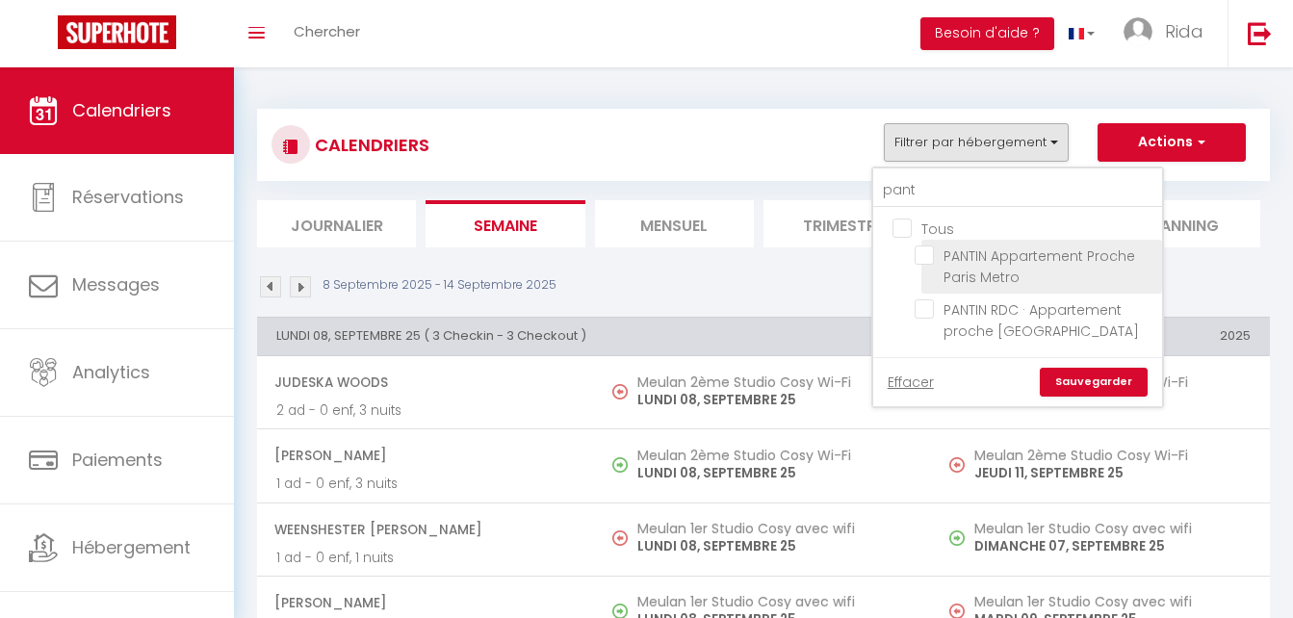
click at [926, 260] on input "PANTIN Appartement Proche Paris Metro" at bounding box center [1035, 255] width 241 height 19
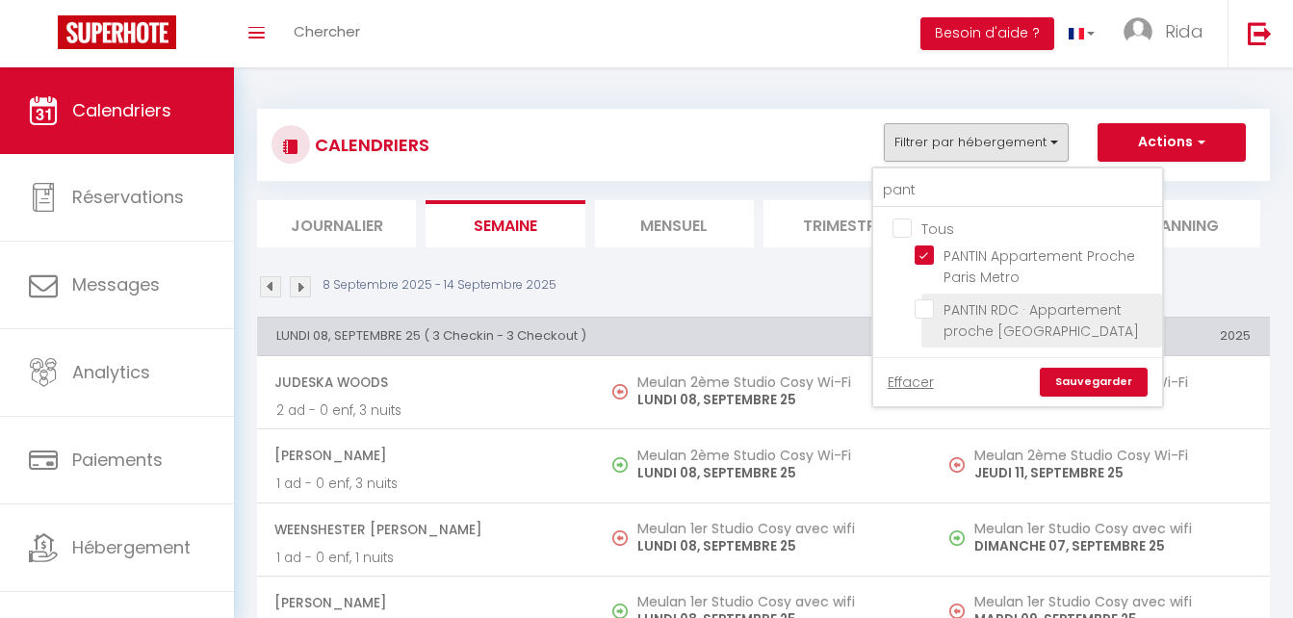
click at [921, 313] on input "PANTIN RDC · Appartement proche [GEOGRAPHIC_DATA]" at bounding box center [1035, 309] width 241 height 19
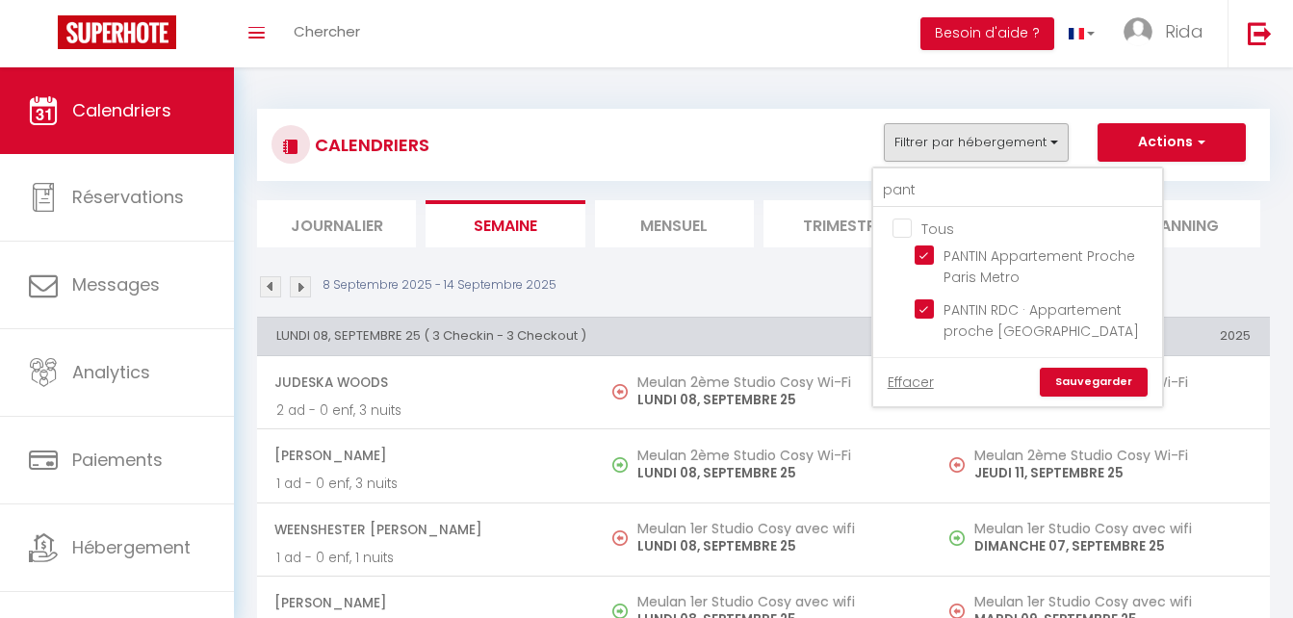
click at [1086, 376] on link "Sauvegarder" at bounding box center [1094, 382] width 108 height 29
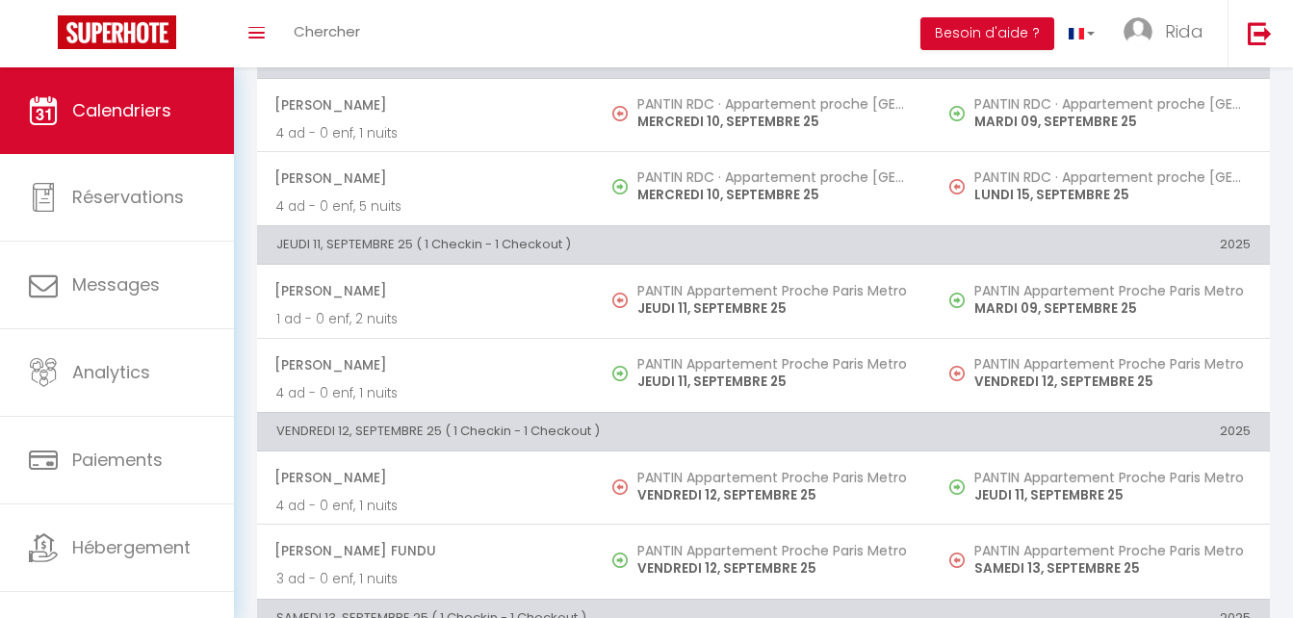
scroll to position [619, 0]
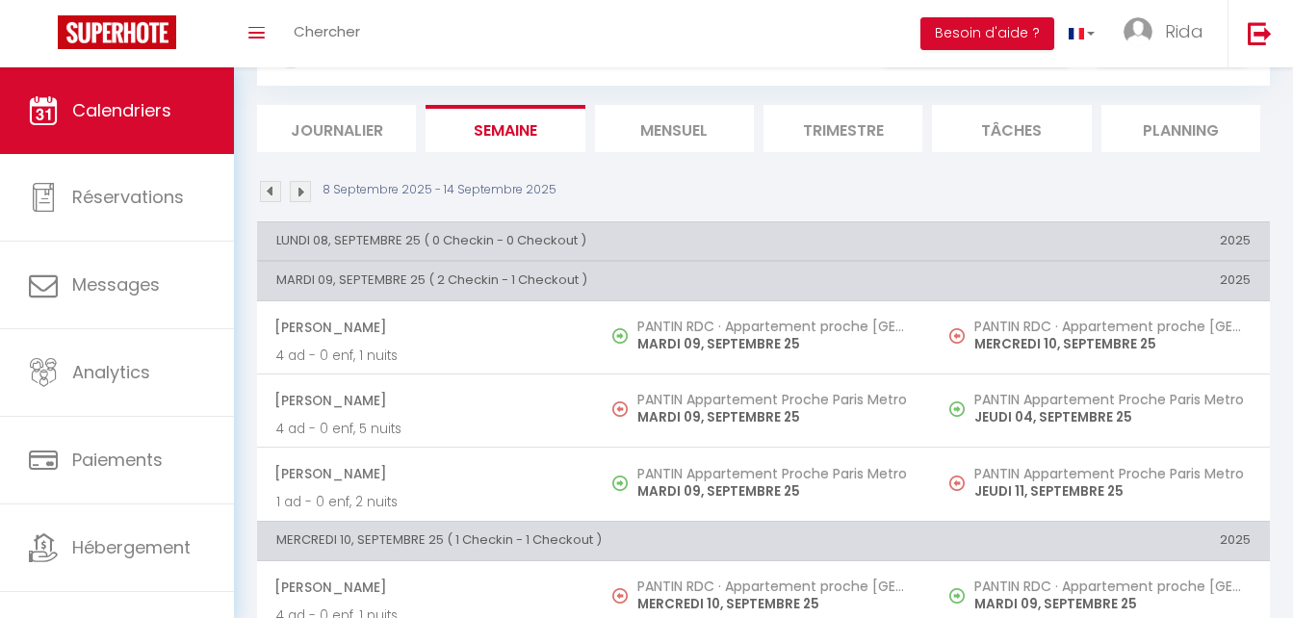
scroll to position [0, 0]
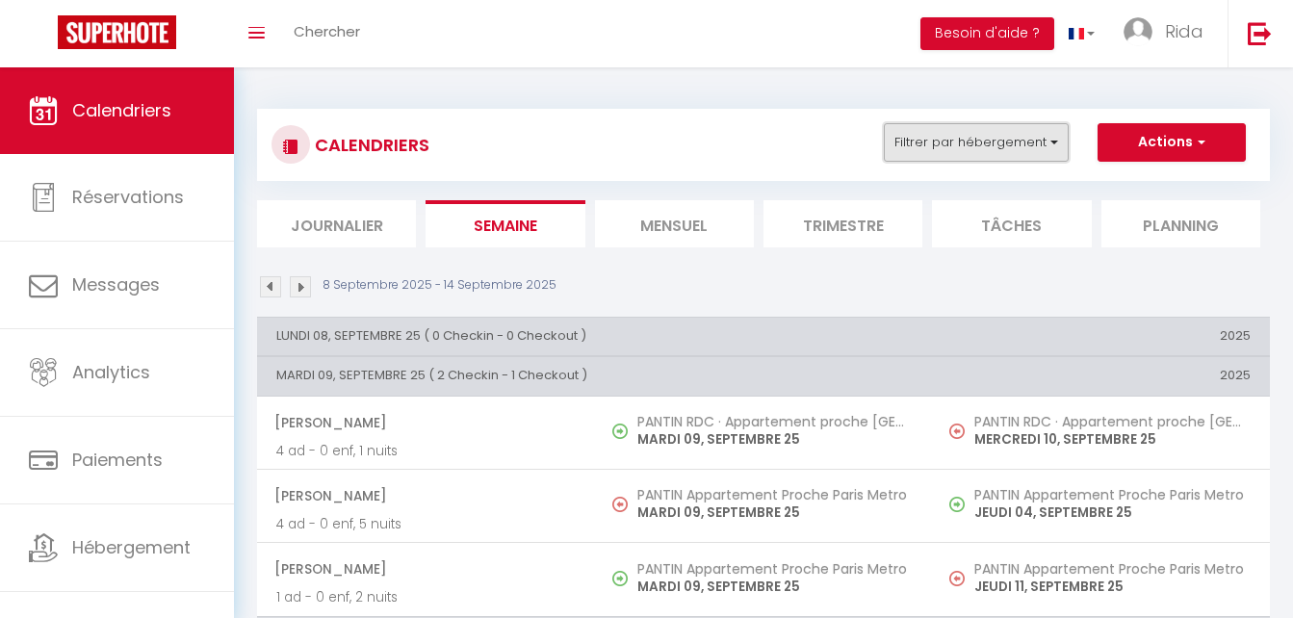
click at [965, 144] on button "Filtrer par hébergement" at bounding box center [976, 142] width 185 height 39
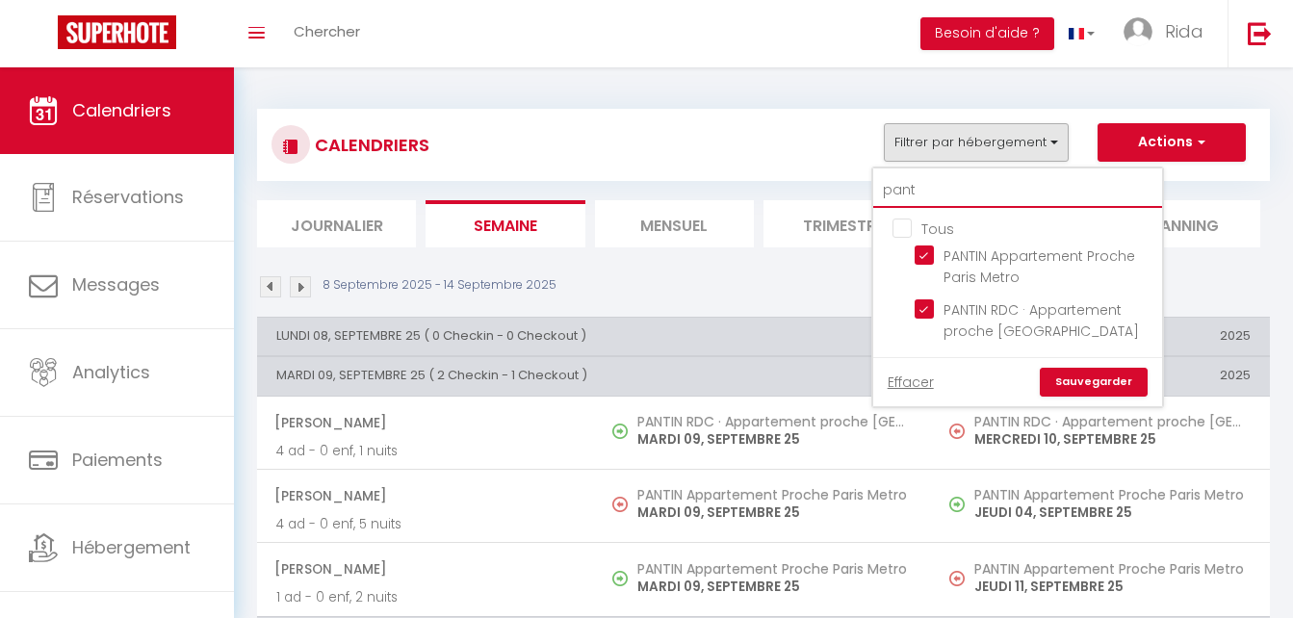
drag, startPoint x: 930, startPoint y: 200, endPoint x: 793, endPoint y: 204, distance: 137.8
click at [793, 204] on div "CALENDRIERS Filtrer par hébergement pant Tous PANTIN Appartement Proche Paris M…" at bounding box center [763, 178] width 1013 height 139
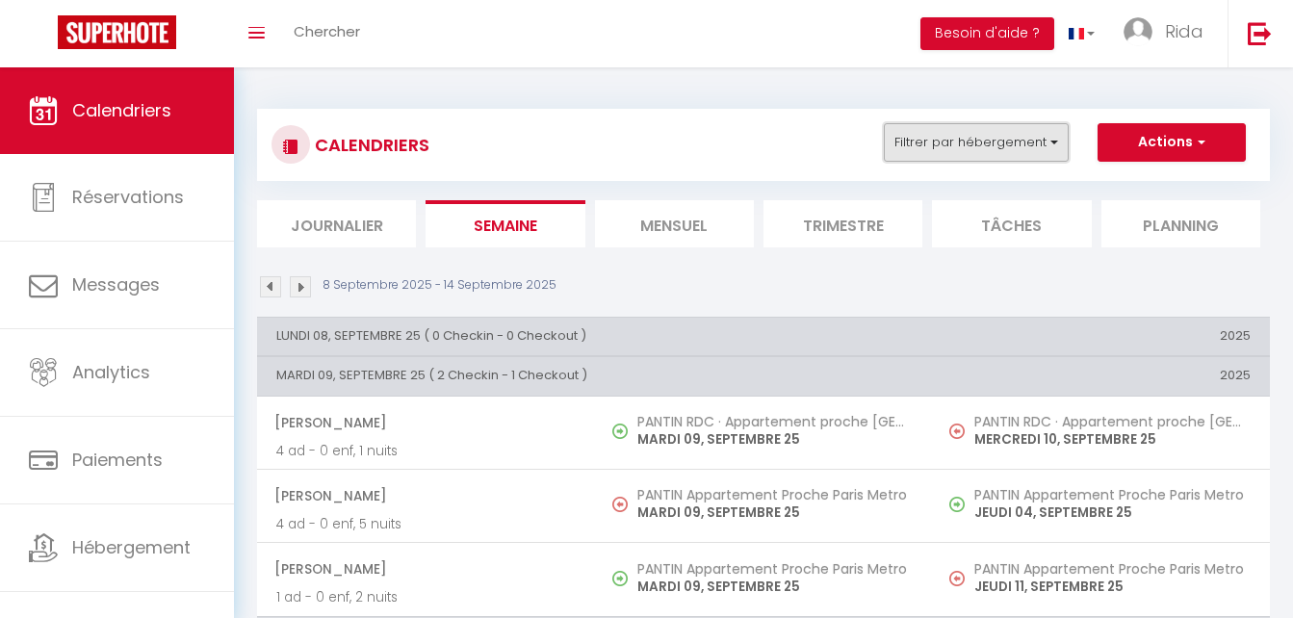
click at [923, 140] on button "Filtrer par hébergement" at bounding box center [976, 142] width 185 height 39
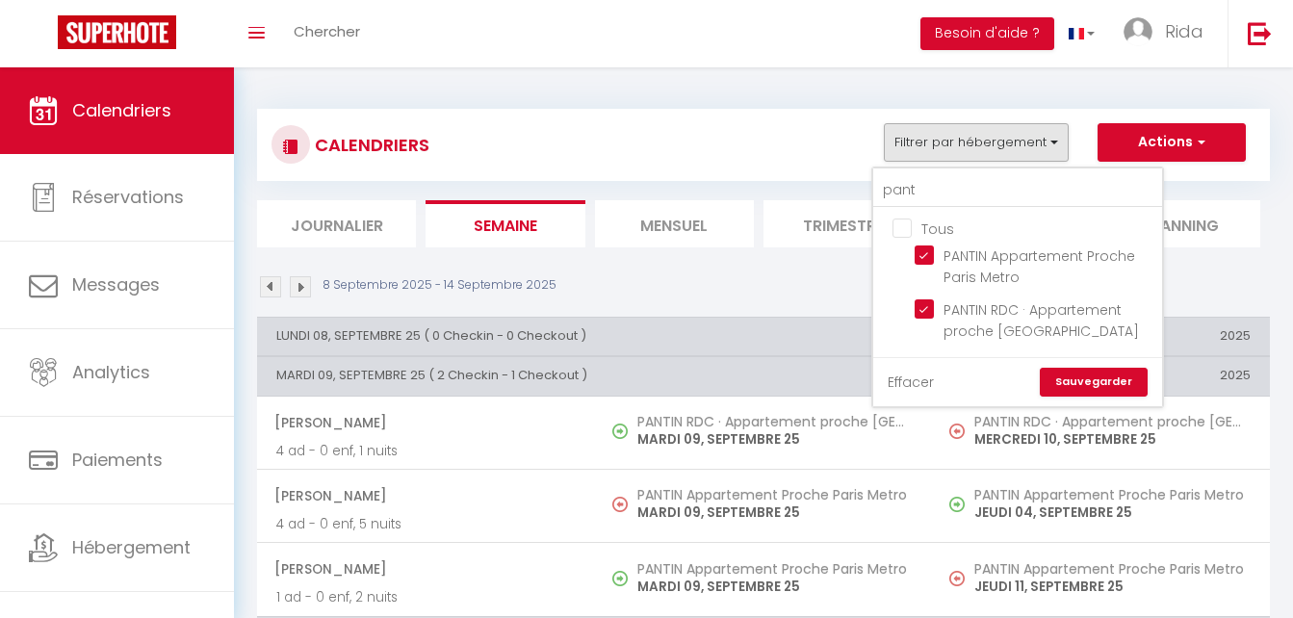
click at [912, 379] on link "Effacer" at bounding box center [911, 382] width 46 height 21
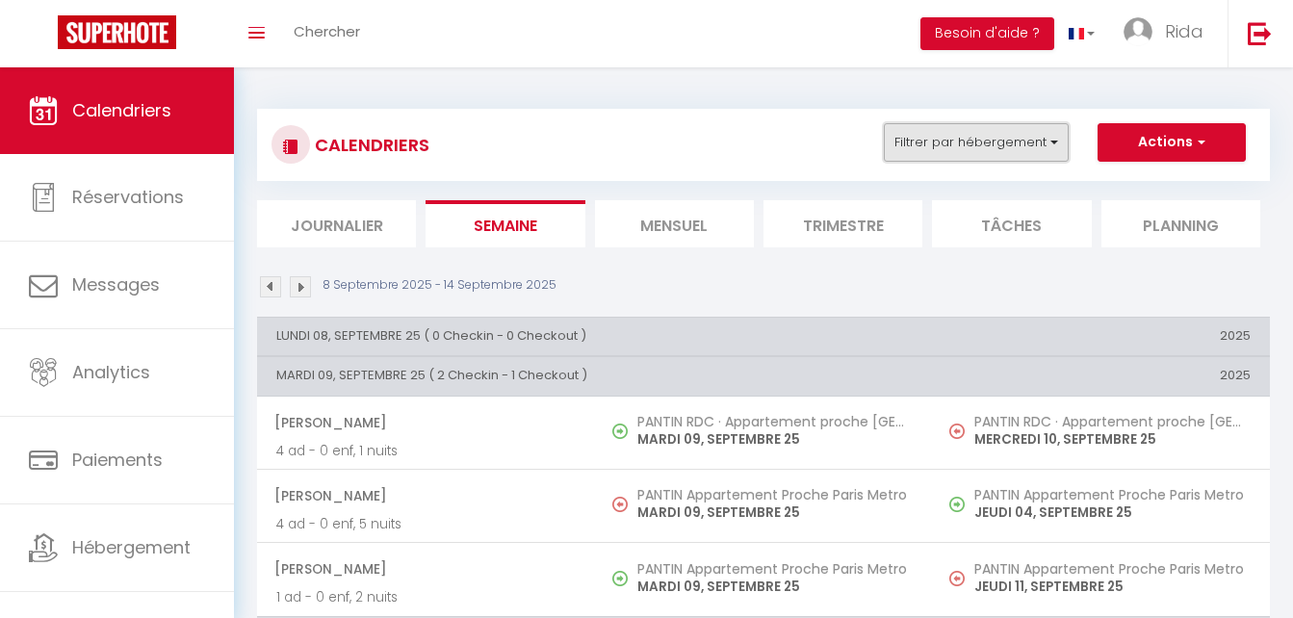
click at [962, 143] on button "Filtrer par hébergement" at bounding box center [976, 142] width 185 height 39
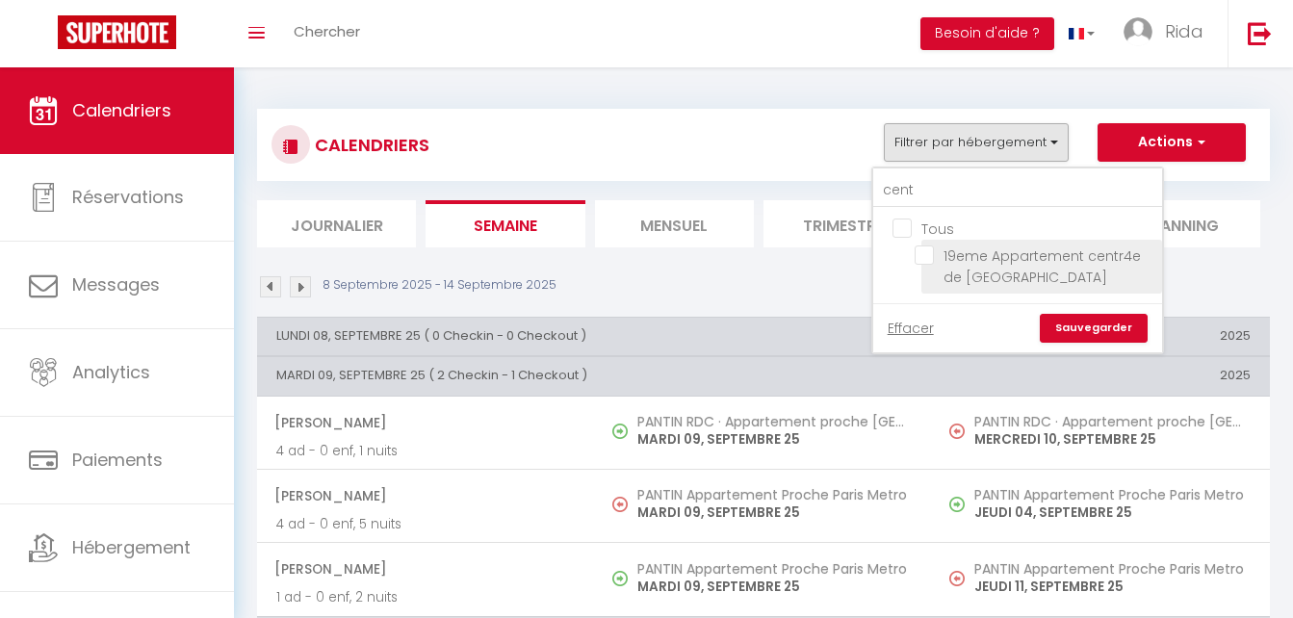
click at [924, 262] on input "19eme Appartement centr4e de [GEOGRAPHIC_DATA]" at bounding box center [1035, 255] width 241 height 19
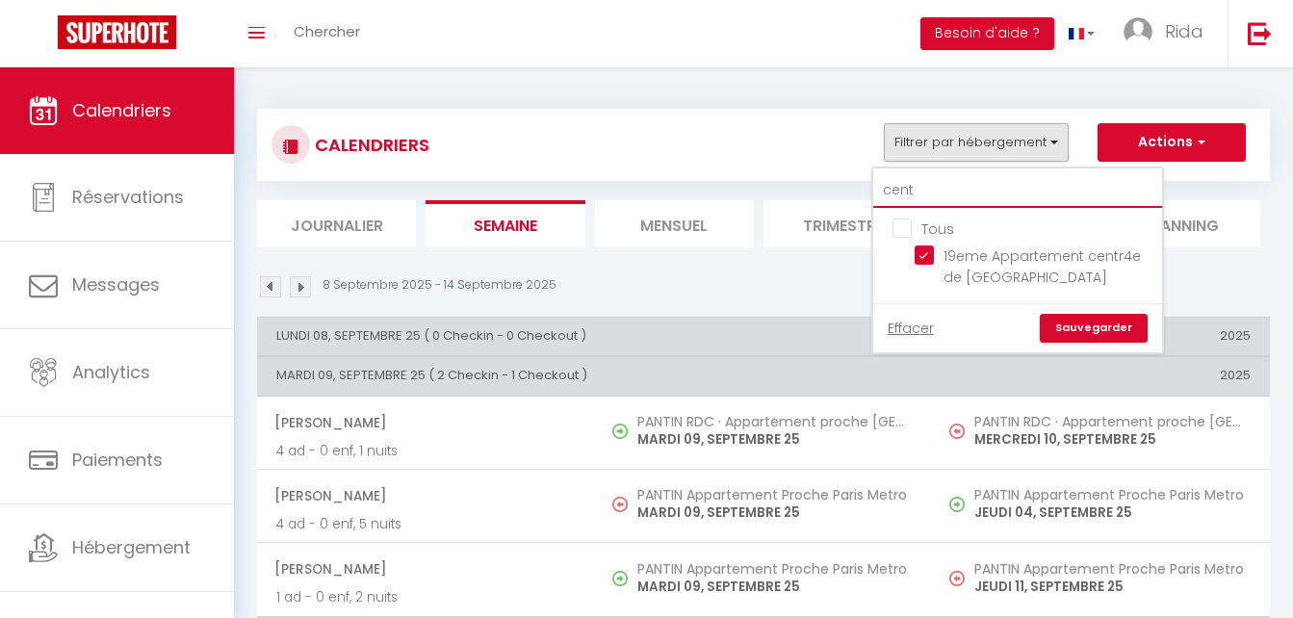
click at [931, 199] on input "cent" at bounding box center [1018, 190] width 289 height 35
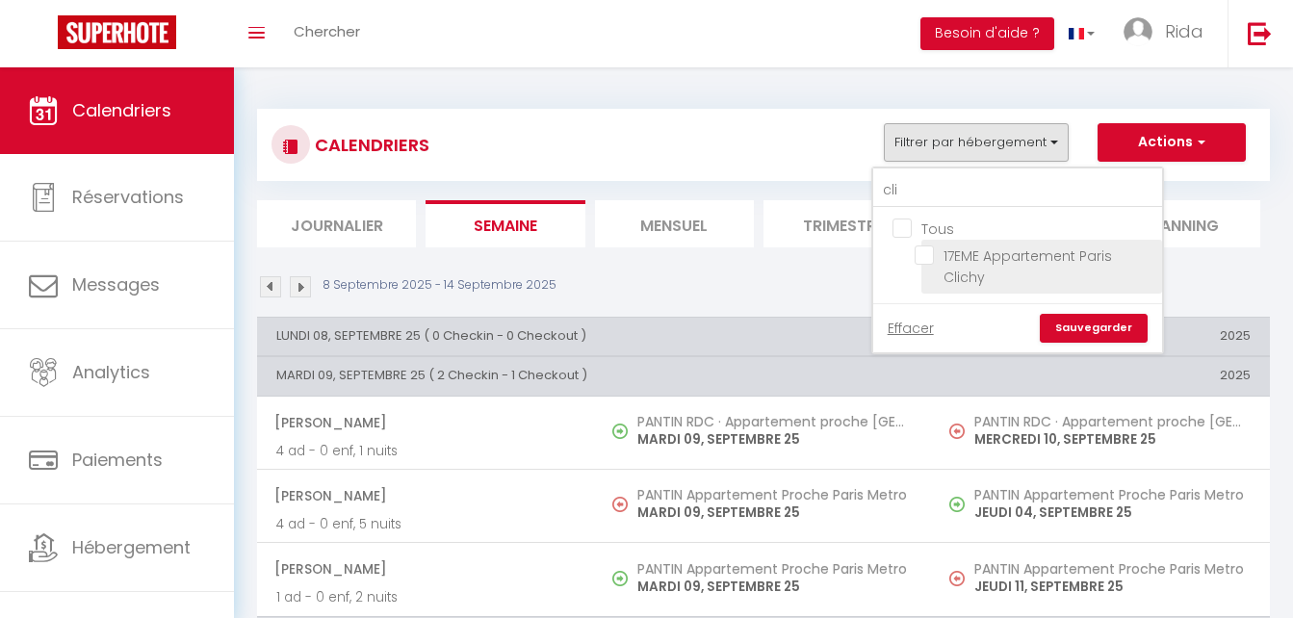
click at [926, 255] on input "17EME Appartement Paris Clichy" at bounding box center [1035, 255] width 241 height 19
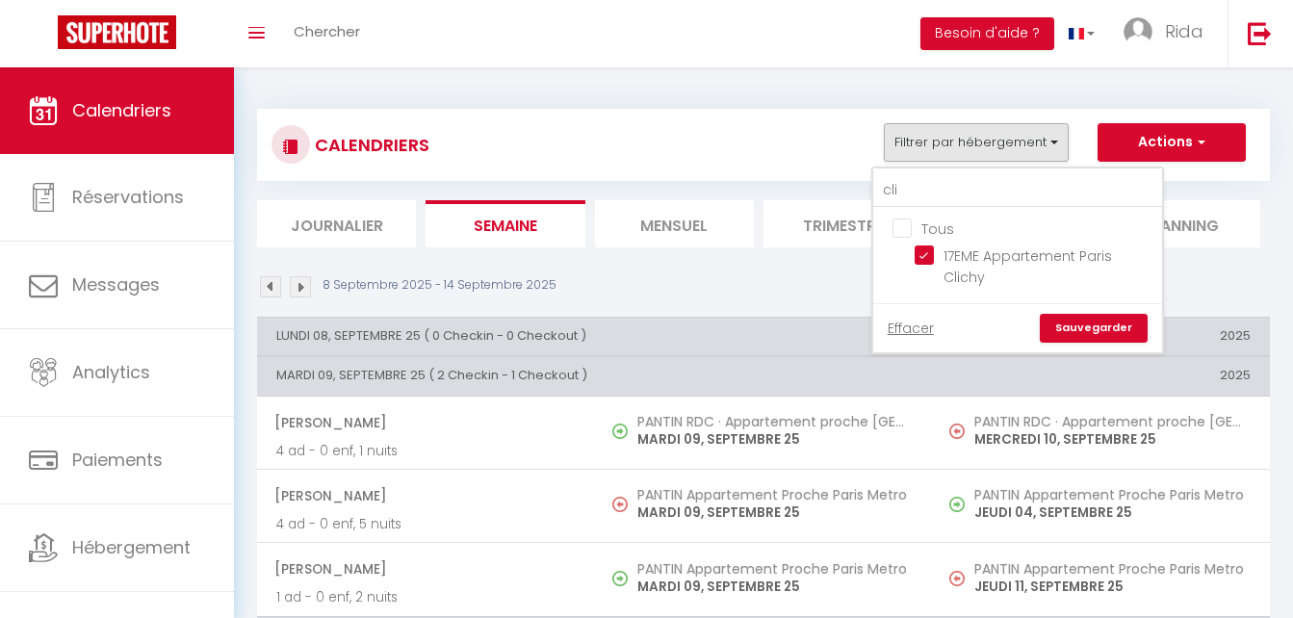
click at [1094, 325] on link "Sauvegarder" at bounding box center [1094, 328] width 108 height 29
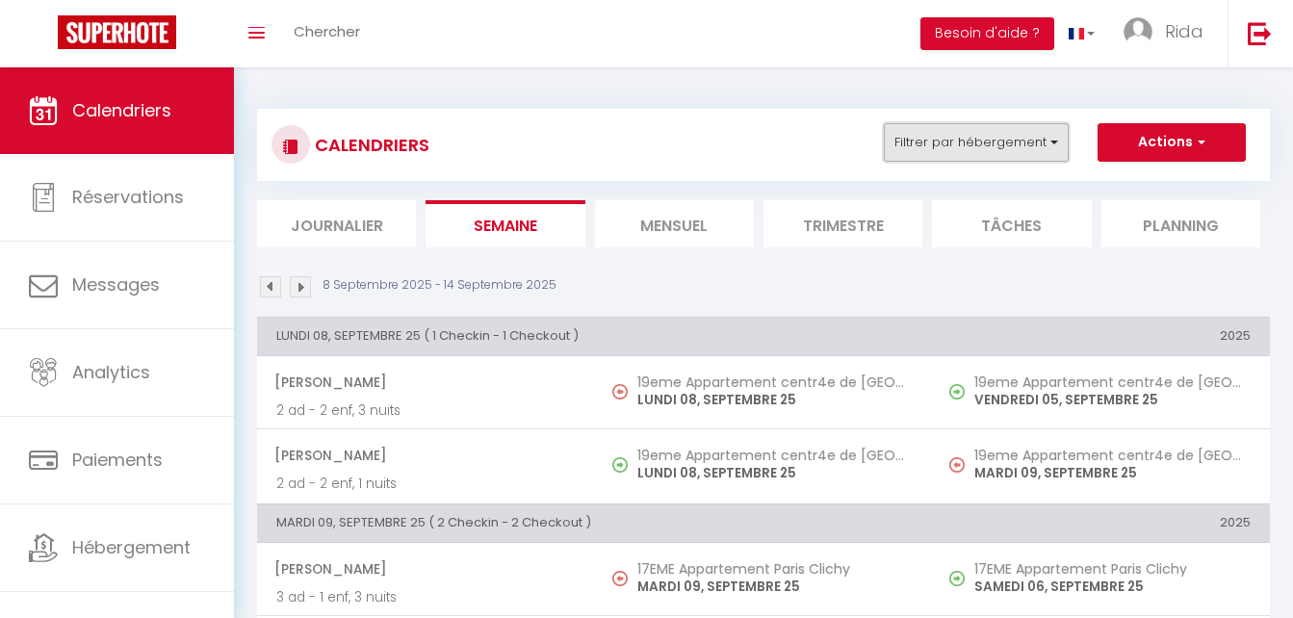
click at [1004, 143] on button "Filtrer par hébergement" at bounding box center [976, 142] width 185 height 39
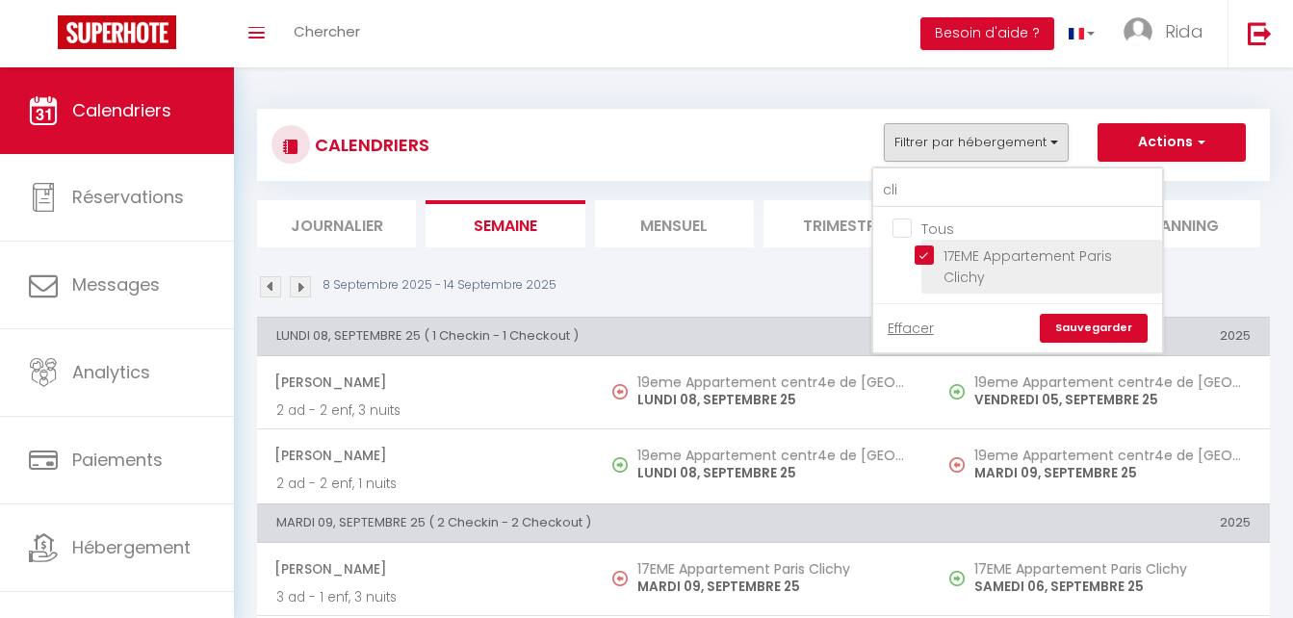
click at [924, 256] on input "17EME Appartement Paris Clichy" at bounding box center [1035, 255] width 241 height 19
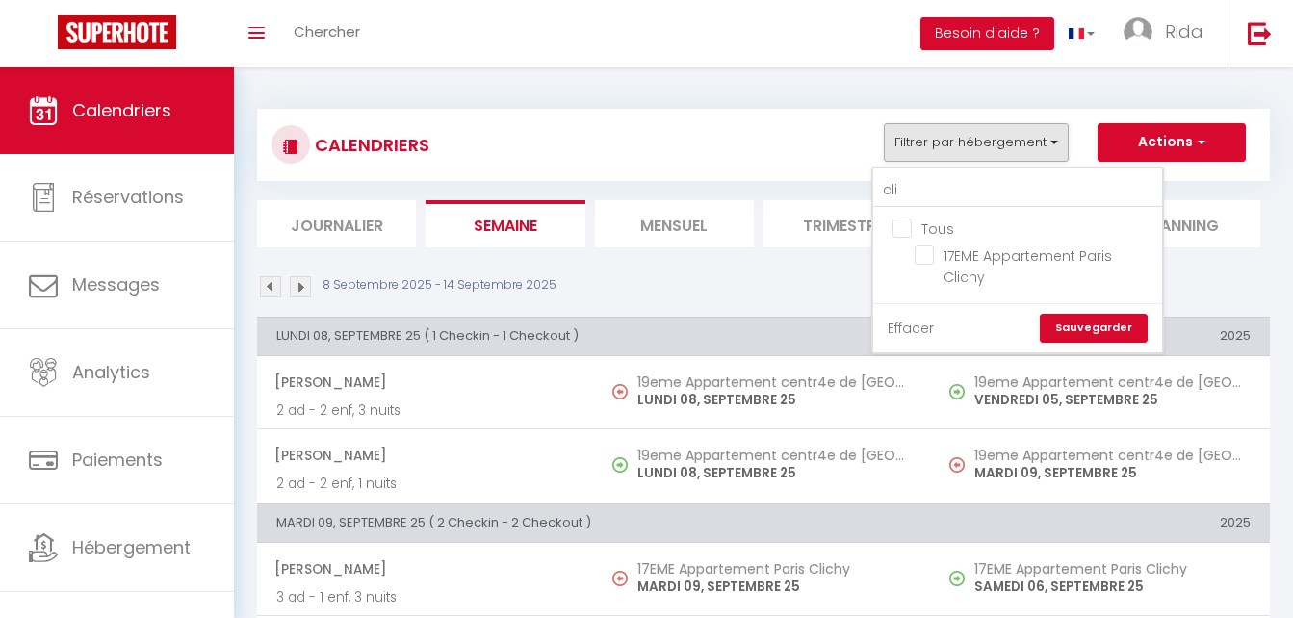
click at [909, 323] on link "Effacer" at bounding box center [911, 328] width 46 height 21
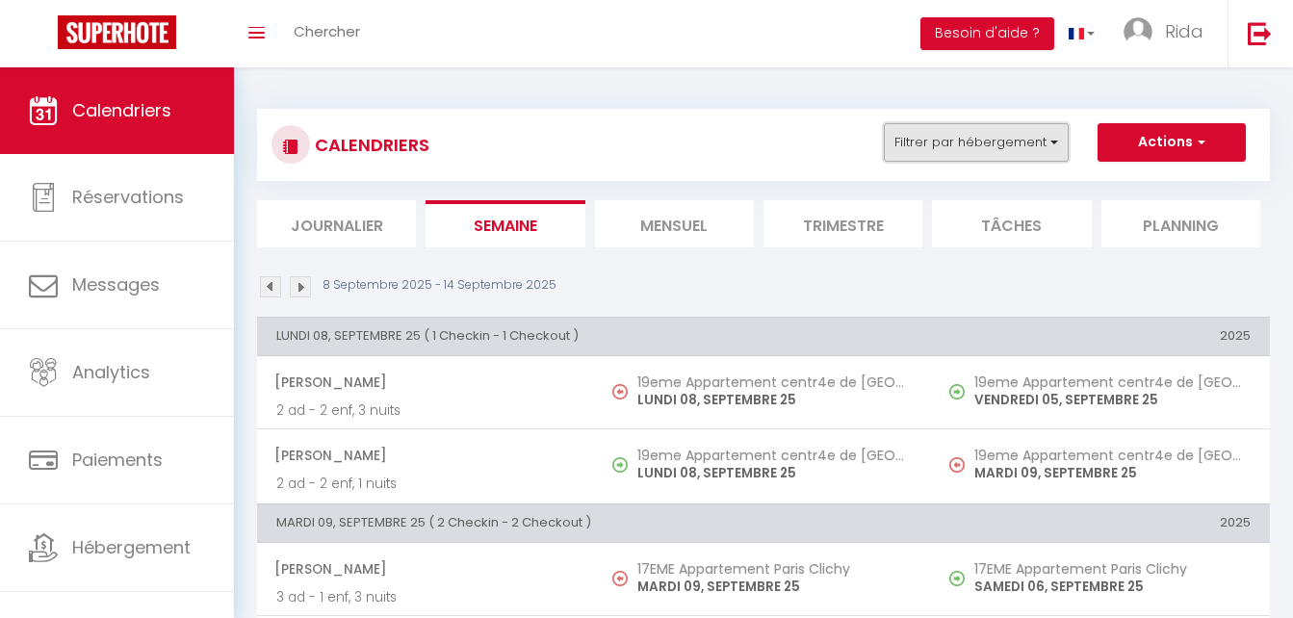
click at [955, 143] on button "Filtrer par hébergement" at bounding box center [976, 142] width 185 height 39
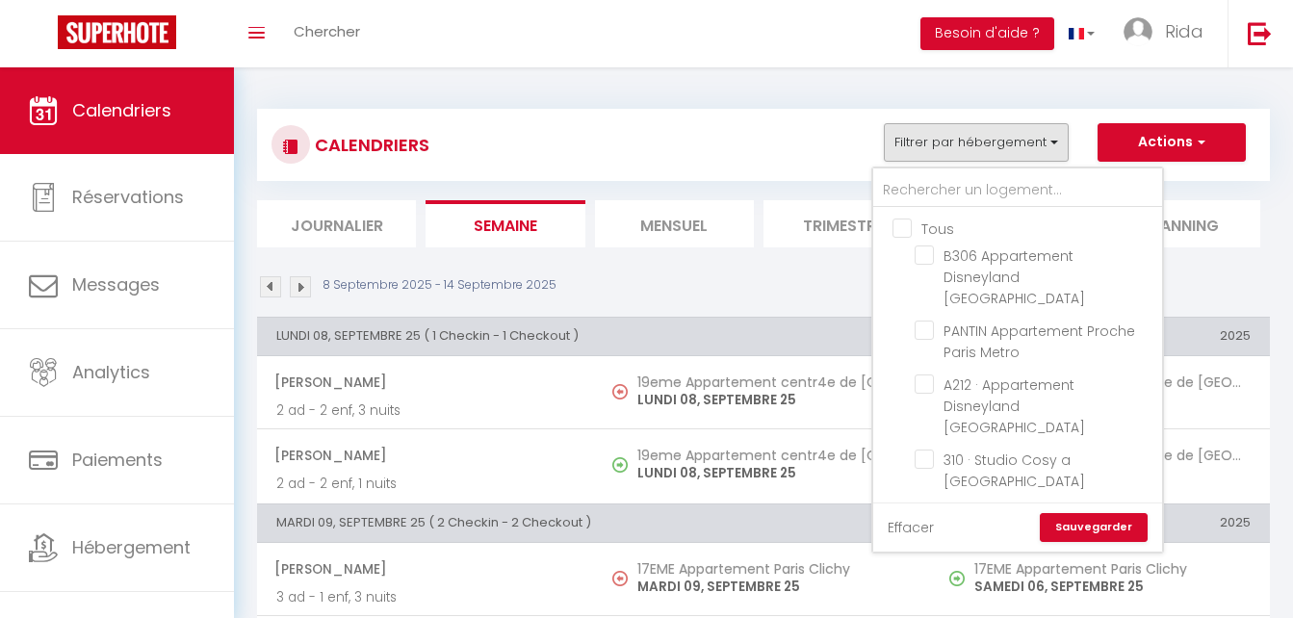
click at [905, 520] on link "Effacer" at bounding box center [911, 527] width 46 height 21
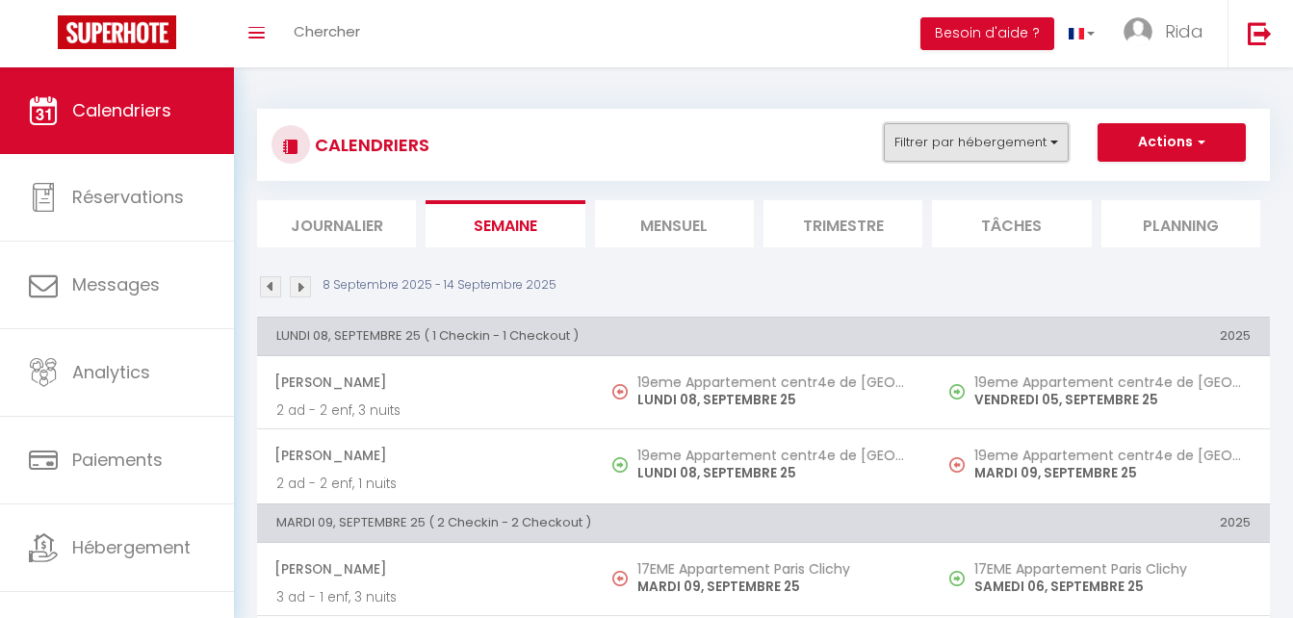
click at [952, 141] on button "Filtrer par hébergement" at bounding box center [976, 142] width 185 height 39
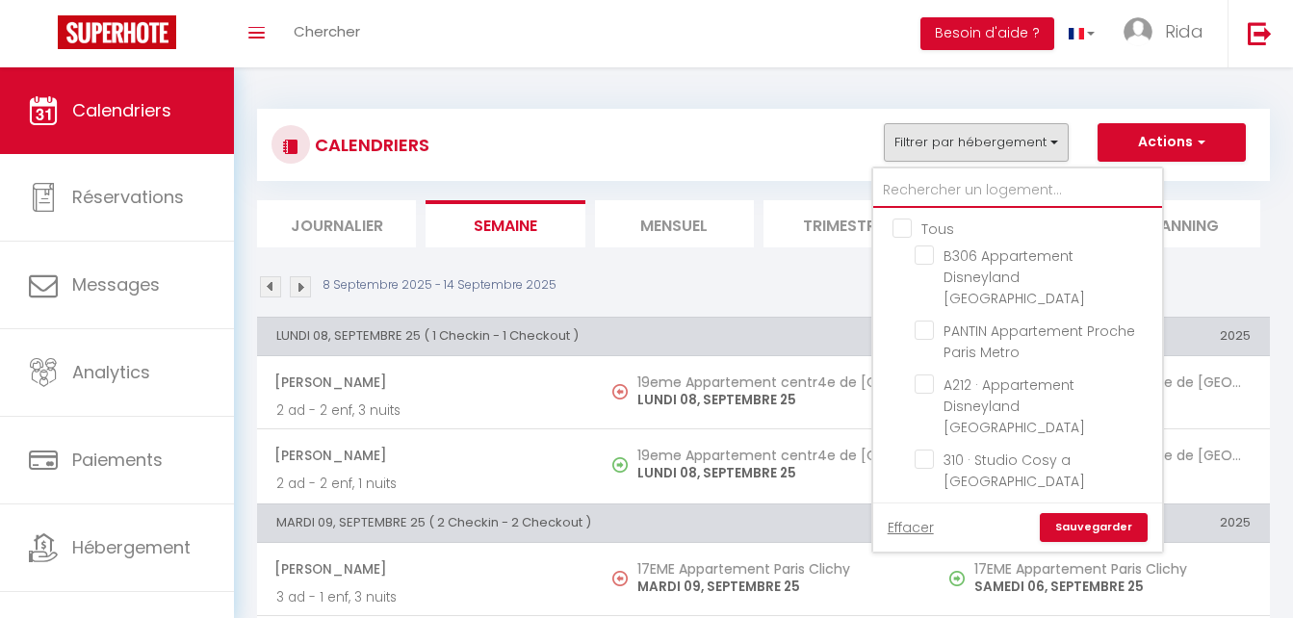
click at [940, 184] on input "text" at bounding box center [1018, 190] width 289 height 35
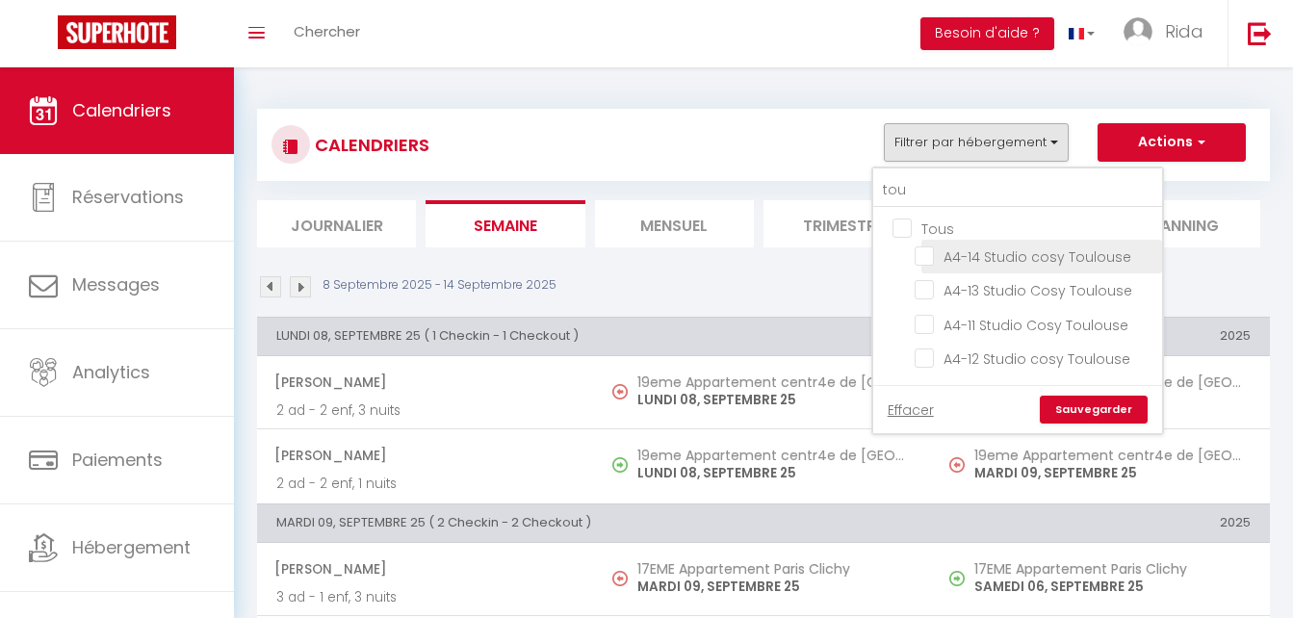
click at [928, 258] on input "A4-14 Studio cosy Toulouse" at bounding box center [1035, 255] width 241 height 19
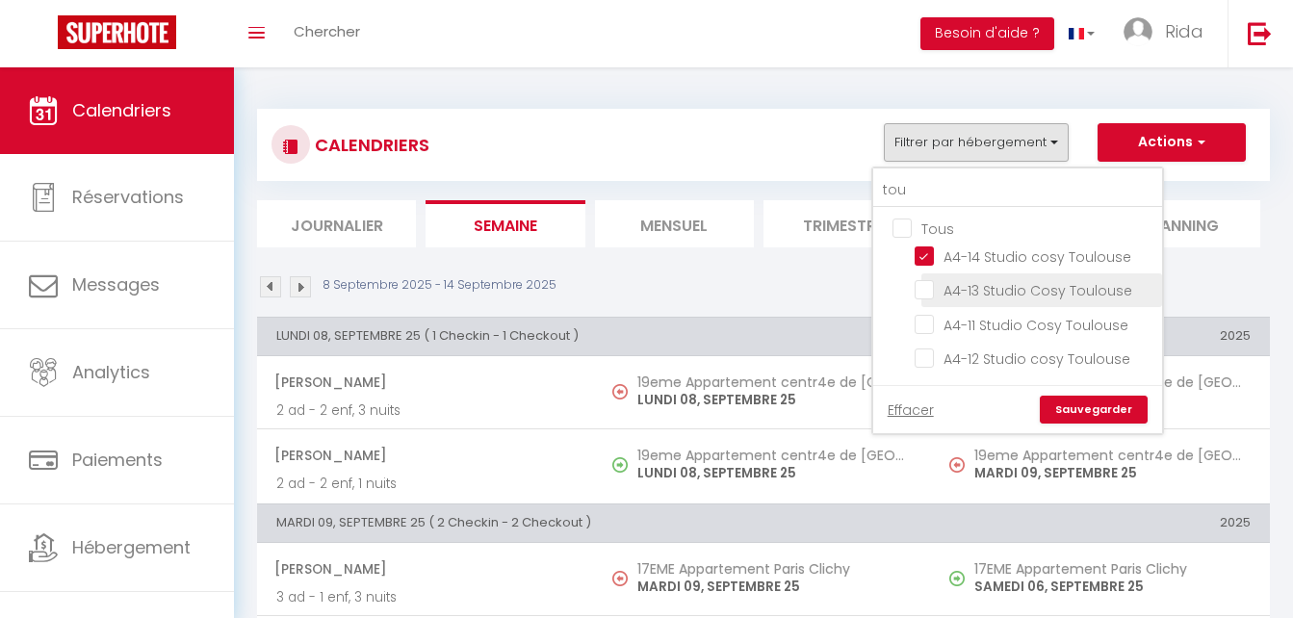
click at [929, 287] on input "A4-13 Studio Cosy Toulouse" at bounding box center [1035, 288] width 241 height 19
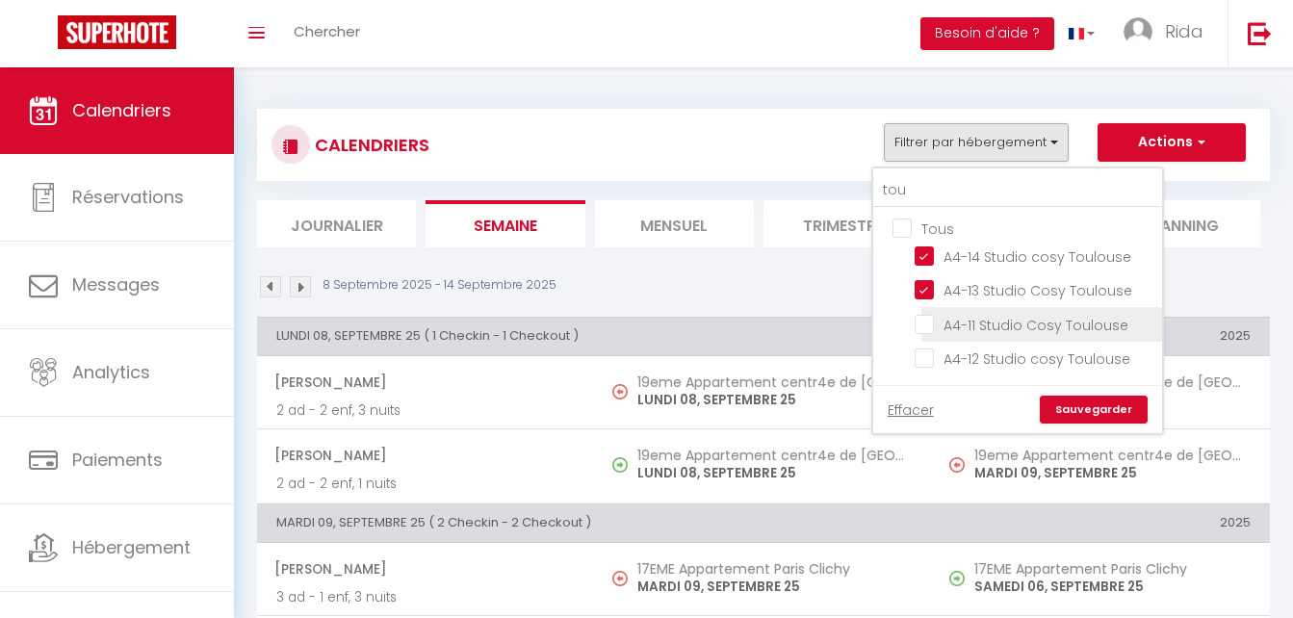
click at [923, 325] on input "A4-11 Studio Cosy Toulouse" at bounding box center [1035, 322] width 241 height 19
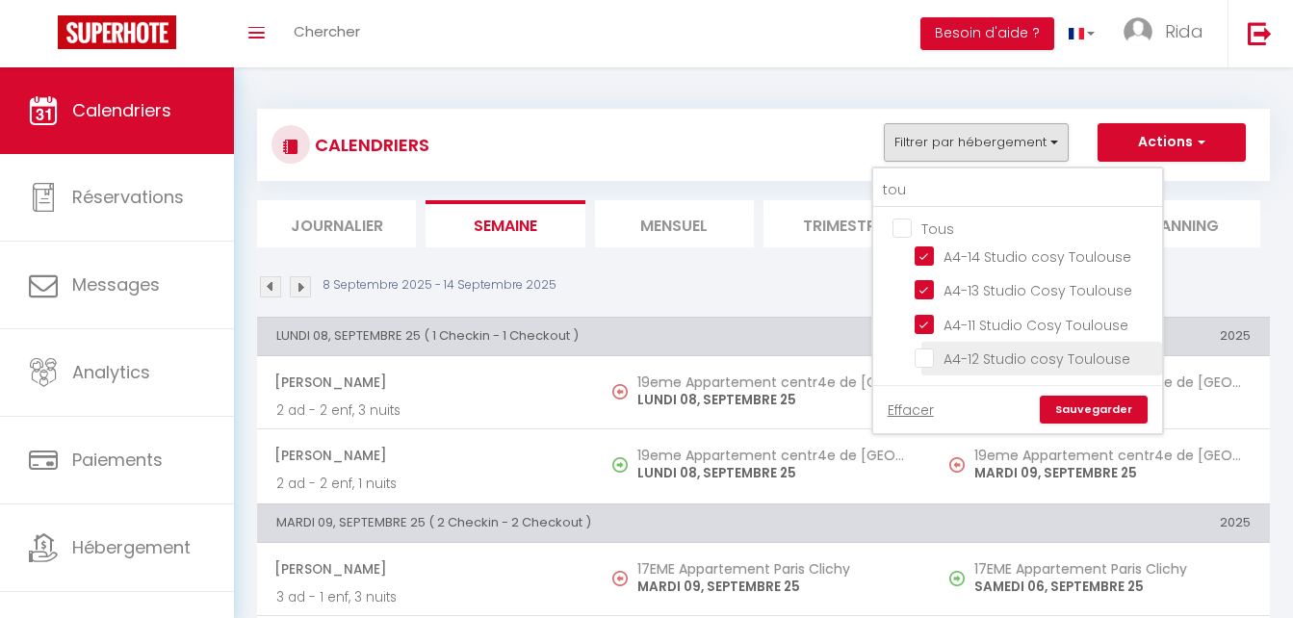
click at [923, 352] on input "A4-12 Studio cosy Toulouse" at bounding box center [1035, 357] width 241 height 19
click at [1083, 412] on link "Sauvegarder" at bounding box center [1094, 410] width 108 height 29
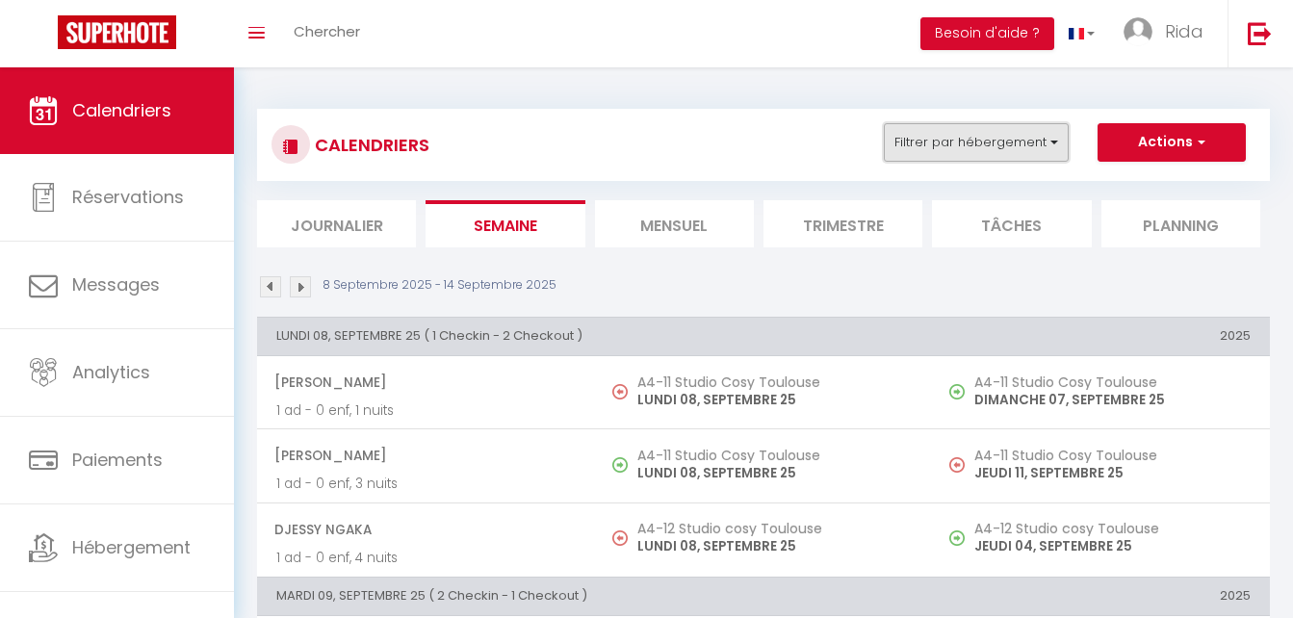
click at [984, 151] on button "Filtrer par hébergement" at bounding box center [976, 142] width 185 height 39
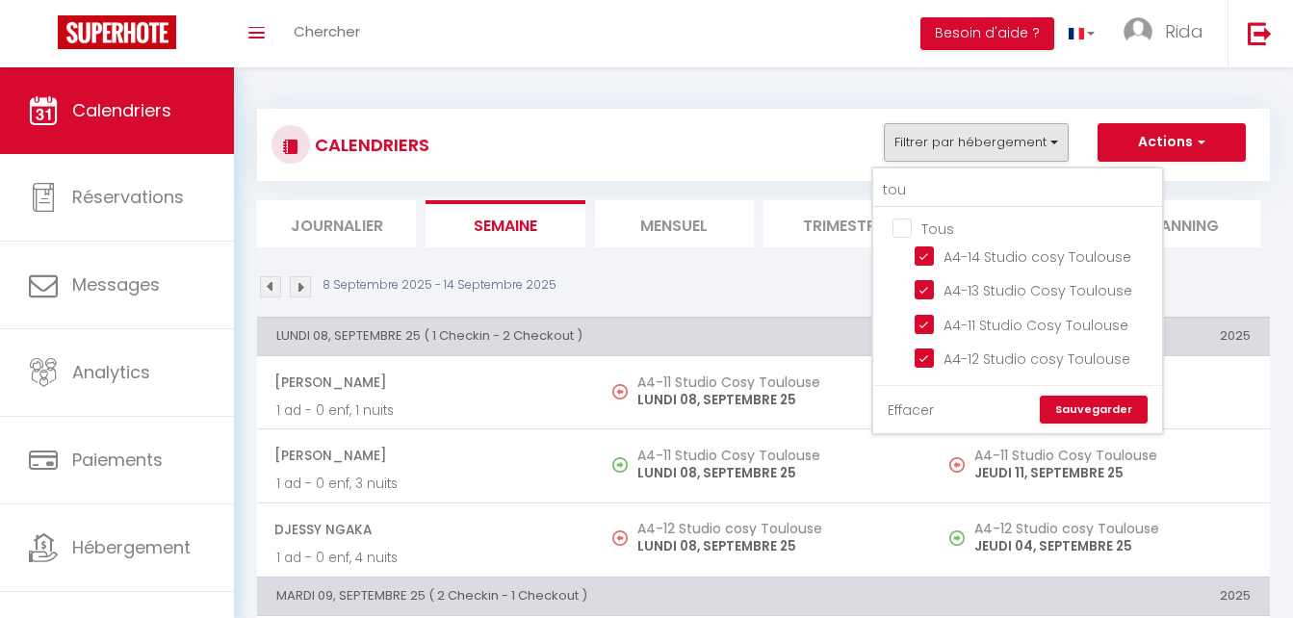
click at [921, 409] on link "Effacer" at bounding box center [911, 410] width 46 height 21
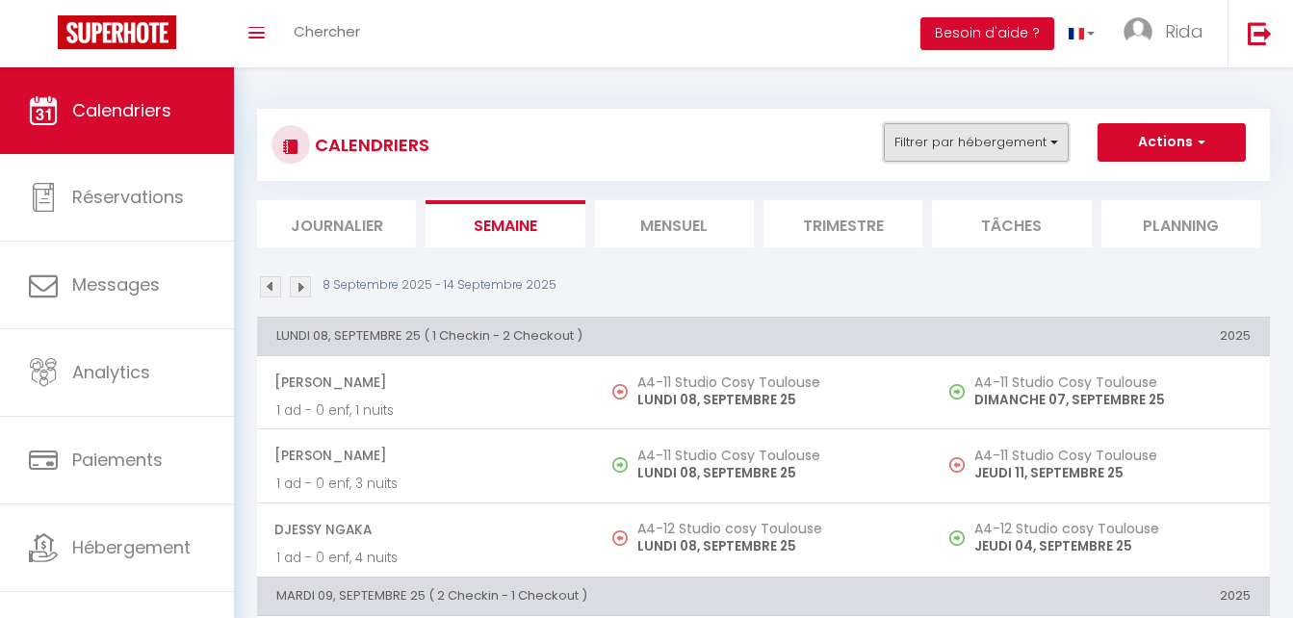
click at [949, 144] on button "Filtrer par hébergement" at bounding box center [976, 142] width 185 height 39
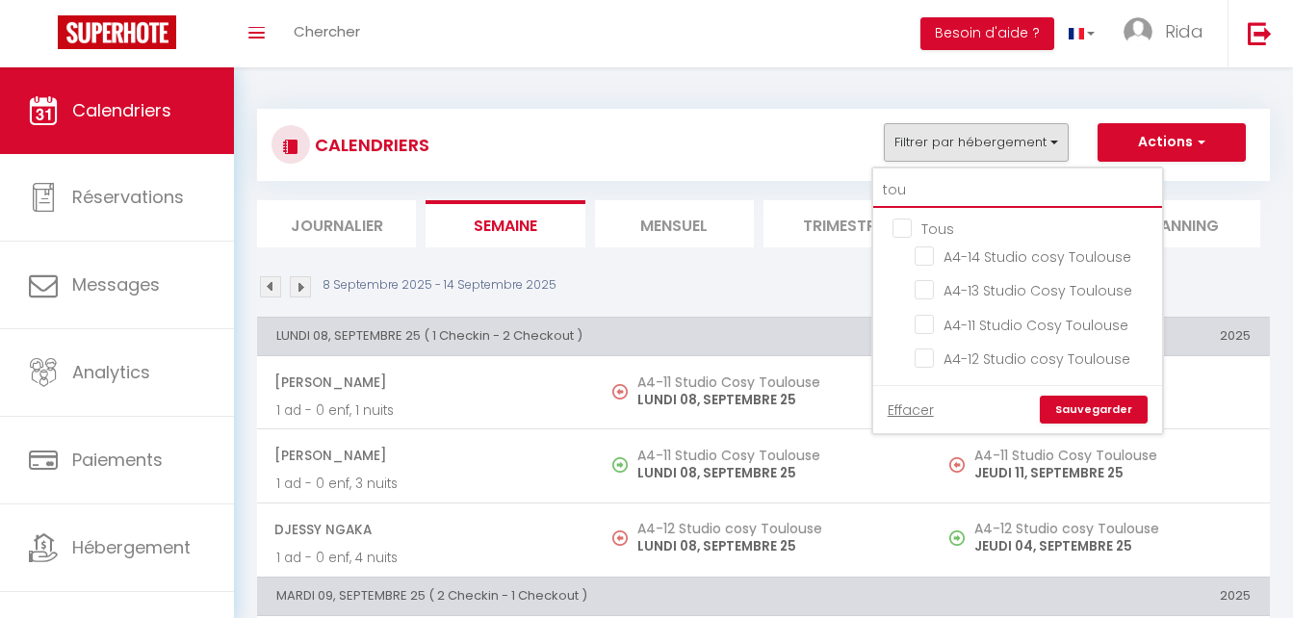
drag, startPoint x: 919, startPoint y: 184, endPoint x: 818, endPoint y: 174, distance: 101.6
click at [818, 174] on div "CALENDRIERS Filtrer par hébergement tou Tous A4-14 Studio cosy Toulouse A4-13 S…" at bounding box center [763, 145] width 1013 height 72
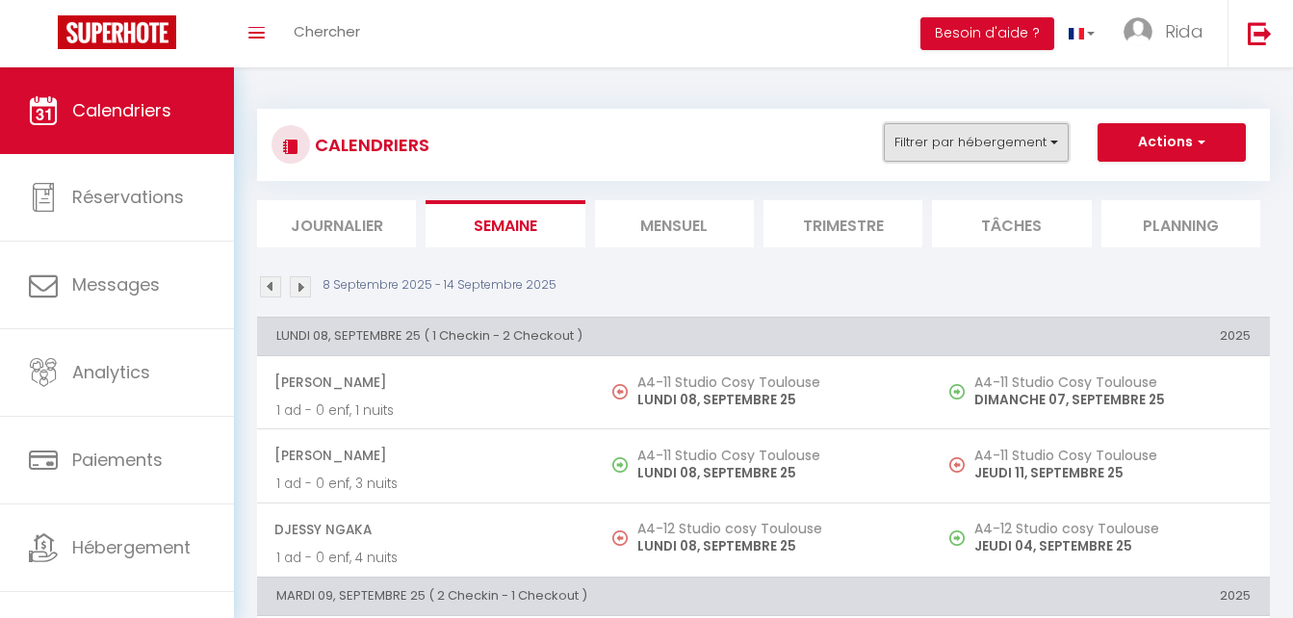
click at [954, 152] on button "Filtrer par hébergement" at bounding box center [976, 142] width 185 height 39
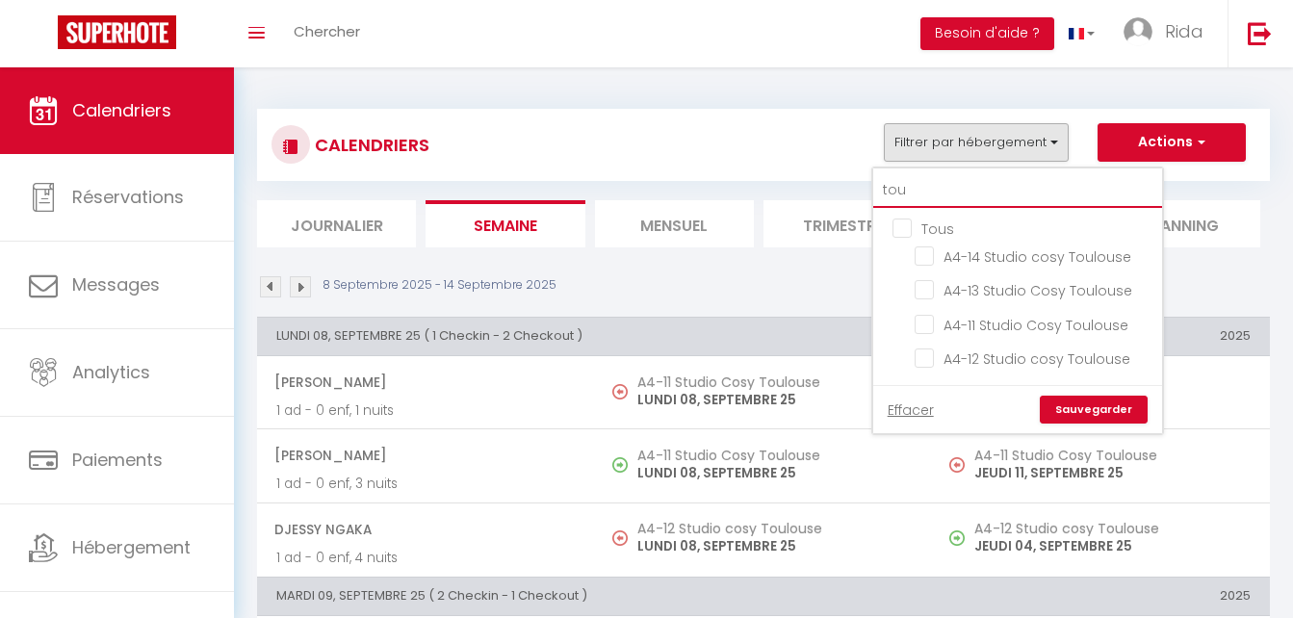
click at [950, 181] on input "tou" at bounding box center [1018, 190] width 289 height 35
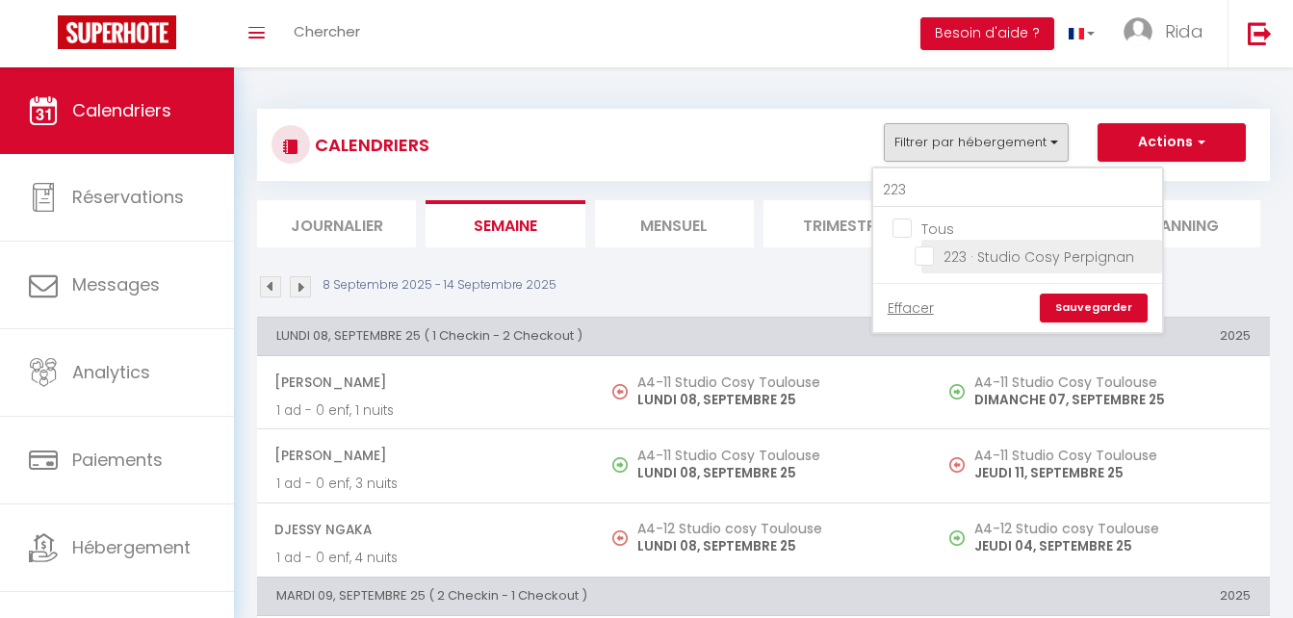
click at [926, 255] on input "223 · Studio Cosy Perpignan" at bounding box center [1035, 255] width 241 height 19
click at [1078, 301] on link "Sauvegarder" at bounding box center [1094, 308] width 108 height 29
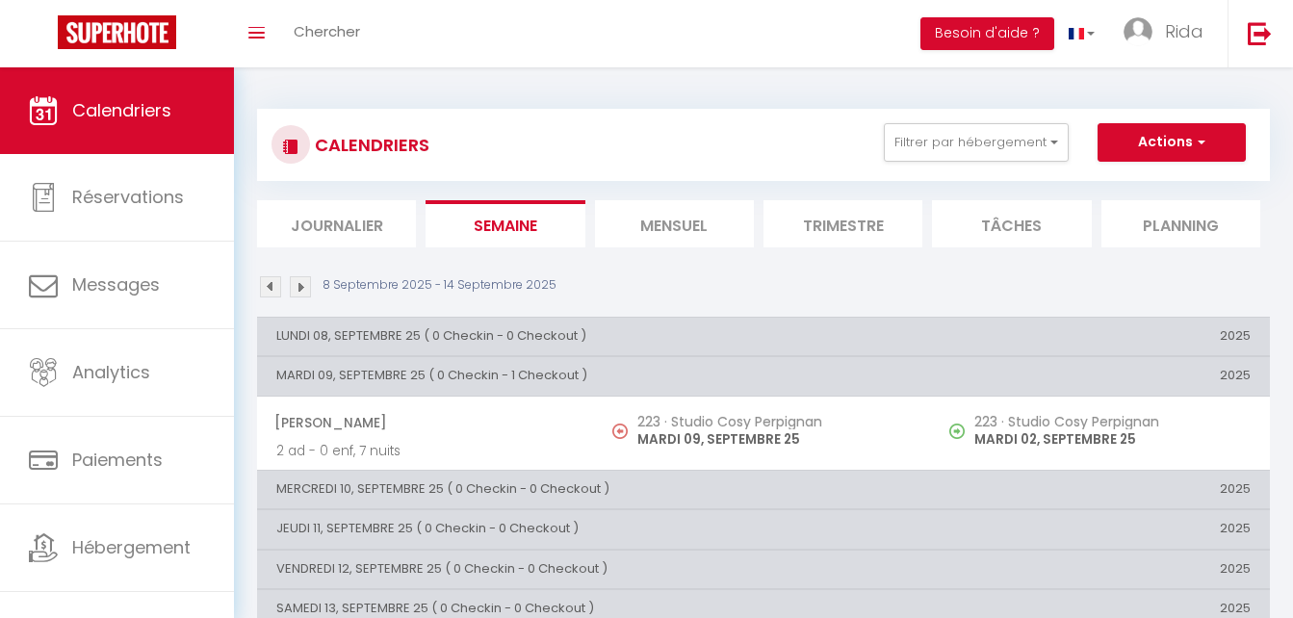
click at [712, 227] on li "Mensuel" at bounding box center [674, 223] width 159 height 47
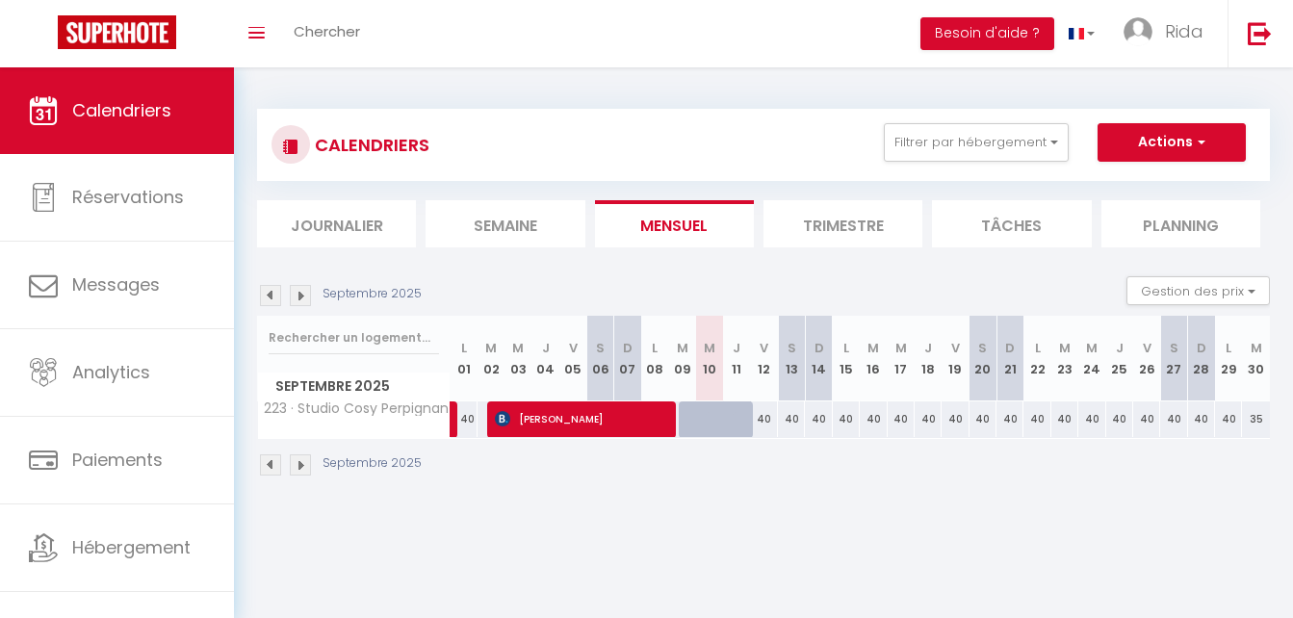
click at [753, 482] on div "Septembre 2025" at bounding box center [763, 467] width 1013 height 57
click at [1255, 26] on img at bounding box center [1260, 33] width 24 height 24
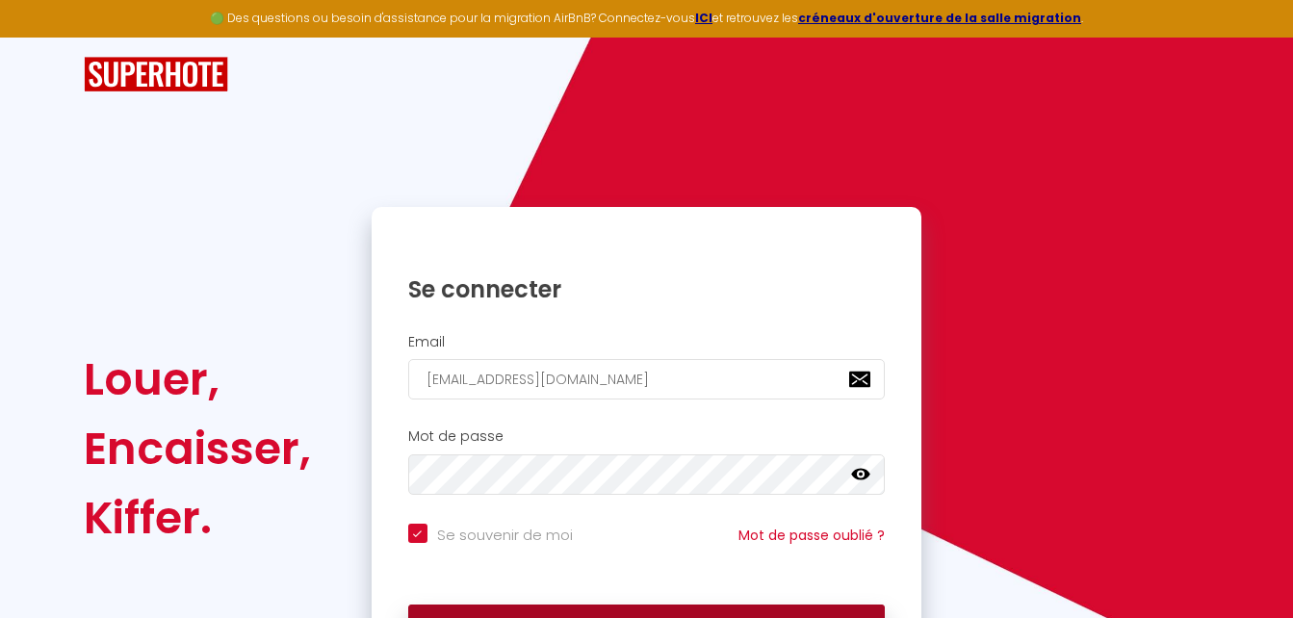
click at [713, 617] on button "Se connecter" at bounding box center [647, 629] width 478 height 48
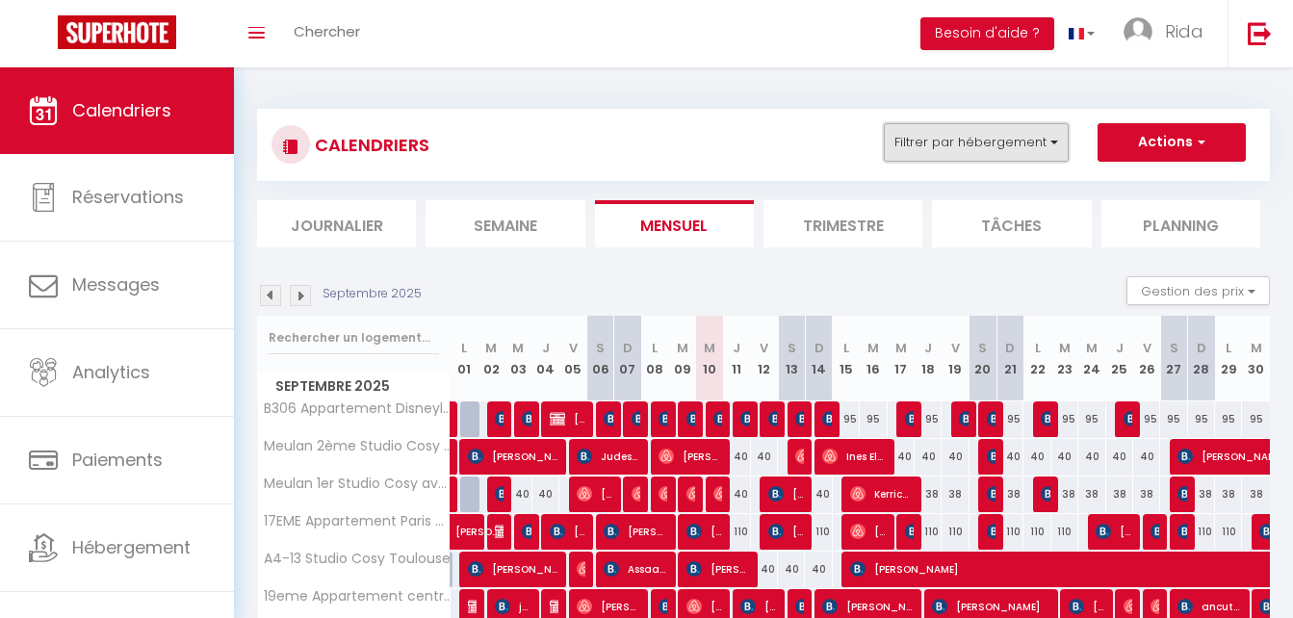
click at [945, 144] on button "Filtrer par hébergement" at bounding box center [976, 142] width 185 height 39
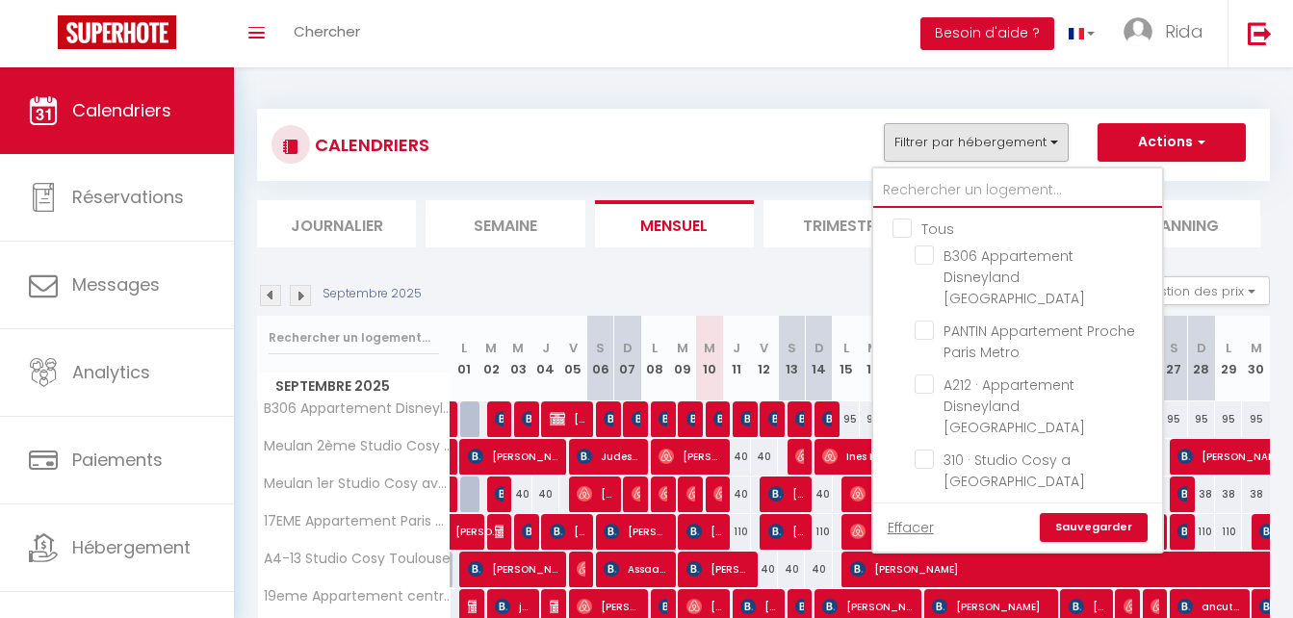
click at [943, 199] on input "text" at bounding box center [1018, 190] width 289 height 35
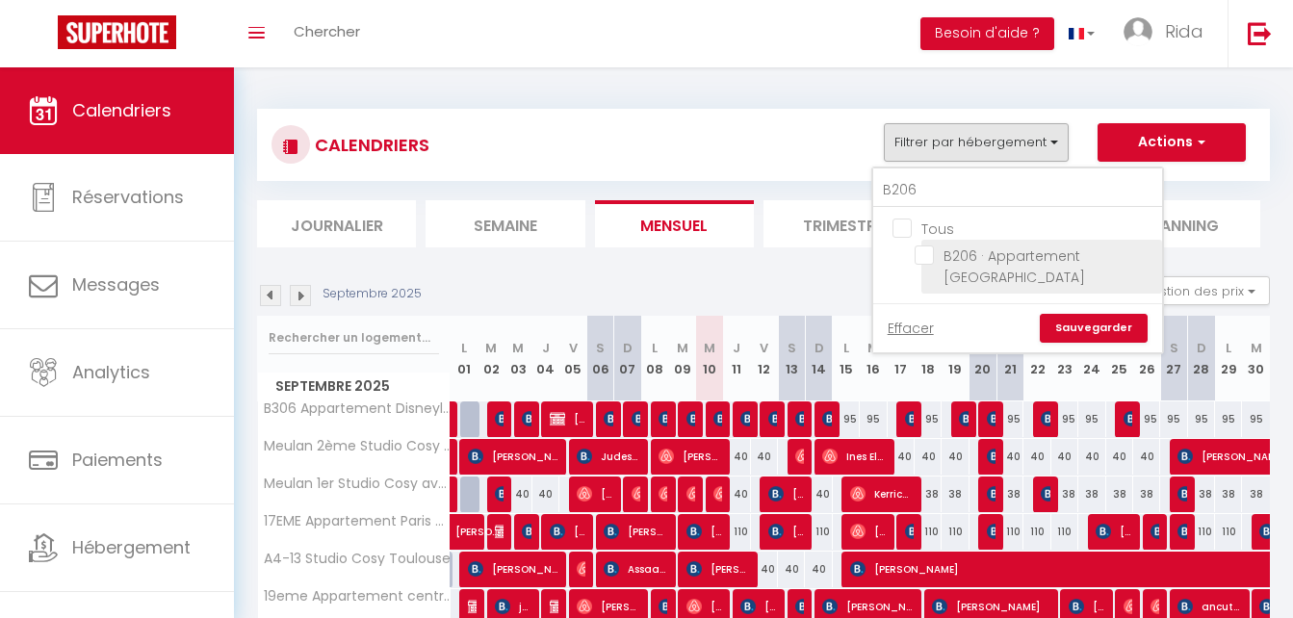
click at [920, 253] on input "B206 · Appartement [GEOGRAPHIC_DATA]" at bounding box center [1035, 255] width 241 height 19
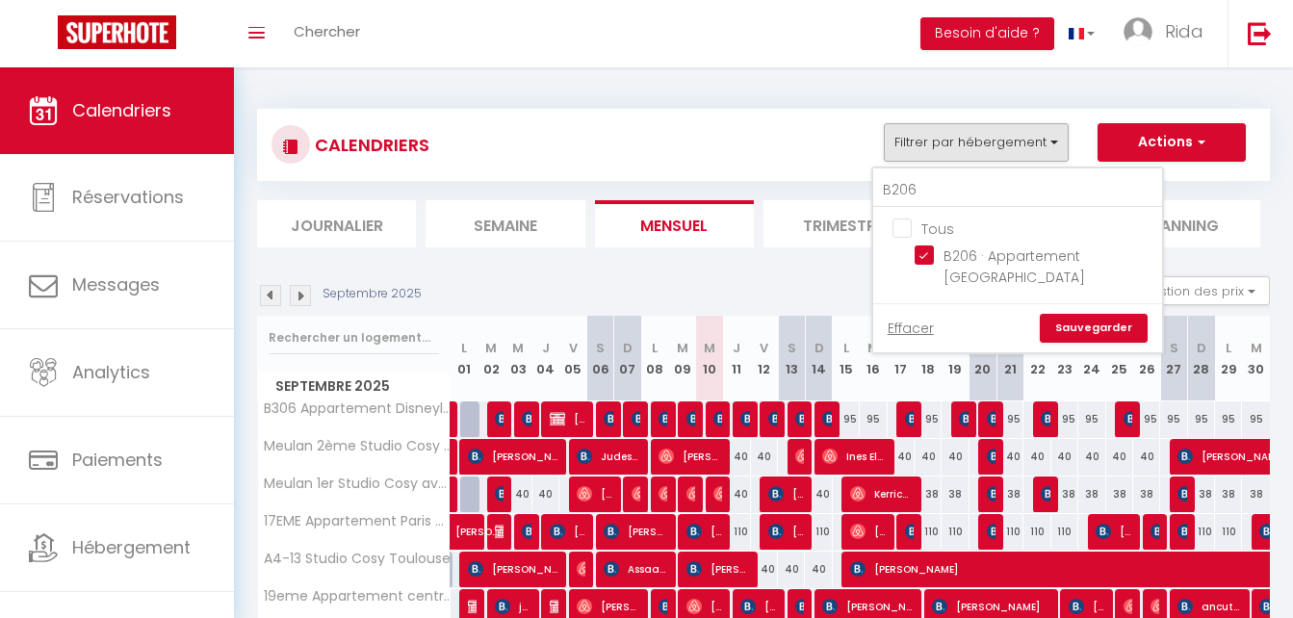
click at [1108, 328] on link "Sauvegarder" at bounding box center [1094, 328] width 108 height 29
